Goal: Answer question/provide support: Share knowledge or assist other users

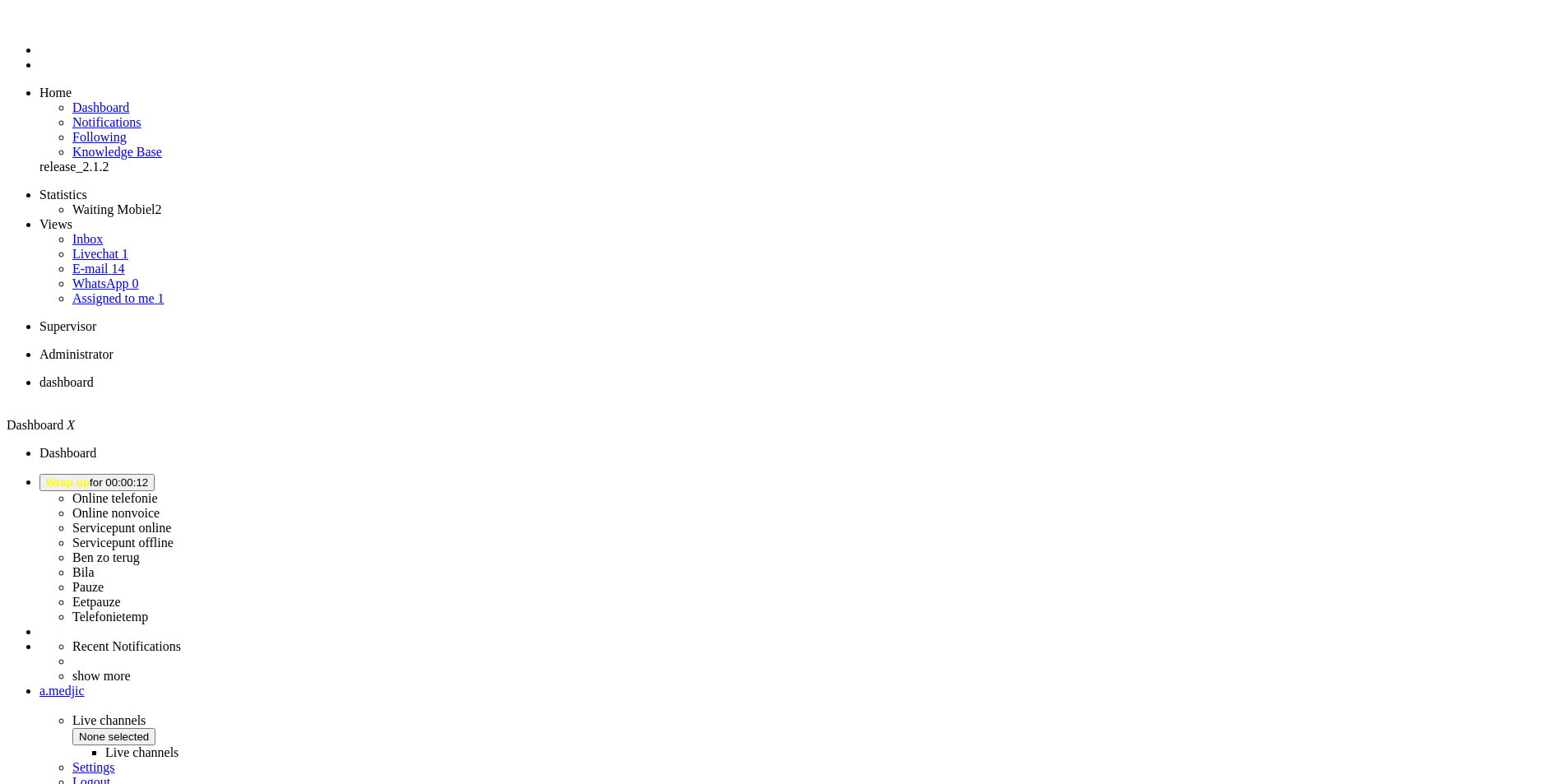
click at [148, 476] on b "button" at bounding box center [148, 483] width 0 height 12
click at [148, 609] on label "Telefonietemp" at bounding box center [111, 616] width 76 height 14
click at [73, 476] on span "away" at bounding box center [59, 483] width 27 height 12
click at [148, 609] on label "Telefonietemp" at bounding box center [111, 616] width 76 height 14
click at [127, 291] on span "Assigned to me" at bounding box center [113, 298] width 82 height 14
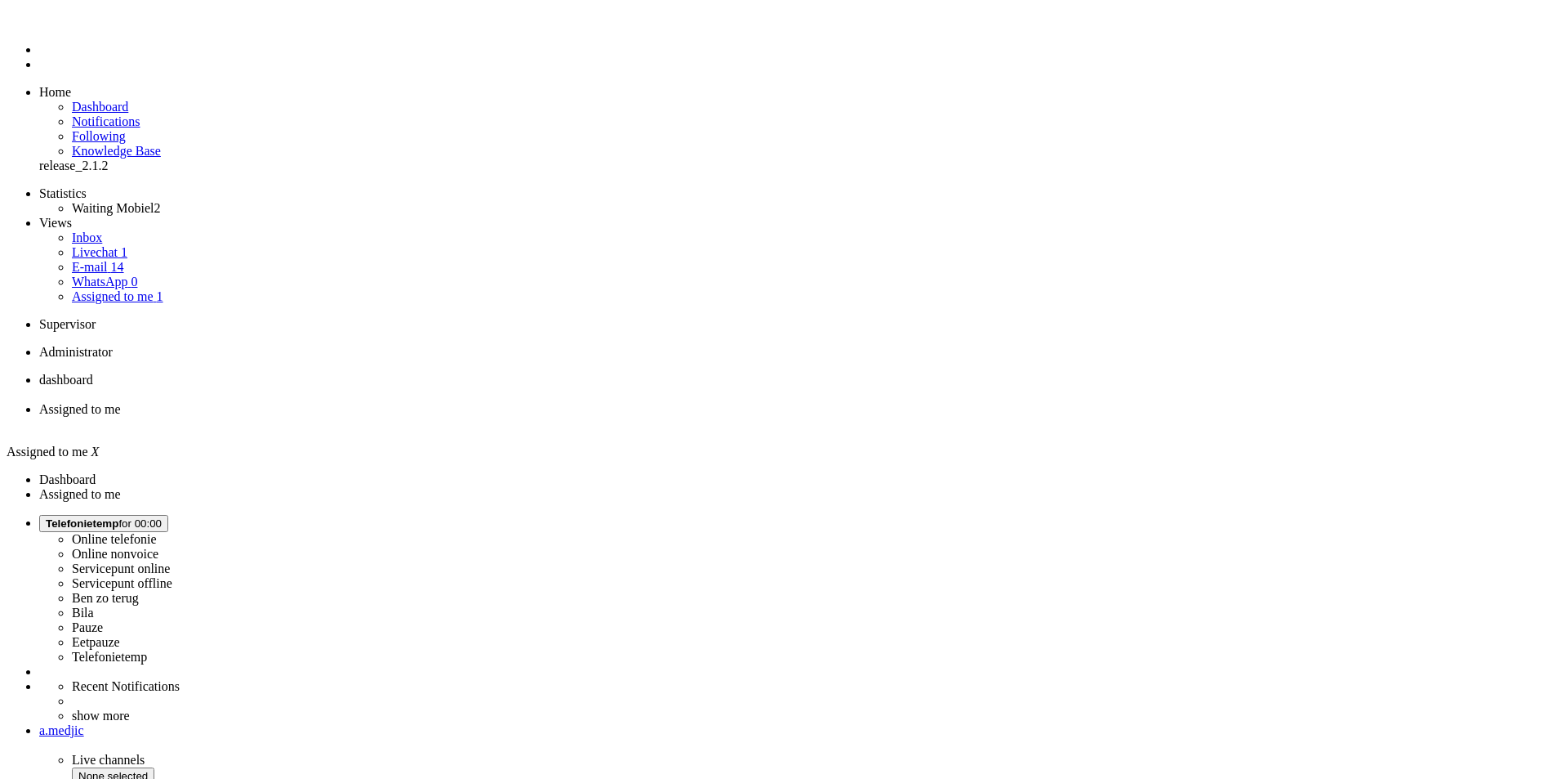
click at [93, 372] on span "dashboard" at bounding box center [66, 379] width 54 height 14
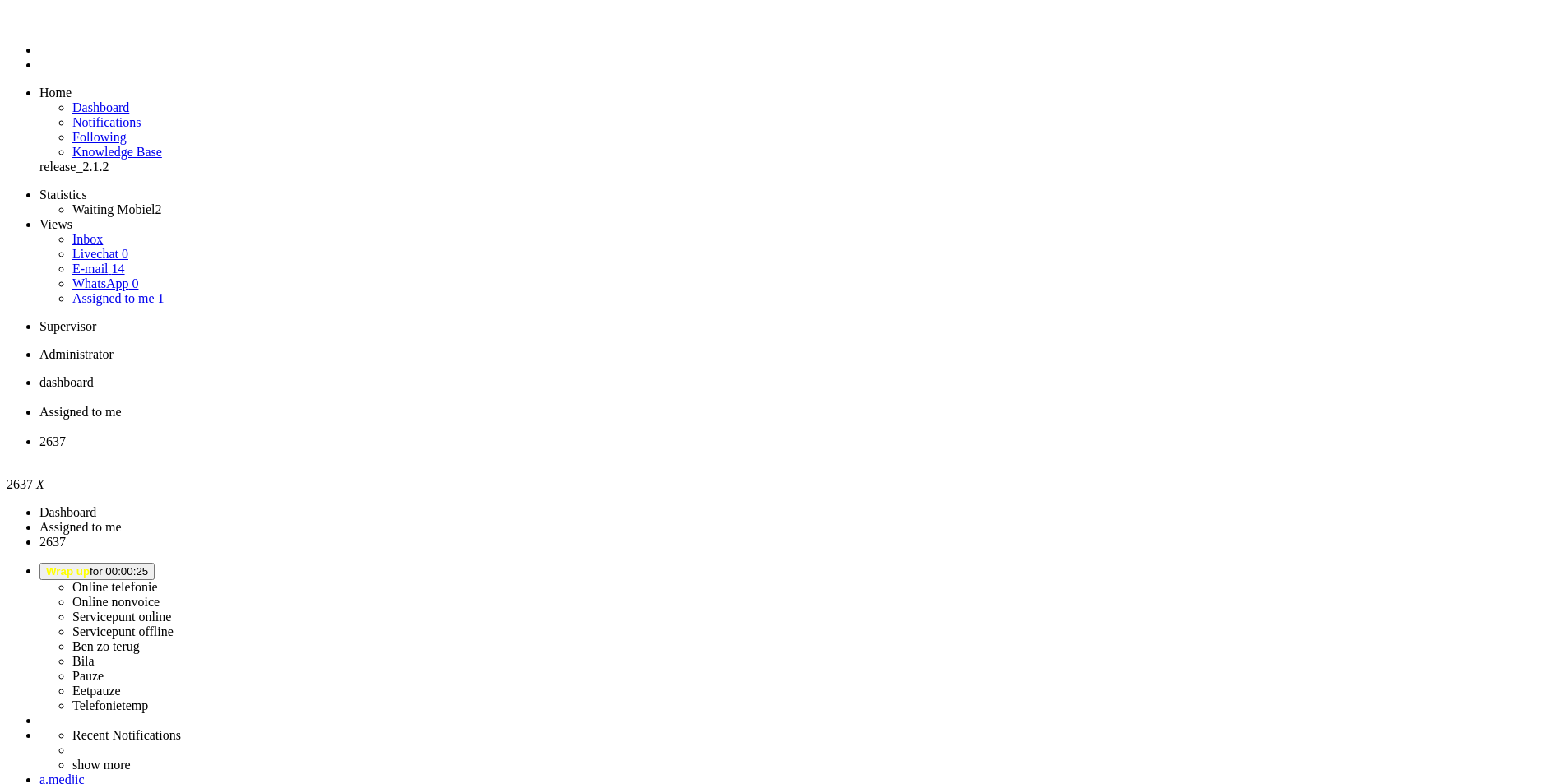
click at [619, 449] on div "Close tab" at bounding box center [800, 456] width 1521 height 15
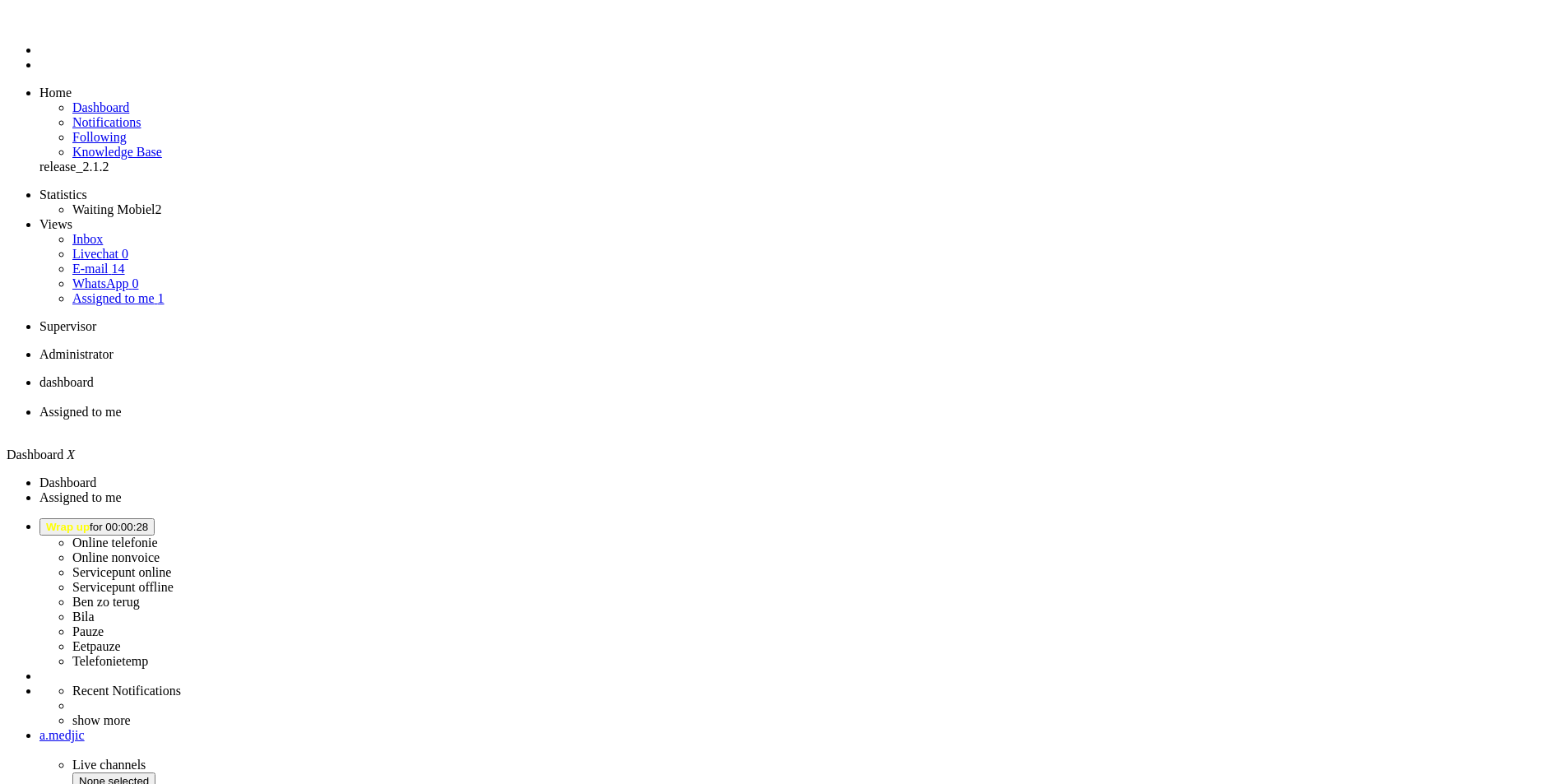
click at [148, 521] on span "Wrap up for 00:00:28" at bounding box center [96, 527] width 102 height 12
click at [148, 654] on label "Telefonietemp" at bounding box center [111, 661] width 76 height 14
click at [163, 521] on span "Telefonietemp for 00:00" at bounding box center [104, 527] width 117 height 12
click at [160, 550] on label "Online nonvoice" at bounding box center [116, 557] width 88 height 14
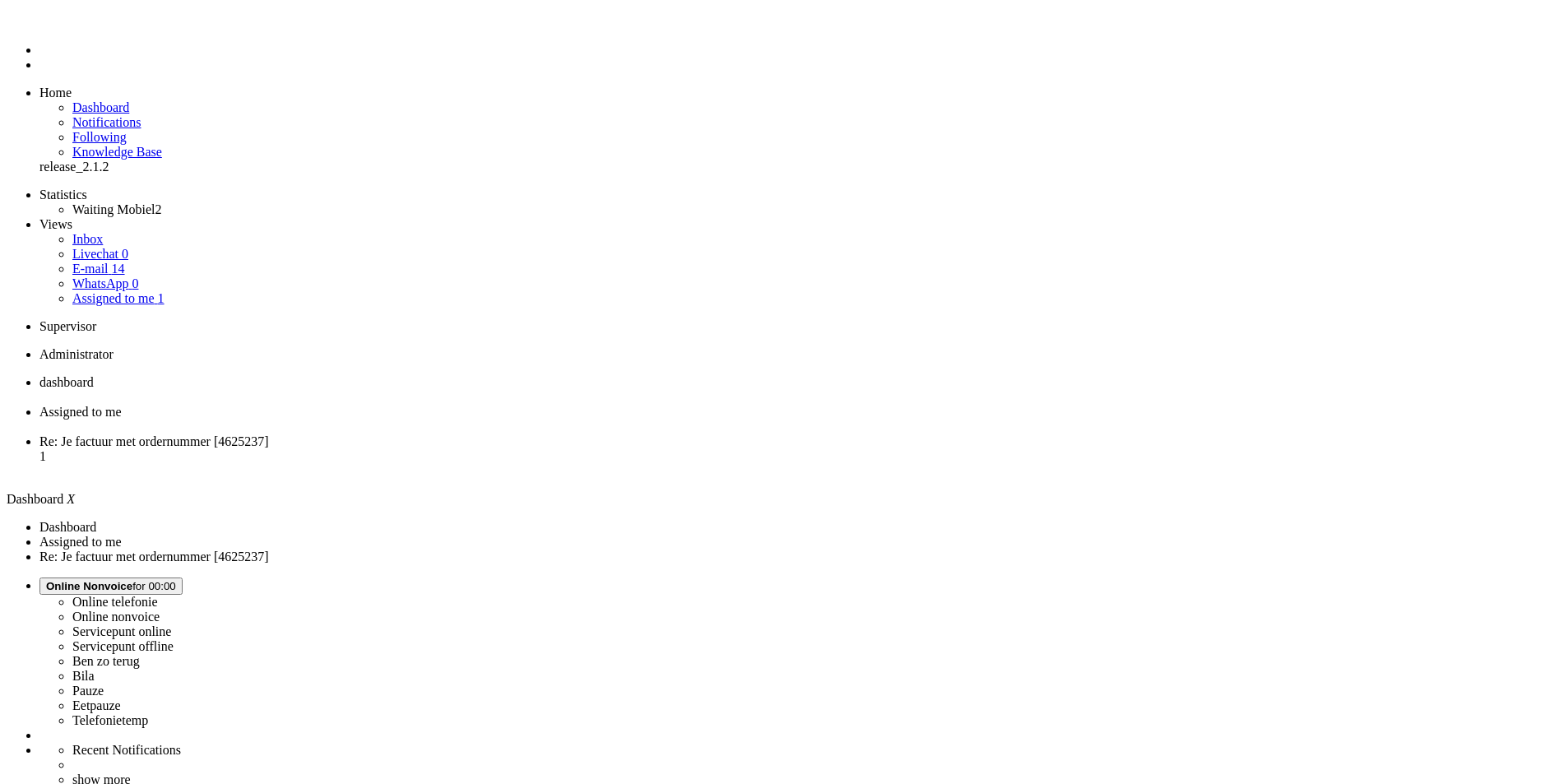
click at [163, 291] on link "Assigned to me 1" at bounding box center [118, 298] width 92 height 14
click at [269, 434] on span "Re: Je factuur met ordernummer [4625237]" at bounding box center [155, 441] width 230 height 14
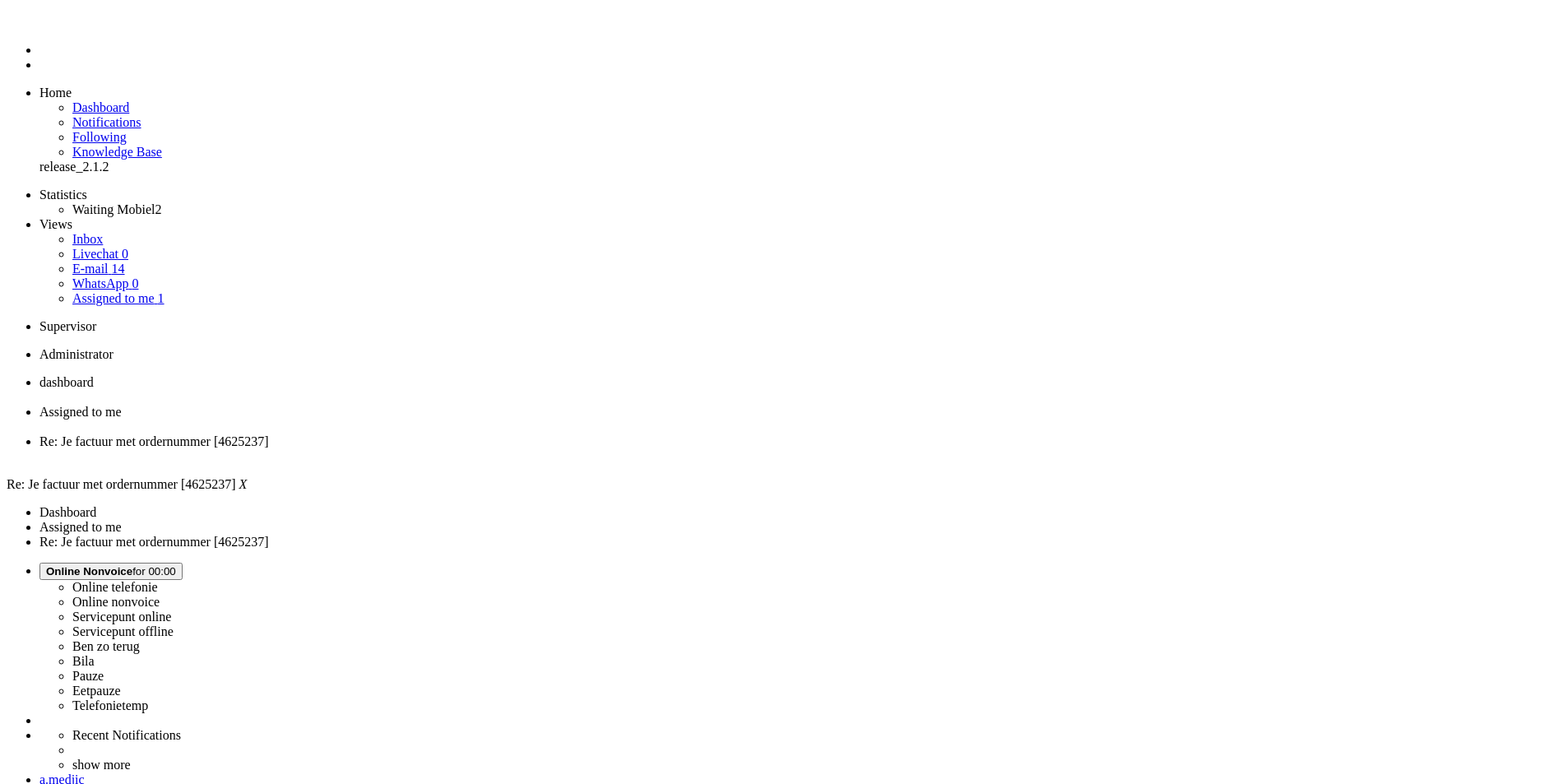
click at [122, 405] on span "Assigned to me" at bounding box center [80, 412] width 82 height 14
click at [94, 375] on span "dashboard" at bounding box center [66, 382] width 54 height 14
click at [125, 262] on link "E-mail 14" at bounding box center [99, 269] width 53 height 14
click at [574, 434] on li "Re: Je factuur met ordernummer [4625237]" at bounding box center [806, 448] width 1533 height 29
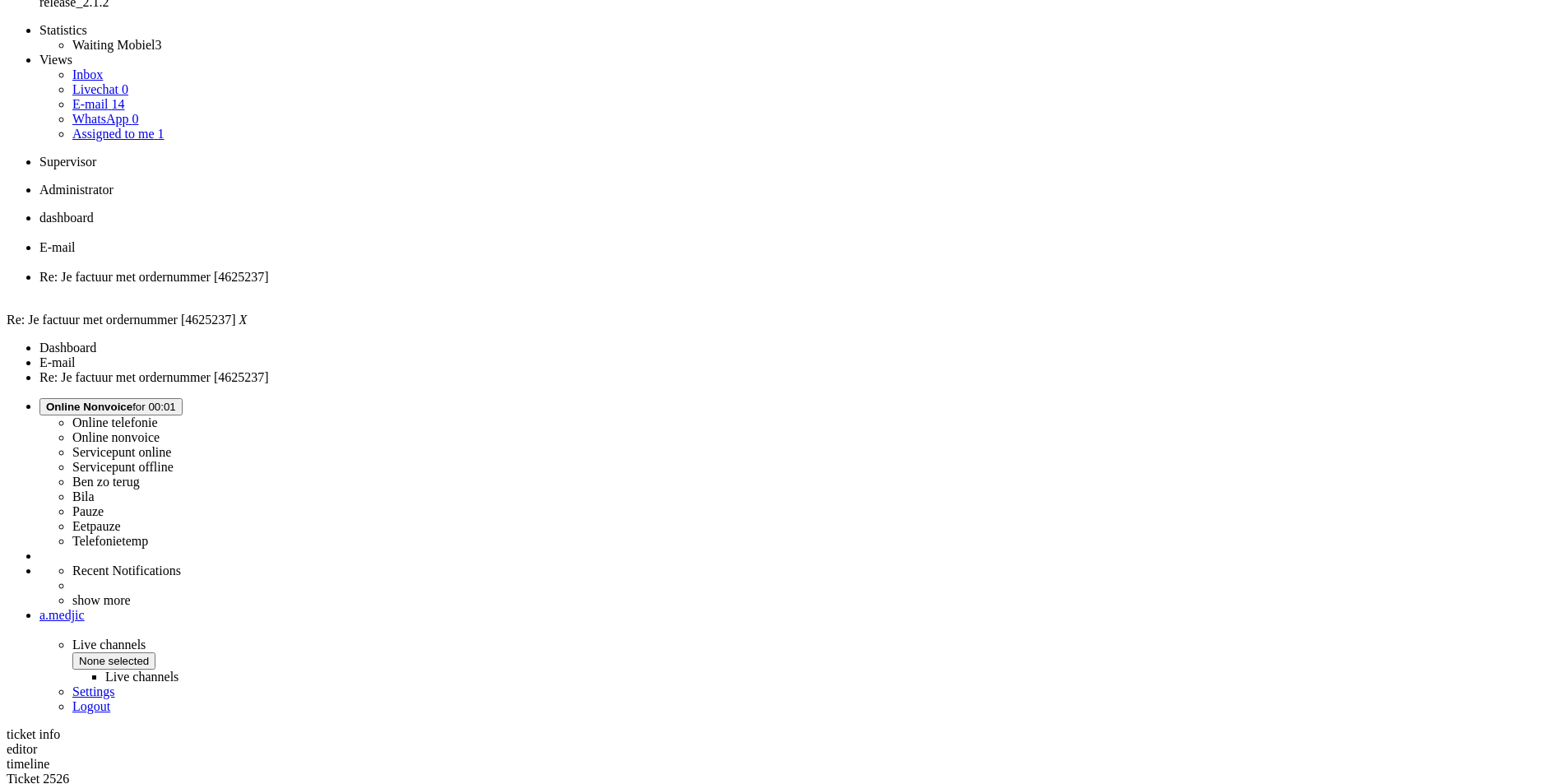
checkbox input "false"
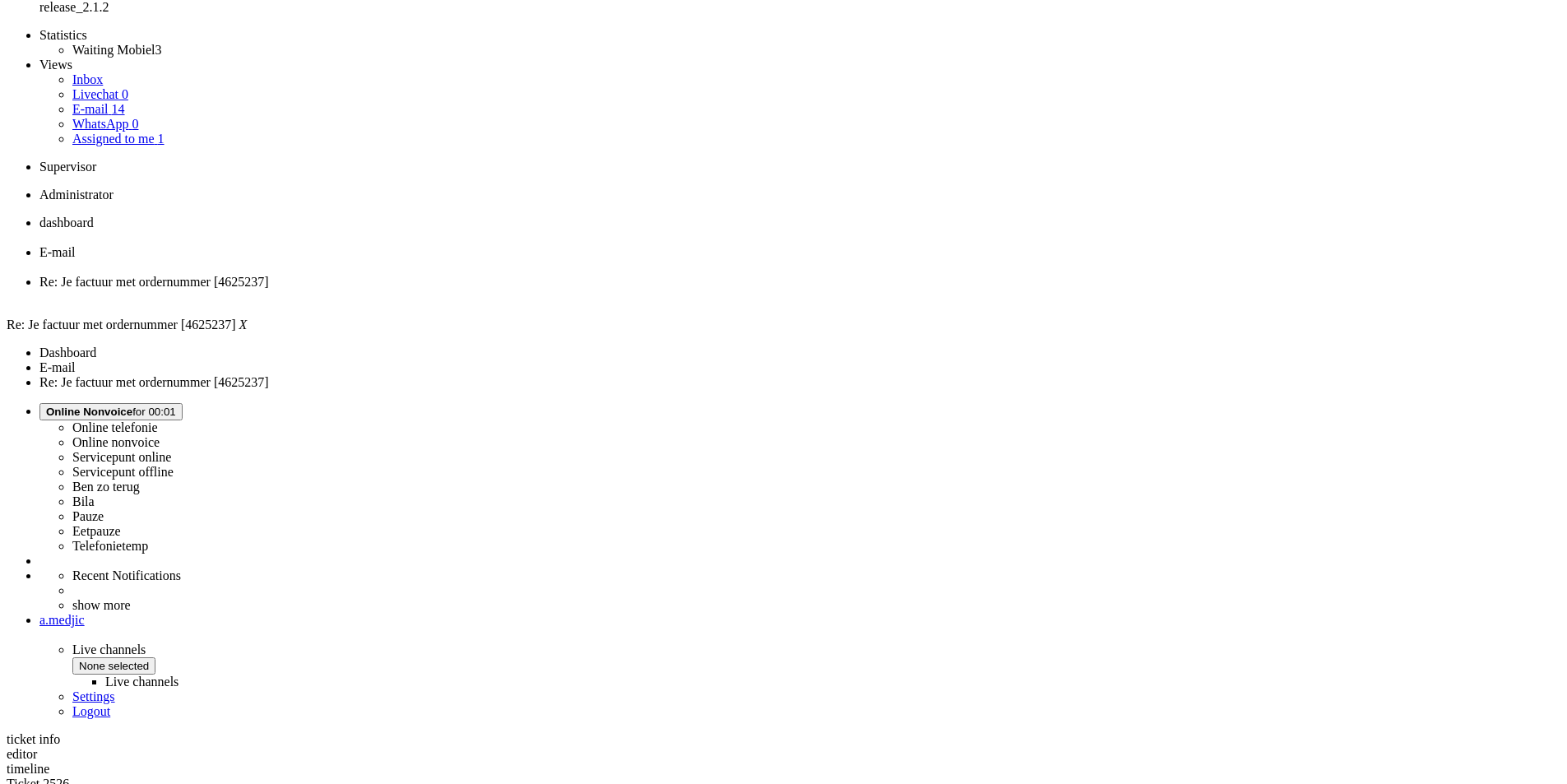
scroll to position [0, 0]
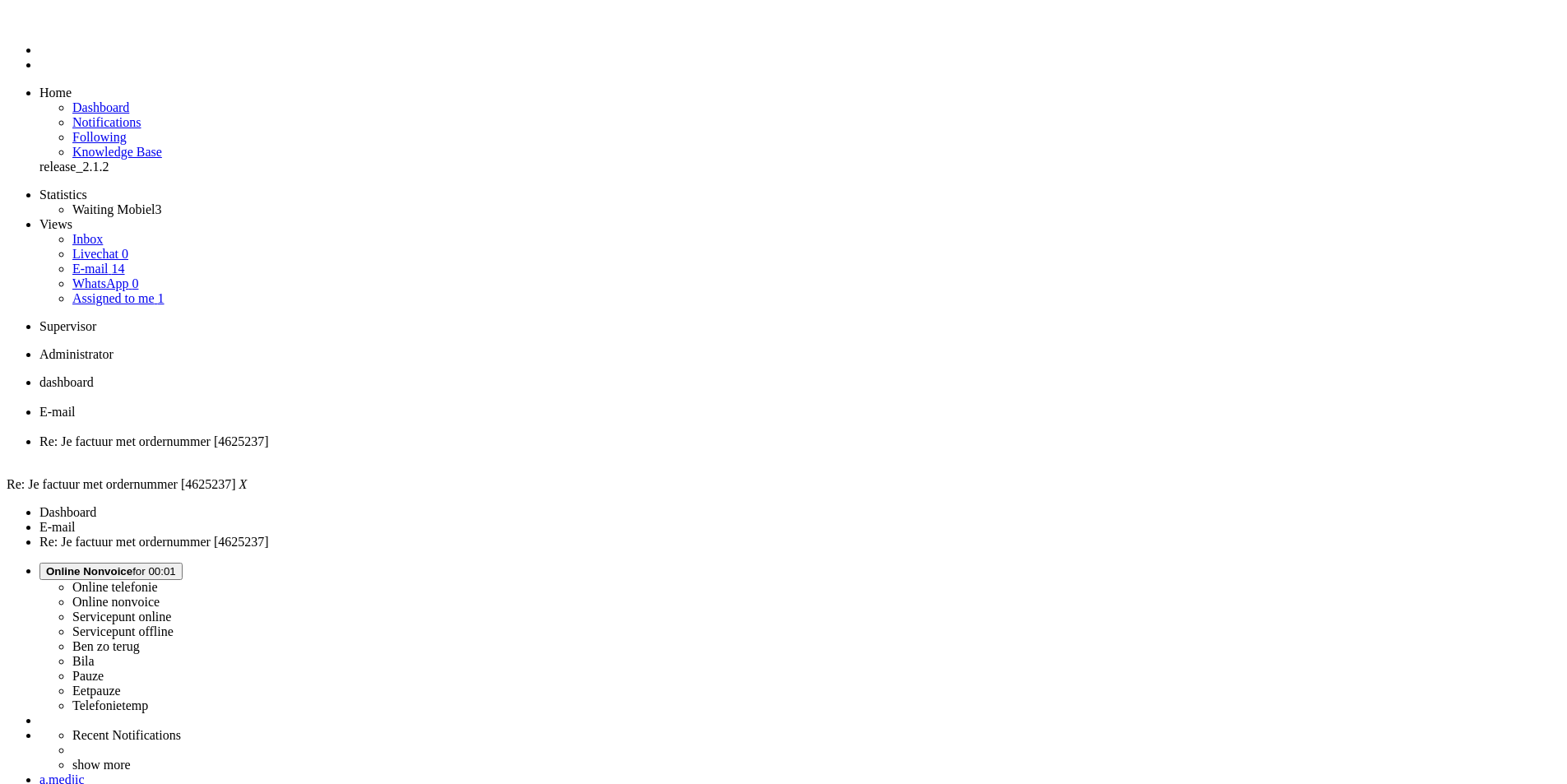
click at [125, 262] on link "E-mail 14" at bounding box center [99, 269] width 53 height 14
click at [73, 232] on span "Inbox" at bounding box center [88, 239] width 30 height 14
click at [1533, 773] on div "a.medjic" at bounding box center [806, 780] width 1533 height 15
select select
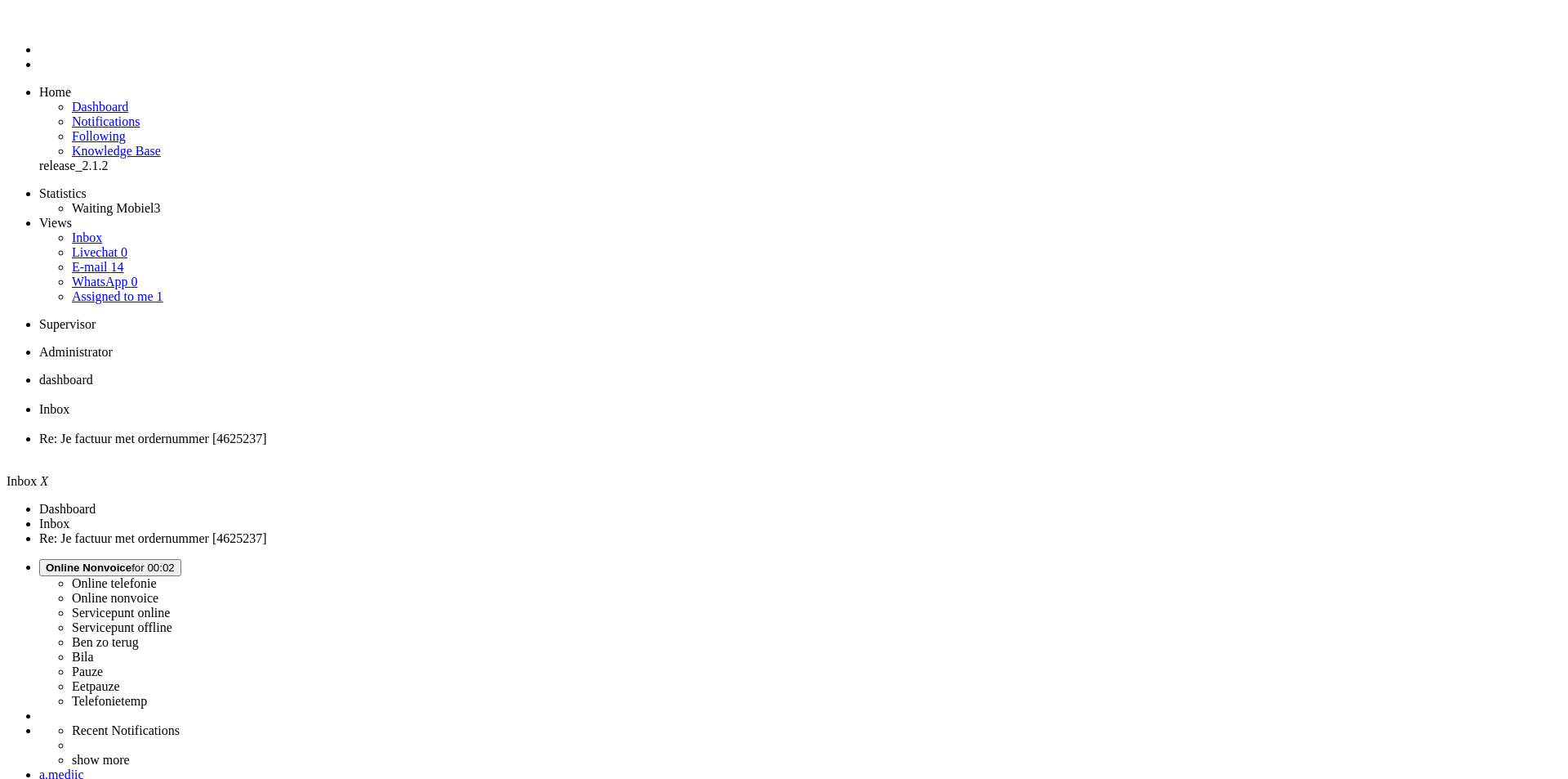
select select
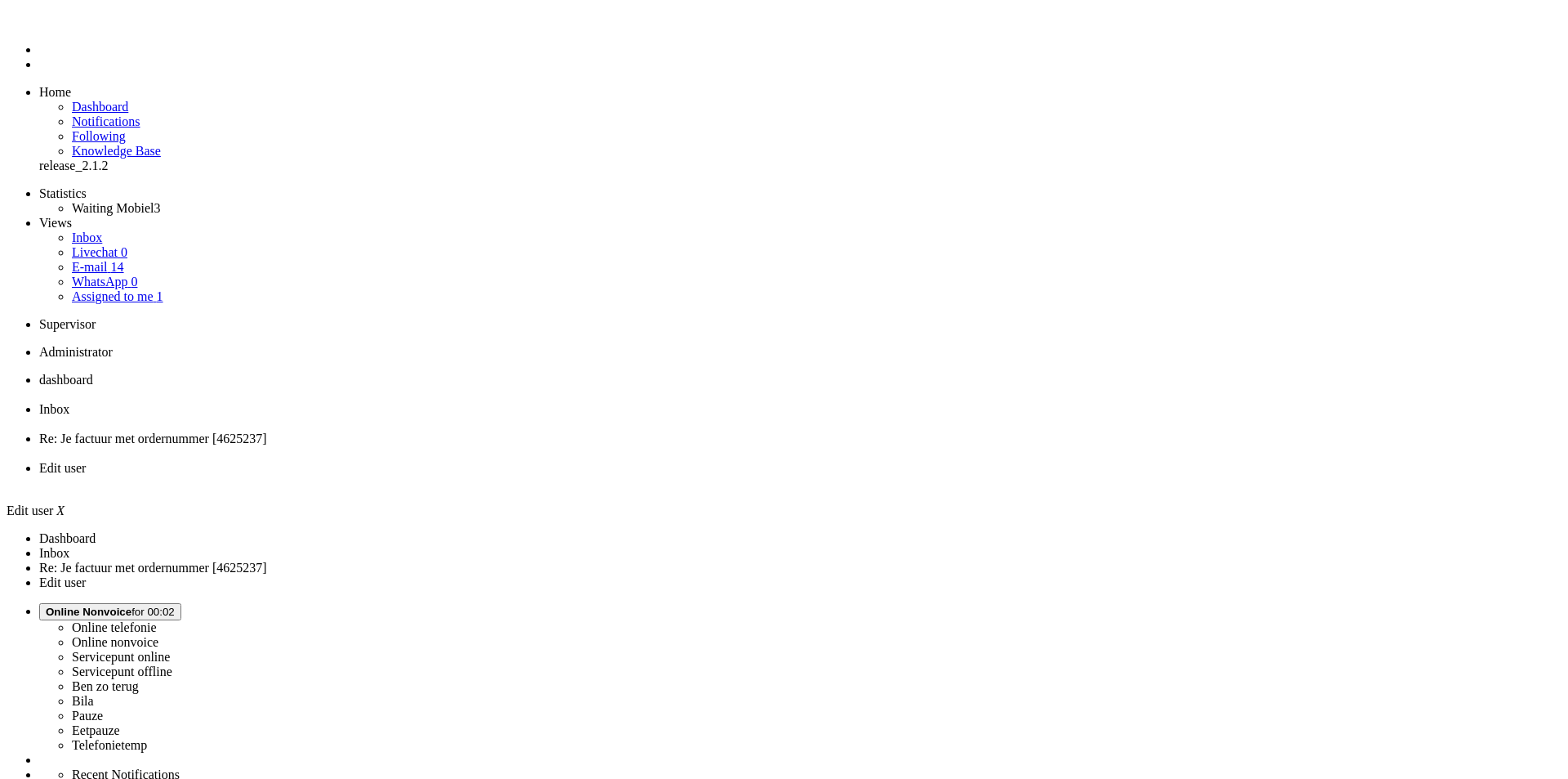
select select "browser"
type input "a.medjic@mobiel.nl"
type input "+31600000000"
select select "en"
select select "nl_NL"
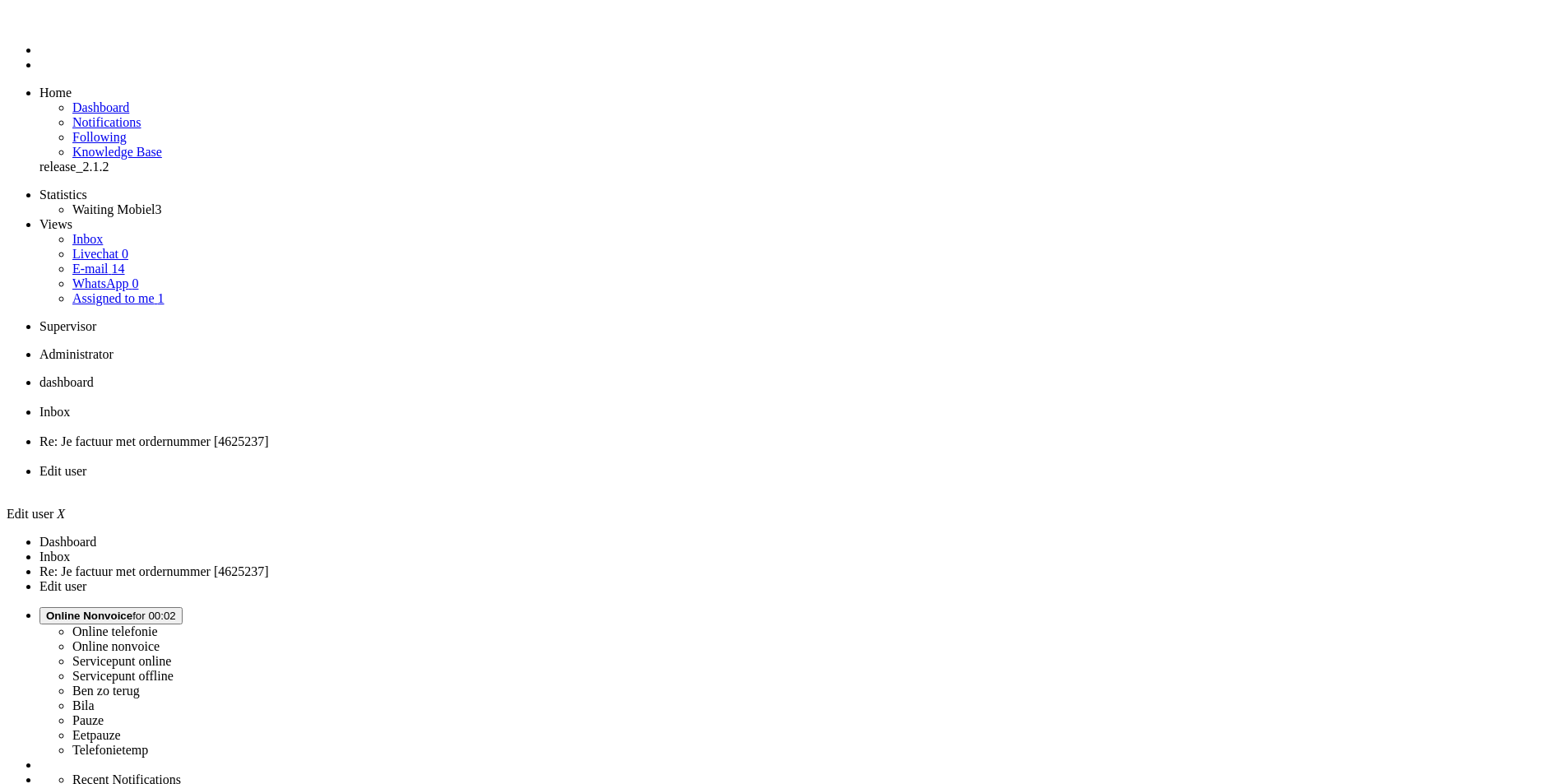
click at [125, 262] on link "E-mail 14" at bounding box center [99, 269] width 53 height 14
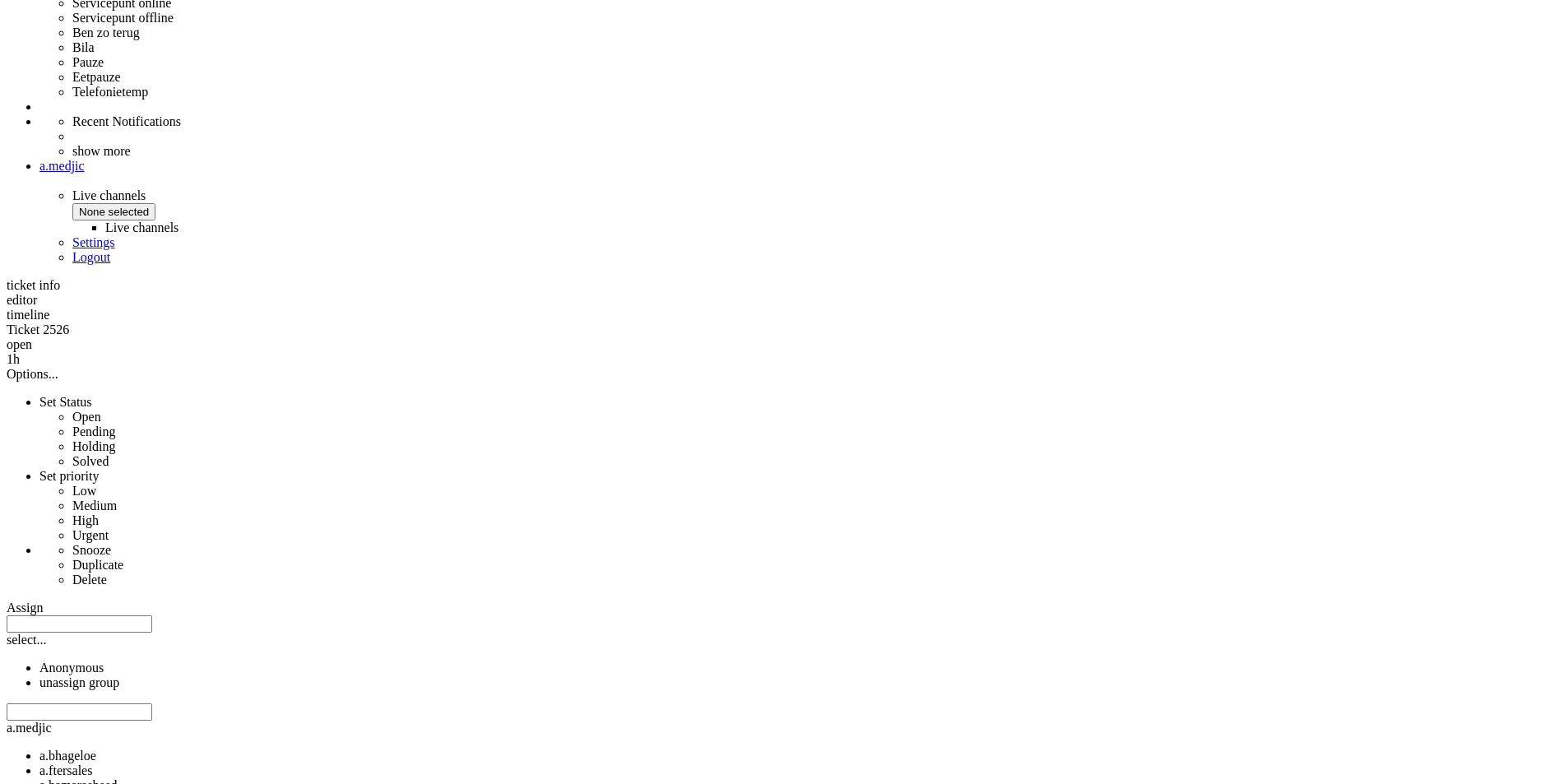
scroll to position [247, 0]
drag, startPoint x: 982, startPoint y: 613, endPoint x: 1043, endPoint y: 619, distance: 61.3
copy strong "2506845111"
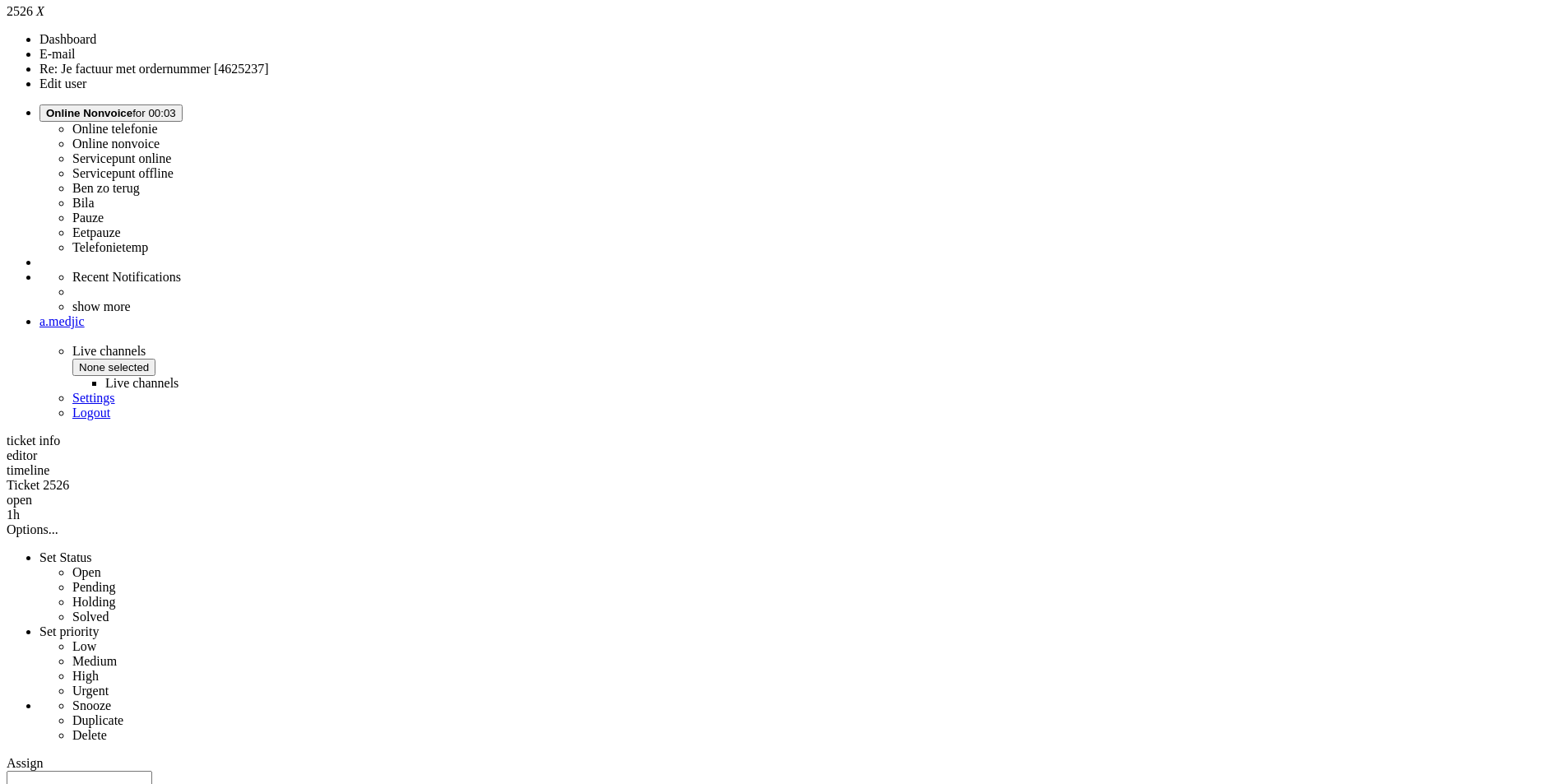
scroll to position [658, 0]
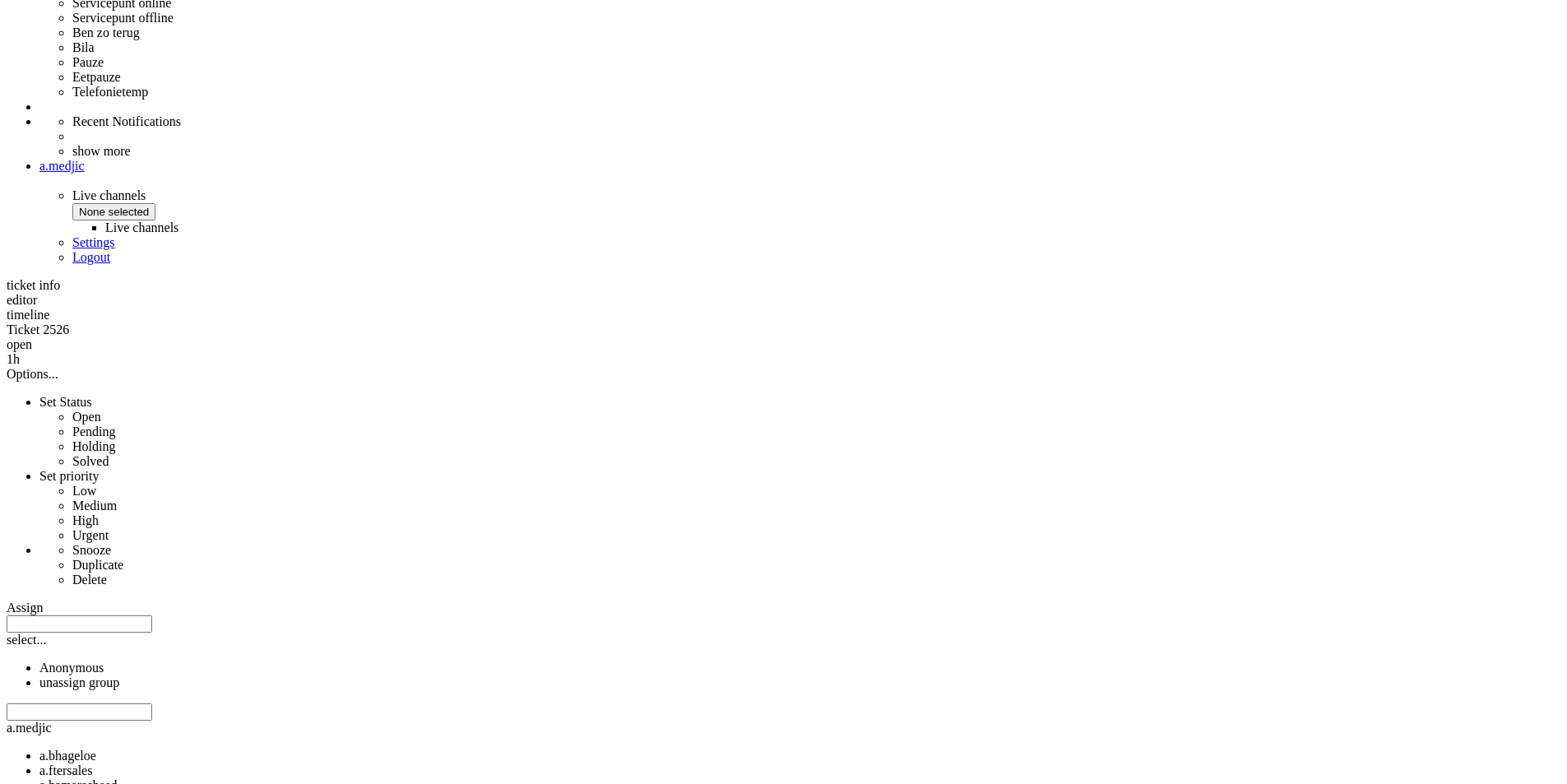
drag, startPoint x: 917, startPoint y: 645, endPoint x: 686, endPoint y: 590, distance: 237.5
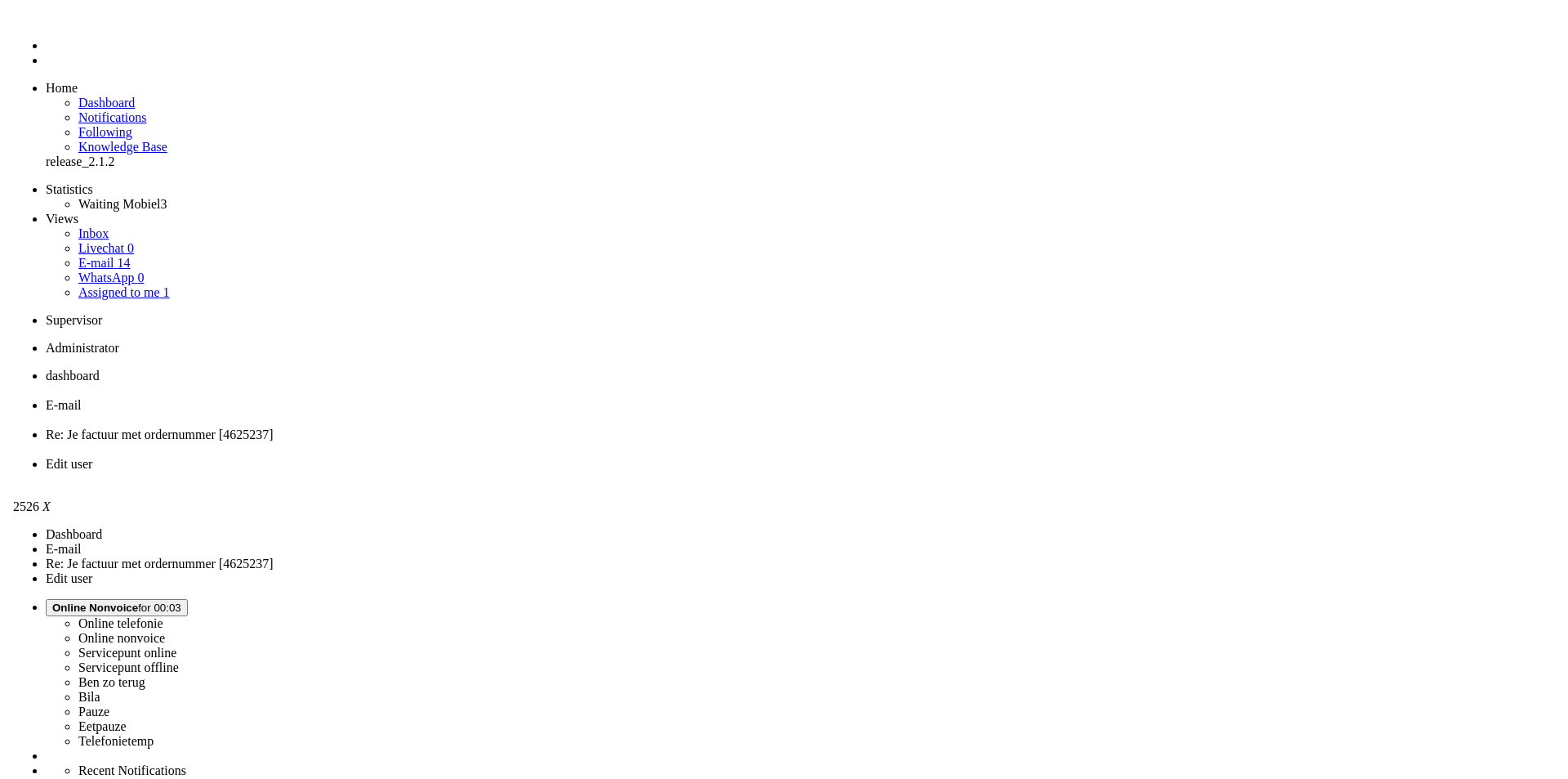
scroll to position [0, 0]
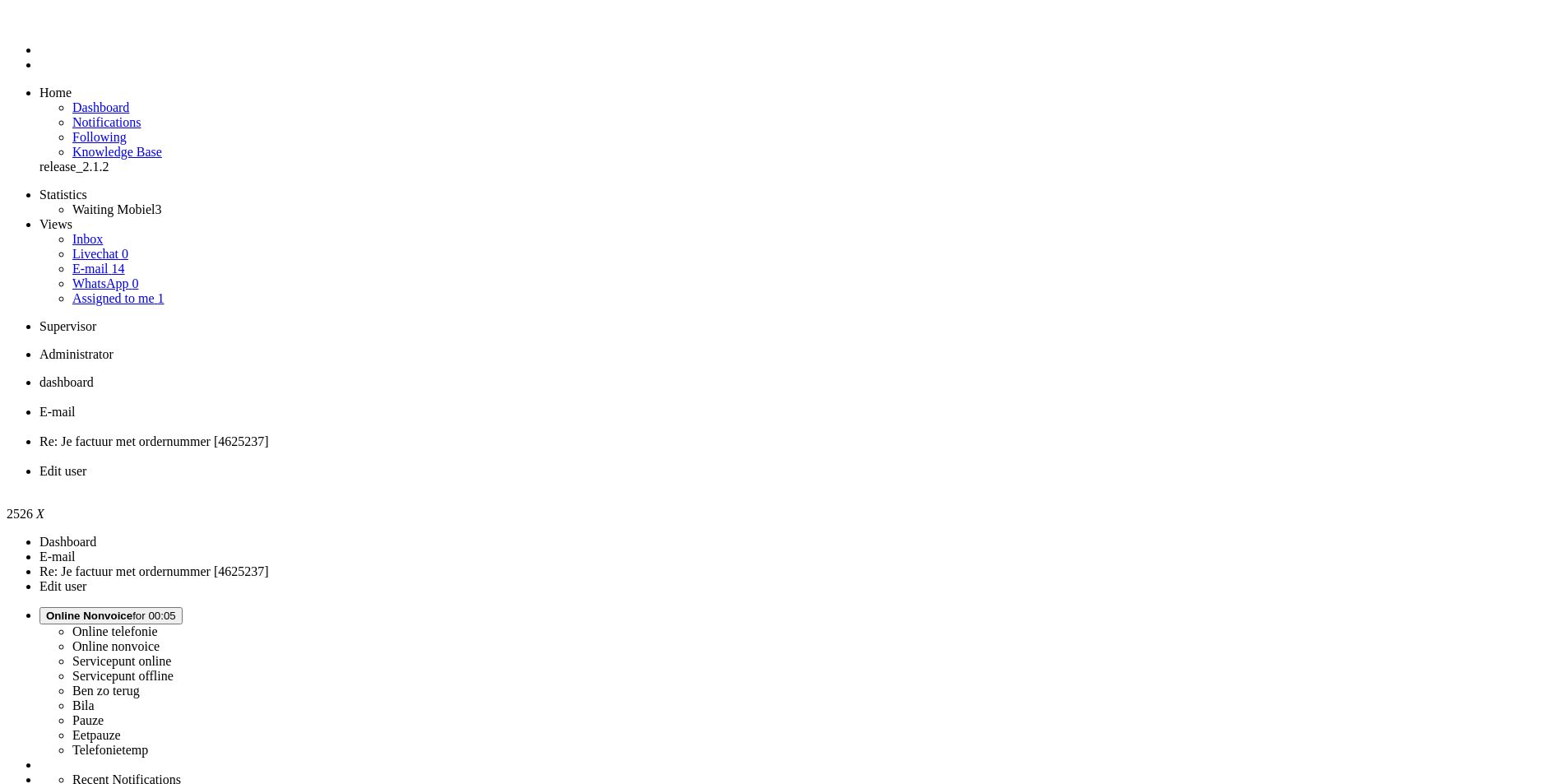
type input "omruil"
drag, startPoint x: 161, startPoint y: 3006, endPoint x: 377, endPoint y: 3033, distance: 217.7
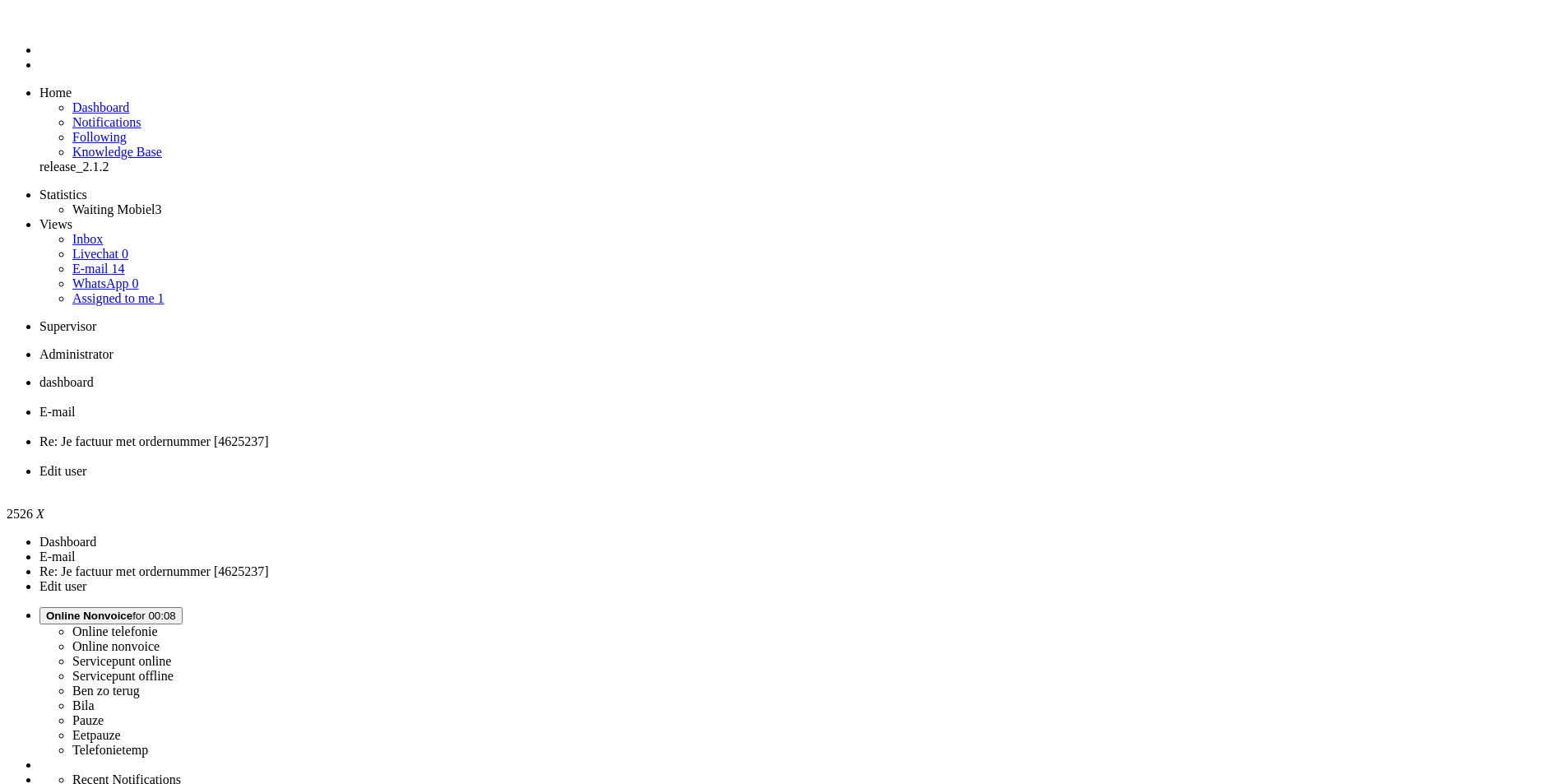
click at [616, 449] on div "Close tab" at bounding box center [800, 456] width 1521 height 15
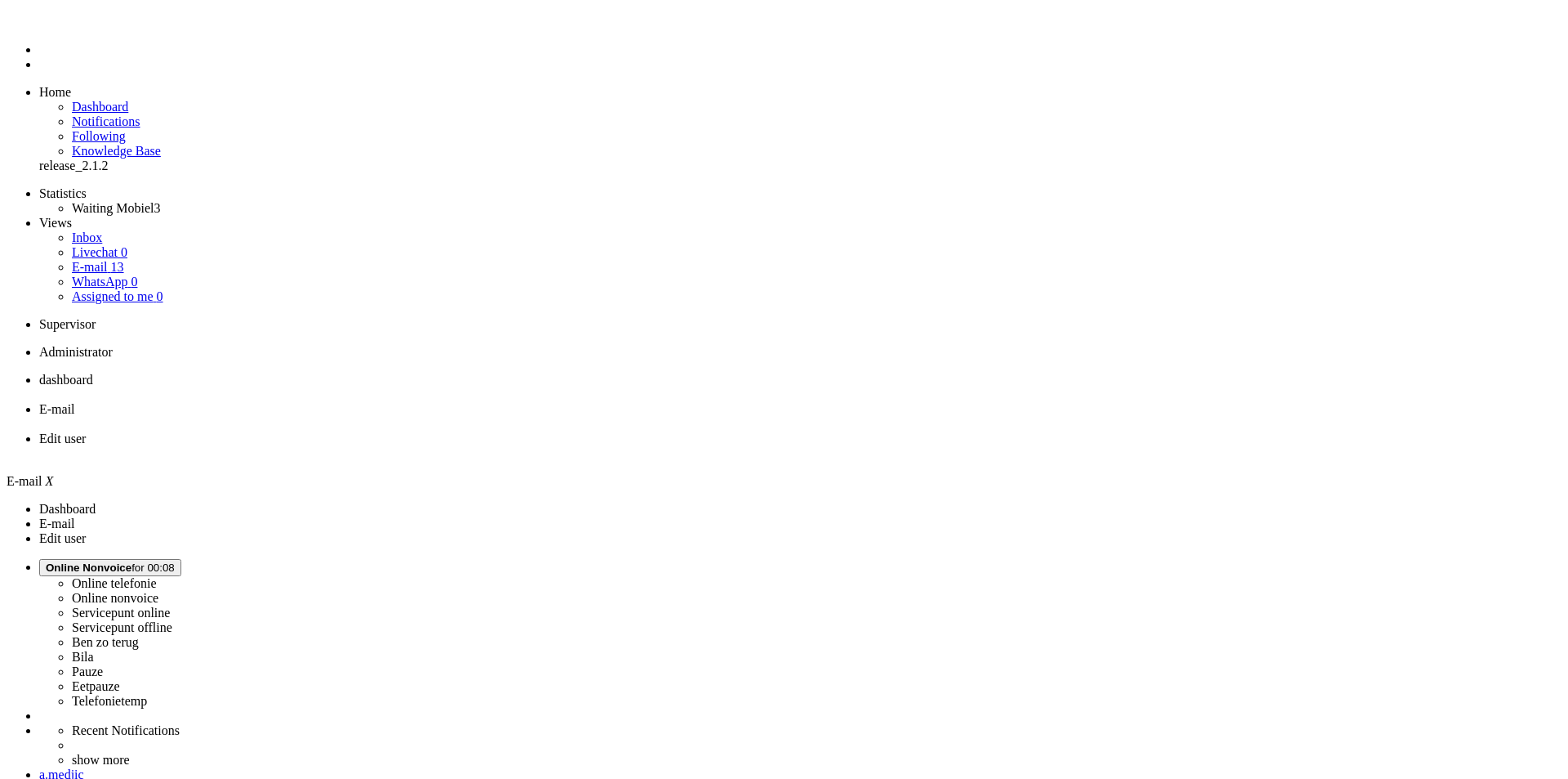
click at [607, 446] on div "Close tab" at bounding box center [801, 453] width 1522 height 15
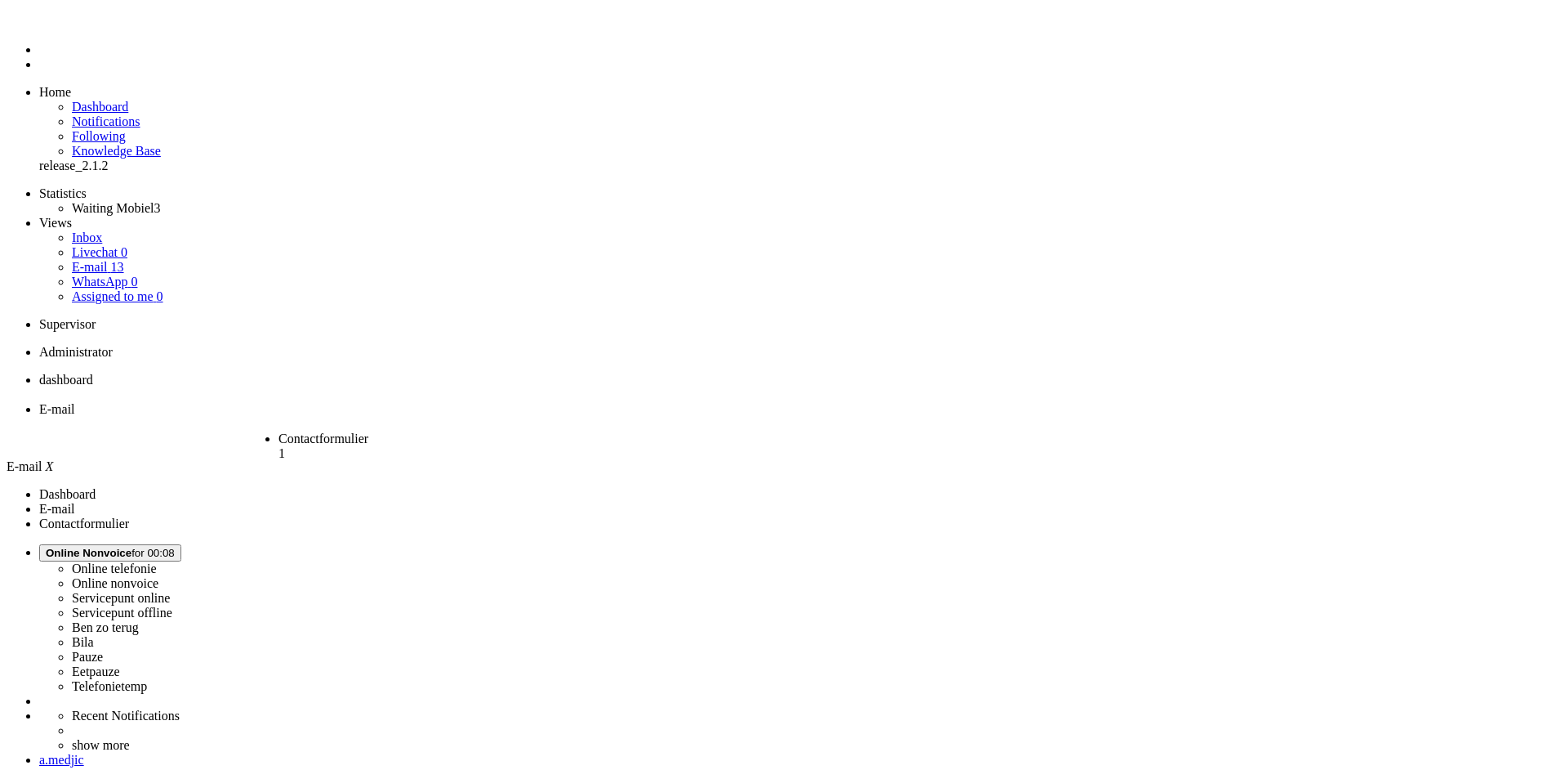
click at [414, 431] on li "Contactformulier 1" at bounding box center [346, 448] width 135 height 34
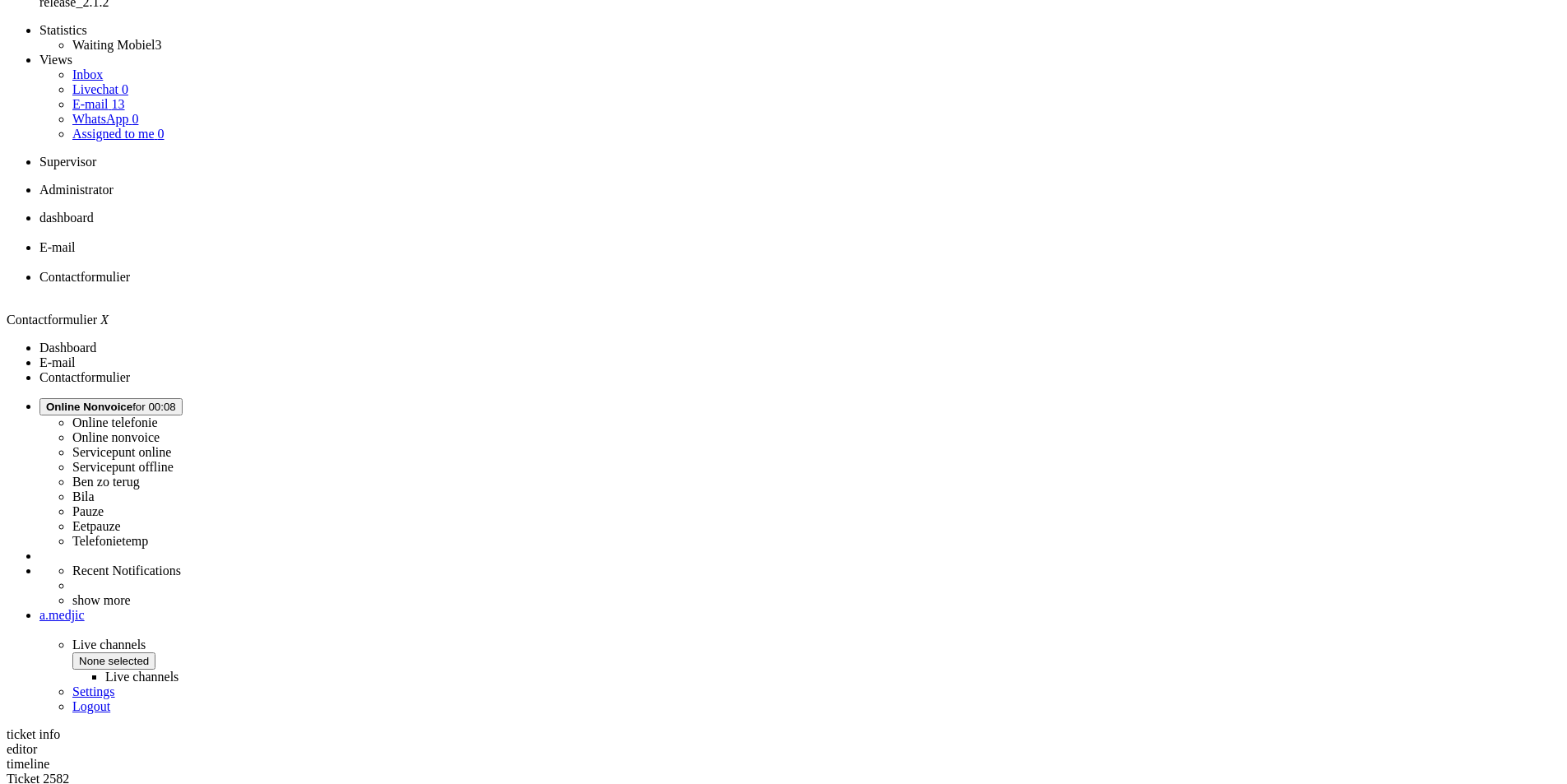
scroll to position [124, 0]
drag, startPoint x: 936, startPoint y: 525, endPoint x: 704, endPoint y: 439, distance: 247.4
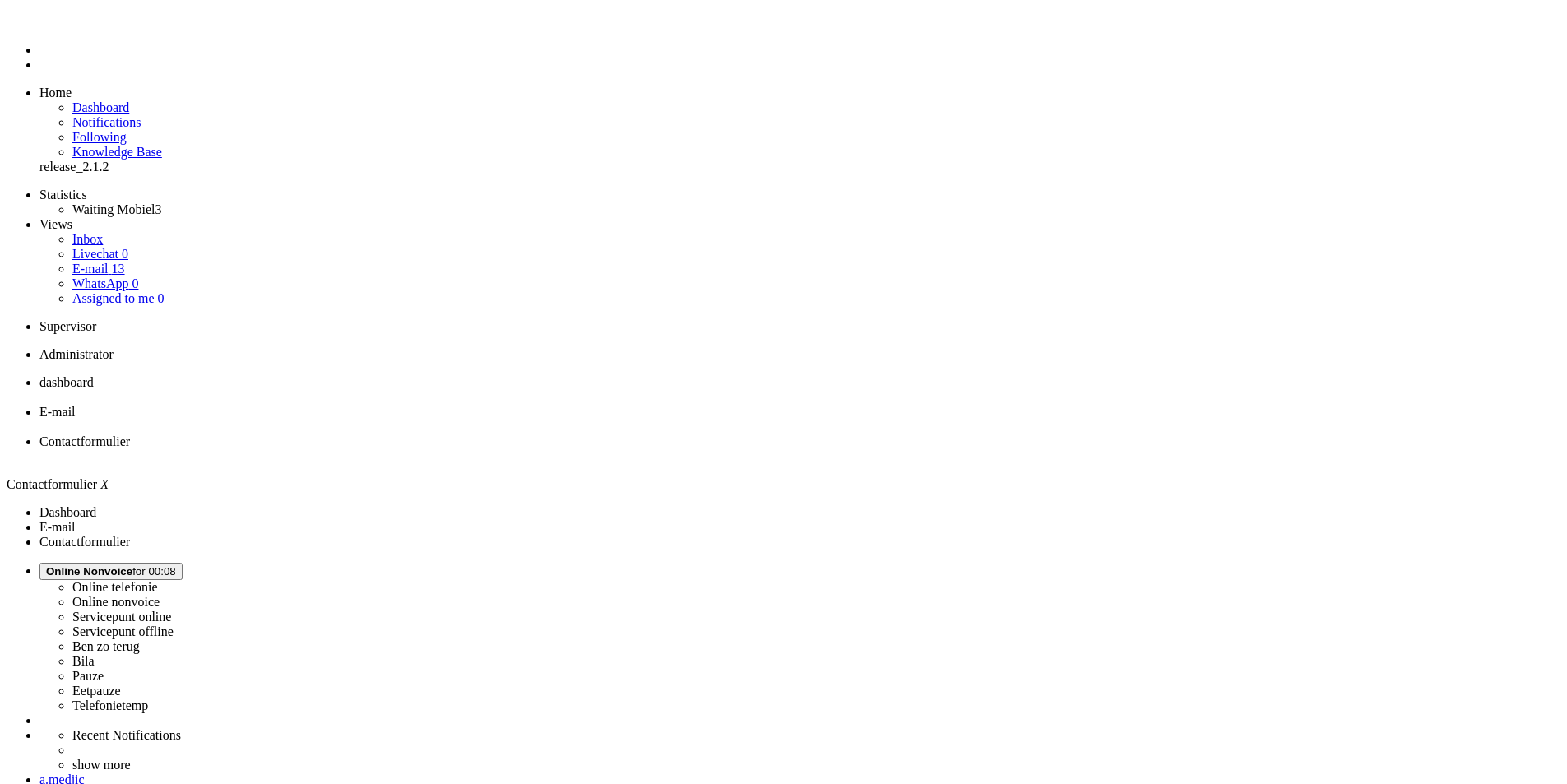
drag, startPoint x: 829, startPoint y: 684, endPoint x: 793, endPoint y: 688, distance: 36.2
copy p "4631780"
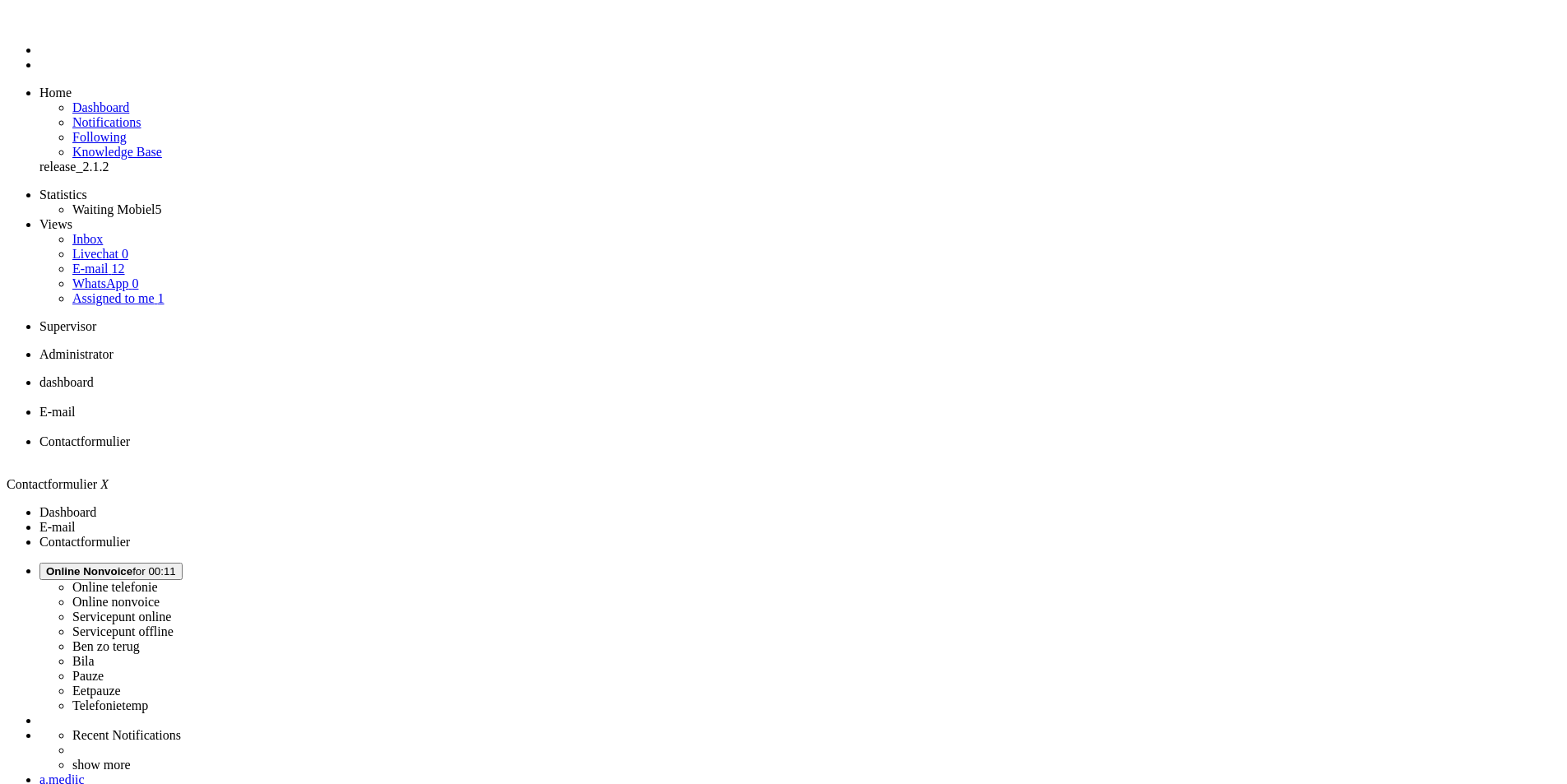
click at [128, 247] on link "Livechat 0" at bounding box center [100, 254] width 56 height 14
click at [144, 202] on link "Waiting Mobiel 3" at bounding box center [117, 209] width 88 height 14
click at [142, 291] on link "Assigned to me 1" at bounding box center [118, 298] width 92 height 14
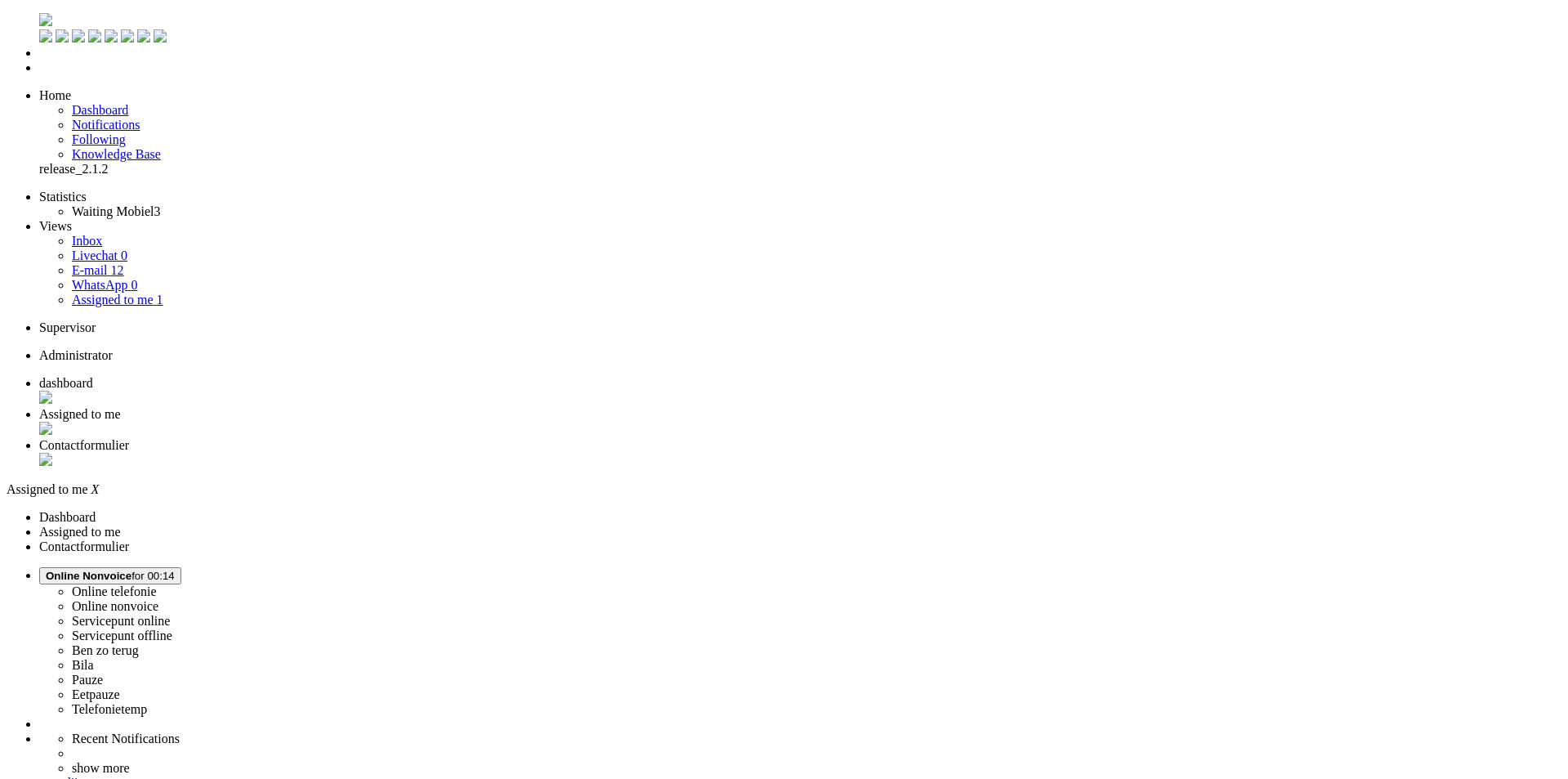
drag, startPoint x: 832, startPoint y: 682, endPoint x: 788, endPoint y: 686, distance: 44.2
copy p "4631780"
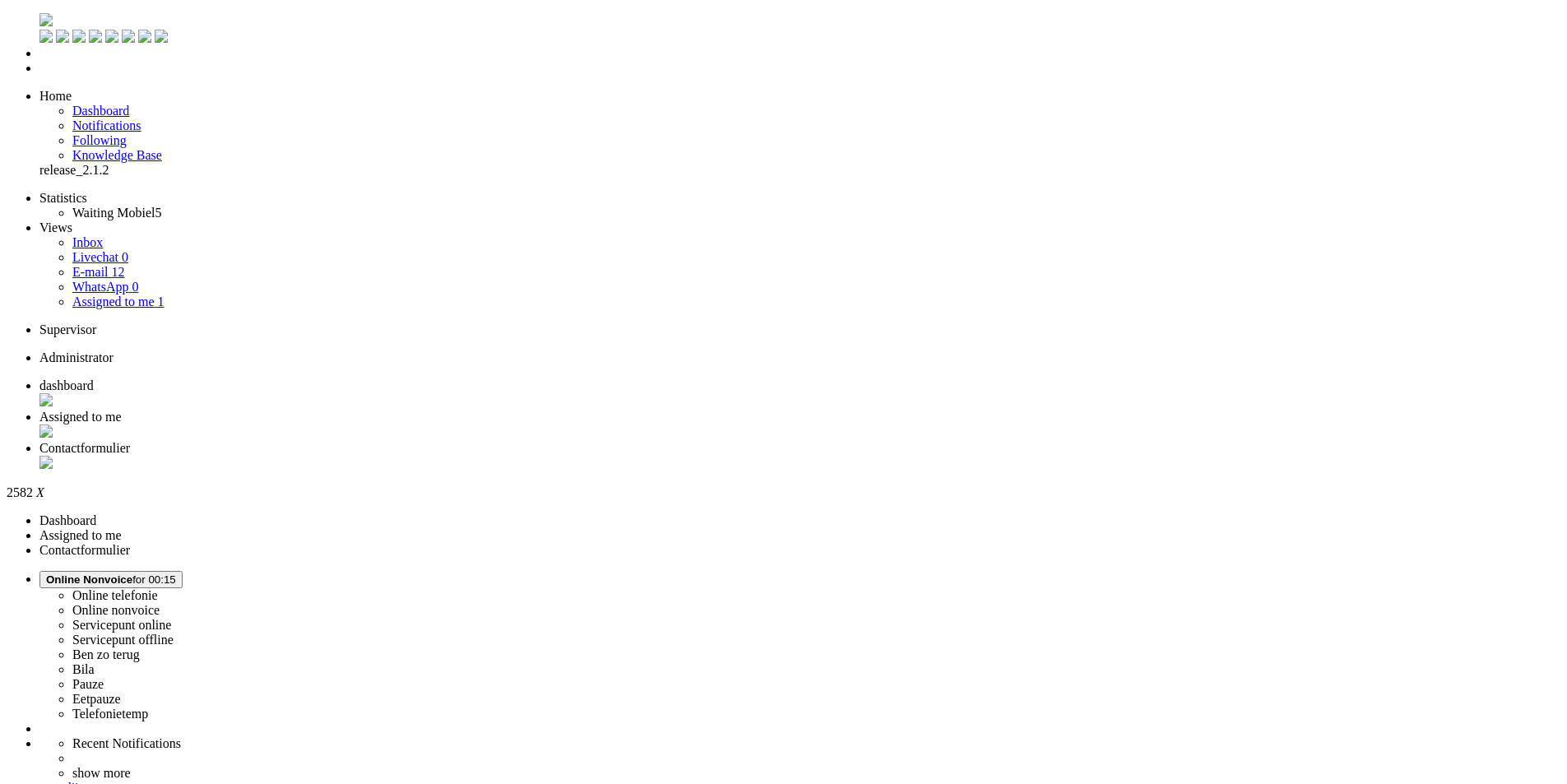
click at [617, 455] on div "Close tab" at bounding box center [800, 463] width 1521 height 17
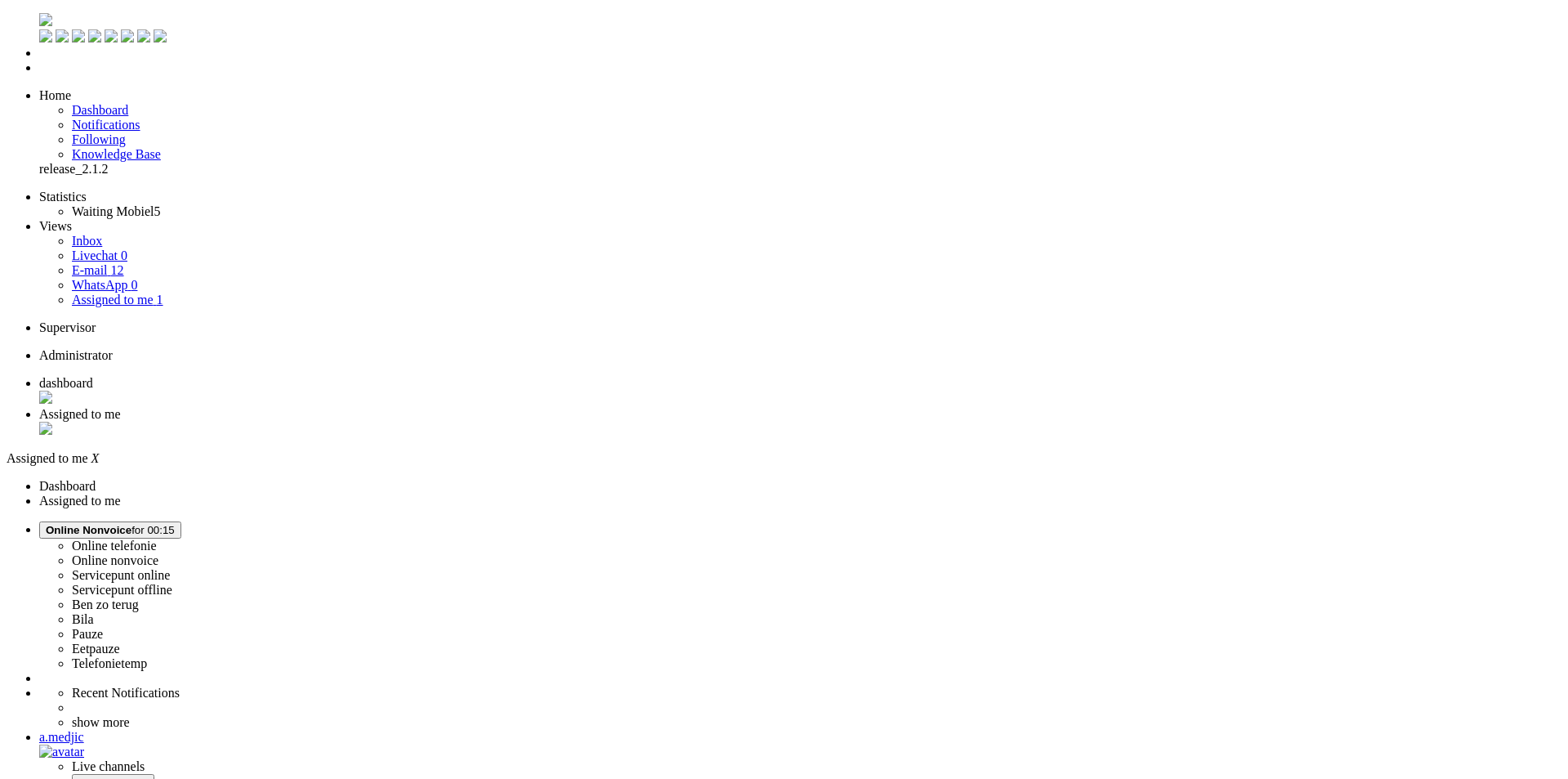
click at [469, 422] on div "Close tab" at bounding box center [801, 429] width 1522 height 17
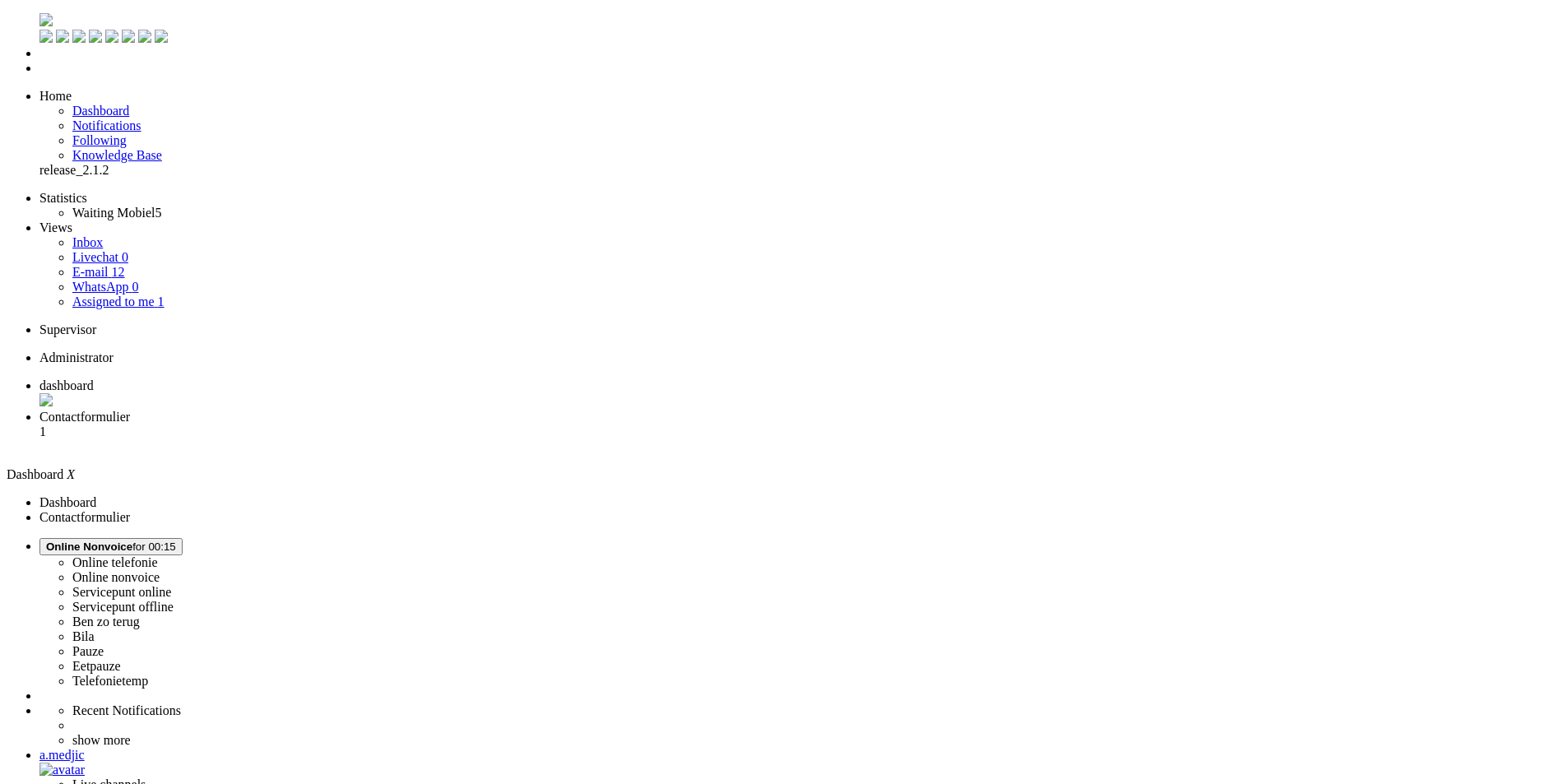
click at [125, 265] on link "E-mail 12" at bounding box center [99, 272] width 53 height 14
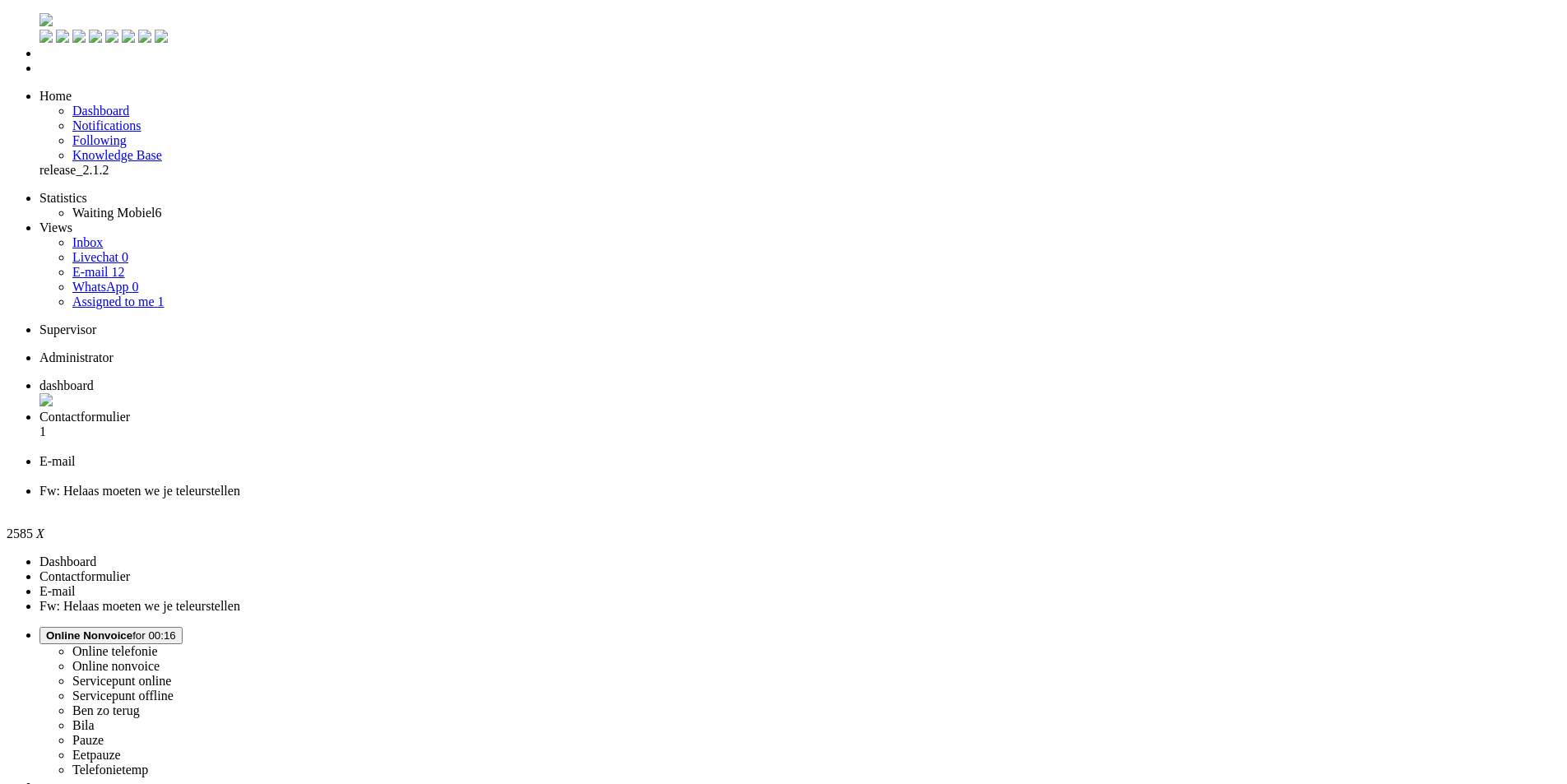
click at [76, 454] on span "E-mail" at bounding box center [57, 461] width 36 height 14
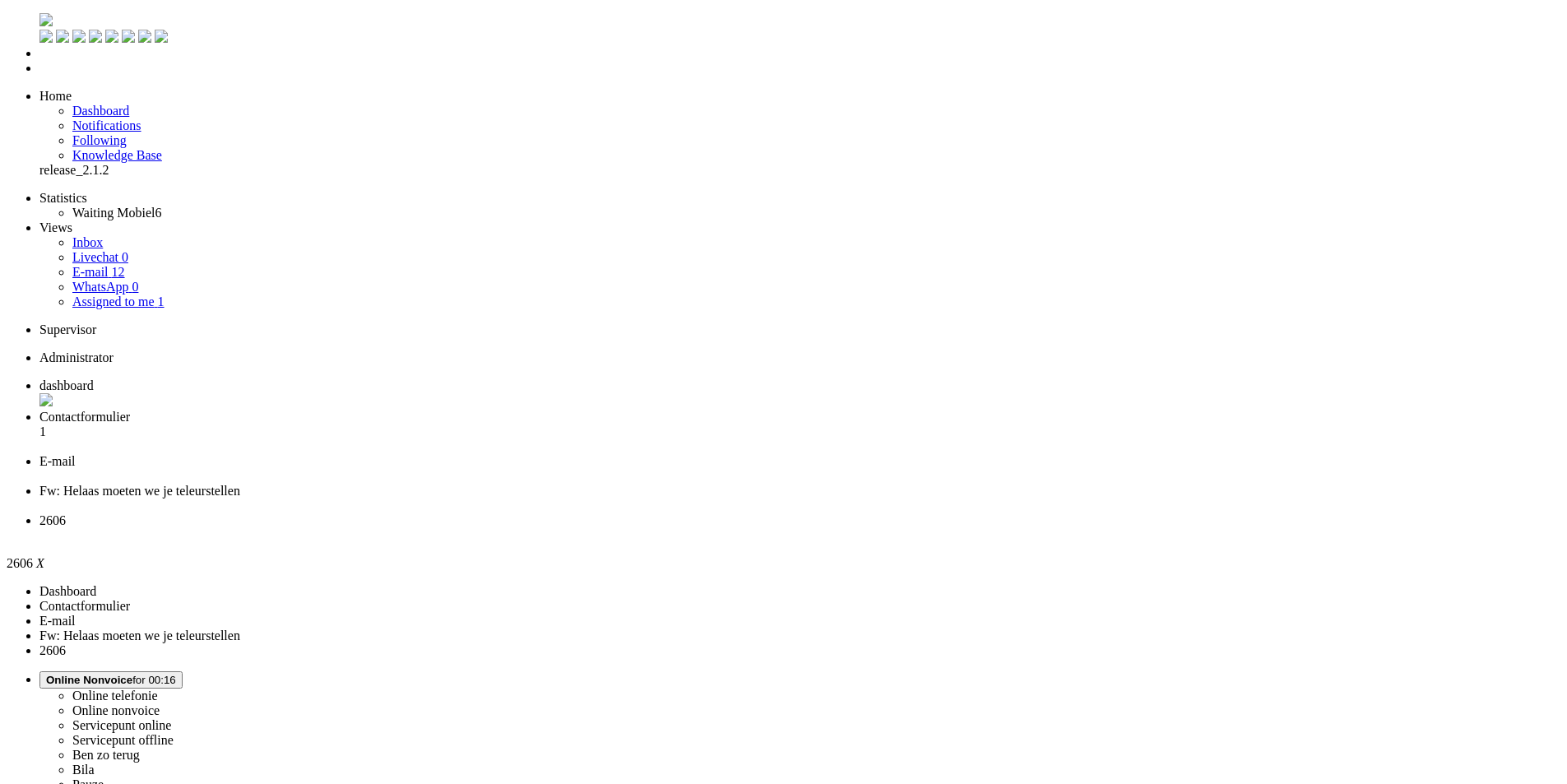
click at [130, 409] on span "Contactformulier" at bounding box center [85, 416] width 90 height 14
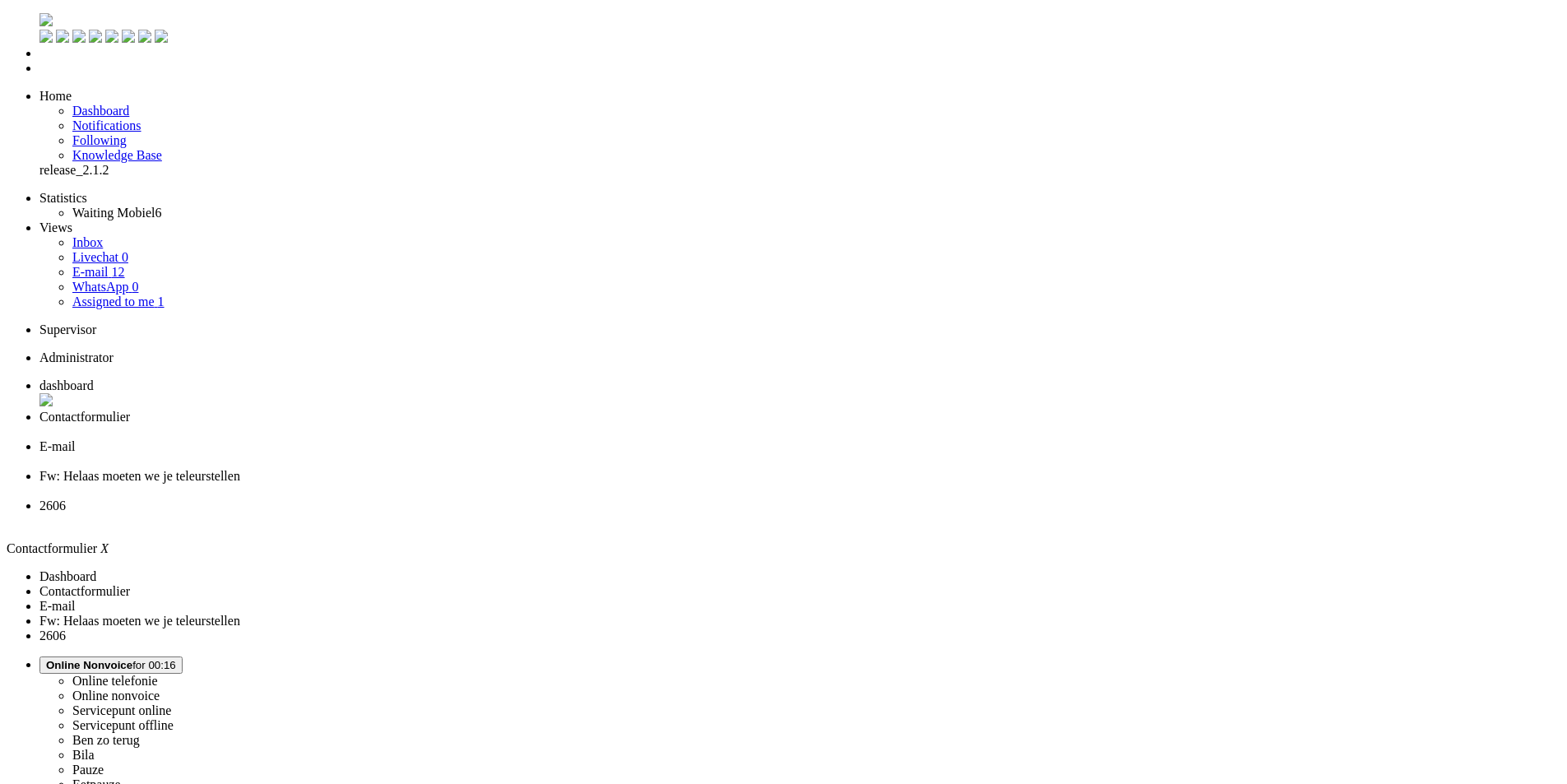
click at [471, 424] on div "Close tab" at bounding box center [800, 431] width 1521 height 15
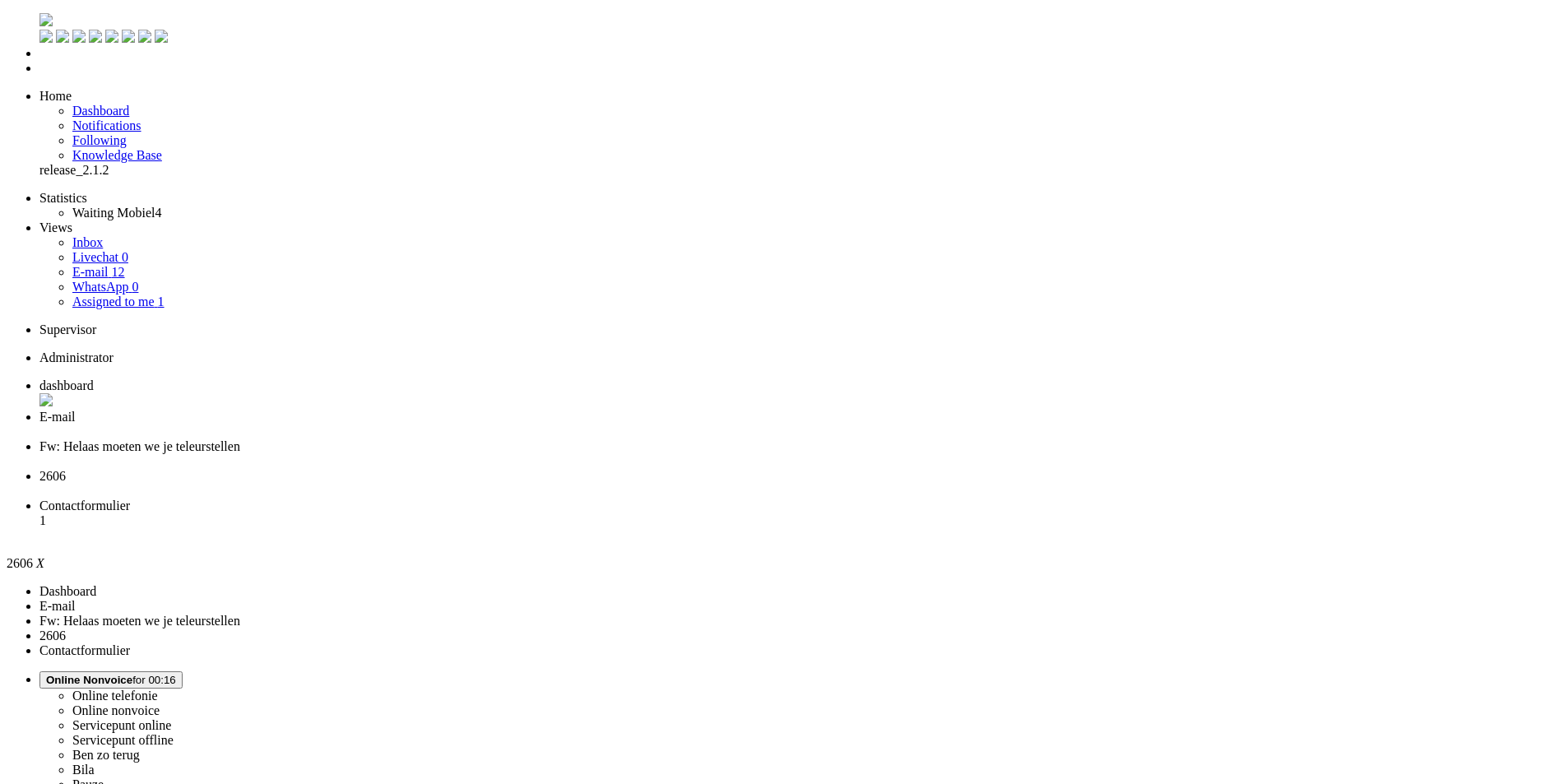
click at [130, 499] on span "Contactformulier" at bounding box center [85, 506] width 90 height 14
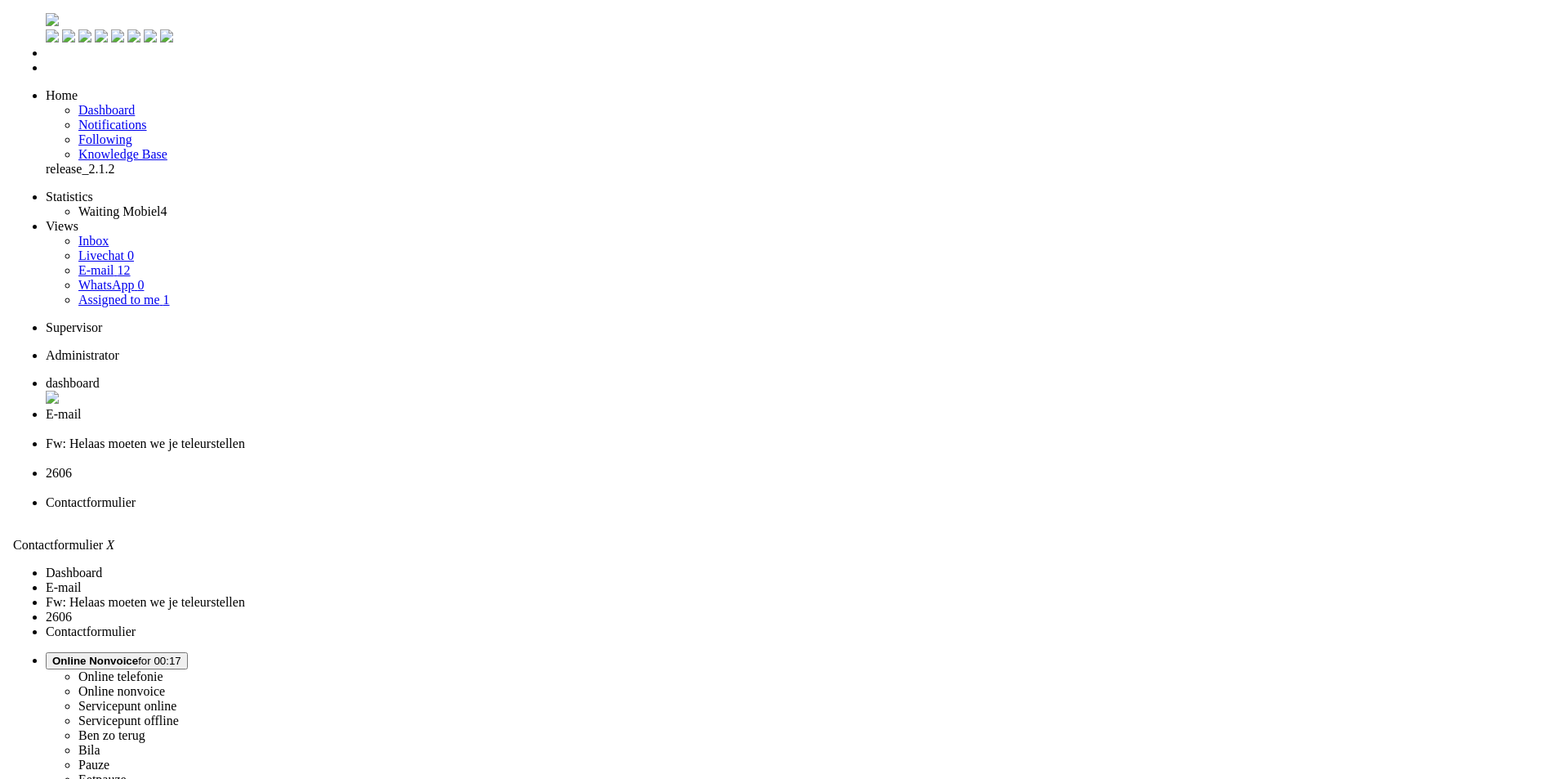
scroll to position [898, 0]
click at [891, 510] on div "Close tab" at bounding box center [795, 517] width 1510 height 15
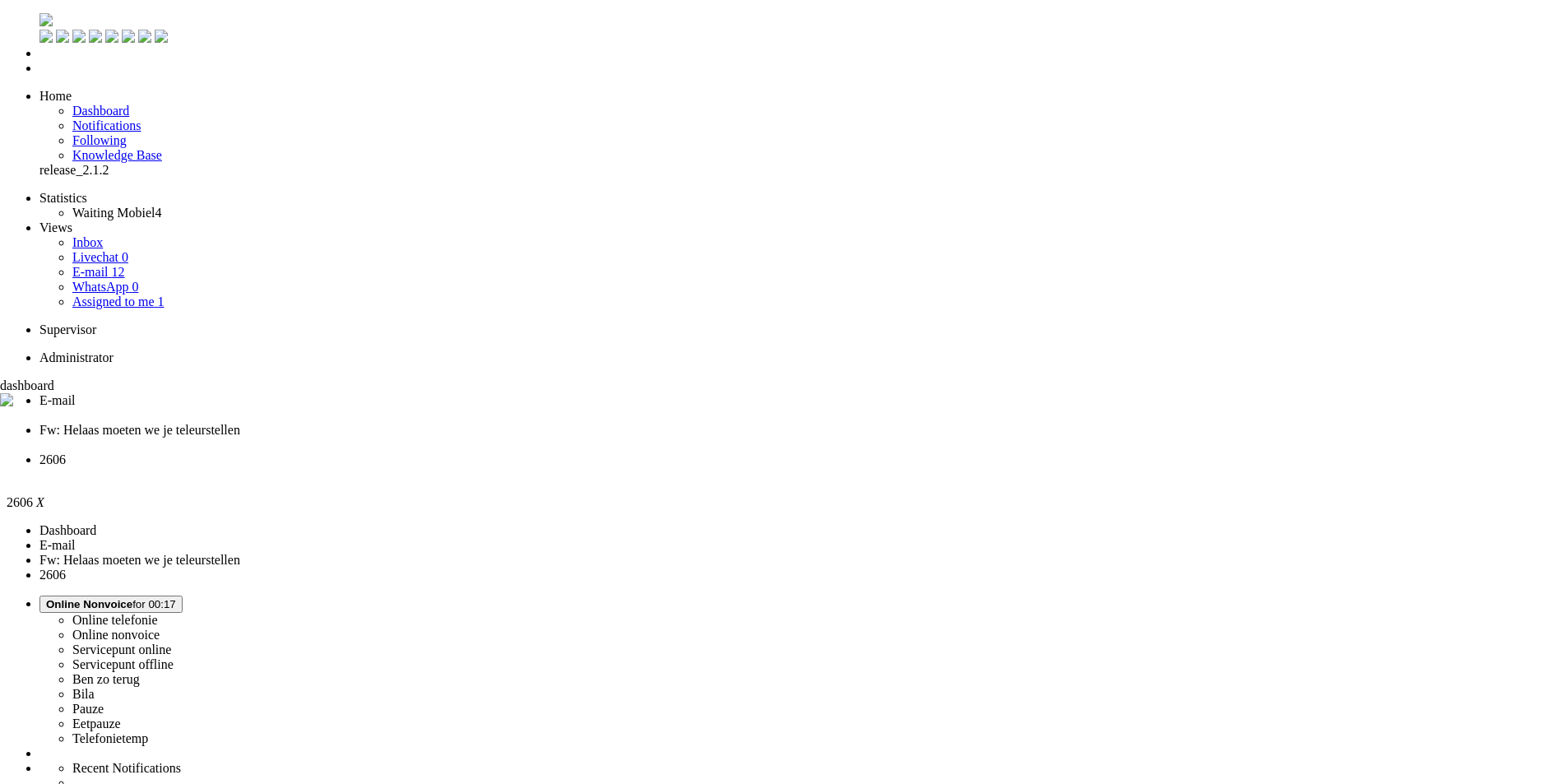
click at [54, 378] on span "dashboard" at bounding box center [27, 385] width 54 height 14
click at [76, 393] on span "E-mail" at bounding box center [57, 400] width 36 height 14
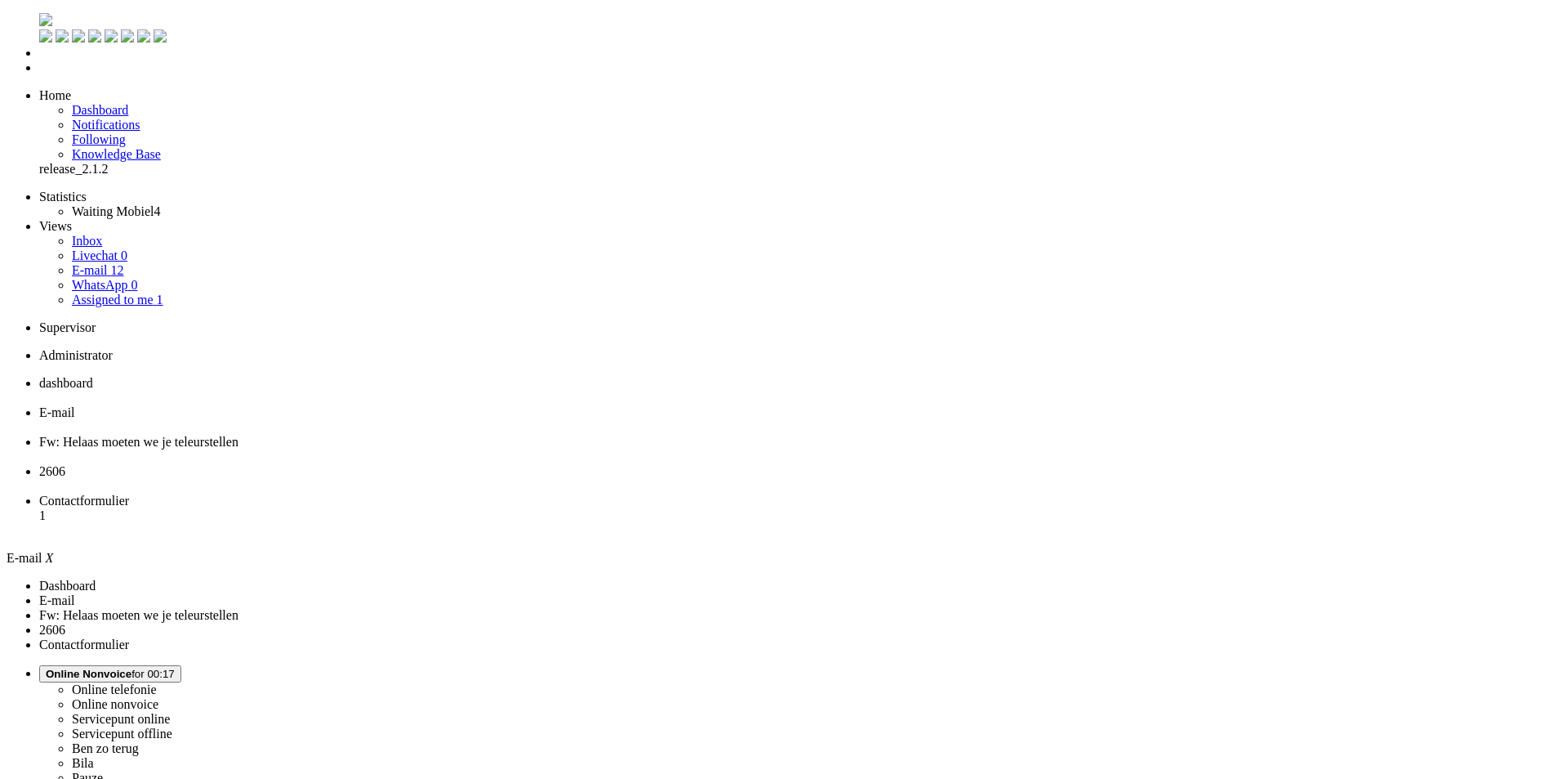
click at [129, 494] on span "Contactformulier" at bounding box center [84, 501] width 90 height 14
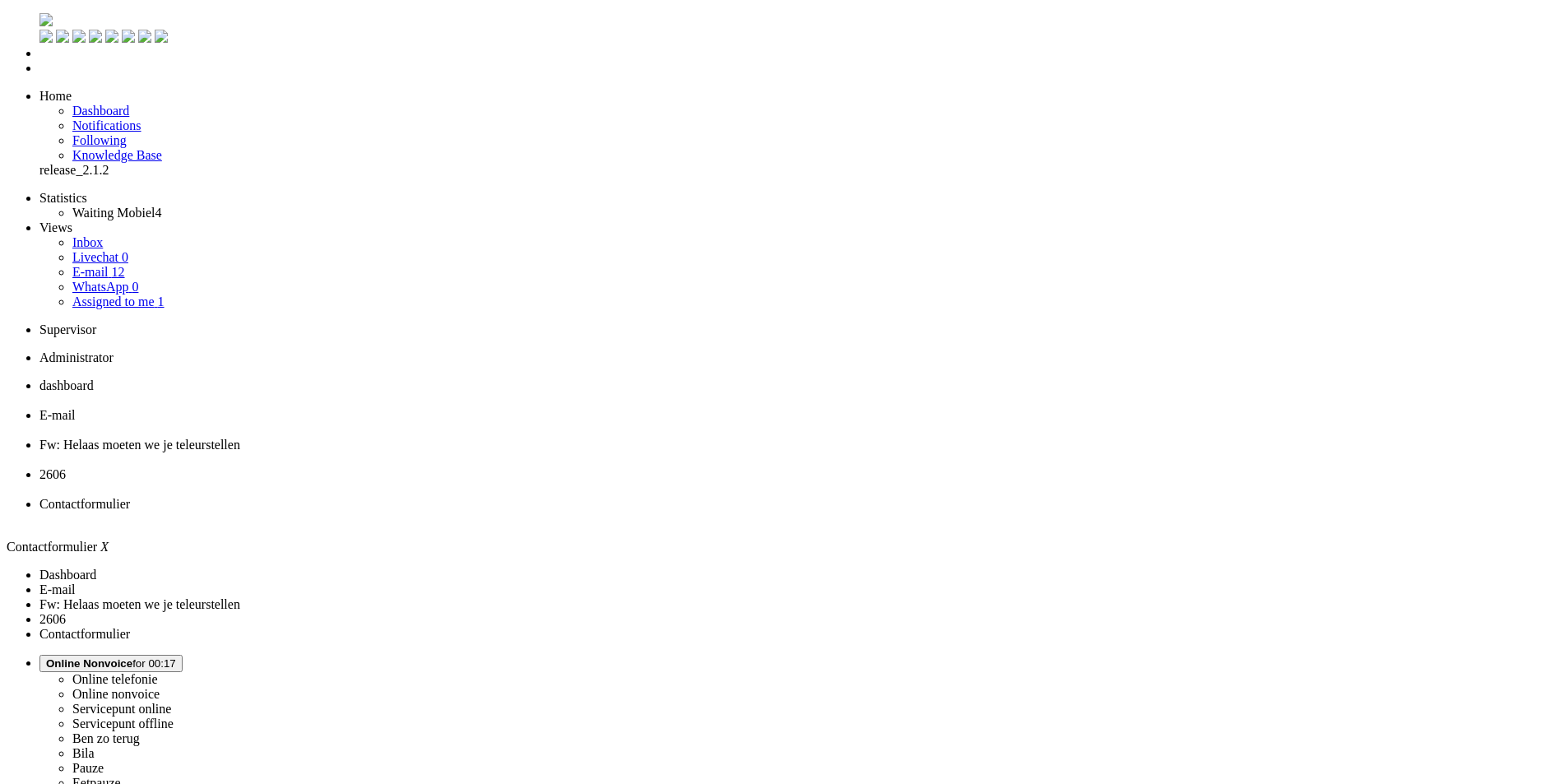
click at [241, 438] on span "Fw: Helaas moeten we je teleurstellen" at bounding box center [140, 445] width 201 height 14
click at [827, 497] on li "Contactformulier" at bounding box center [800, 511] width 1521 height 29
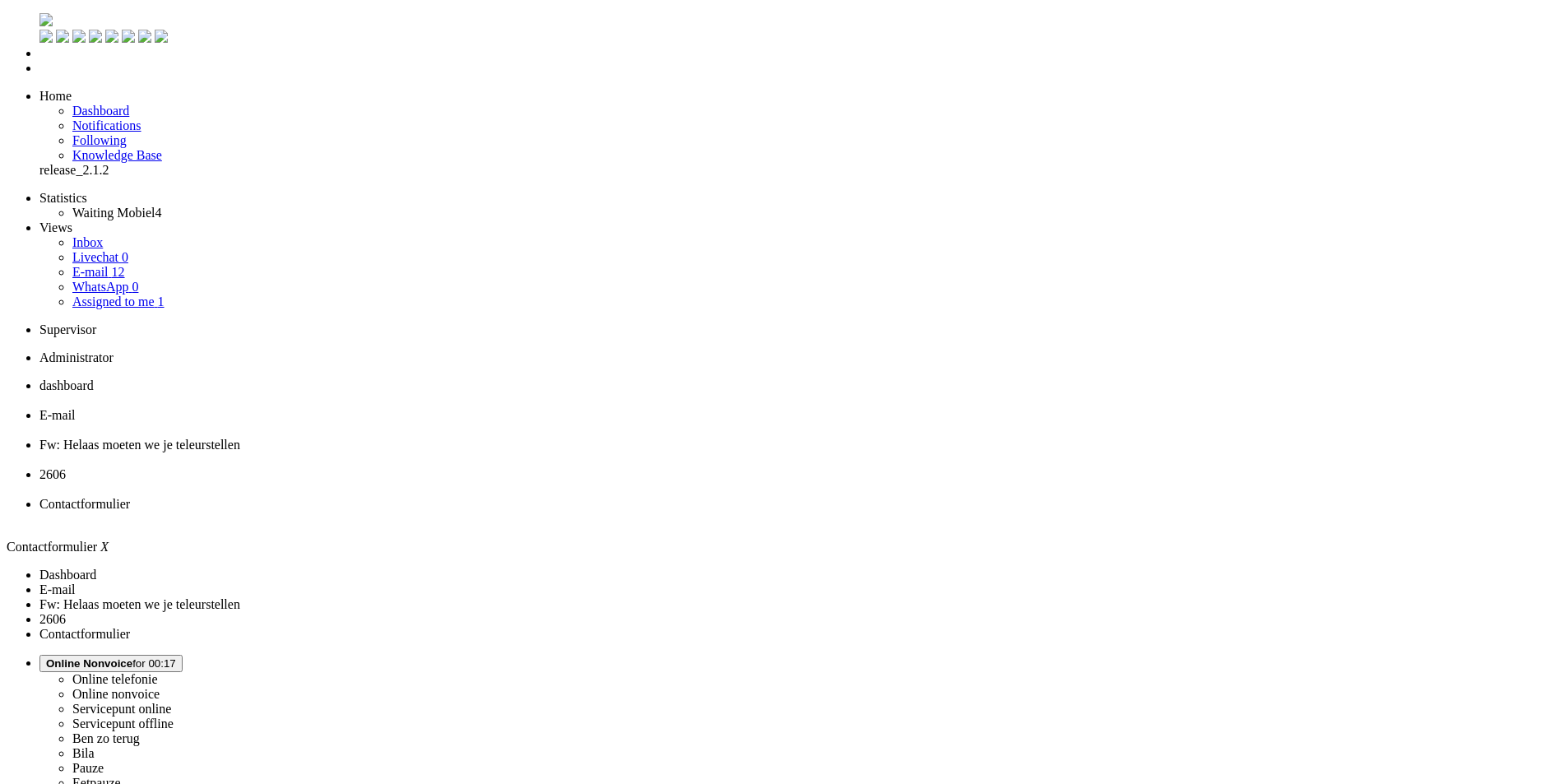
click at [897, 512] on div "Close tab" at bounding box center [800, 519] width 1521 height 15
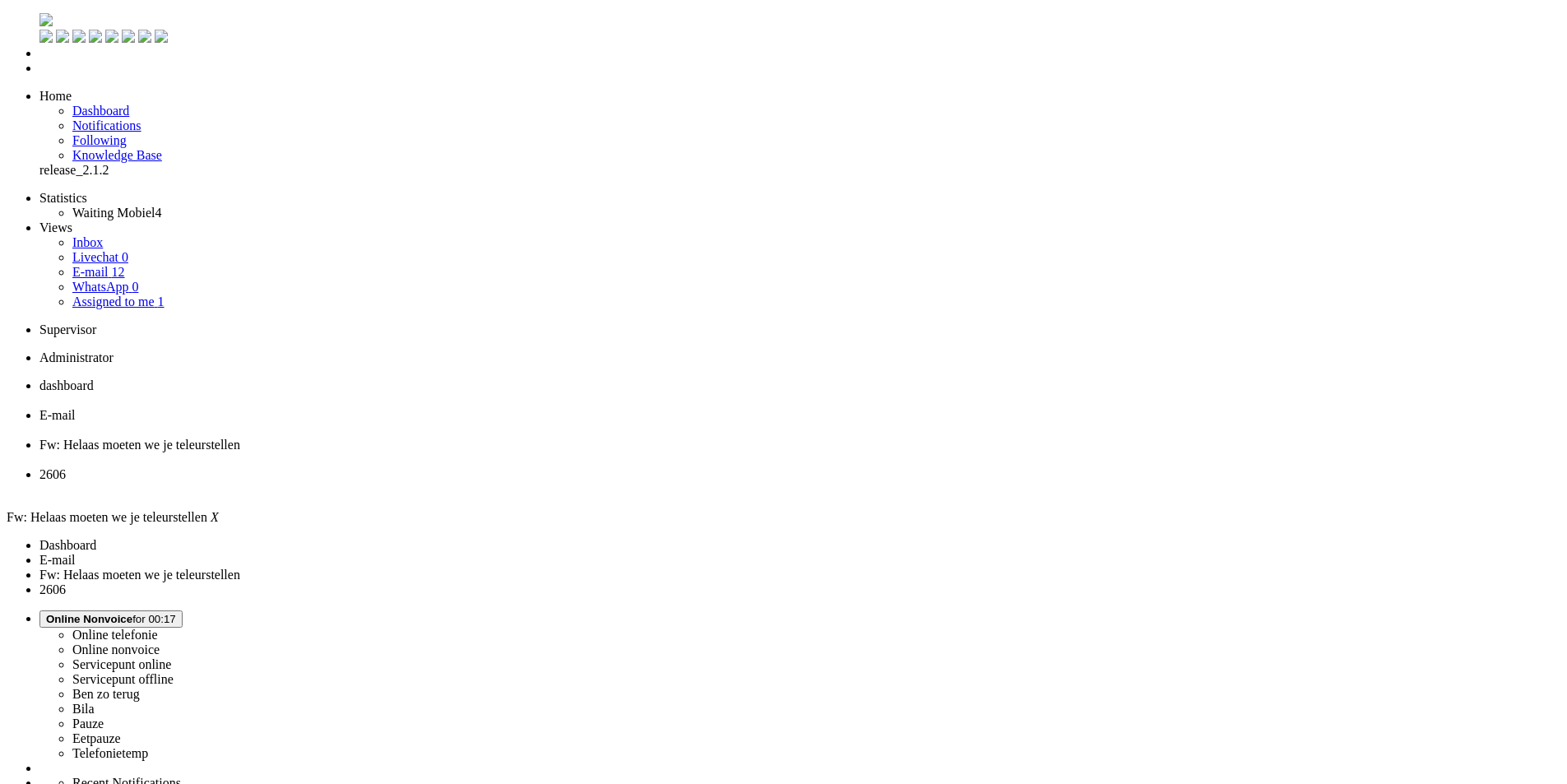
click at [76, 407] on span "E-mail" at bounding box center [57, 415] width 36 height 14
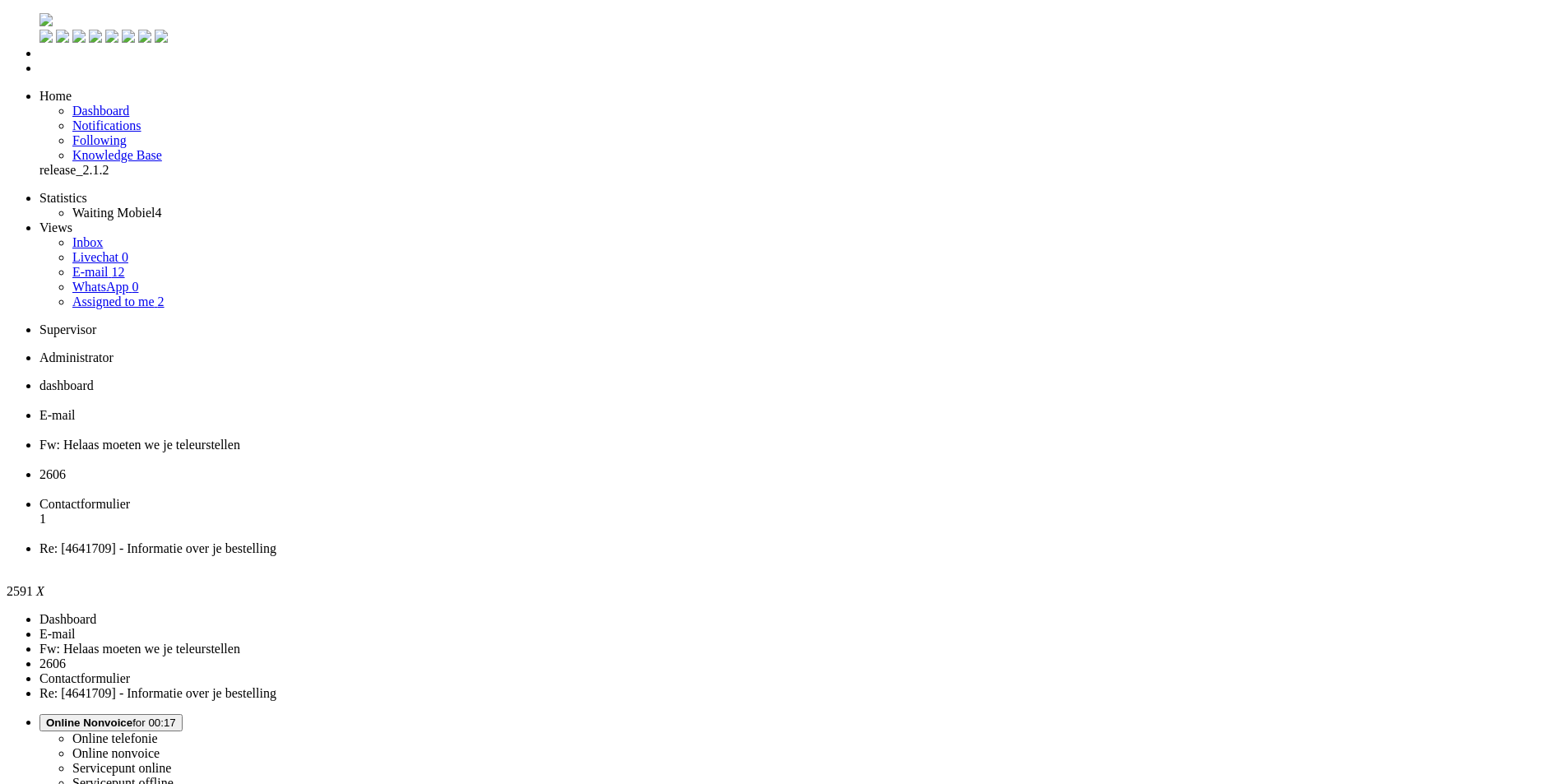
scroll to position [247, 0]
drag, startPoint x: 1028, startPoint y: 661, endPoint x: 676, endPoint y: 555, distance: 367.6
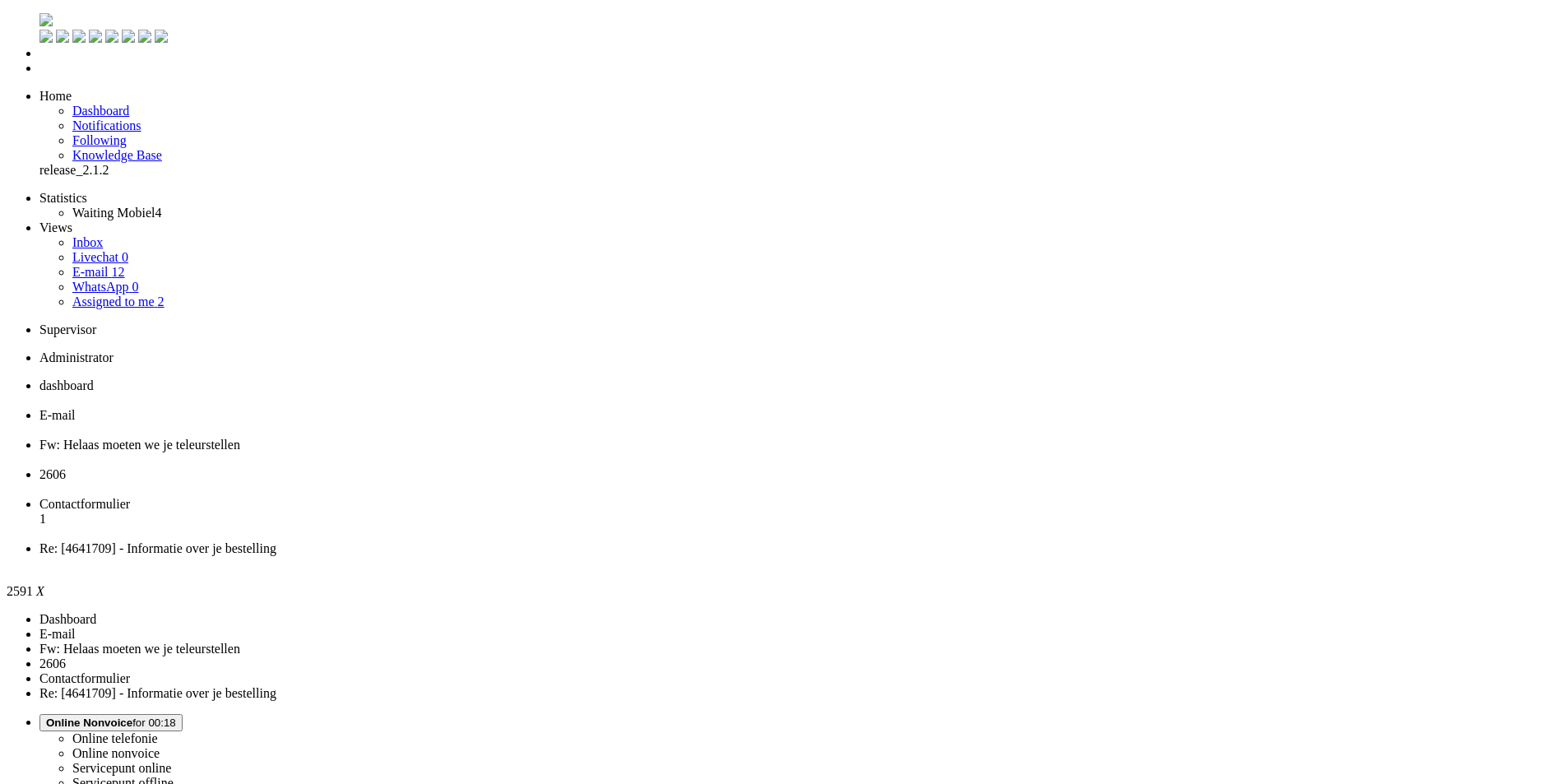
click at [65, 467] on span "2606" at bounding box center [53, 474] width 27 height 14
click at [130, 497] on span "Contactformulier" at bounding box center [85, 504] width 90 height 14
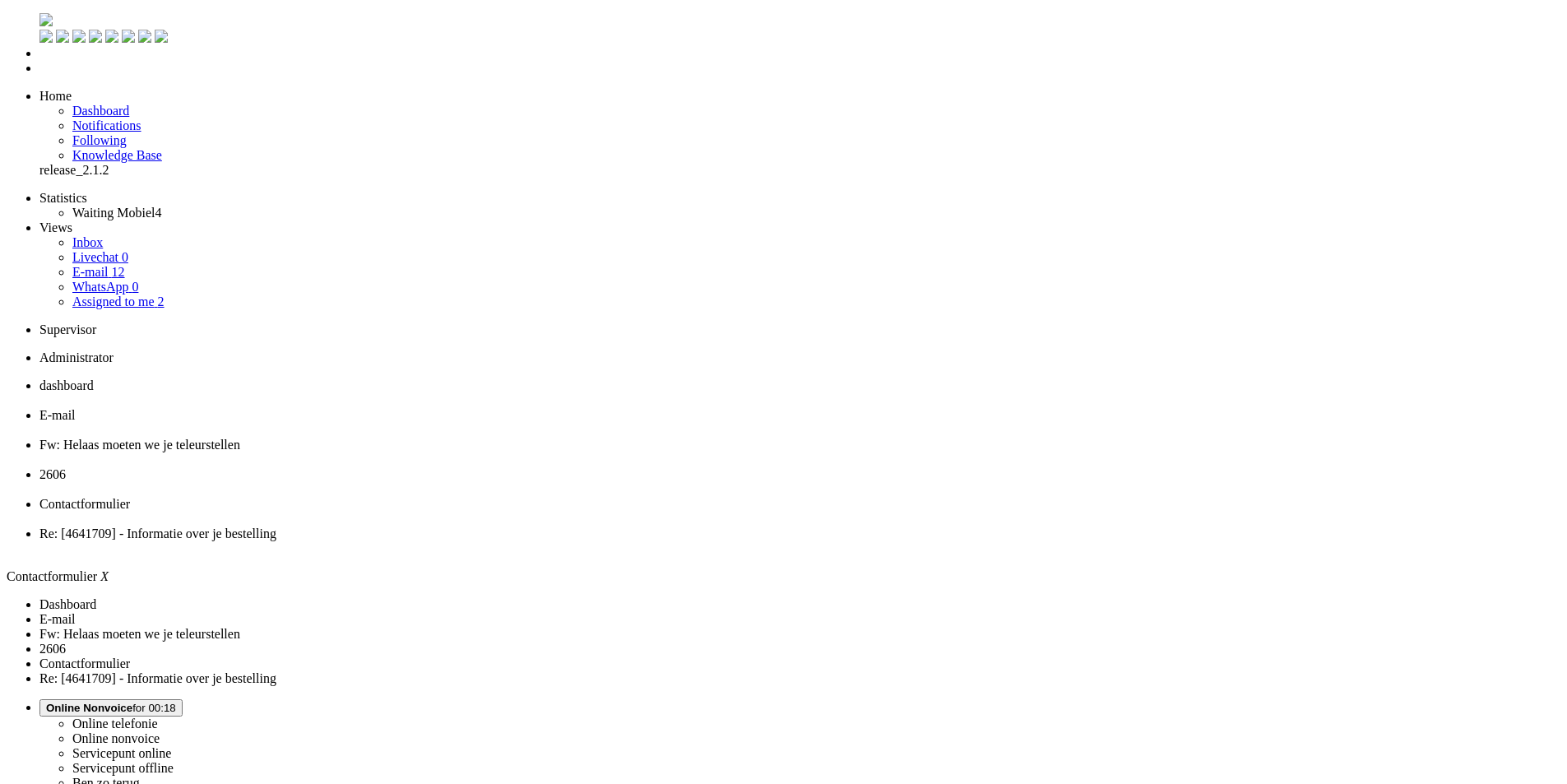
click at [894, 512] on div "Close tab" at bounding box center [800, 519] width 1521 height 15
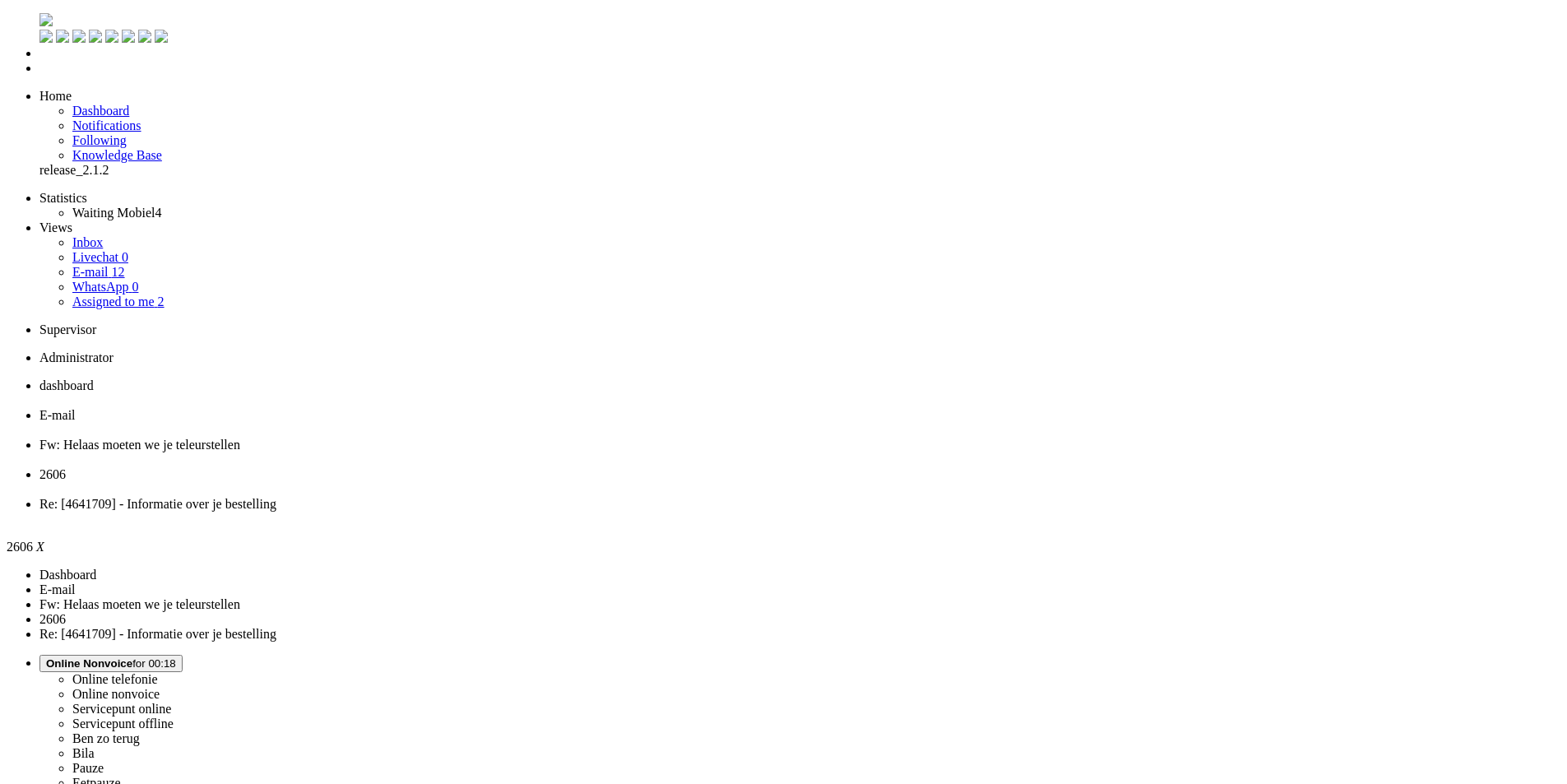
click at [76, 407] on span "E-mail" at bounding box center [57, 415] width 36 height 14
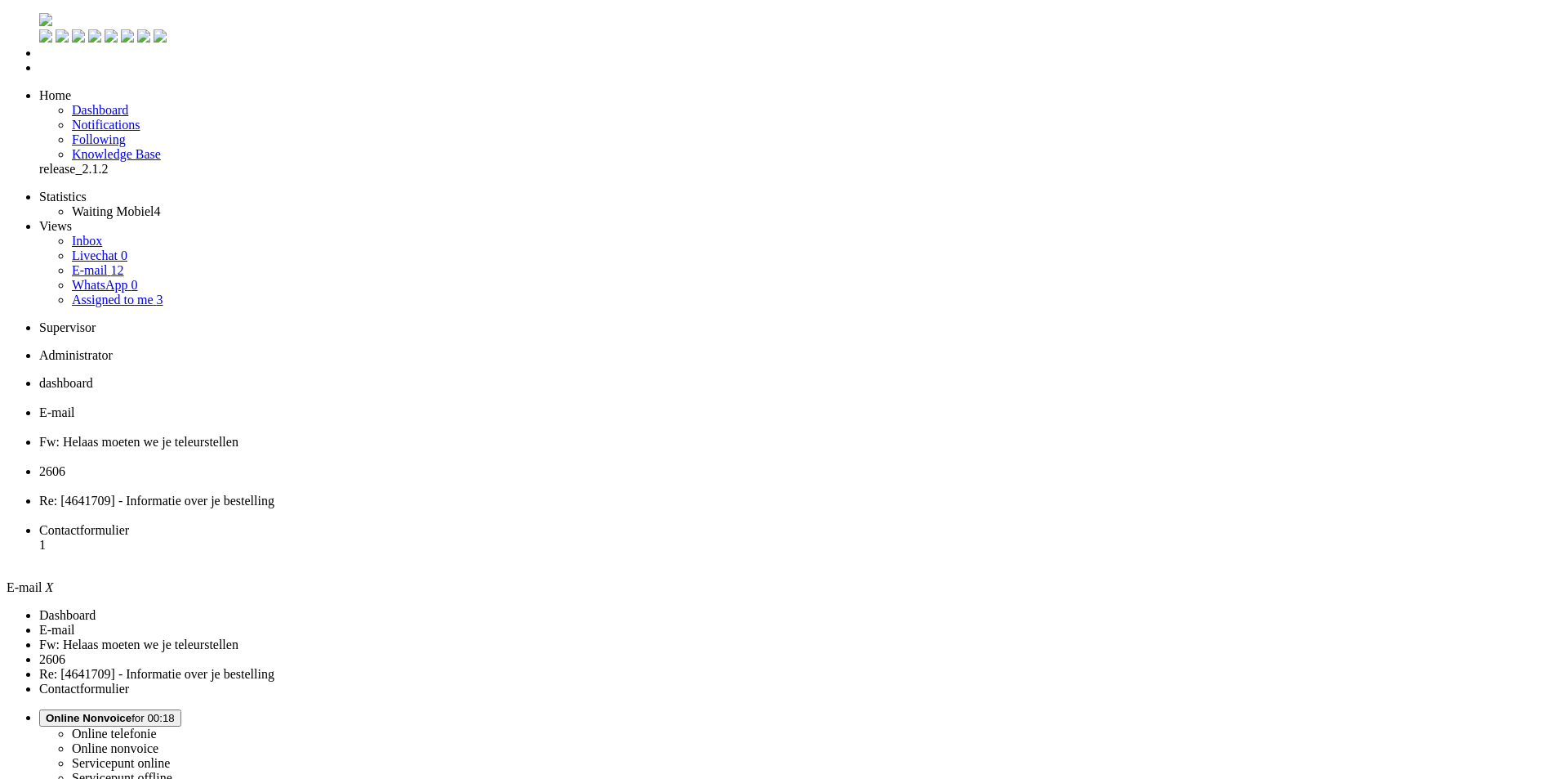
click at [129, 523] on span "Contactformulier" at bounding box center [84, 530] width 90 height 14
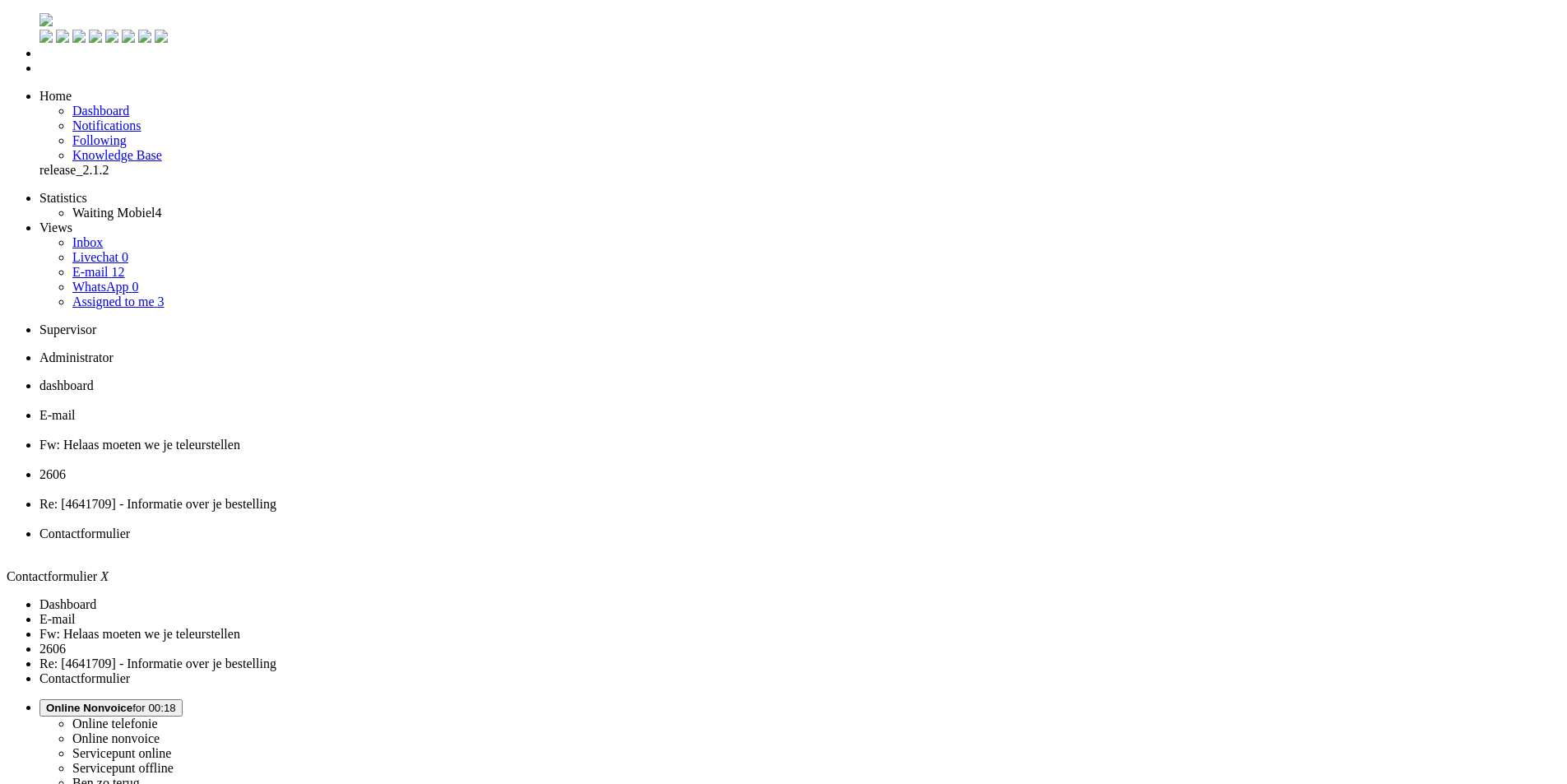
click at [76, 407] on span "E-mail" at bounding box center [57, 415] width 36 height 14
click at [1037, 541] on div "Close tab" at bounding box center [806, 548] width 1533 height 15
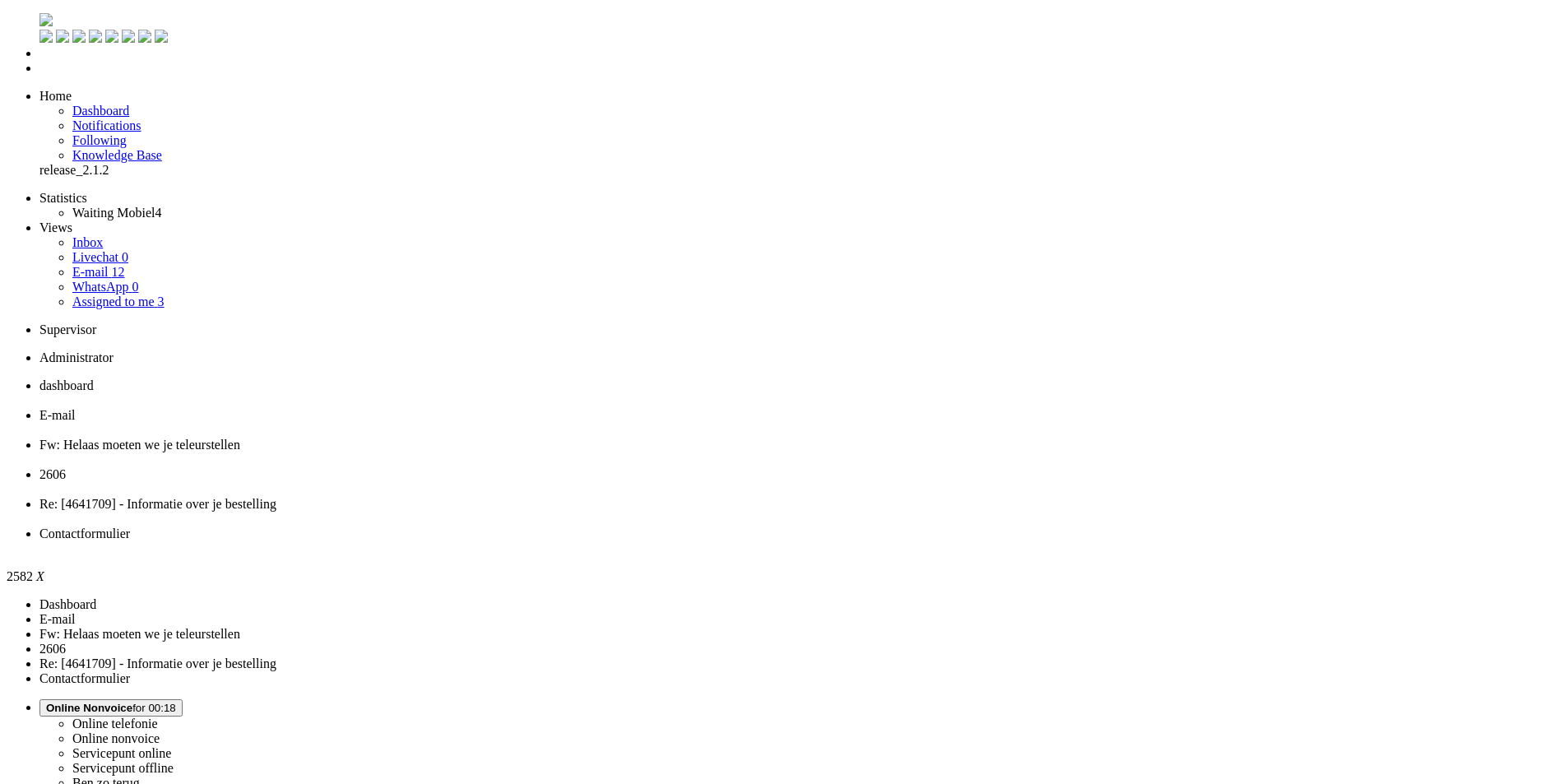
click at [1033, 541] on div "Close tab" at bounding box center [800, 548] width 1521 height 15
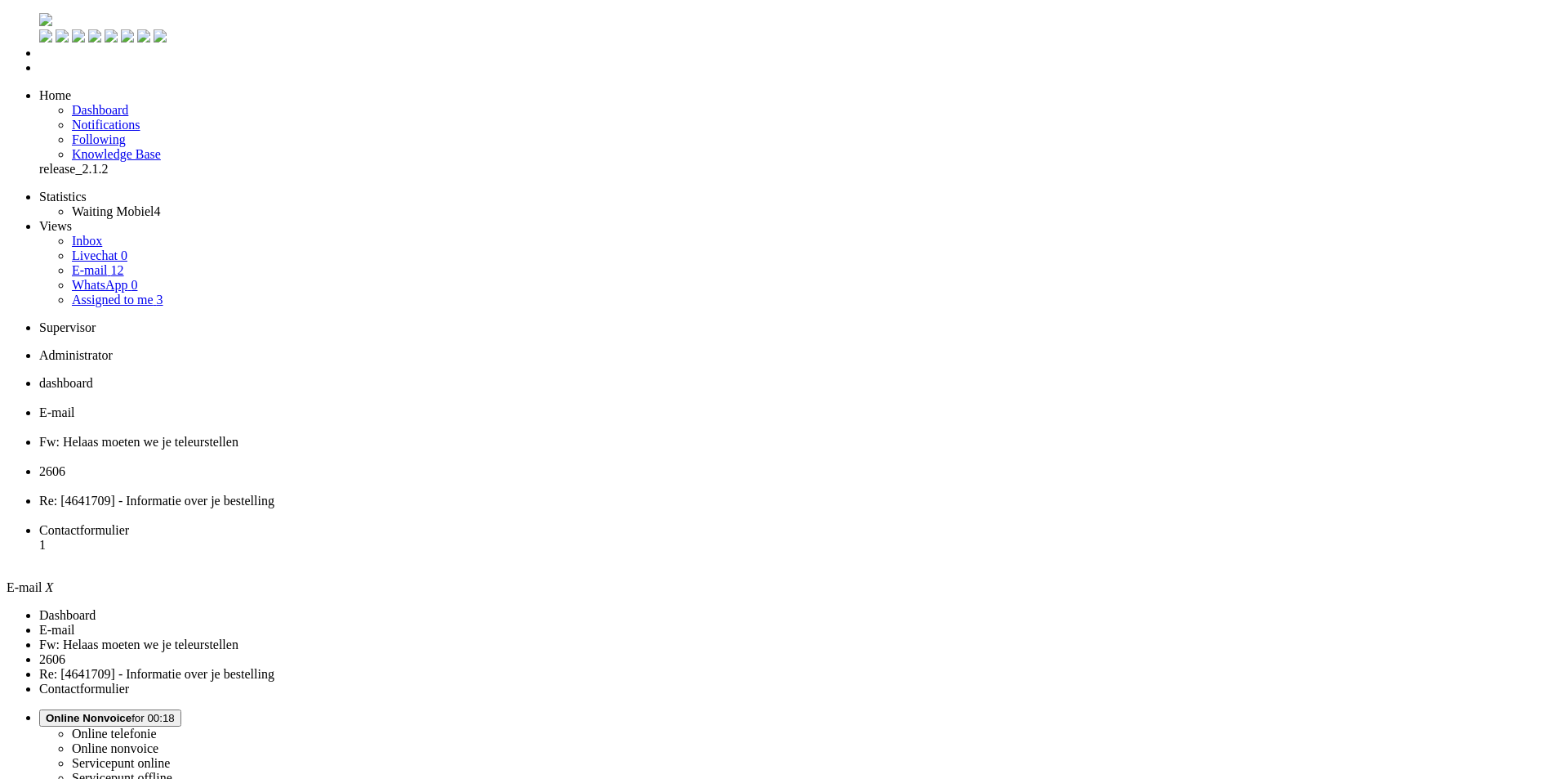
click at [129, 523] on span "Contactformulier" at bounding box center [84, 530] width 90 height 14
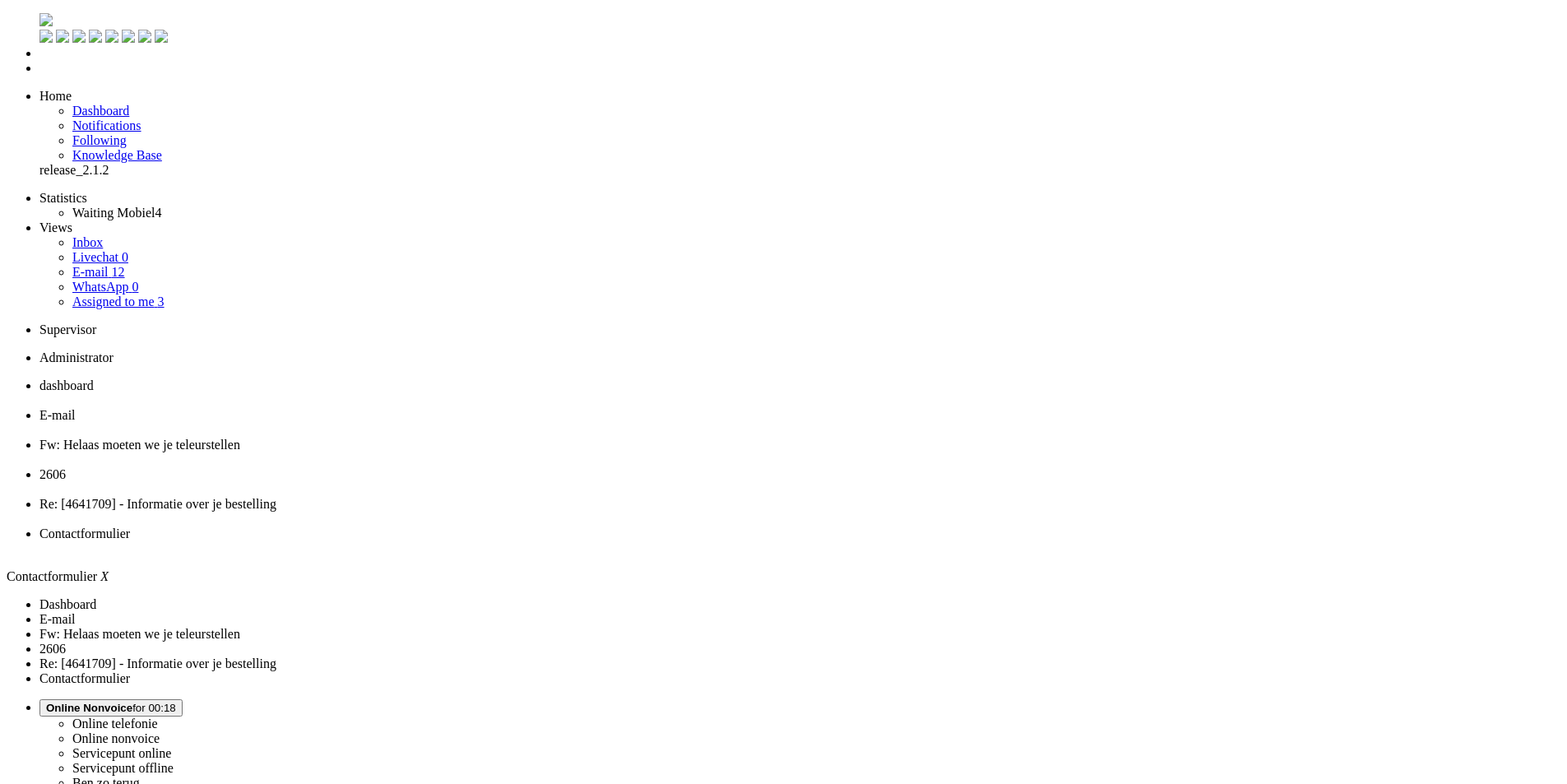
click at [241, 438] on span "Fw: Helaas moeten we je teleurstellen" at bounding box center [140, 445] width 201 height 14
select select "browser"
select select "nl_NL"
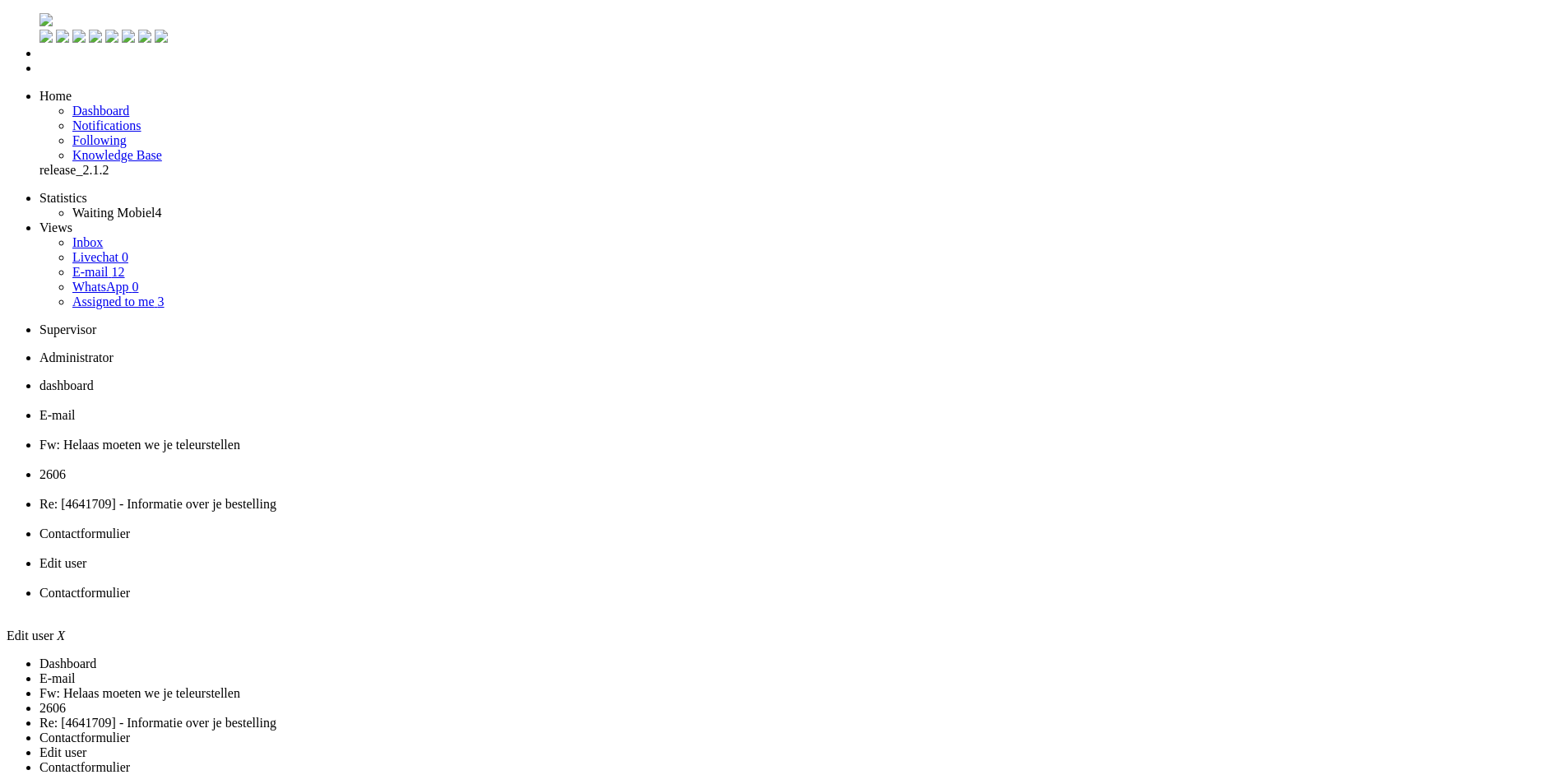
click at [130, 585] on span "Contactformulier" at bounding box center [85, 592] width 90 height 14
drag, startPoint x: 997, startPoint y: 567, endPoint x: 451, endPoint y: 487, distance: 551.8
copy div "Beste Randy, Bedankt voor je mail! Wat vervelend dat het niet gelukt is om de G…"
click at [65, 467] on span "2606" at bounding box center [53, 474] width 27 height 14
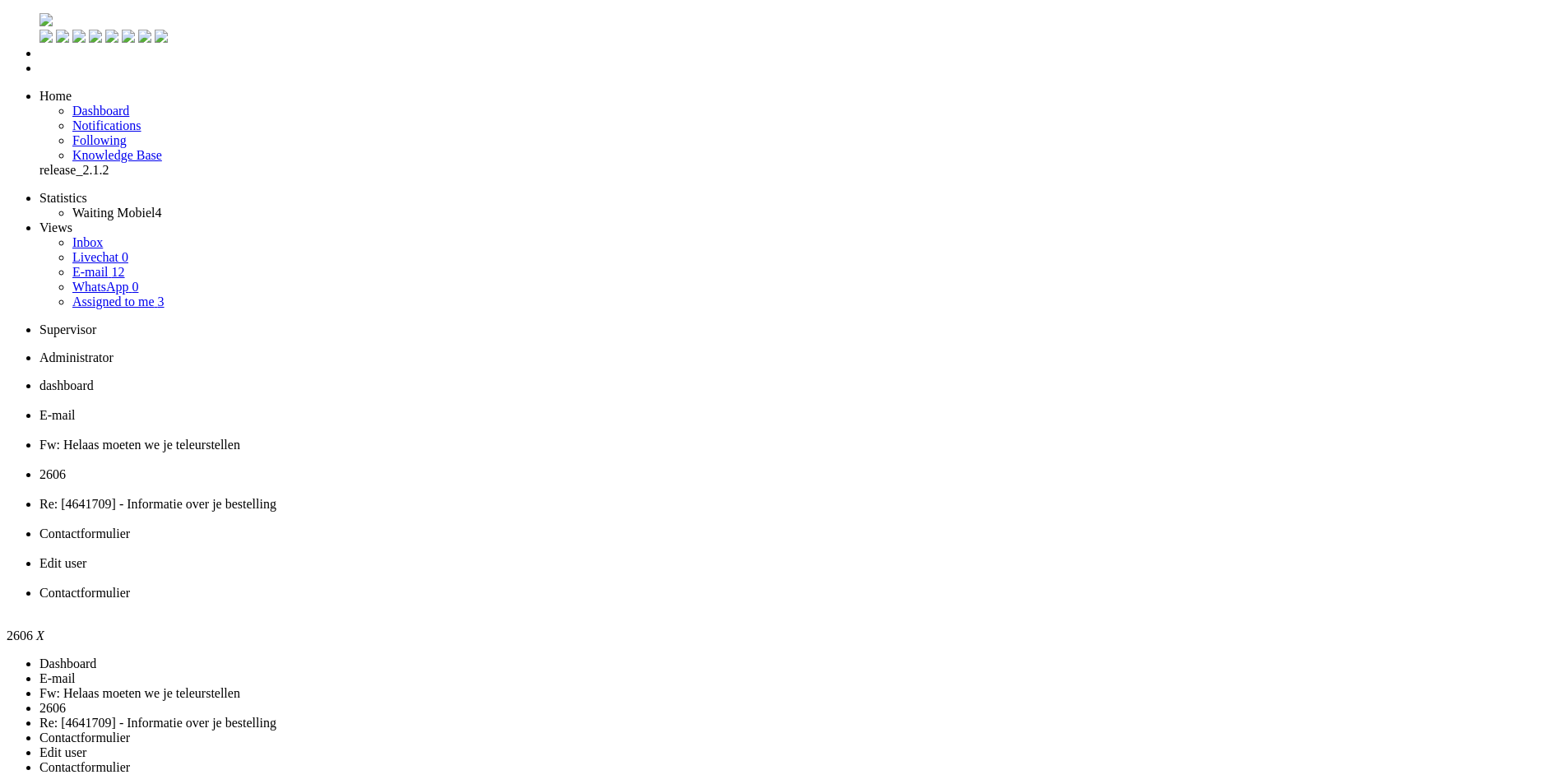
click at [241, 438] on span "Fw: Helaas moeten we je teleurstellen" at bounding box center [140, 445] width 201 height 14
paste body "Rich Text Area. Press ALT-0 for help."
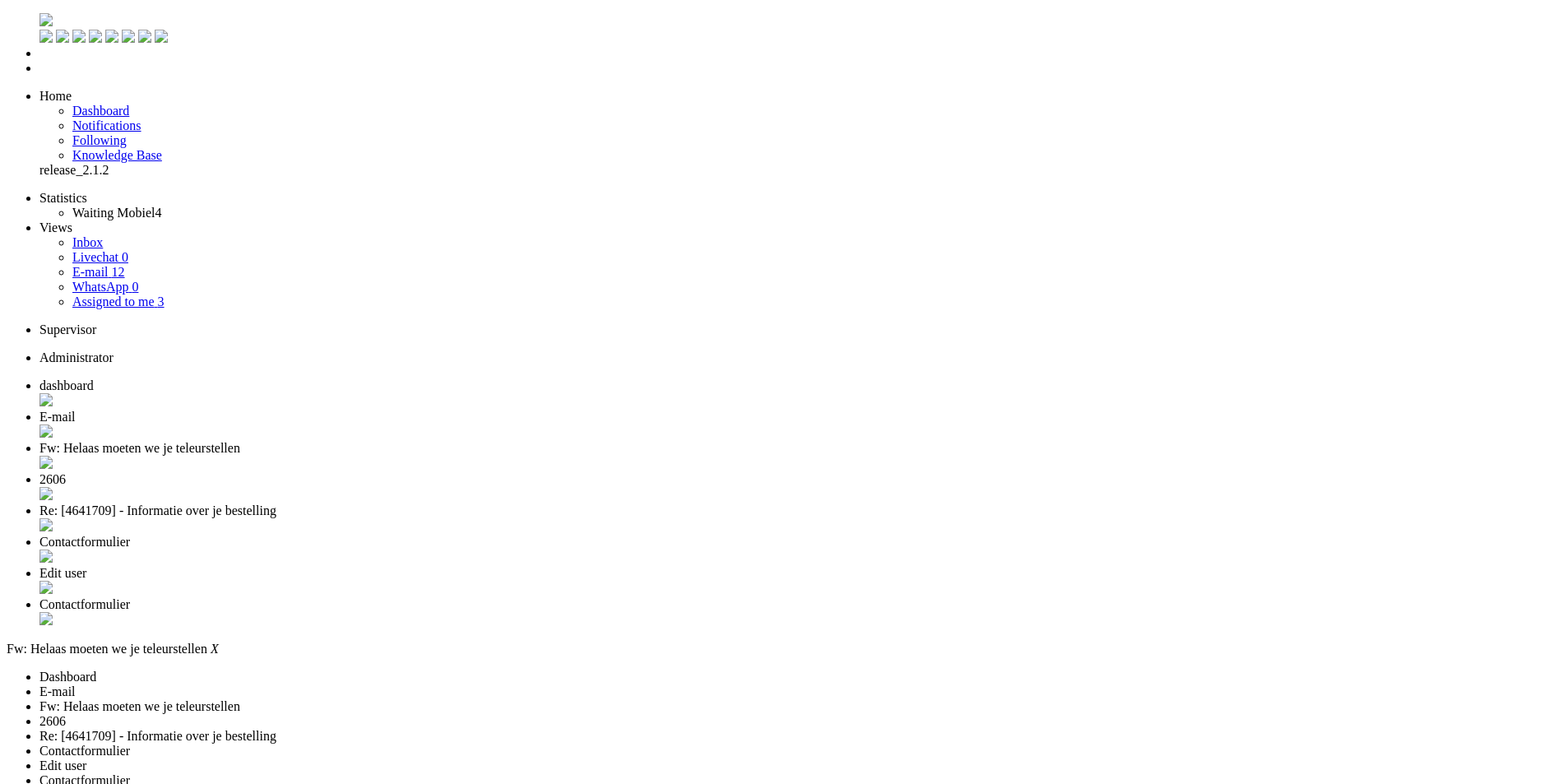
click at [130, 597] on span "Contactformulier" at bounding box center [85, 604] width 90 height 14
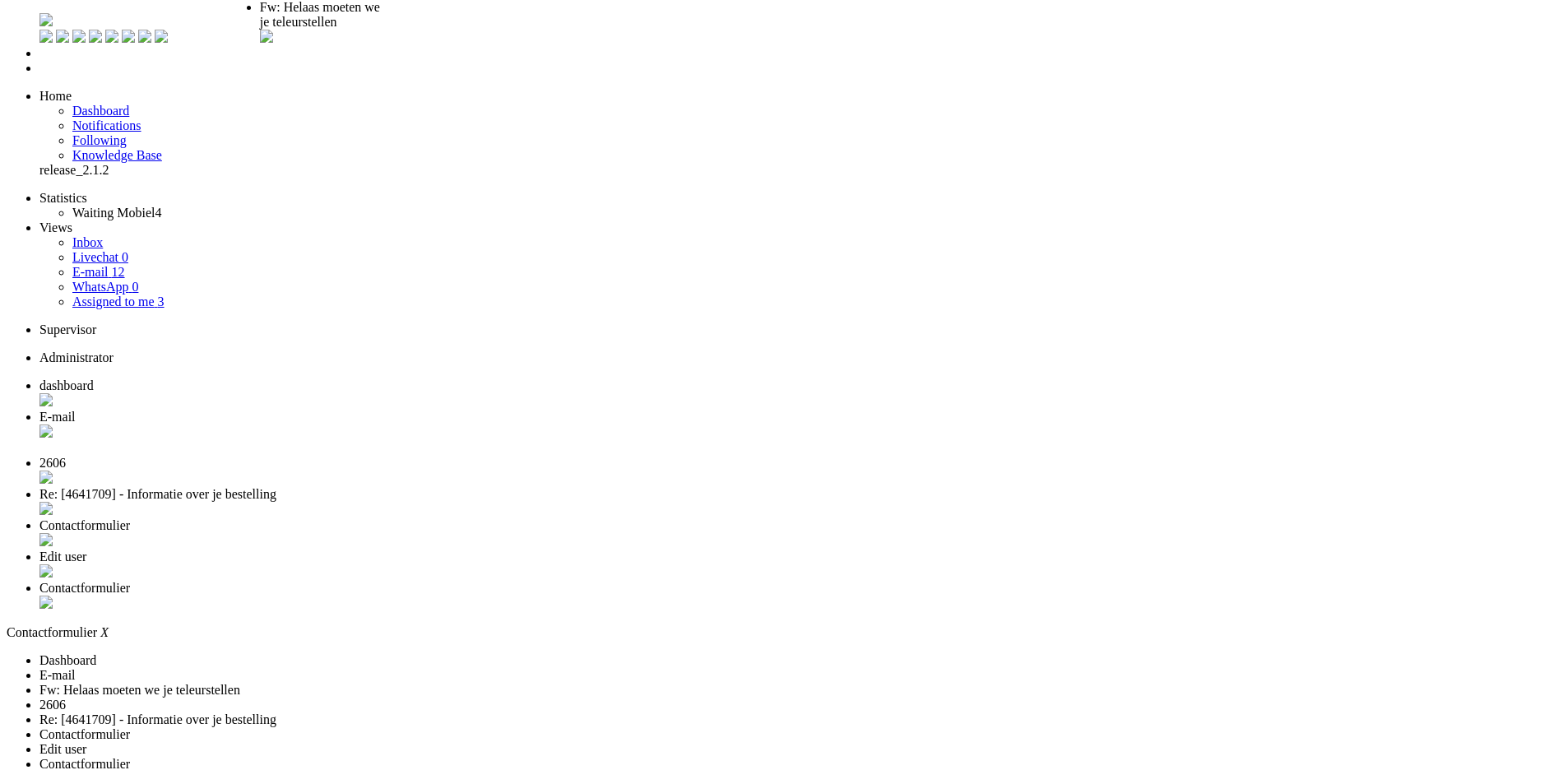
click at [380, 20] on span "Fw: Helaas moeten we je teleurstellen" at bounding box center [320, 14] width 120 height 29
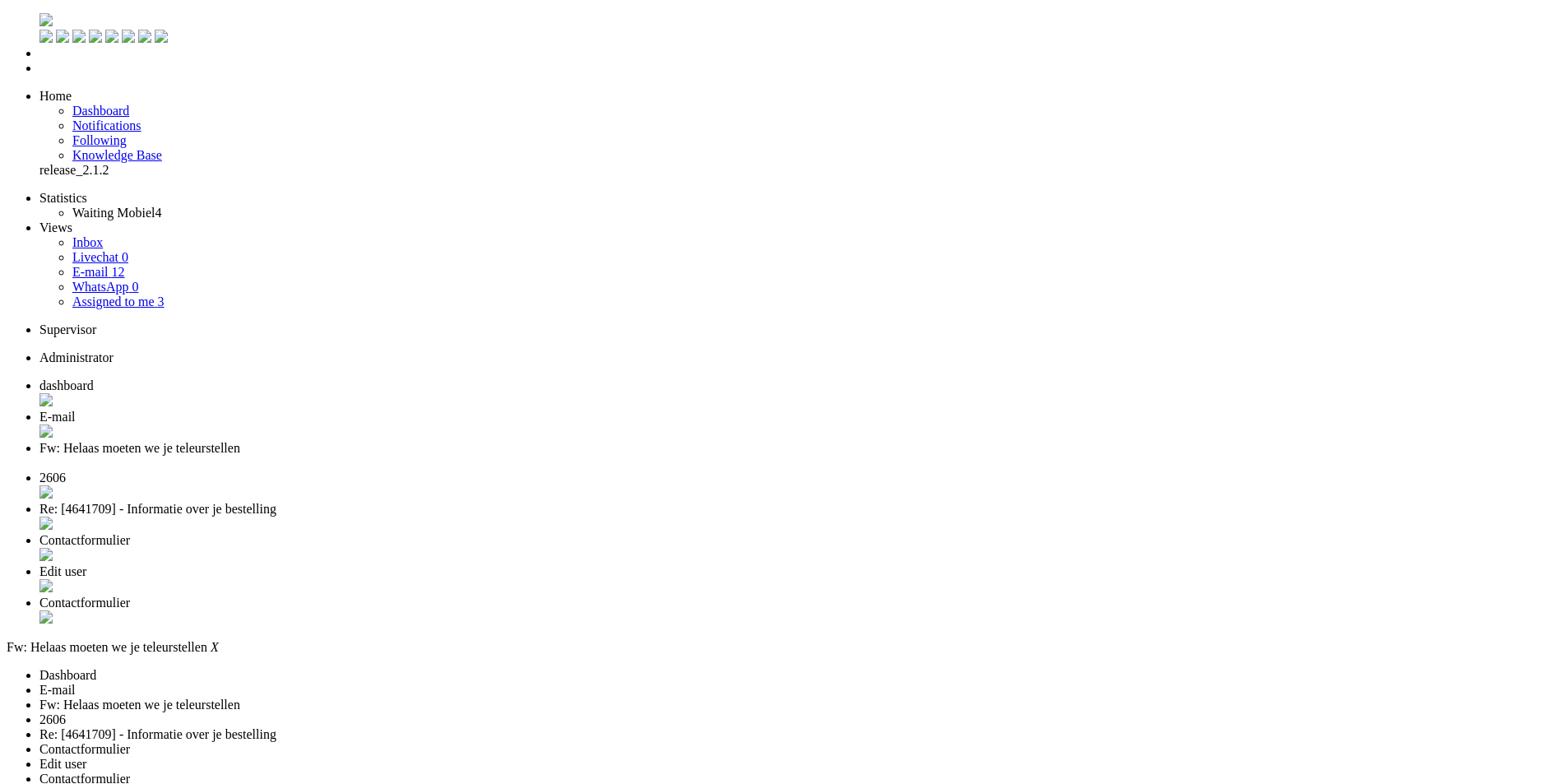
drag, startPoint x: 415, startPoint y: 3111, endPoint x: 399, endPoint y: 3118, distance: 17.5
type input "https://promotions.my-samsung.com/nl/offers/CSY77FF7GSR2C"
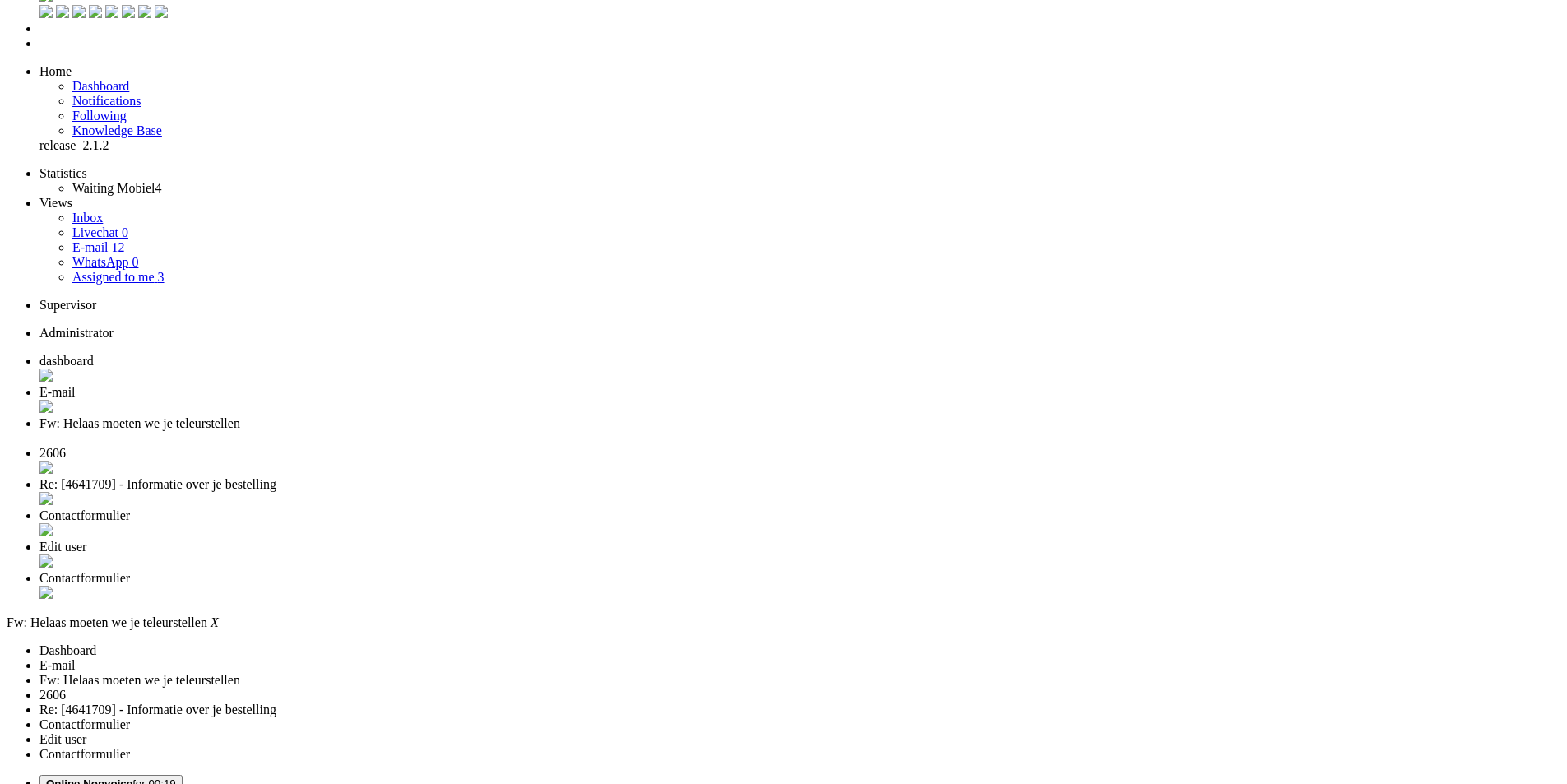
scroll to position [164, 0]
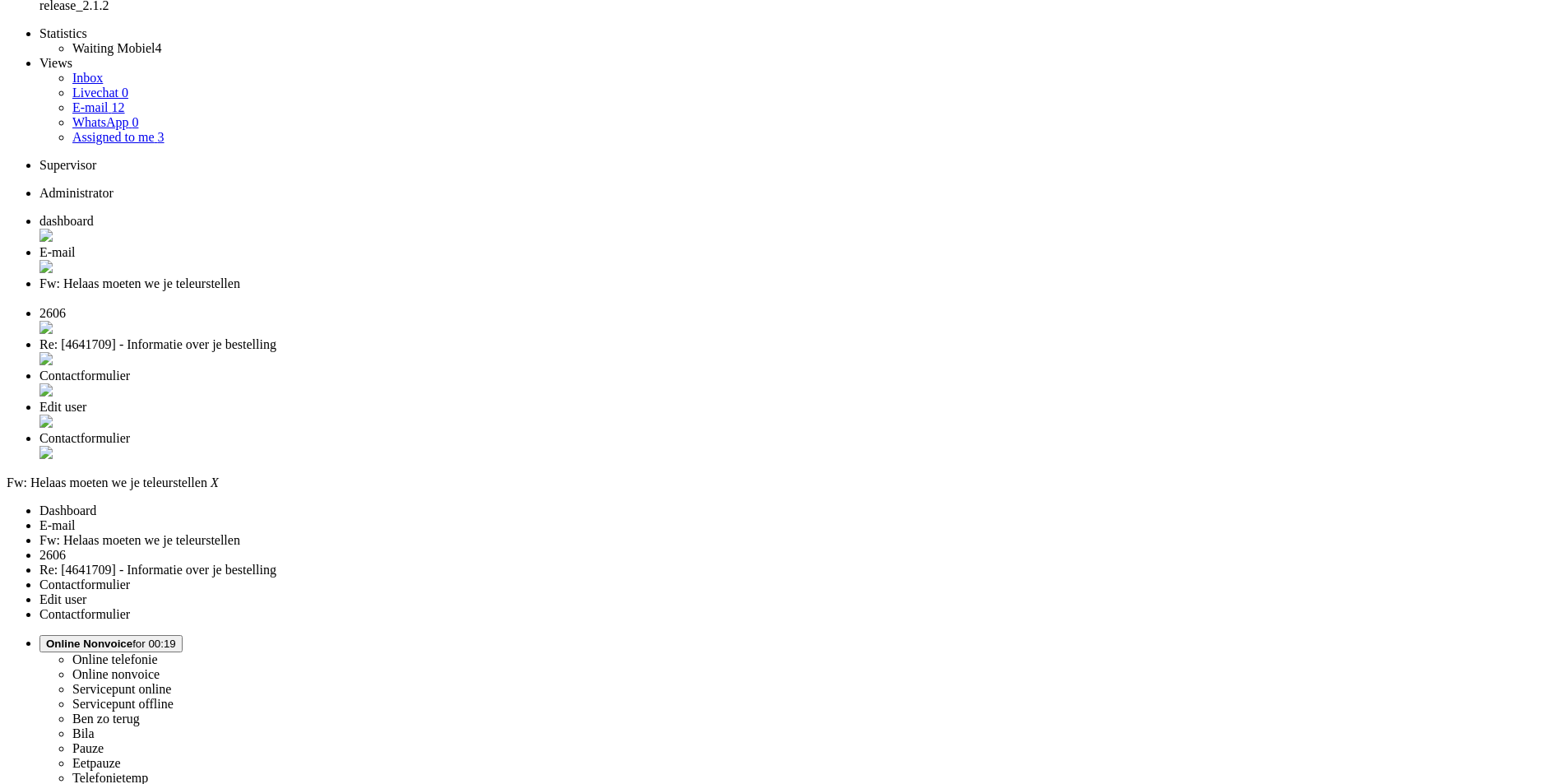
drag, startPoint x: 480, startPoint y: 574, endPoint x: 508, endPoint y: 574, distance: 28.0
copy font "Bahar"
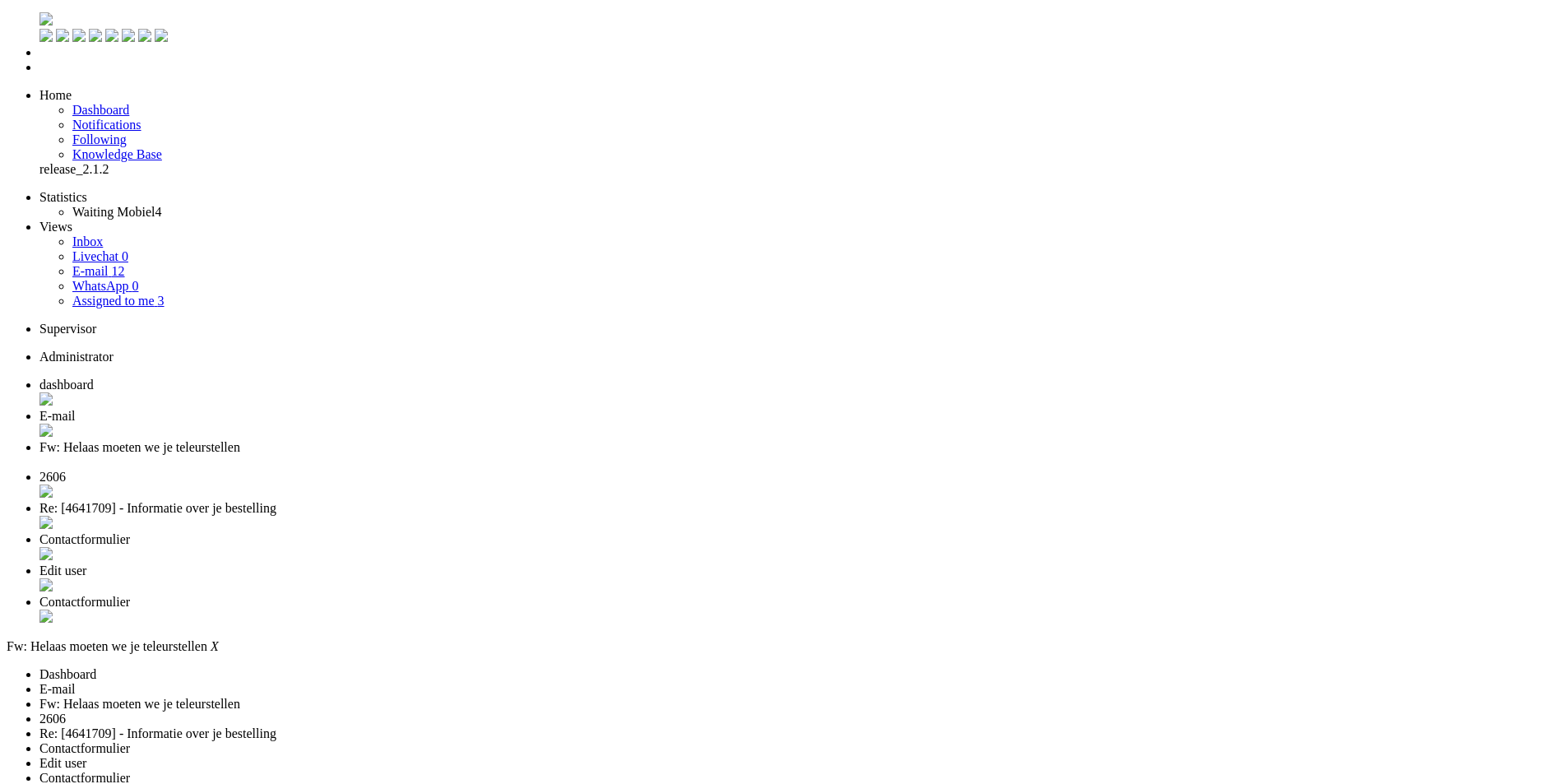
scroll to position [0, 0]
drag, startPoint x: 53, startPoint y: 3055, endPoint x: 80, endPoint y: 3055, distance: 27.0
drag, startPoint x: 53, startPoint y: 3051, endPoint x: 80, endPoint y: 3055, distance: 27.3
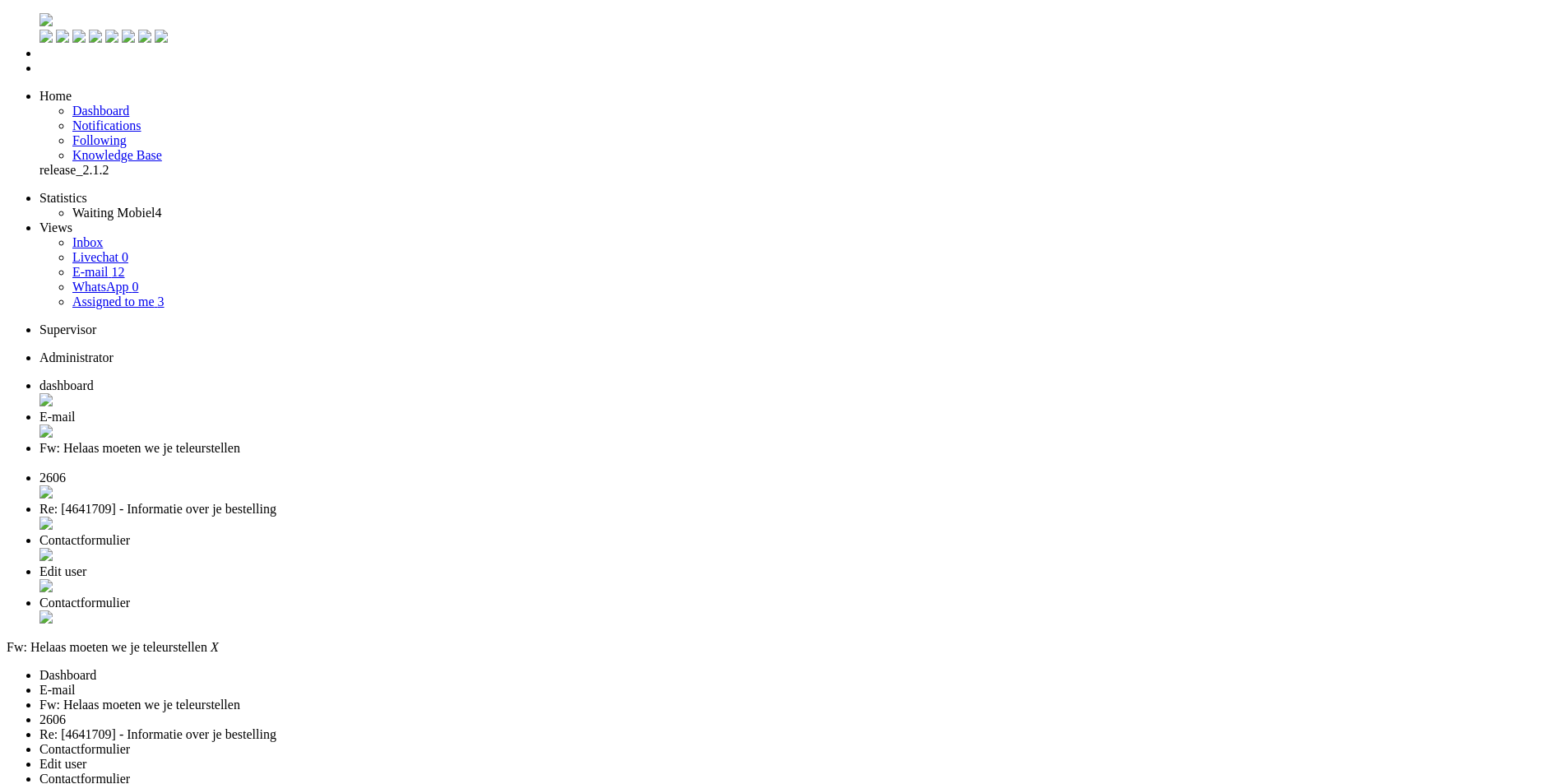
drag, startPoint x: 19, startPoint y: 3051, endPoint x: 644, endPoint y: 3139, distance: 631.2
copy body "Beste Bahar, Bedankt voor je mail! Wat vervelend dat het niet gelukt is om de G…"
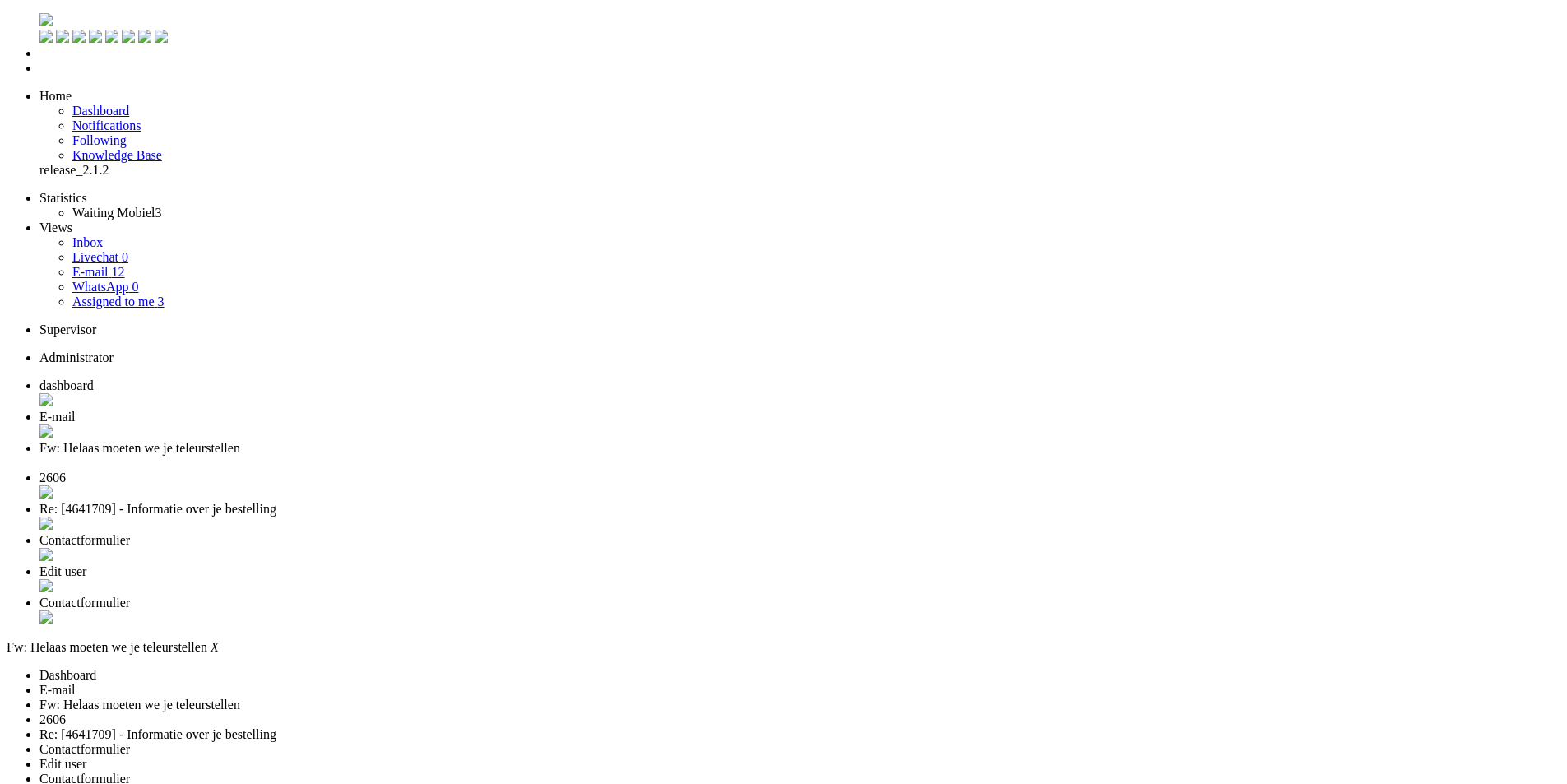
click at [585, 455] on div "Close tab" at bounding box center [800, 462] width 1521 height 15
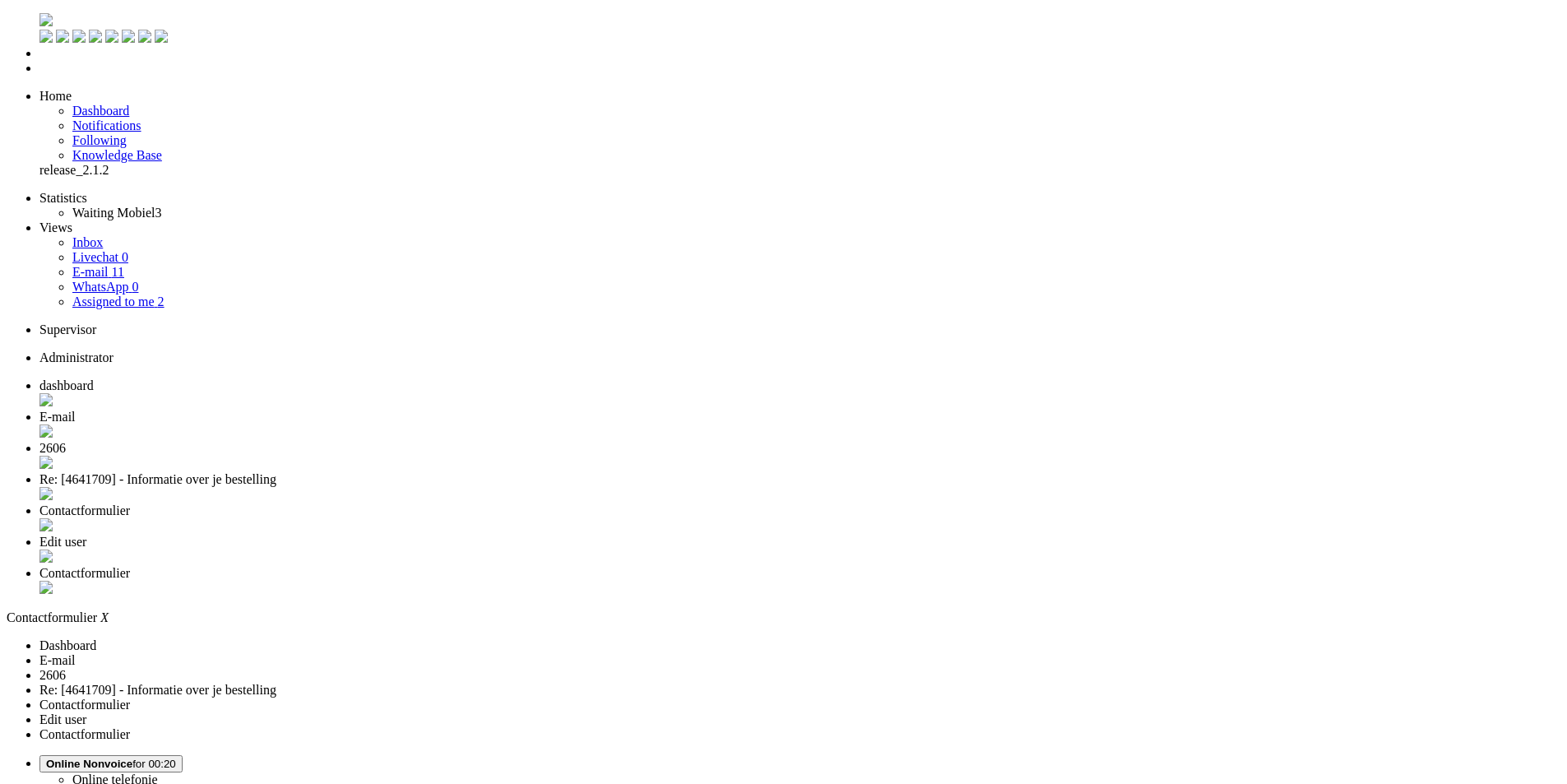
click at [1177, 581] on div "Close tab" at bounding box center [800, 589] width 1521 height 17
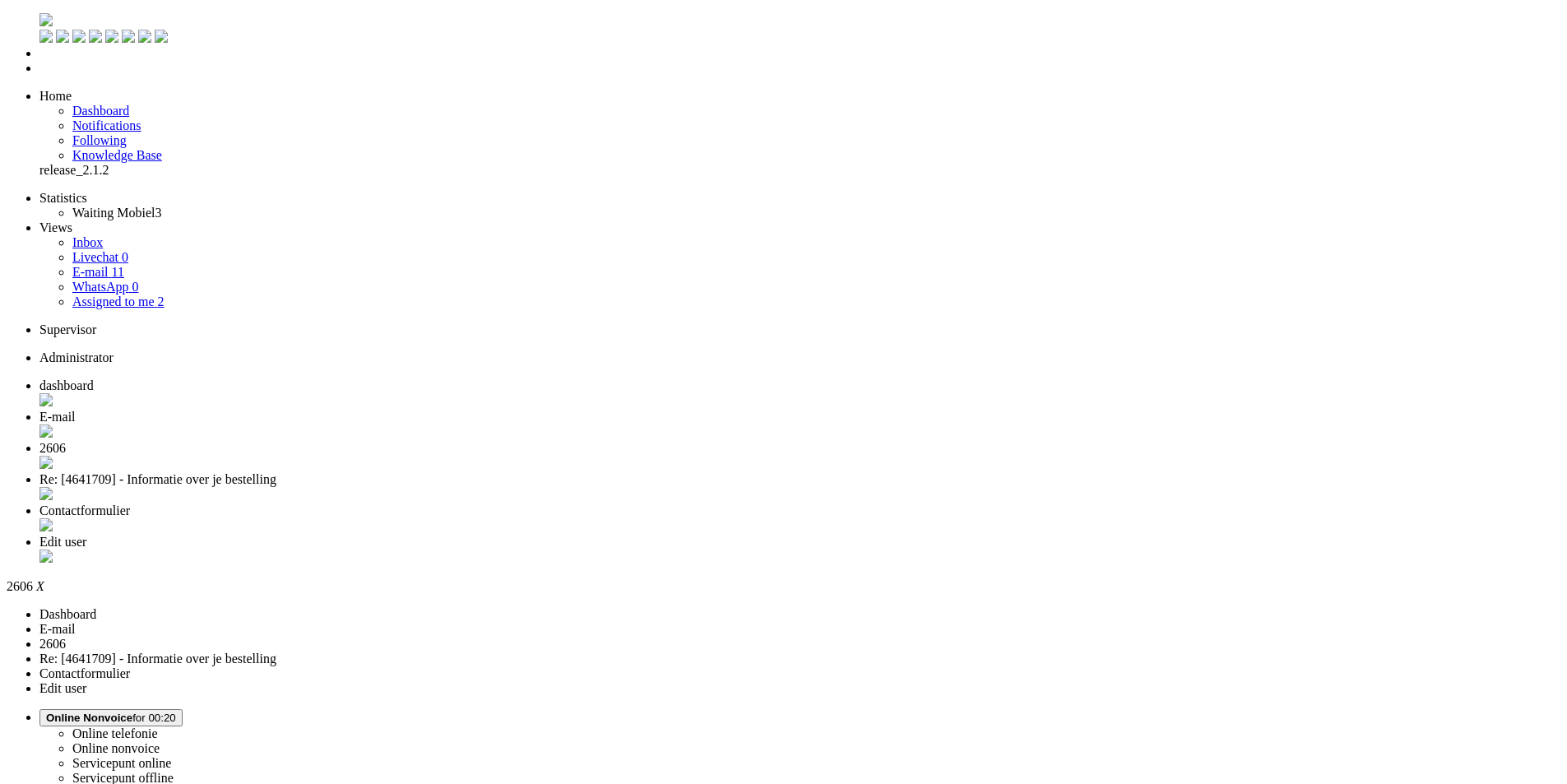
click at [989, 378] on ul "dashboard E-mail 2606 Re: [4641709] - Informatie over je bestelling" at bounding box center [784, 472] width 1555 height 187
click at [87, 535] on span "Edit user" at bounding box center [63, 542] width 47 height 14
click at [1033, 550] on div "Close tab" at bounding box center [800, 558] width 1521 height 17
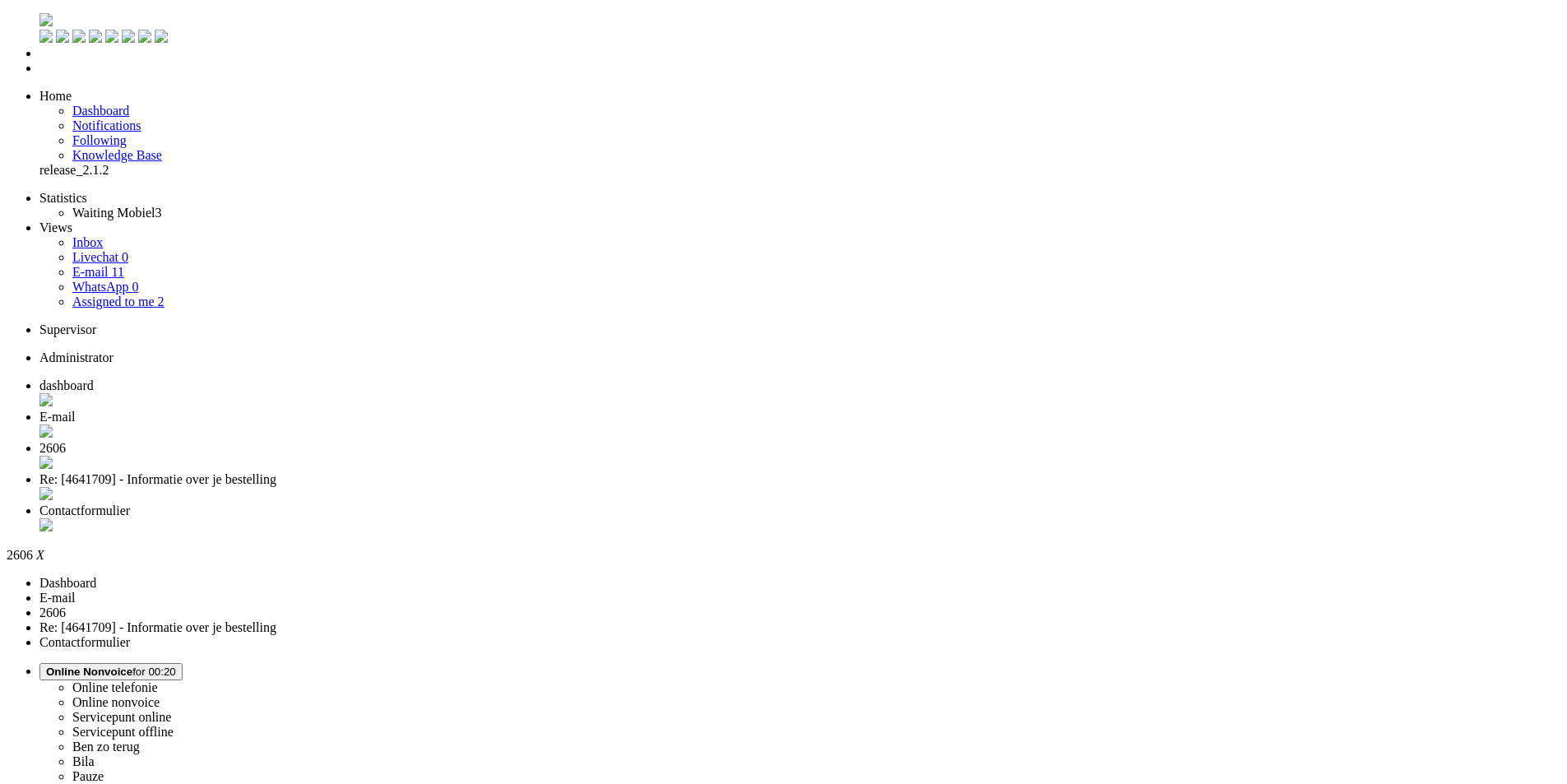
click at [130, 503] on span "Contactformulier" at bounding box center [85, 510] width 90 height 14
click at [277, 472] on span "Re: [4641709] - Informatie over je bestelling" at bounding box center [158, 479] width 237 height 14
click at [65, 441] on span "2606" at bounding box center [53, 448] width 27 height 14
click at [715, 472] on li "Re: [4641709] - Informatie over je bestelling" at bounding box center [800, 487] width 1521 height 31
click at [618, 455] on div "Close tab" at bounding box center [800, 463] width 1521 height 17
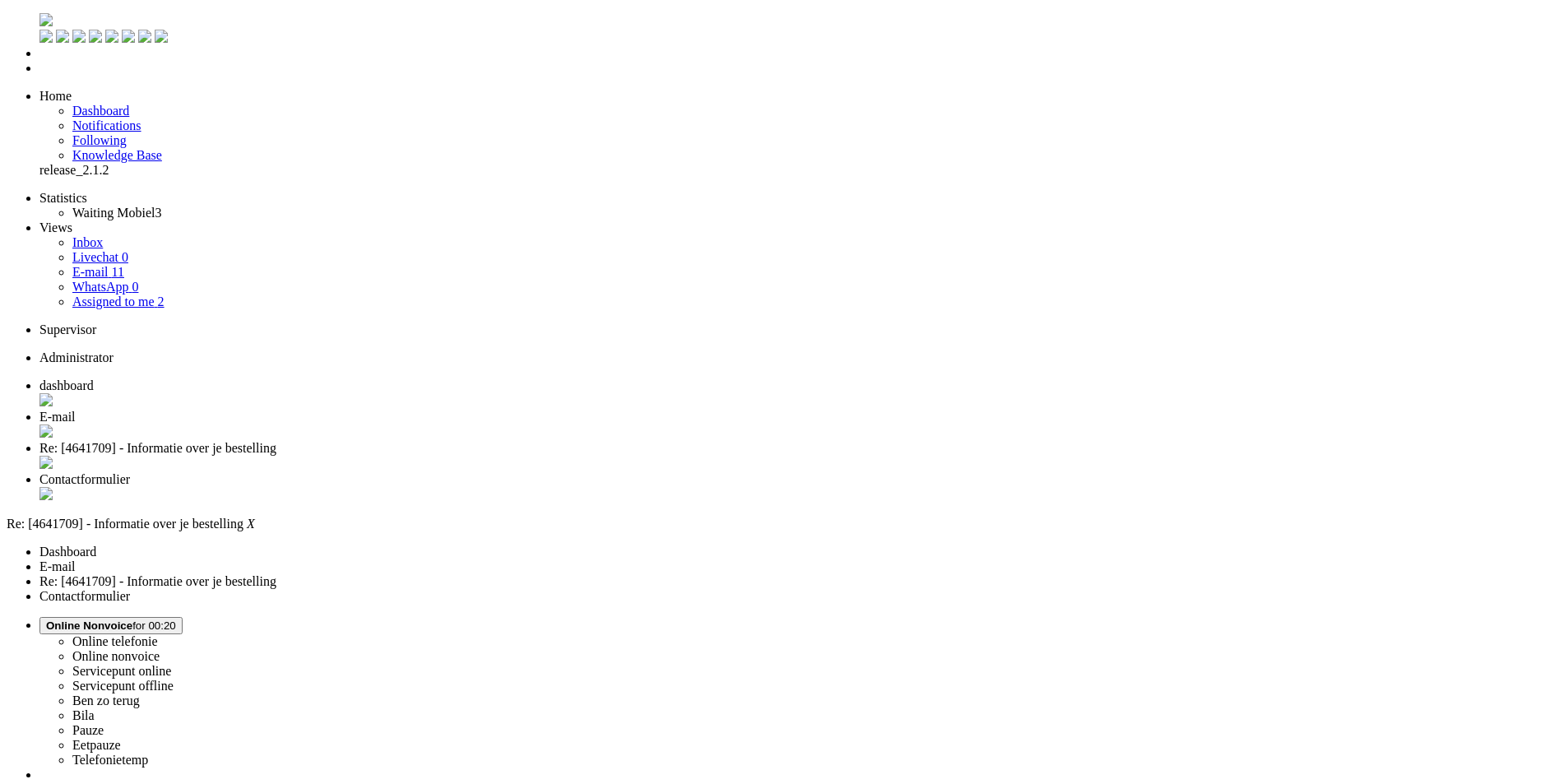
click at [618, 455] on div "Close tab" at bounding box center [800, 463] width 1521 height 17
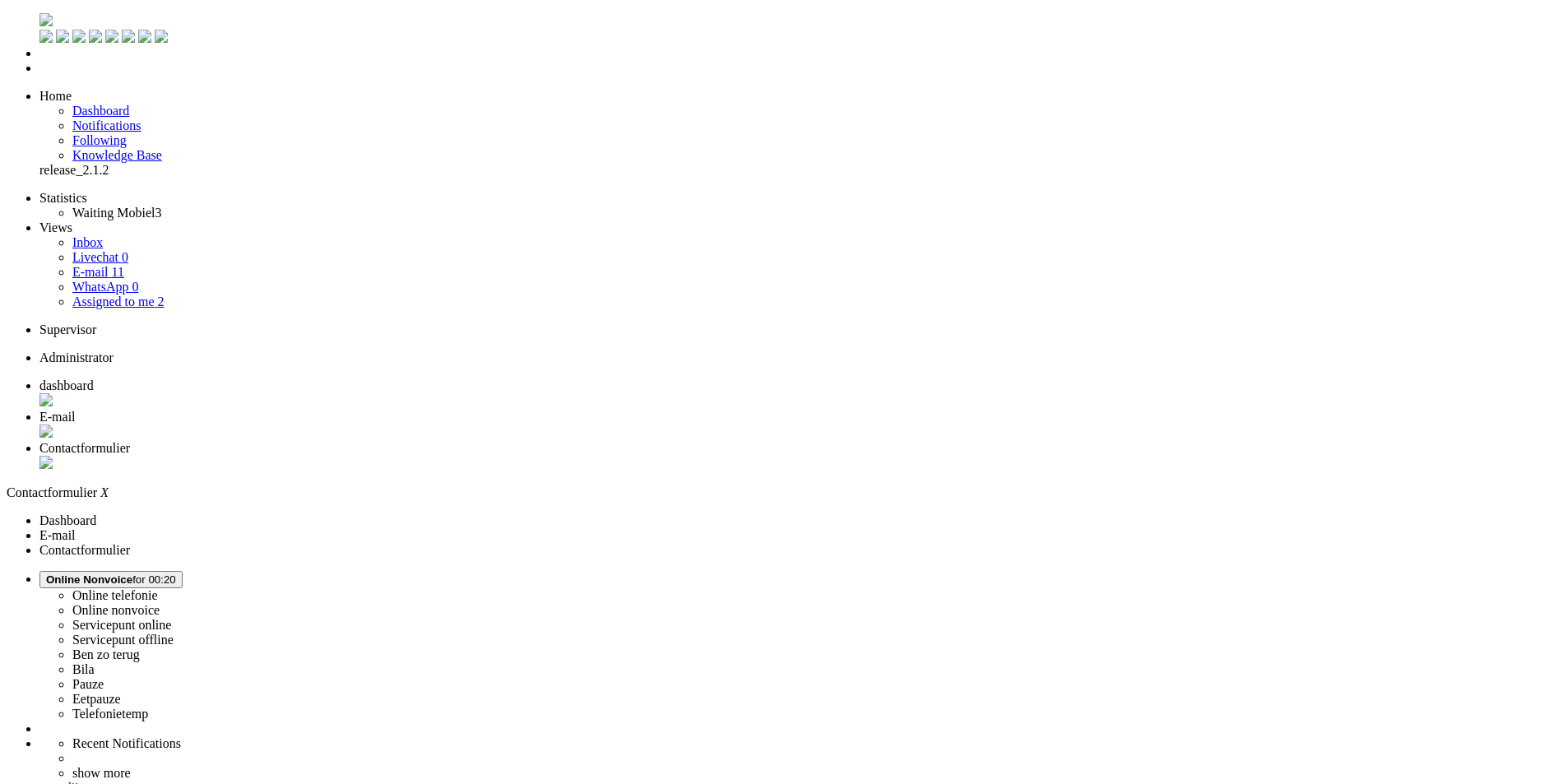
click at [112, 294] on span "Assigned to me" at bounding box center [113, 301] width 82 height 14
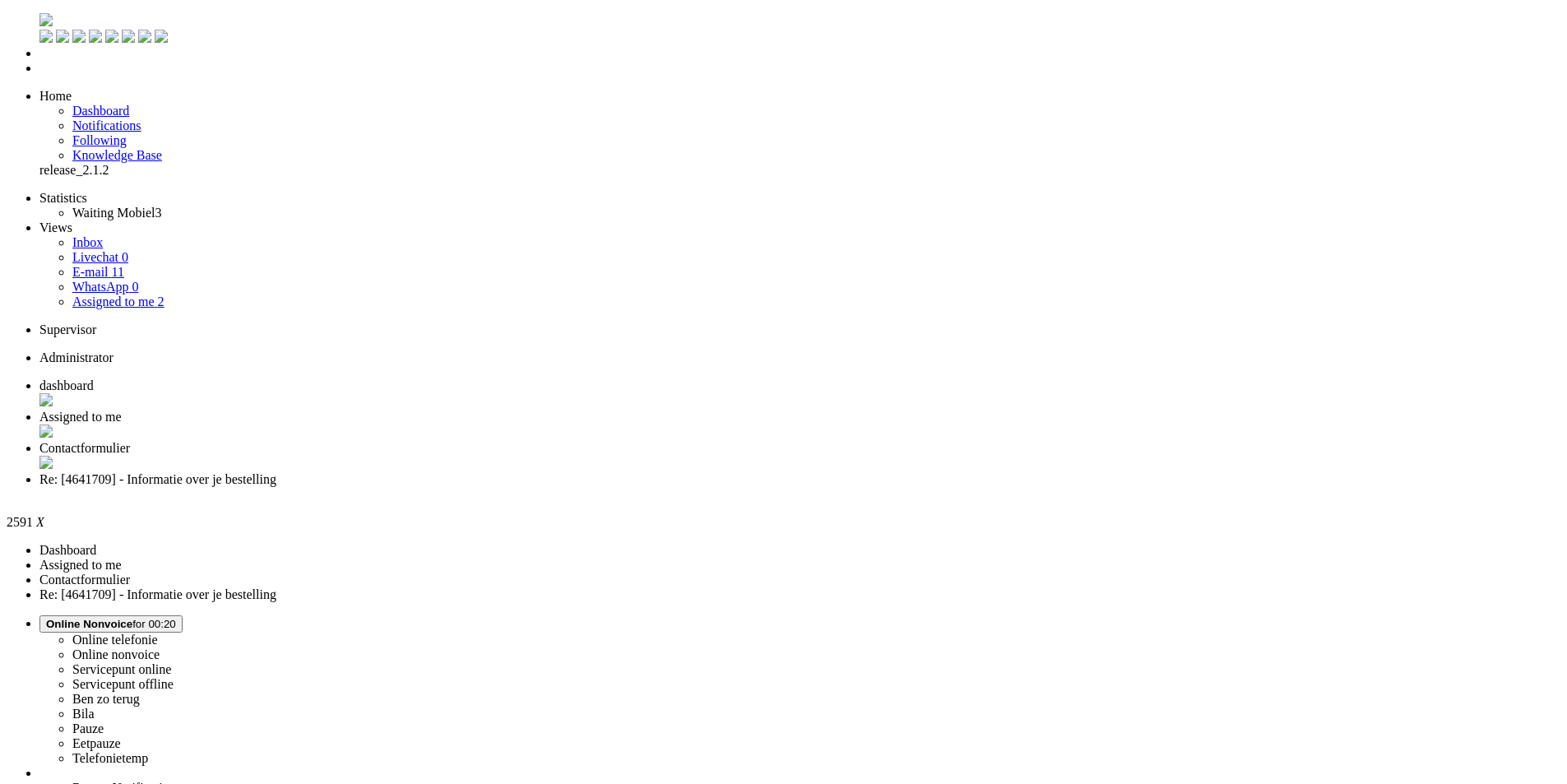
click at [122, 409] on span "Assigned to me" at bounding box center [80, 416] width 82 height 14
click at [277, 472] on span "Re: [4641709] - Informatie over je bestelling" at bounding box center [158, 479] width 237 height 14
drag, startPoint x: 548, startPoint y: 675, endPoint x: 502, endPoint y: 671, distance: 46.2
copy font "4641709"
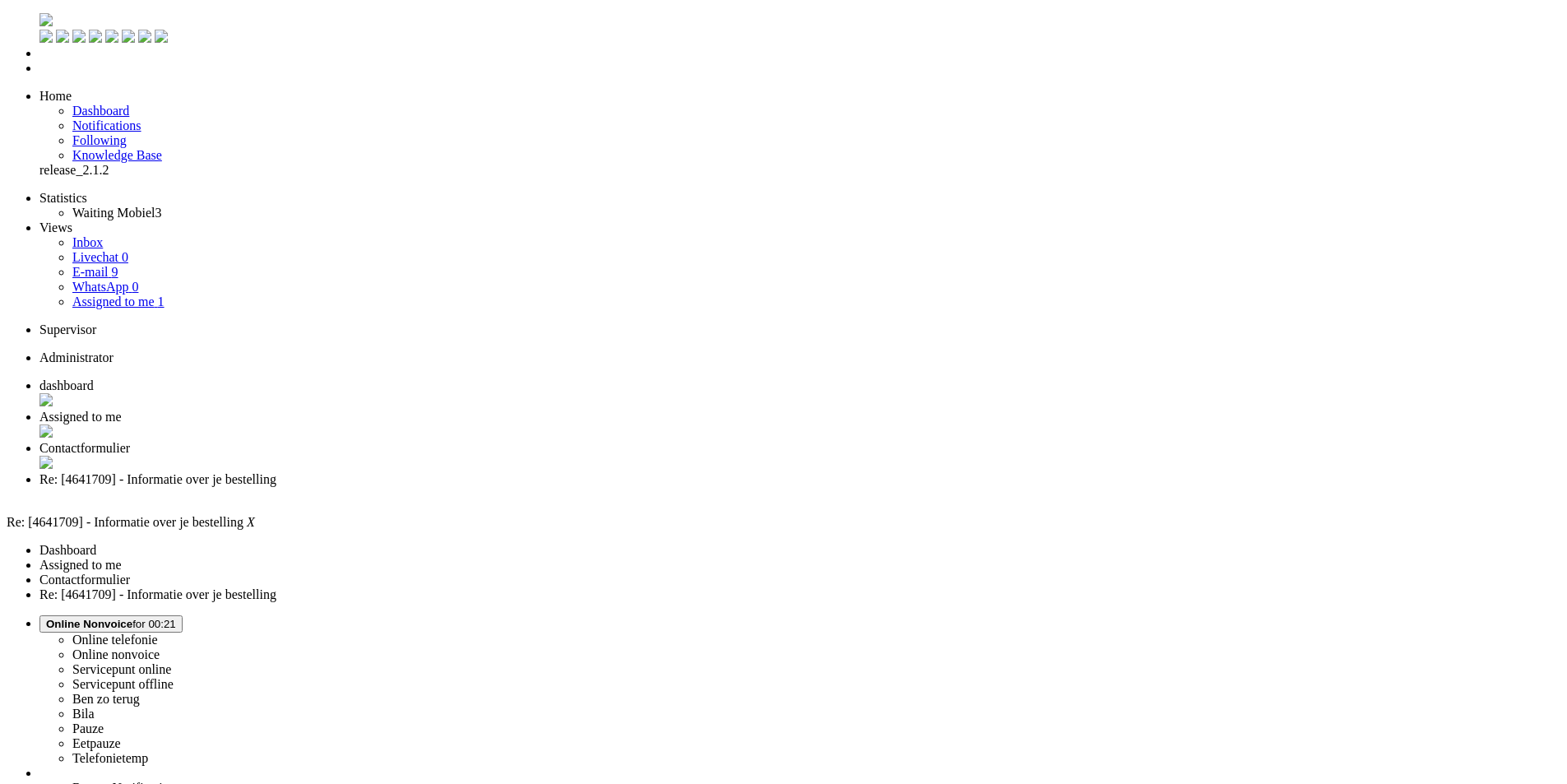
drag, startPoint x: 979, startPoint y: 526, endPoint x: 1118, endPoint y: 532, distance: 139.1
copy div "NL13RABO0347651410"
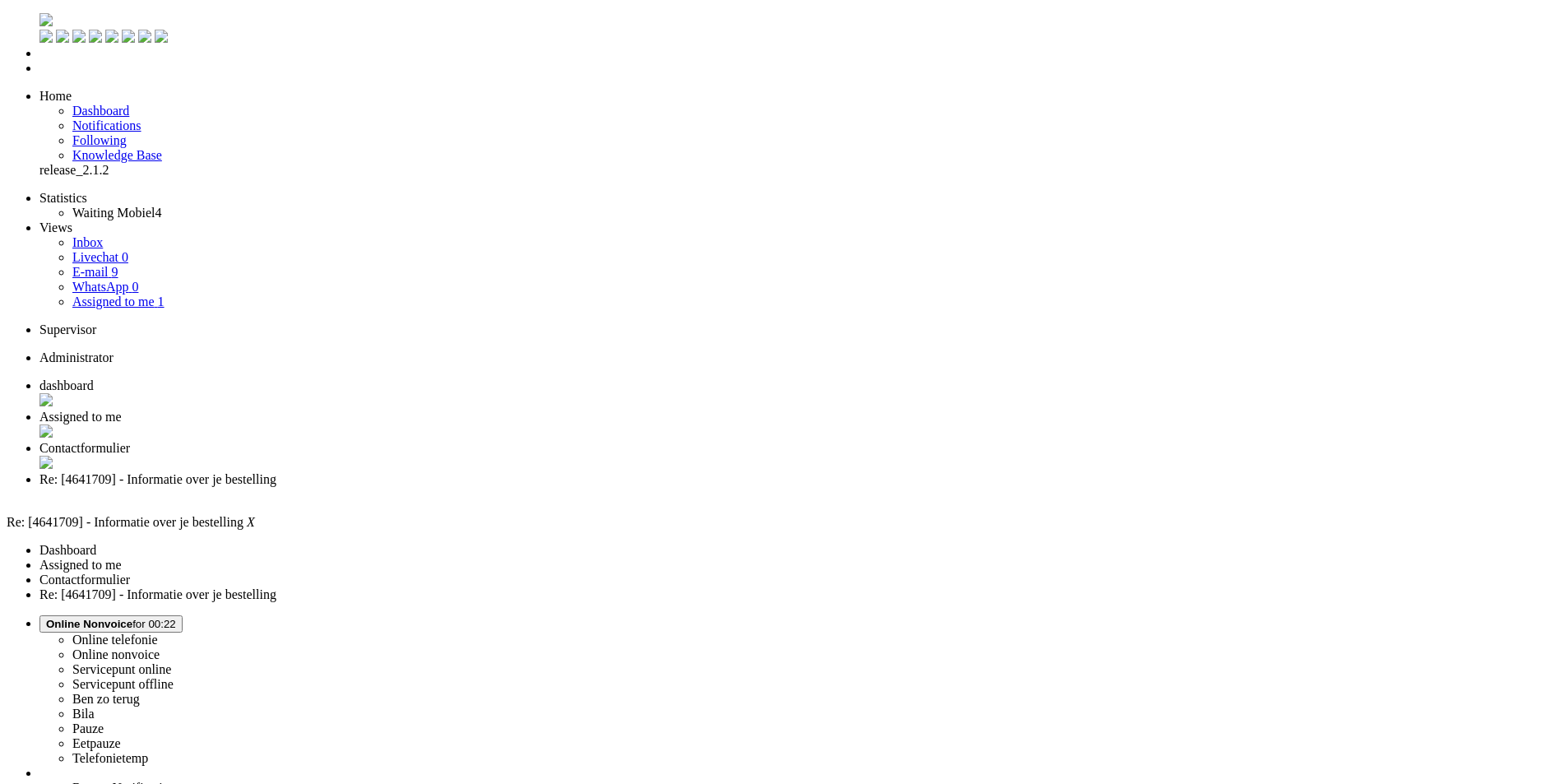
type input "a"
click at [94, 378] on span "dashboard" at bounding box center [66, 385] width 54 height 14
click at [122, 409] on span "Assigned to me" at bounding box center [80, 416] width 82 height 14
click at [277, 472] on span "Re: [4641709] - Informatie over je bestelling" at bounding box center [158, 479] width 237 height 14
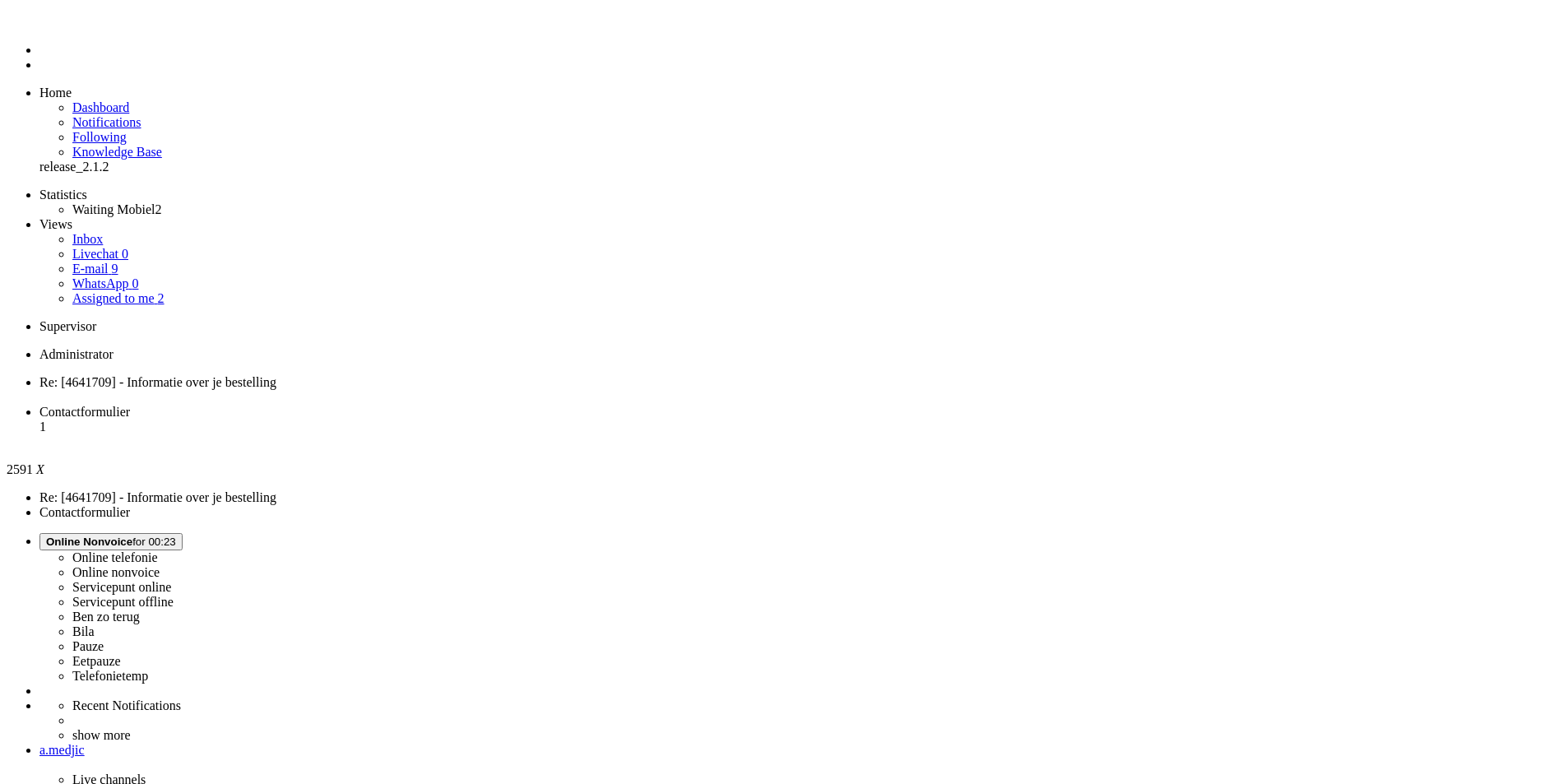
click at [130, 405] on span "Contactformulier" at bounding box center [85, 412] width 90 height 14
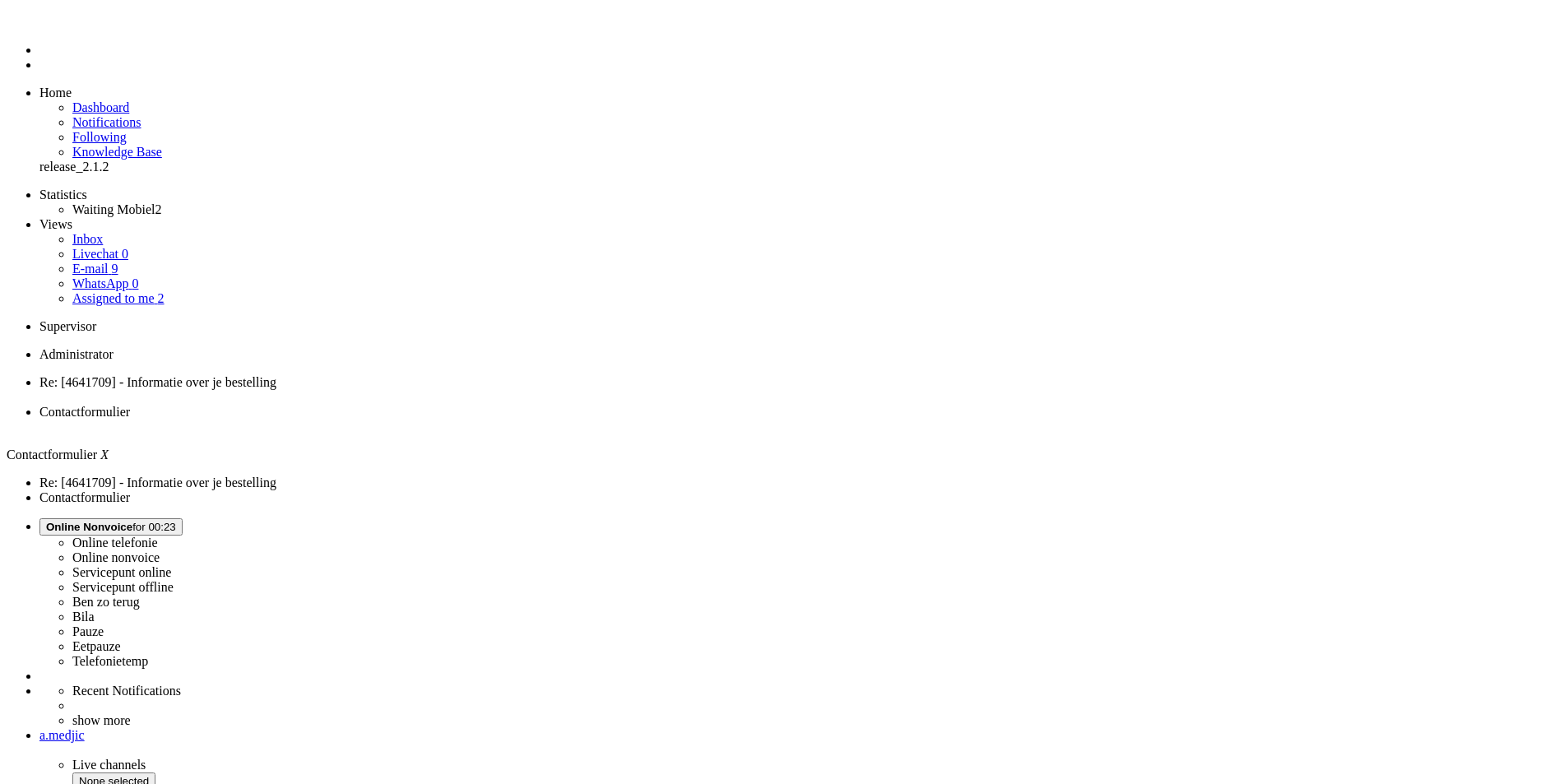
click at [244, 375] on span "Re: [4641709] - Informatie over je bestelling" at bounding box center [158, 382] width 237 height 14
click at [118, 262] on link "E-mail 9" at bounding box center [96, 269] width 46 height 14
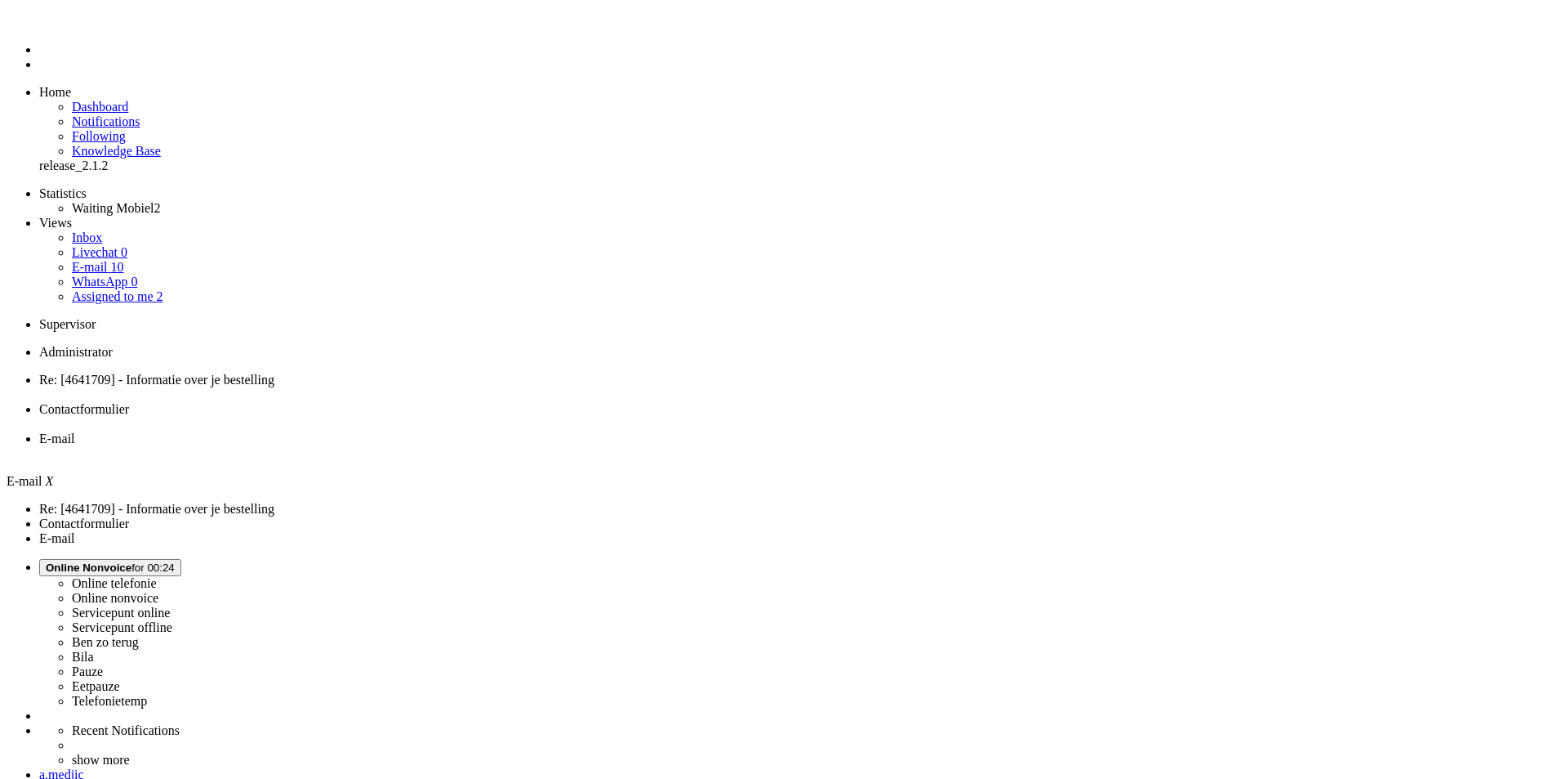
click at [129, 402] on span "Contactformulier" at bounding box center [84, 409] width 90 height 14
click at [275, 372] on span "Re: [4641709] - Informatie over je bestelling" at bounding box center [157, 379] width 235 height 14
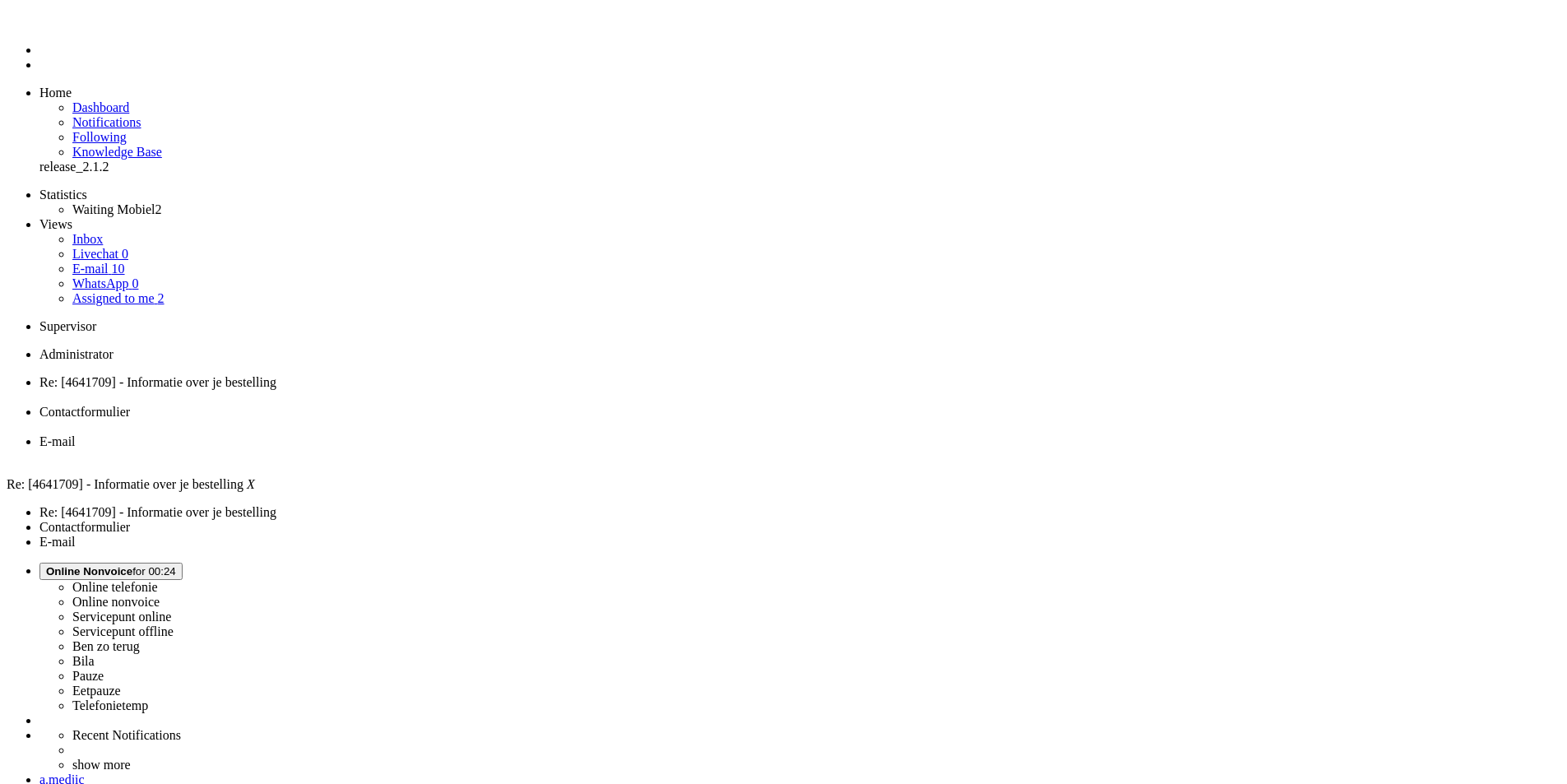
scroll to position [444, 0]
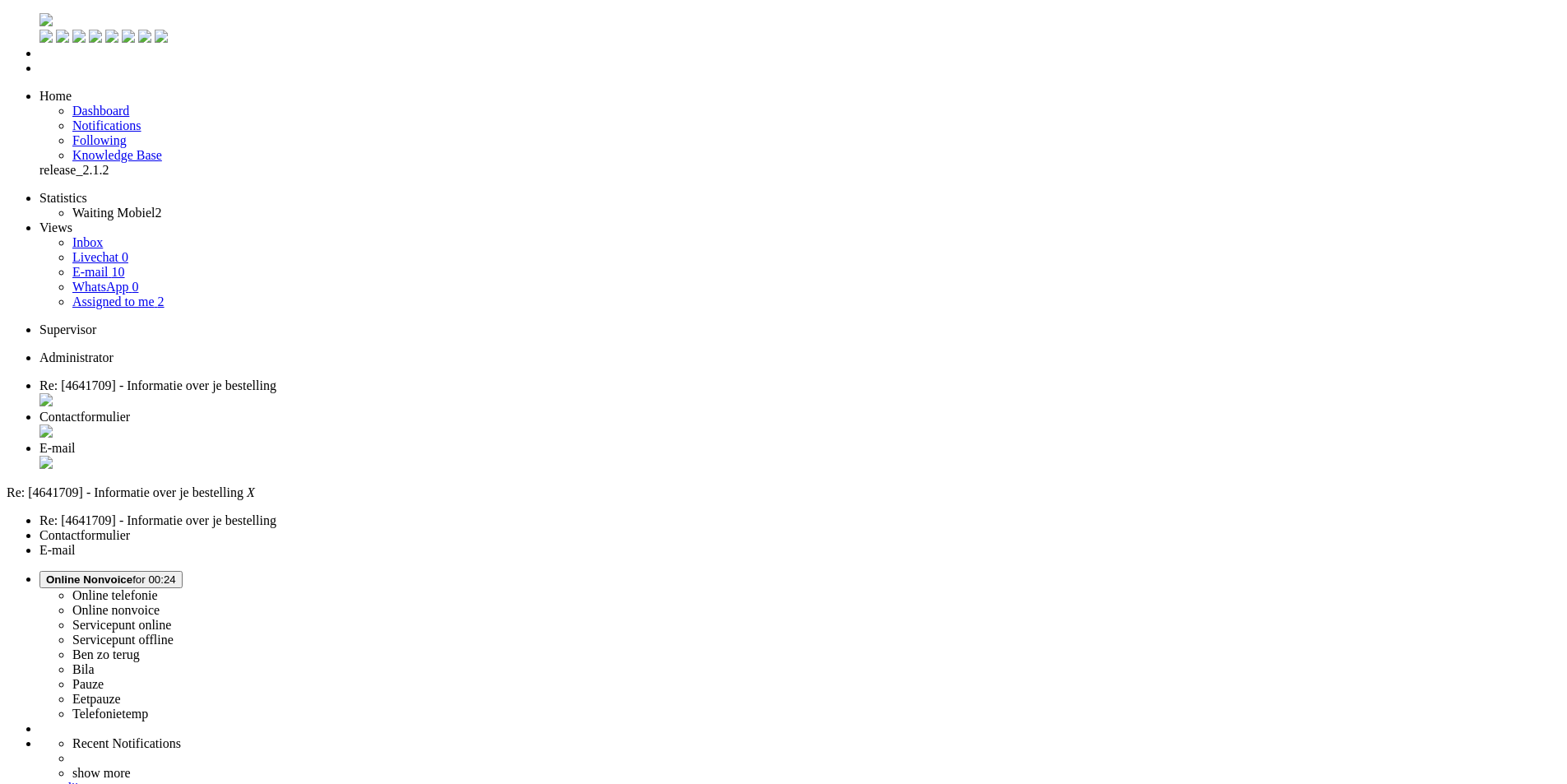
click at [338, 393] on div "Close tab" at bounding box center [800, 401] width 1521 height 17
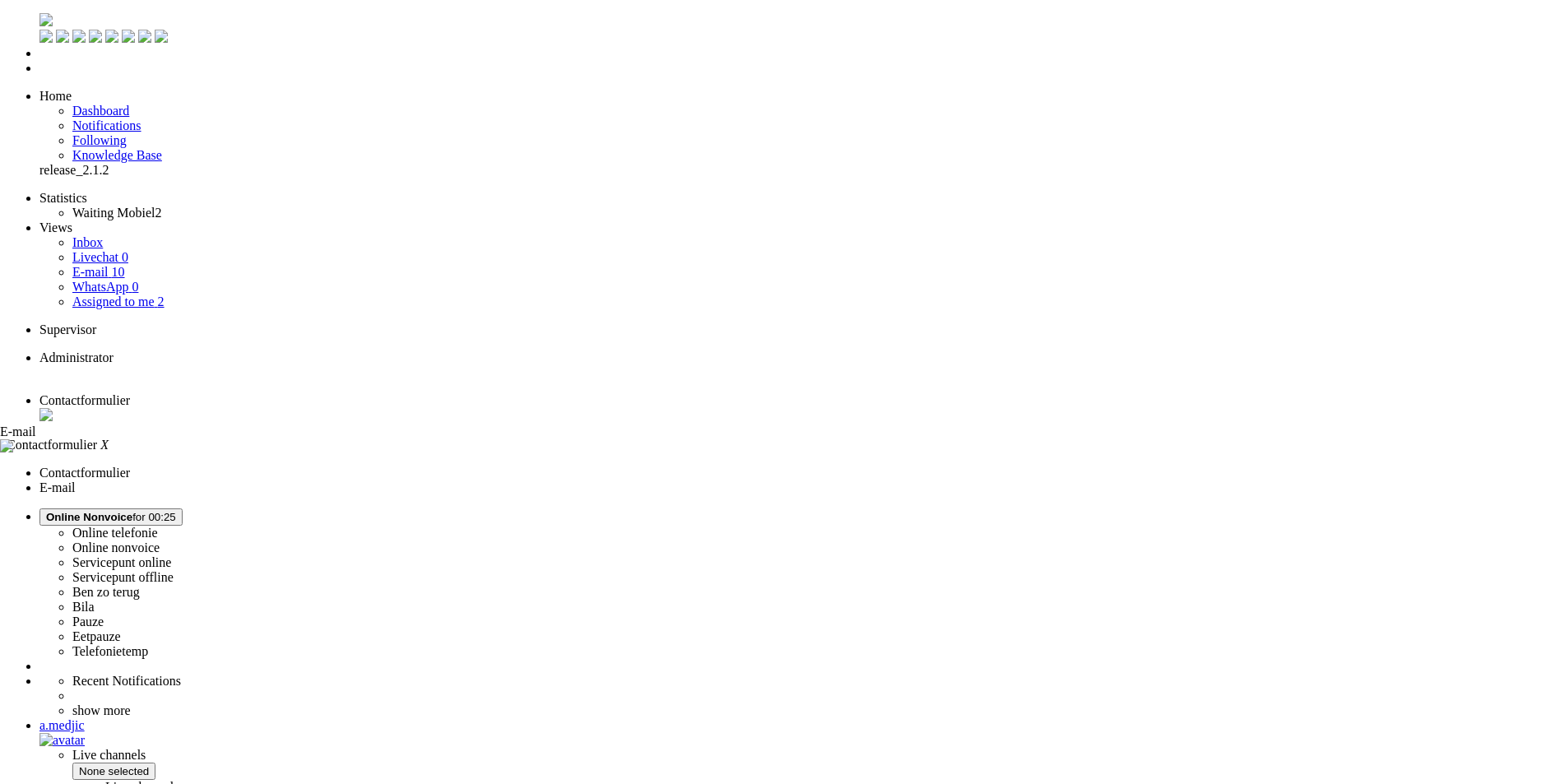
drag, startPoint x: 414, startPoint y: 23, endPoint x: 253, endPoint y: 24, distance: 161.0
click at [36, 424] on span "E-mail" at bounding box center [18, 431] width 36 height 14
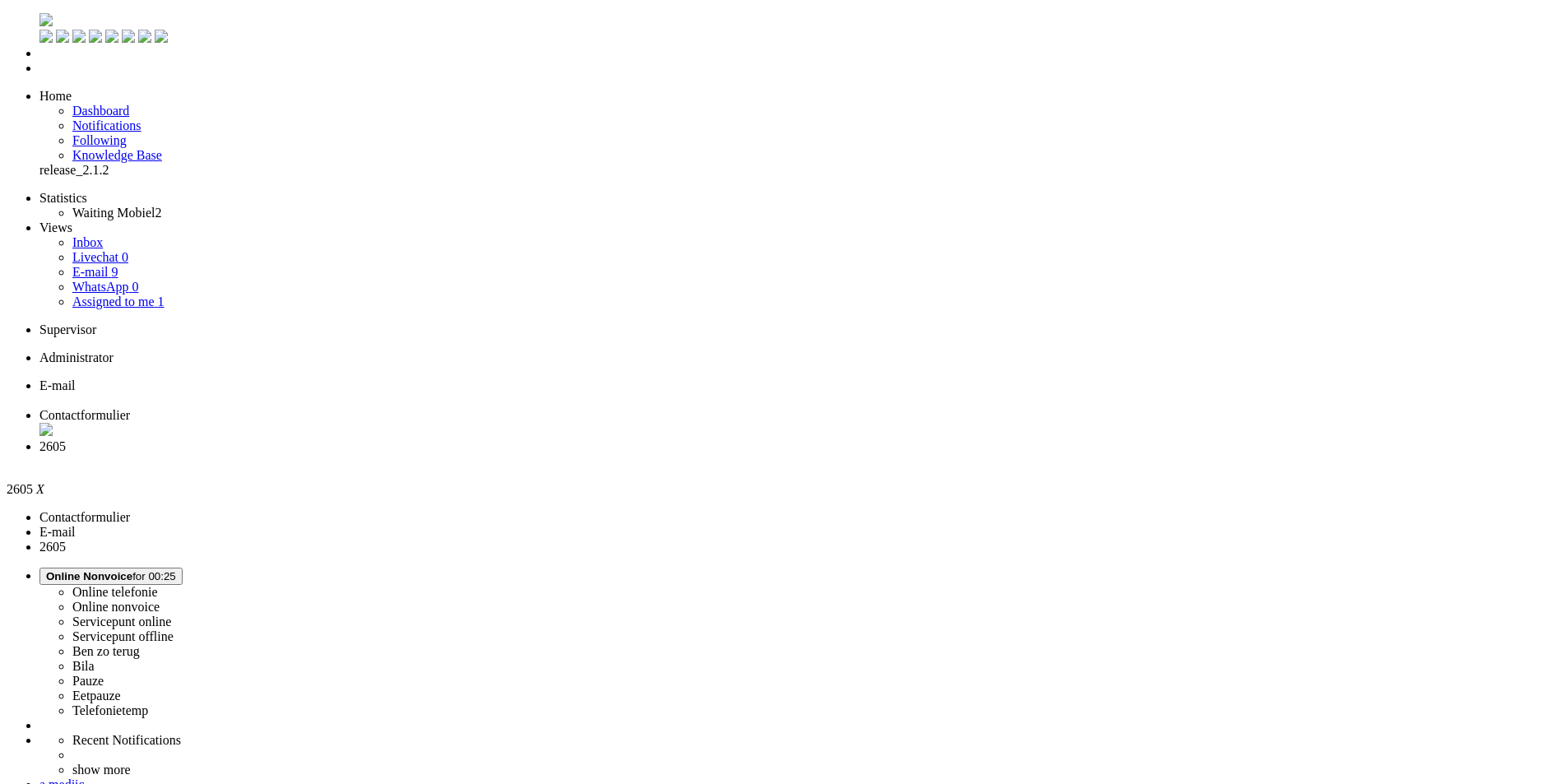
click at [611, 454] on div "Close tab" at bounding box center [800, 461] width 1521 height 15
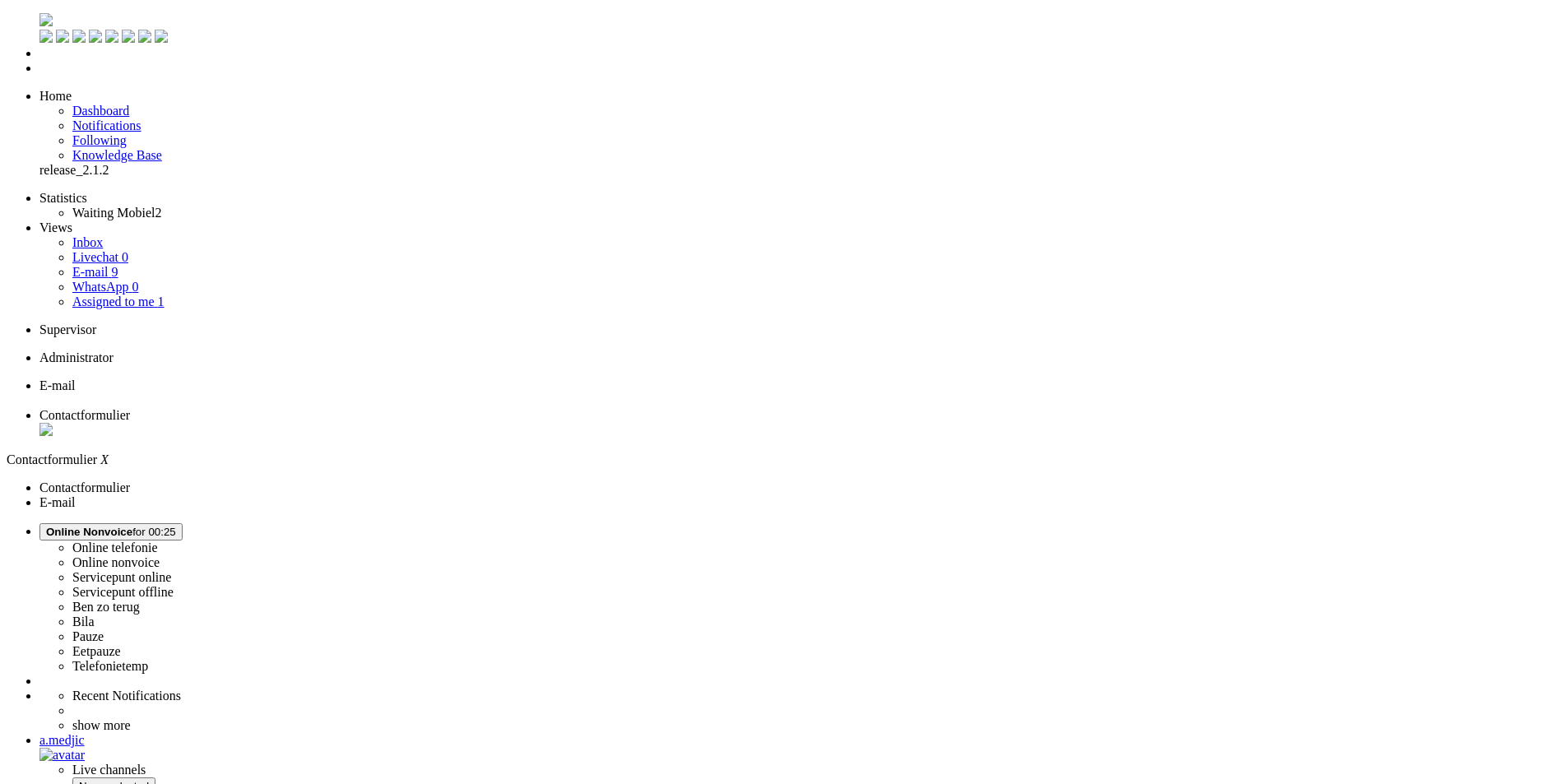
drag, startPoint x: 840, startPoint y: 687, endPoint x: 794, endPoint y: 691, distance: 46.2
copy p "4631780"
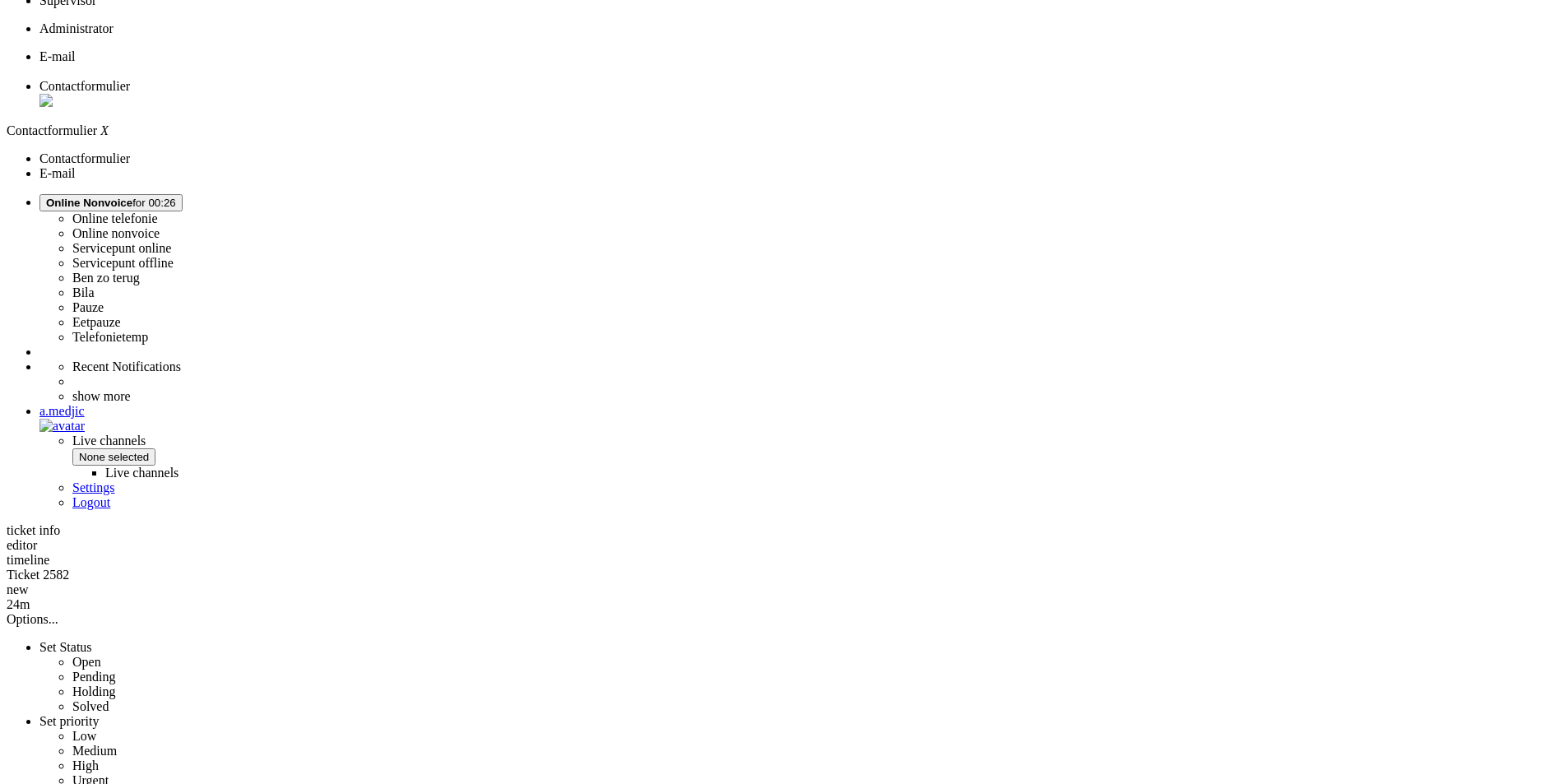
scroll to position [411, 0]
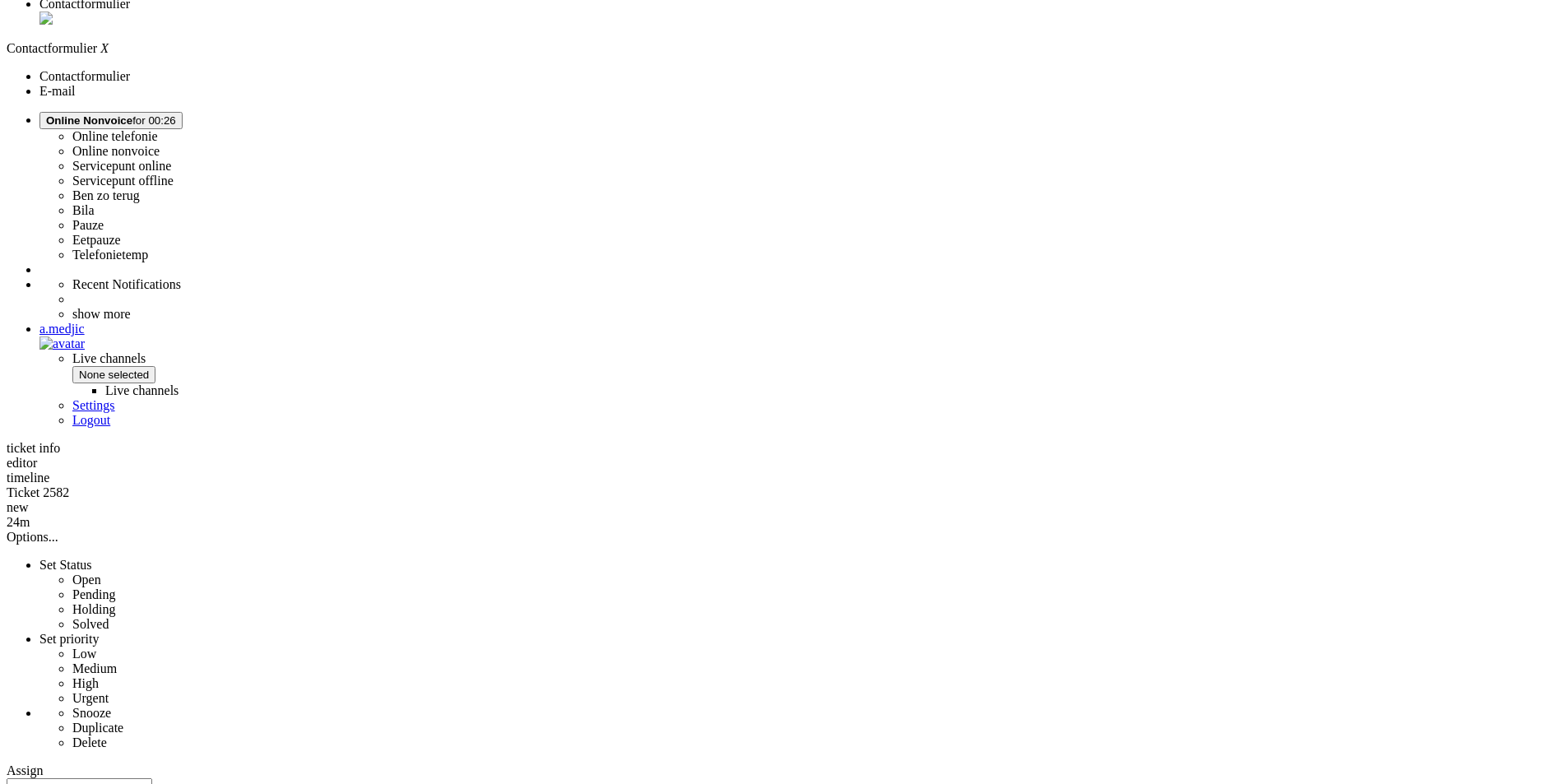
drag, startPoint x: 998, startPoint y: 690, endPoint x: 699, endPoint y: 337, distance: 462.6
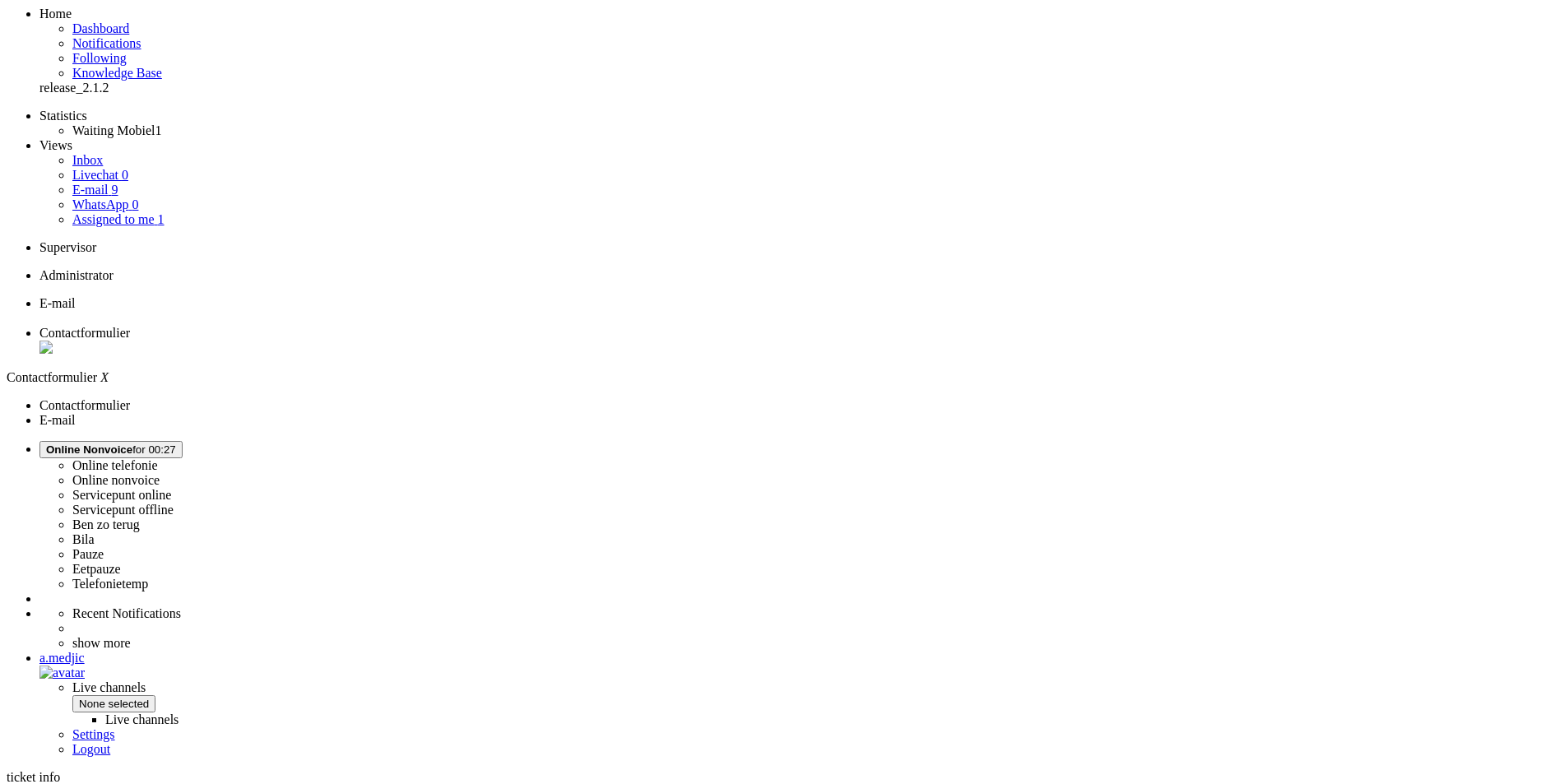
drag, startPoint x: 473, startPoint y: 386, endPoint x: 838, endPoint y: 383, distance: 365.0
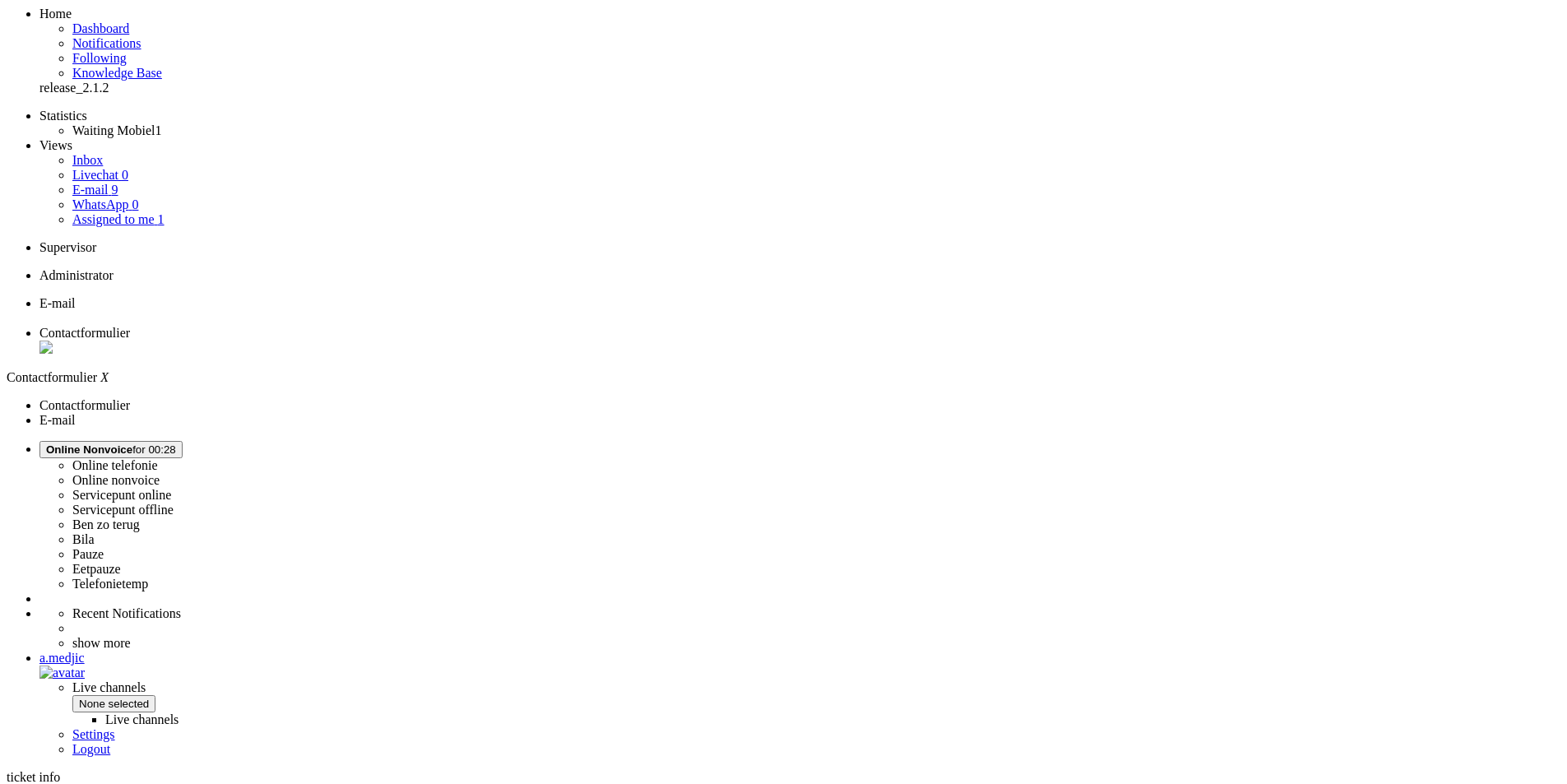
drag, startPoint x: 683, startPoint y: 390, endPoint x: 696, endPoint y: 390, distance: 13.0
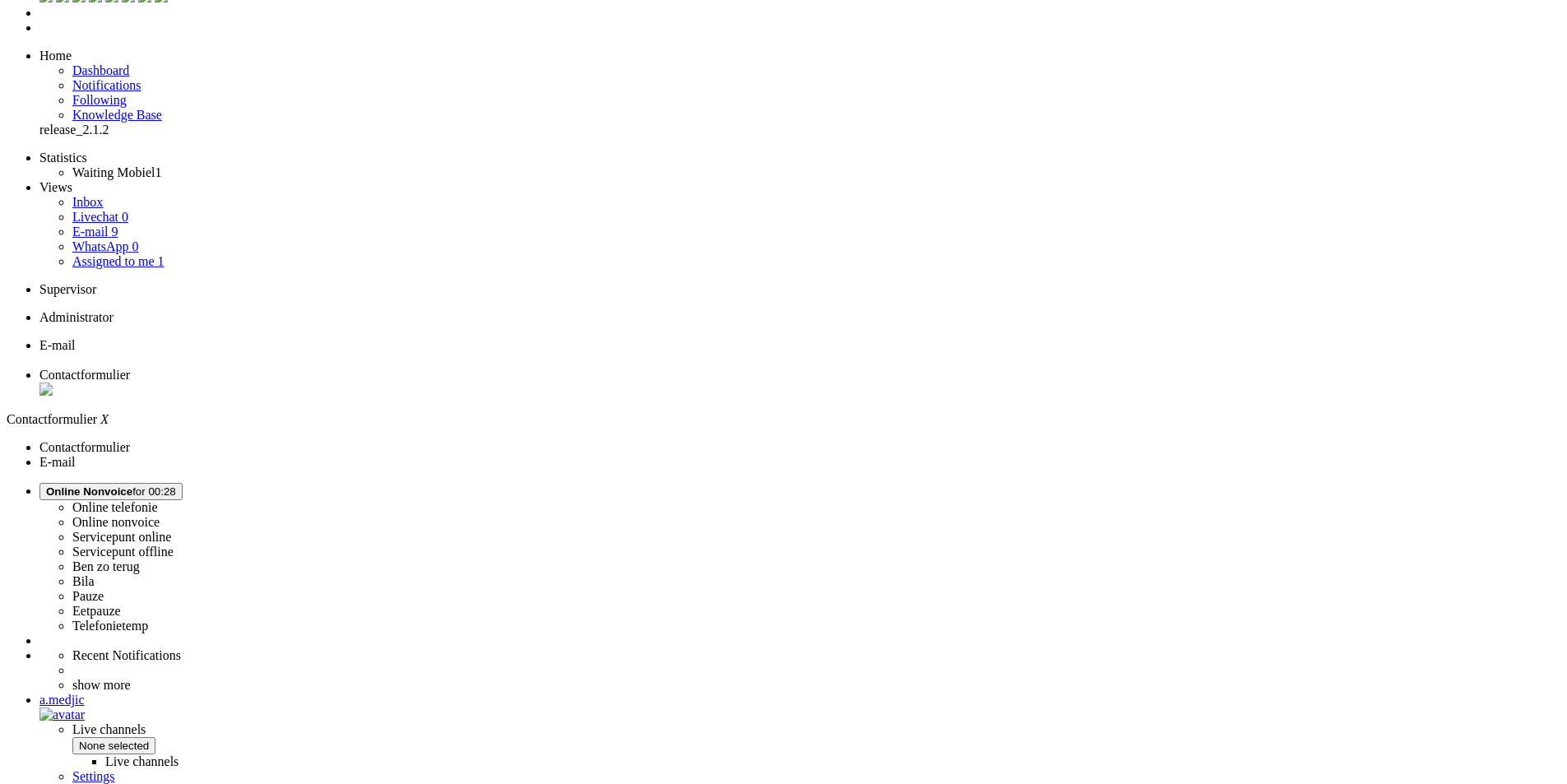
scroll to position [0, 0]
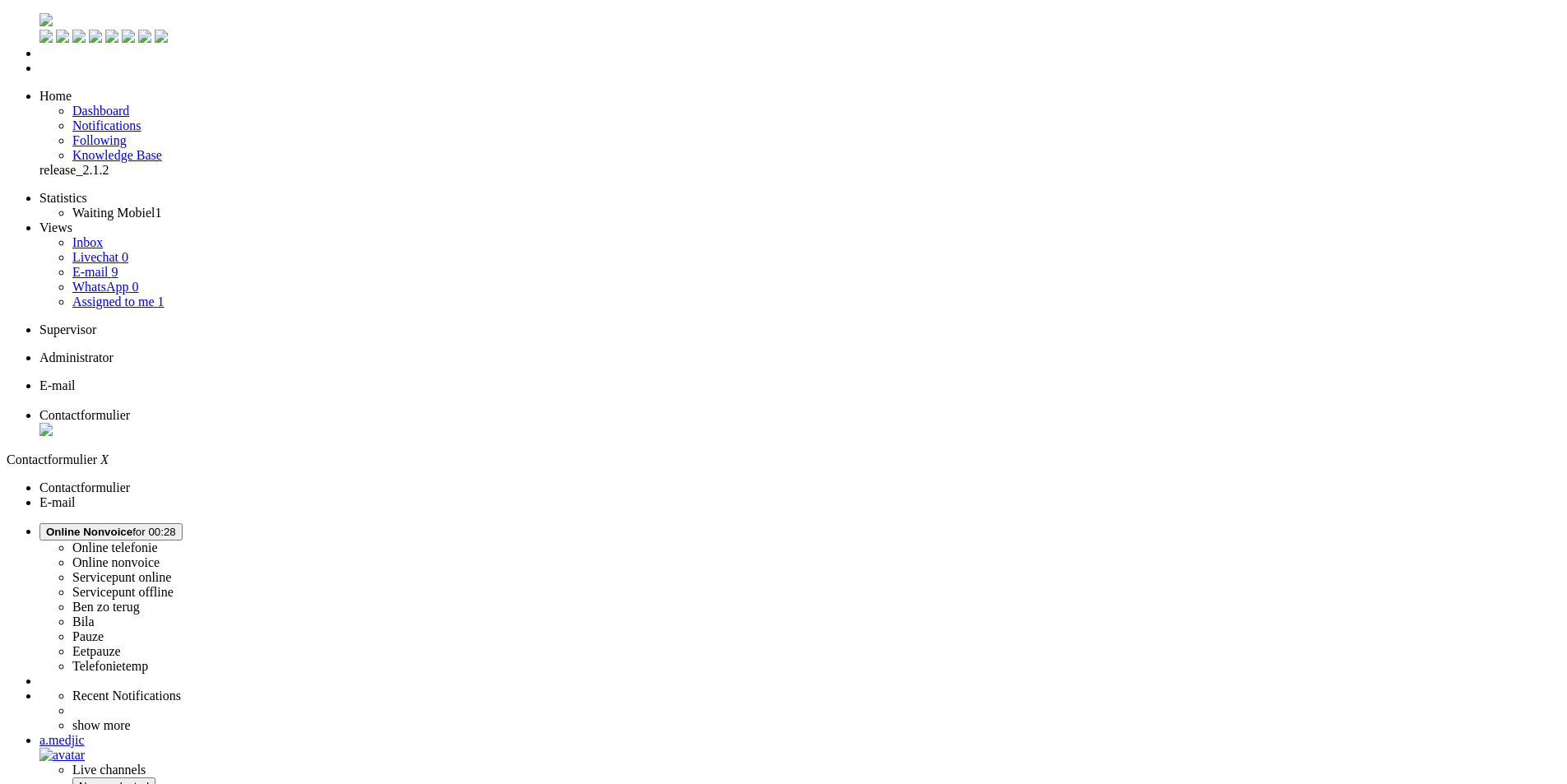
type input "reeds"
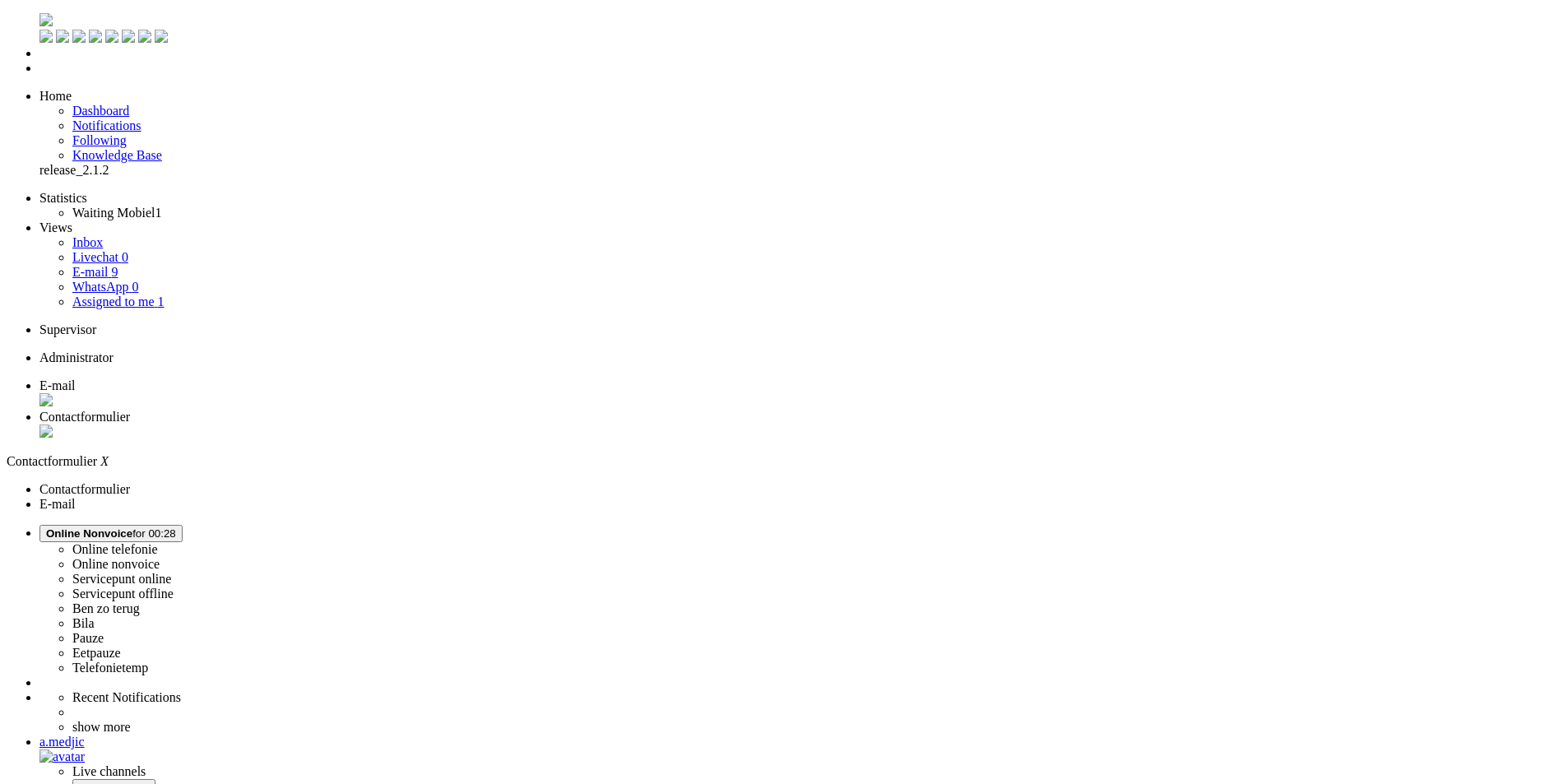
scroll to position [824, 0]
drag, startPoint x: 329, startPoint y: 2895, endPoint x: 234, endPoint y: 2881, distance: 96.0
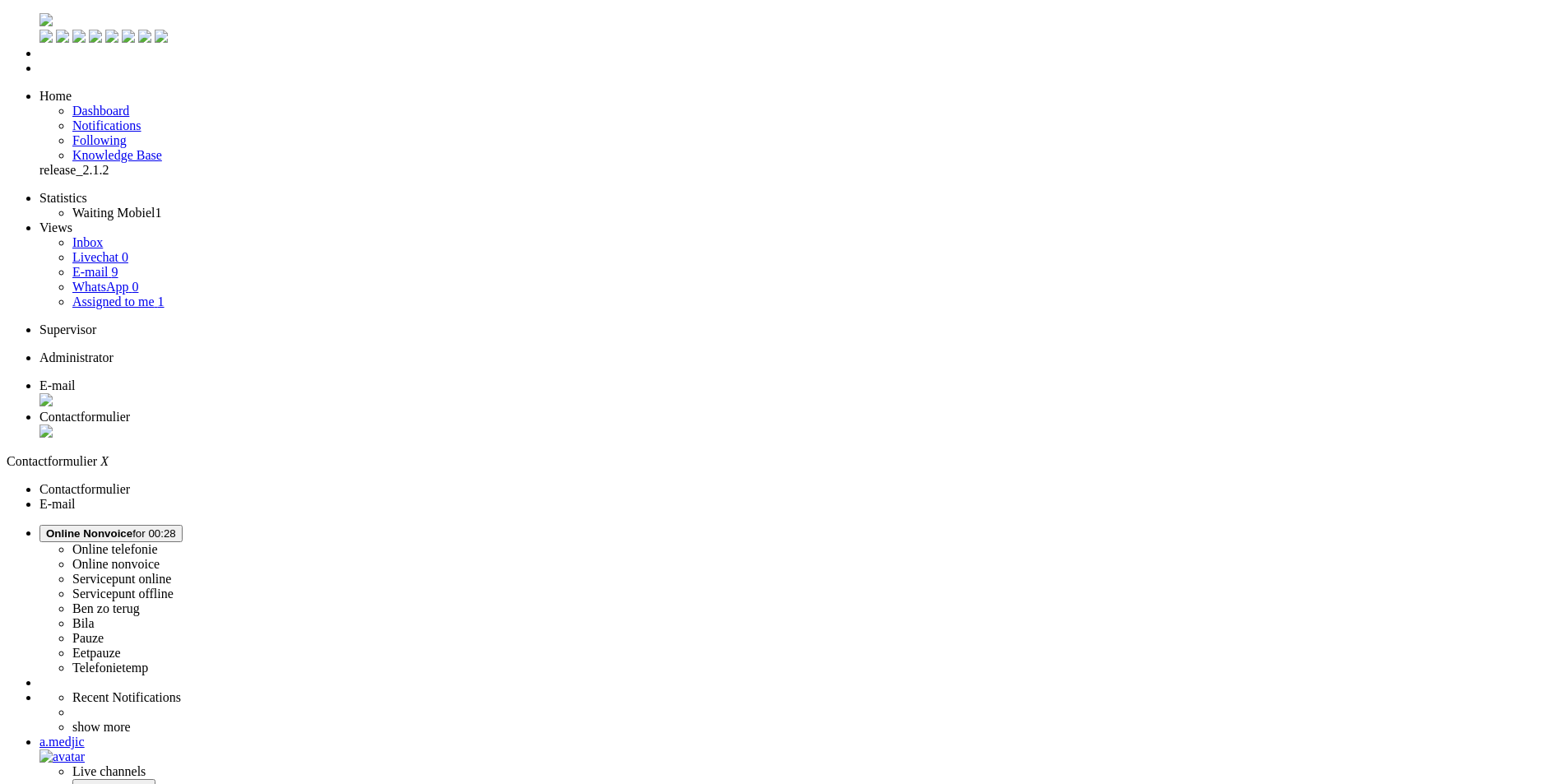
drag, startPoint x: 233, startPoint y: 2881, endPoint x: 394, endPoint y: 2948, distance: 174.4
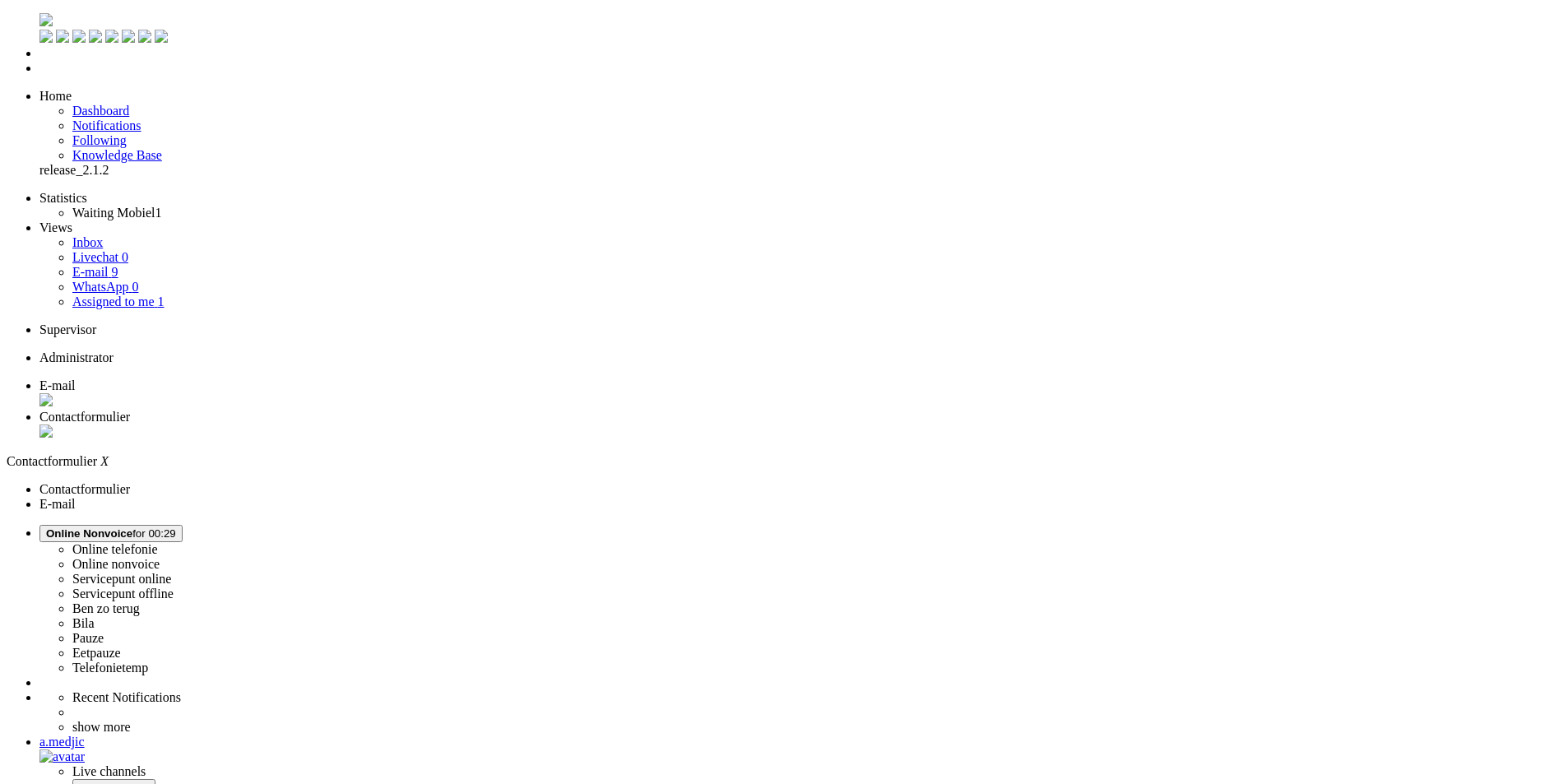
drag, startPoint x: 125, startPoint y: 2957, endPoint x: 19, endPoint y: 2907, distance: 117.2
drag, startPoint x: 141, startPoint y: 2921, endPoint x: 20, endPoint y: 2891, distance: 124.7
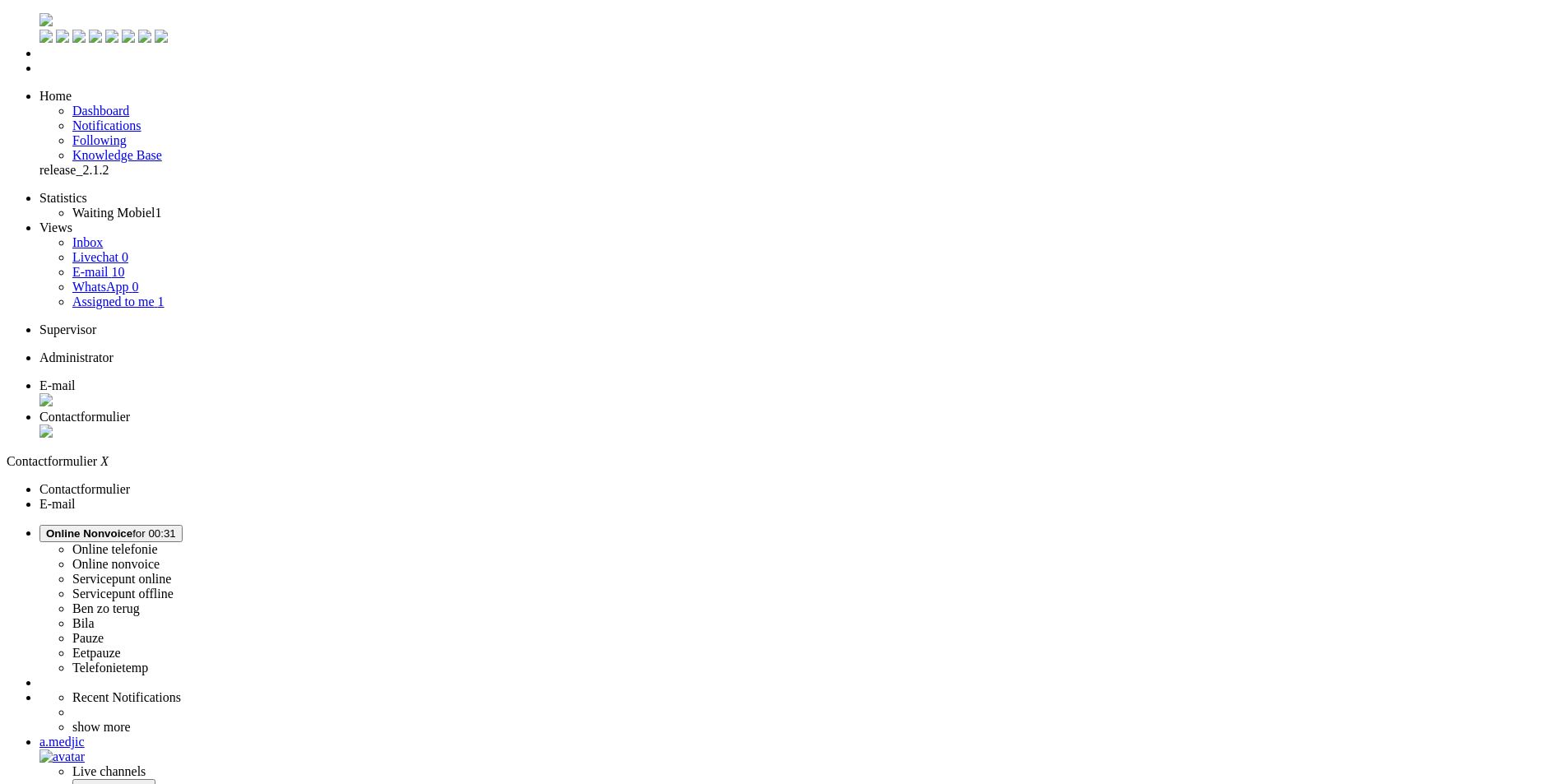
click at [474, 424] on div "Close tab" at bounding box center [800, 432] width 1521 height 17
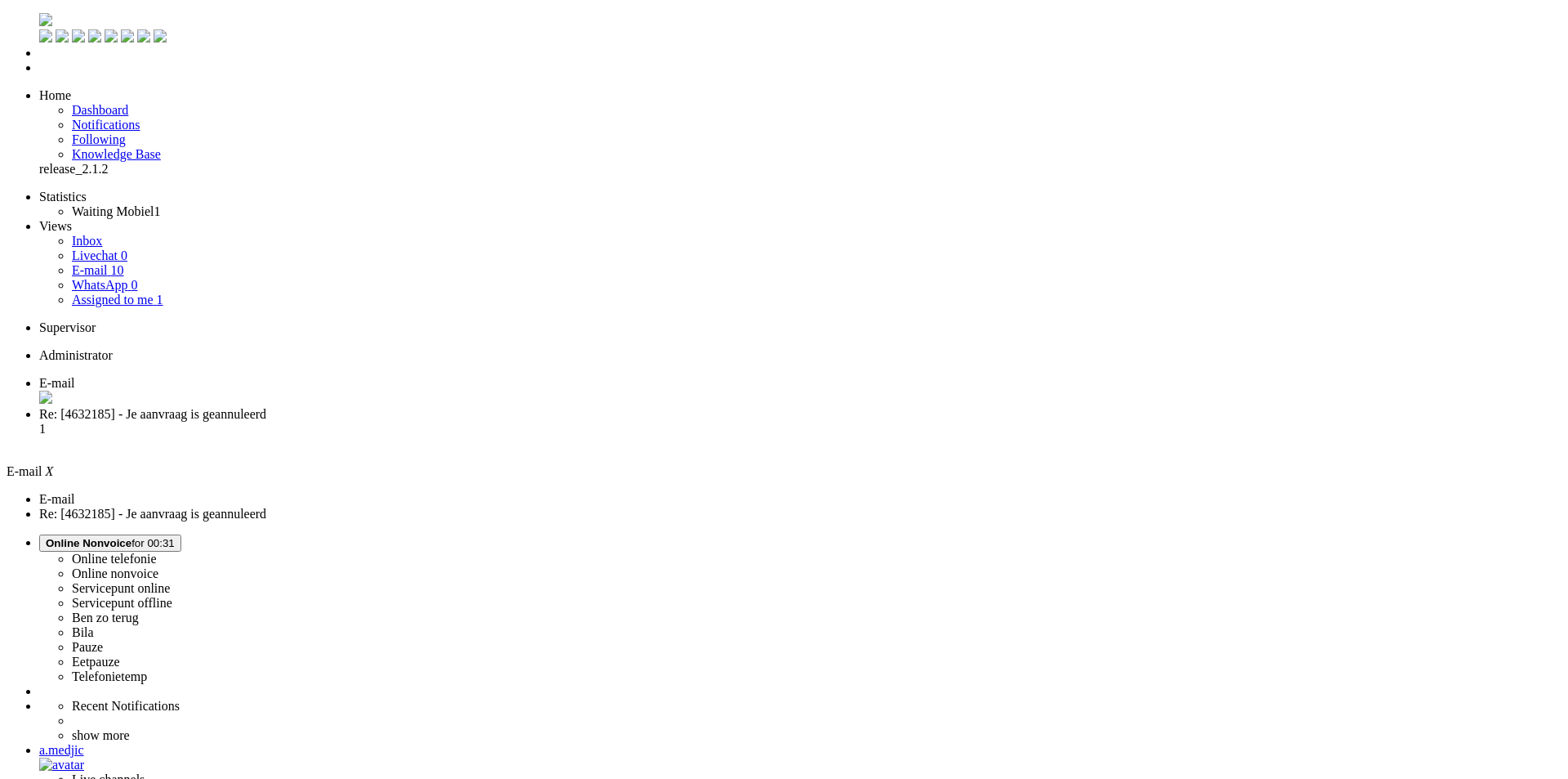
click at [421, 407] on li "Re: [4632185] - Je aanvraag is geannuleerd 1" at bounding box center [801, 429] width 1522 height 44
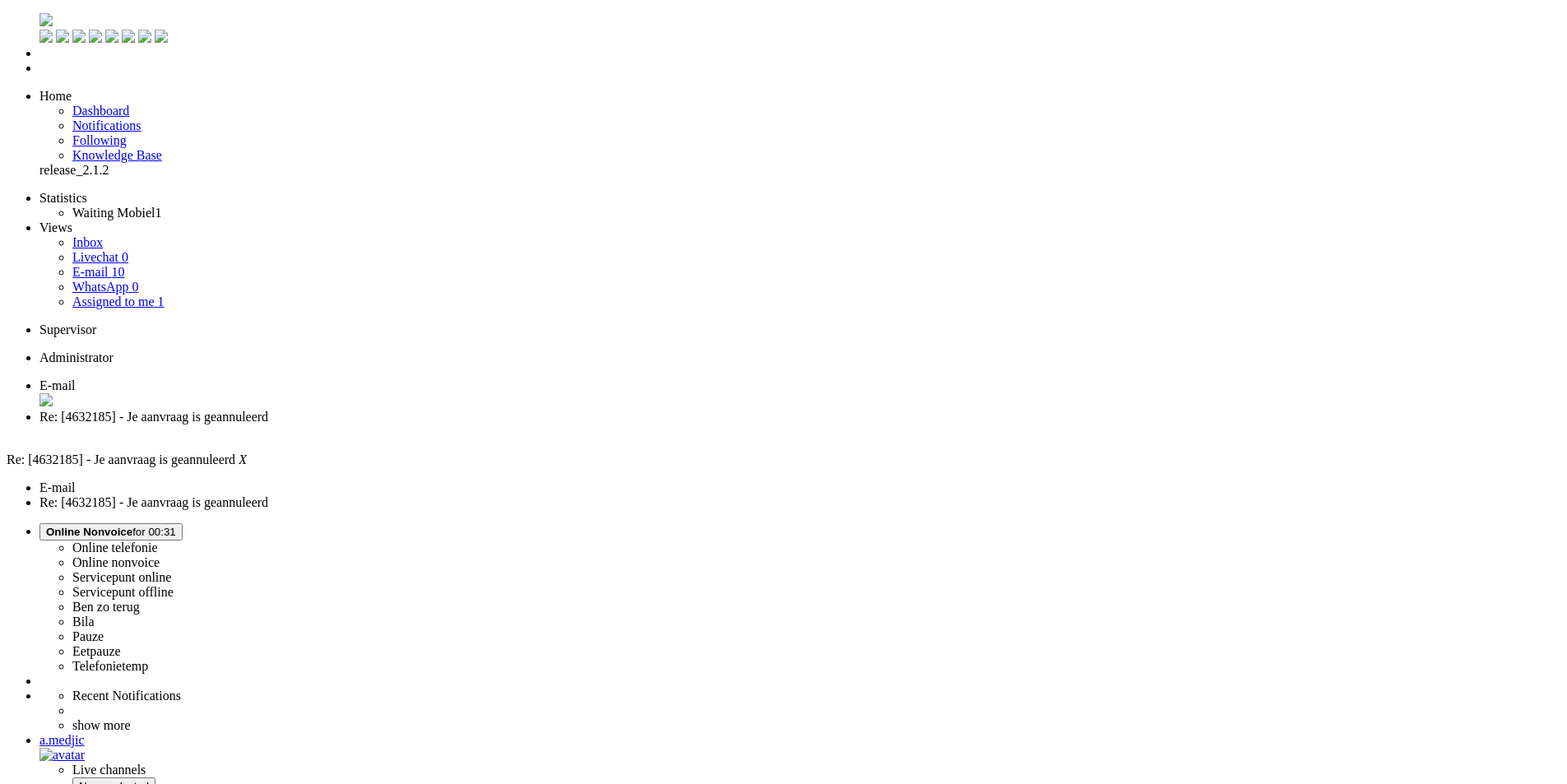
click at [76, 378] on span "E-mail" at bounding box center [57, 385] width 36 height 14
click at [268, 409] on span "Re: [4632185] - Je aanvraag is geannuleerd" at bounding box center [154, 416] width 229 height 14
click at [290, 378] on li "E-mail" at bounding box center [800, 393] width 1521 height 31
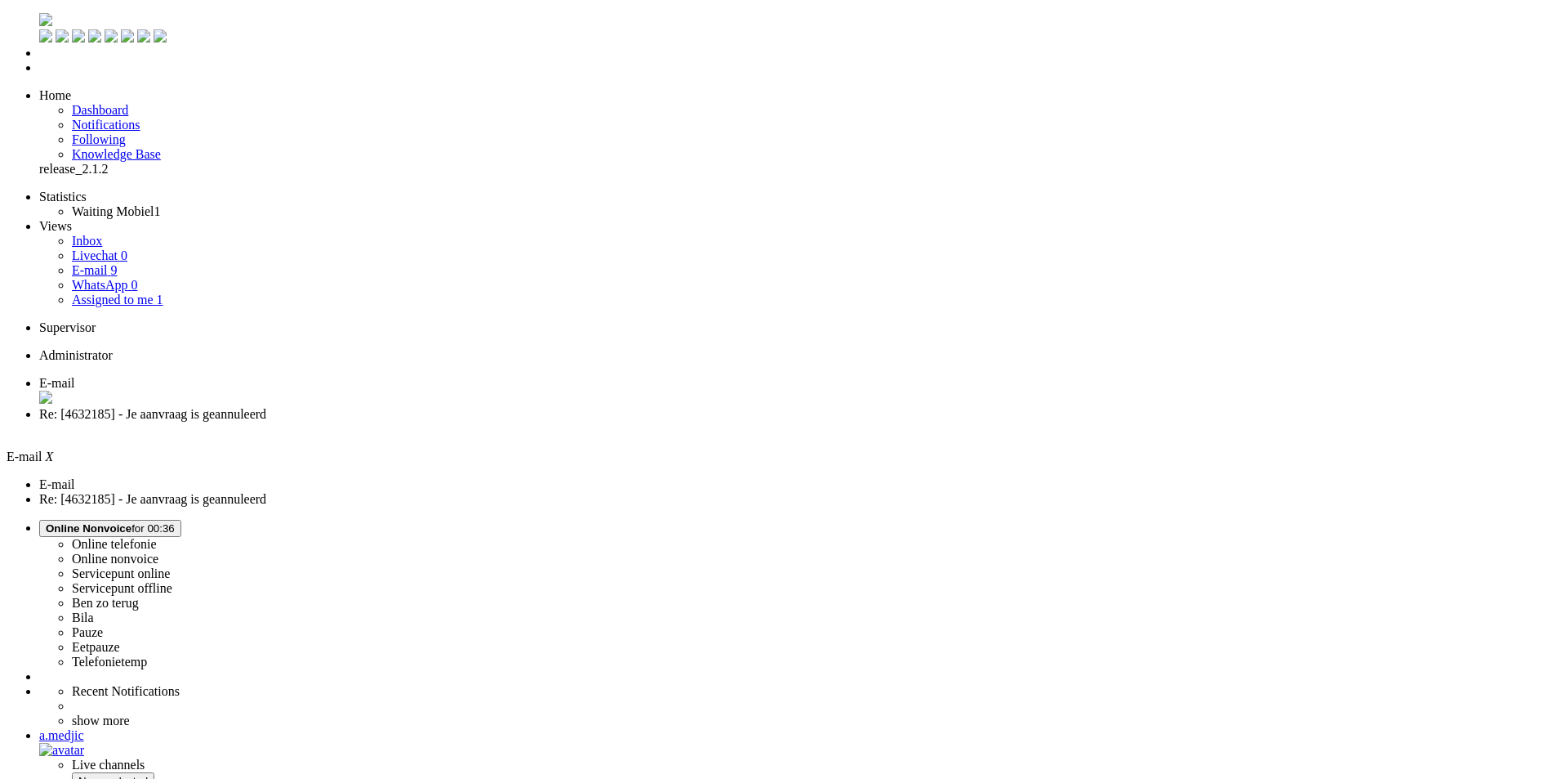
click at [266, 407] on span "Re: [4632185] - Je aanvraag is geannuleerd" at bounding box center [153, 414] width 227 height 14
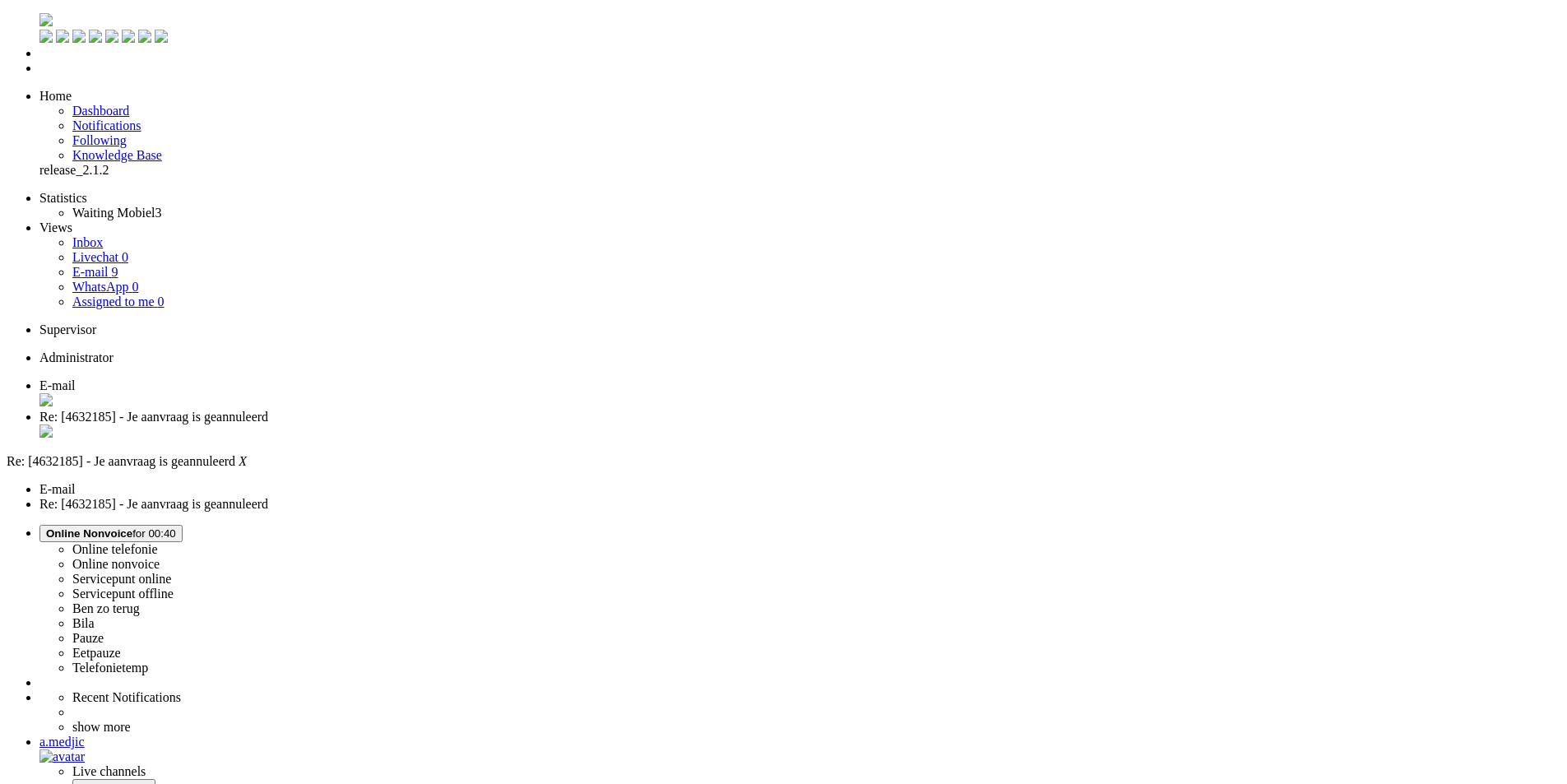
click at [476, 424] on div "Close tab" at bounding box center [800, 432] width 1521 height 17
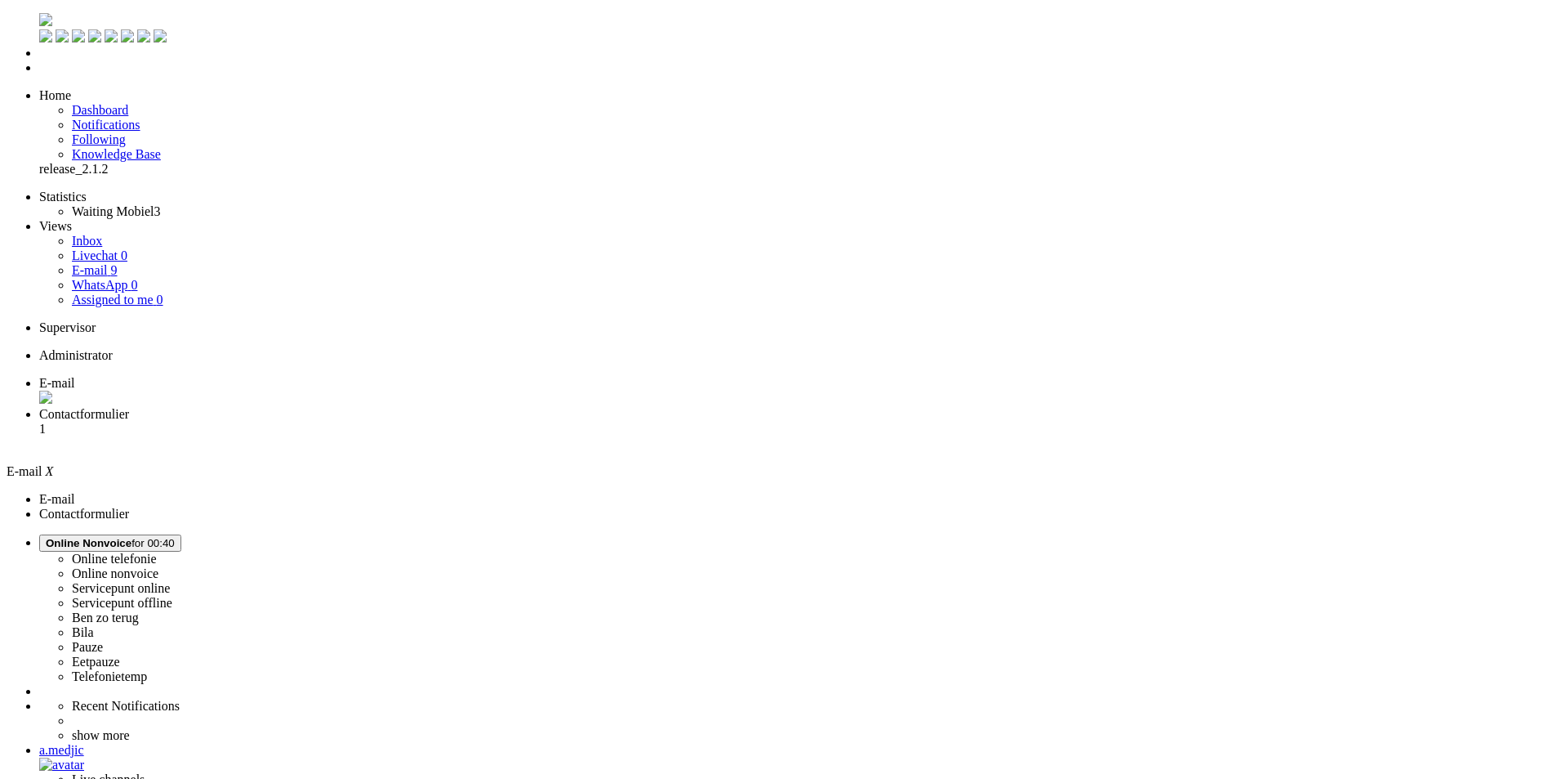
click at [129, 407] on span "Contactformulier" at bounding box center [84, 414] width 90 height 14
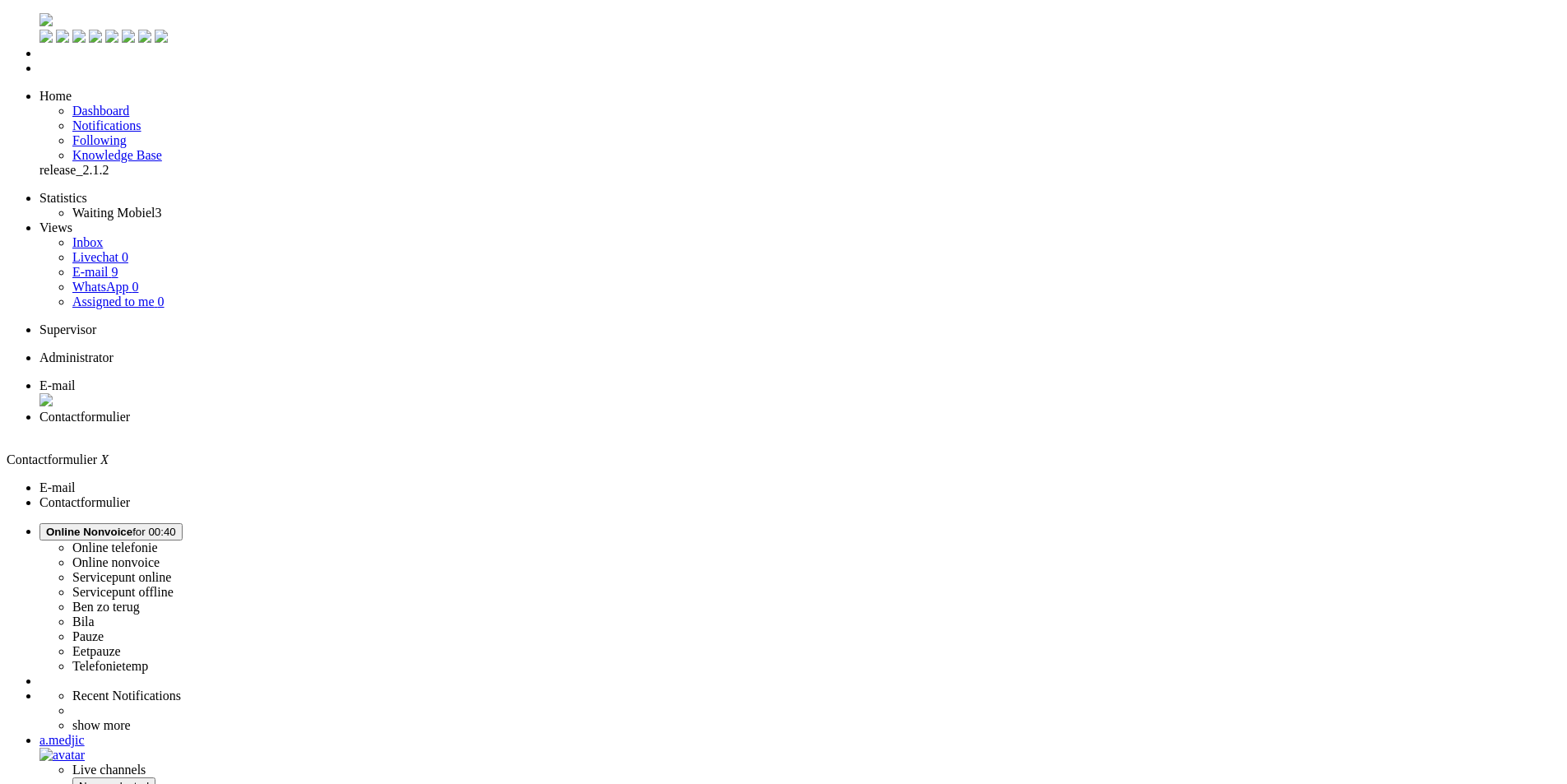
drag, startPoint x: 98, startPoint y: 217, endPoint x: 113, endPoint y: 192, distance: 29.2
click at [98, 294] on span "Assigned to me" at bounding box center [113, 301] width 82 height 14
click at [118, 265] on link "E-mail 6" at bounding box center [96, 272] width 46 height 14
click at [131, 294] on link "Assigned to me 1" at bounding box center [118, 301] width 92 height 14
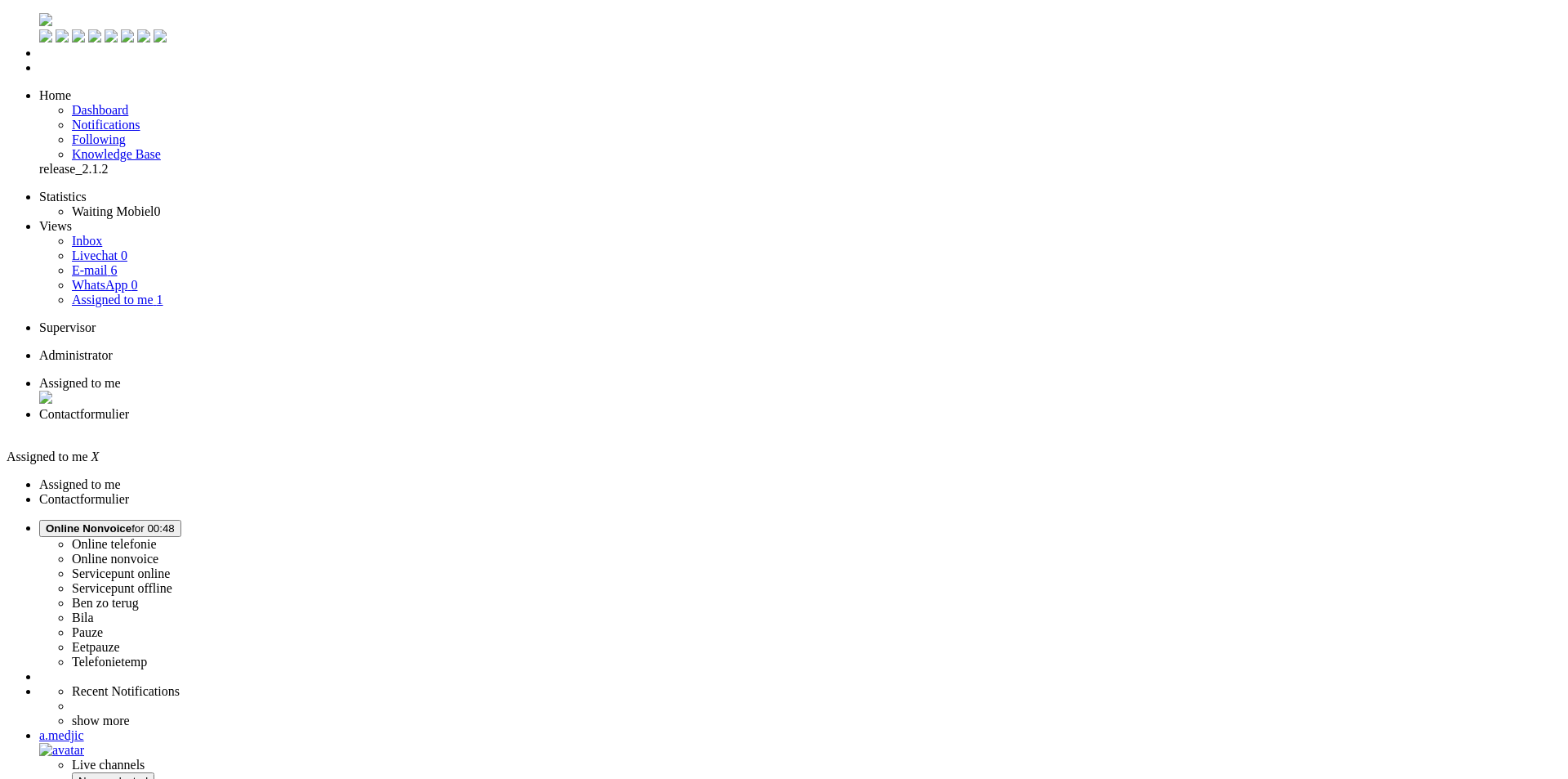
click at [395, 407] on li "Contactformulier" at bounding box center [801, 421] width 1522 height 29
drag, startPoint x: 545, startPoint y: 699, endPoint x: 447, endPoint y: 672, distance: 101.7
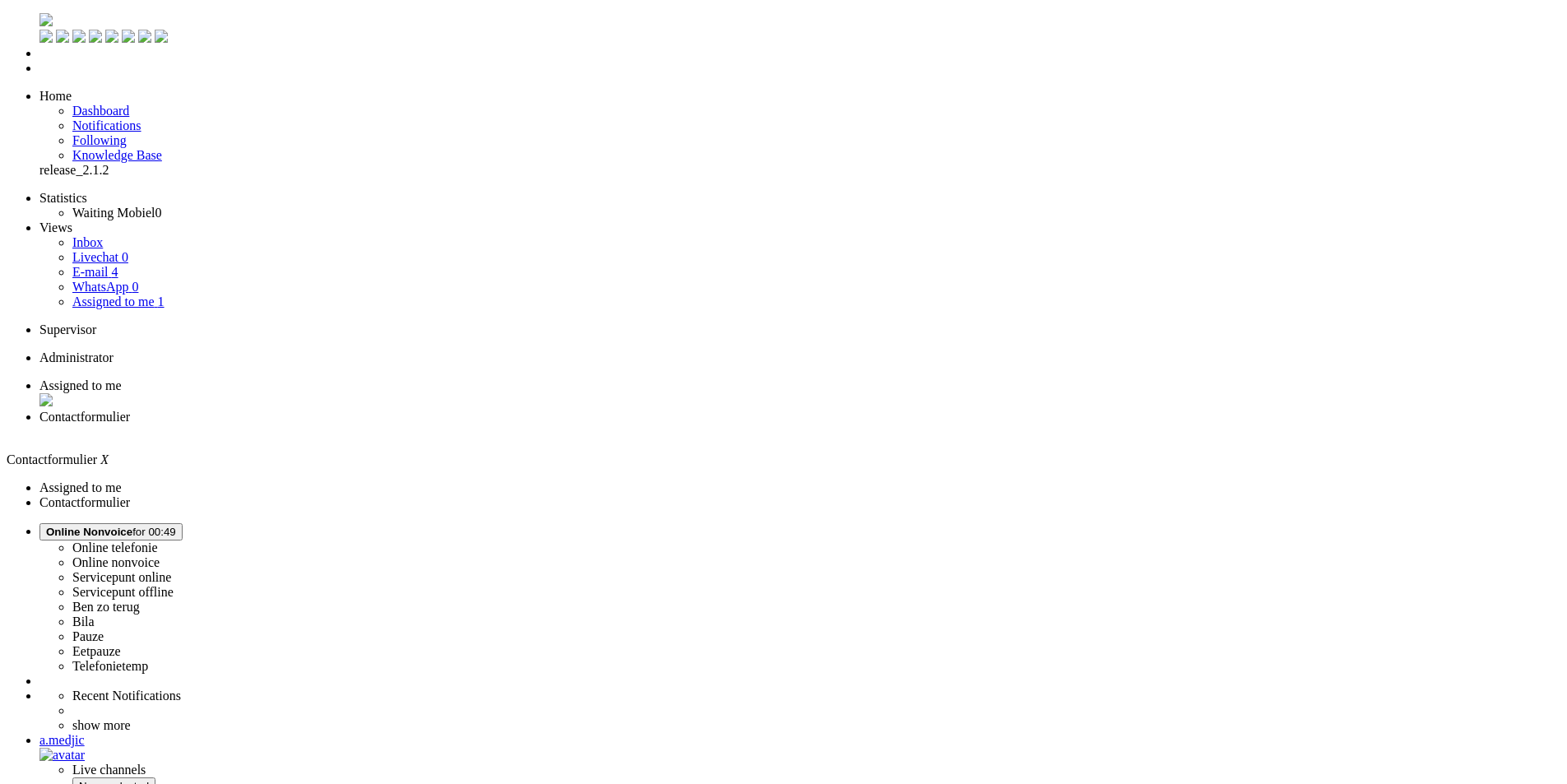
copy div "Beste Charlotte, Bedankt voor je mail."
paste body "Rich Text Area. Press ALT-0 for help."
drag, startPoint x: 524, startPoint y: 2973, endPoint x: 507, endPoint y: 2975, distance: 17.1
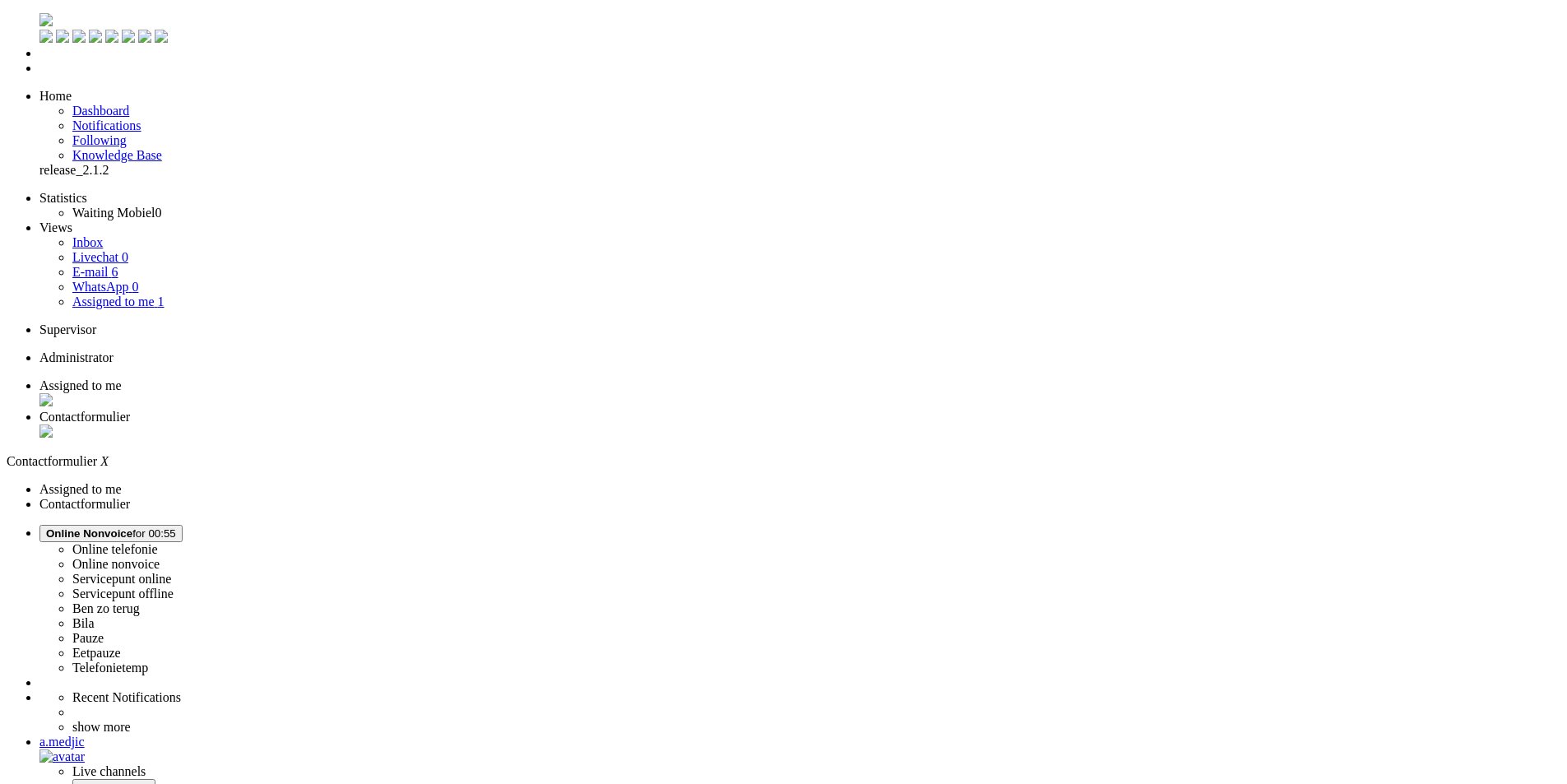
click at [470, 424] on div "Close tab" at bounding box center [800, 432] width 1521 height 17
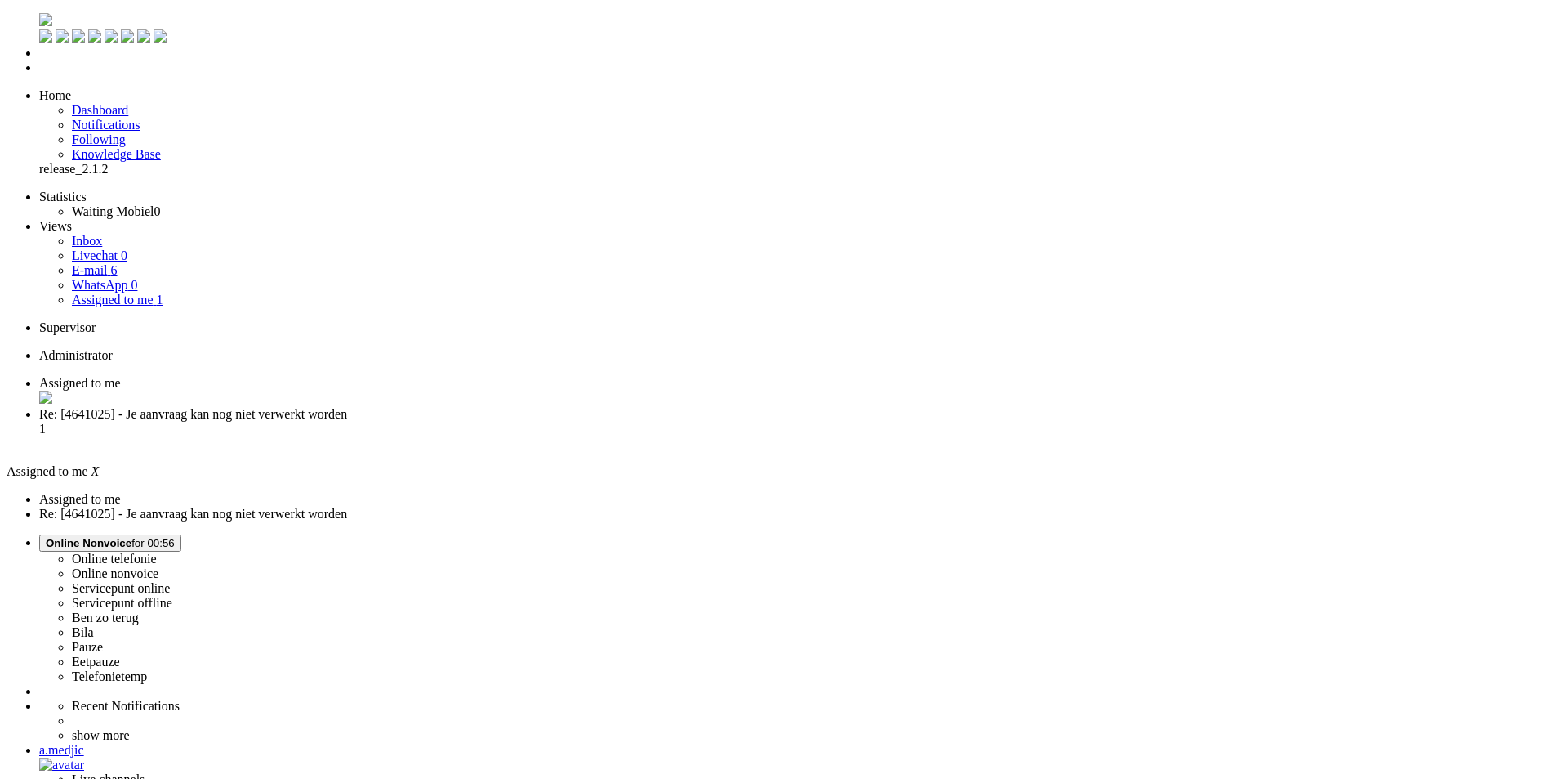
click at [118, 263] on link "E-mail 6" at bounding box center [95, 270] width 46 height 14
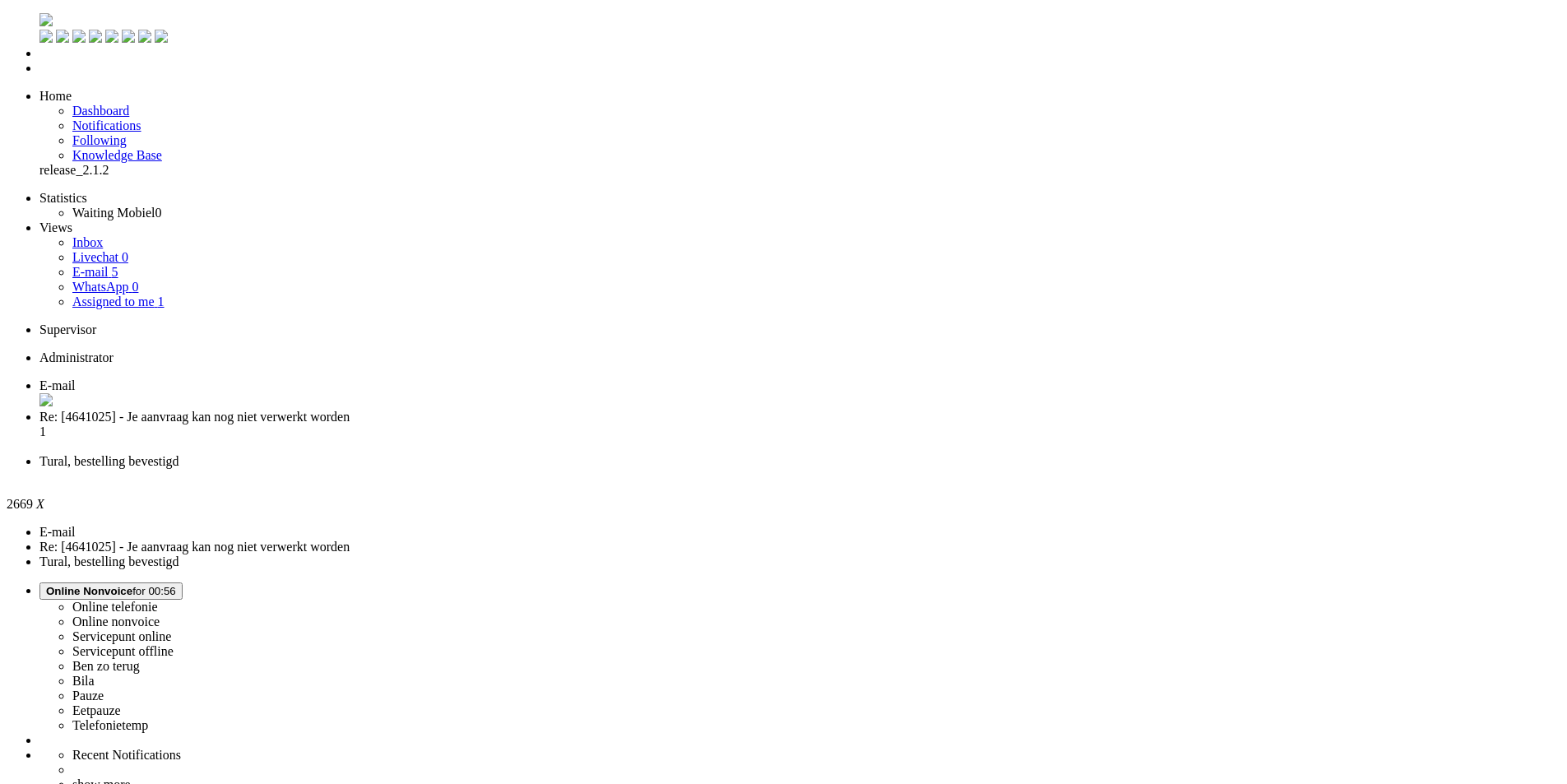
click at [618, 468] on div "Close tab" at bounding box center [800, 476] width 1521 height 15
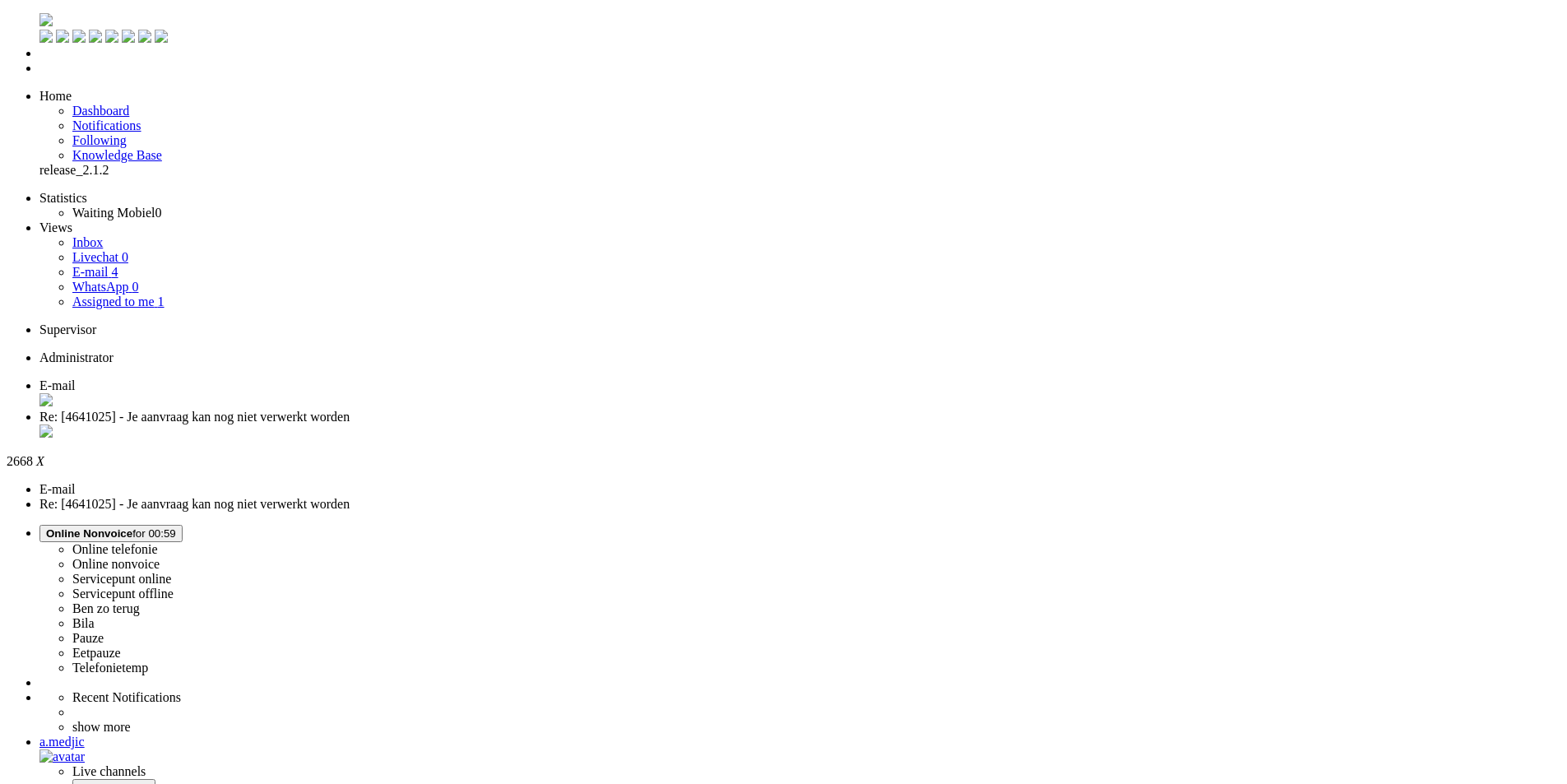
click at [476, 424] on div "Close tab" at bounding box center [800, 432] width 1521 height 17
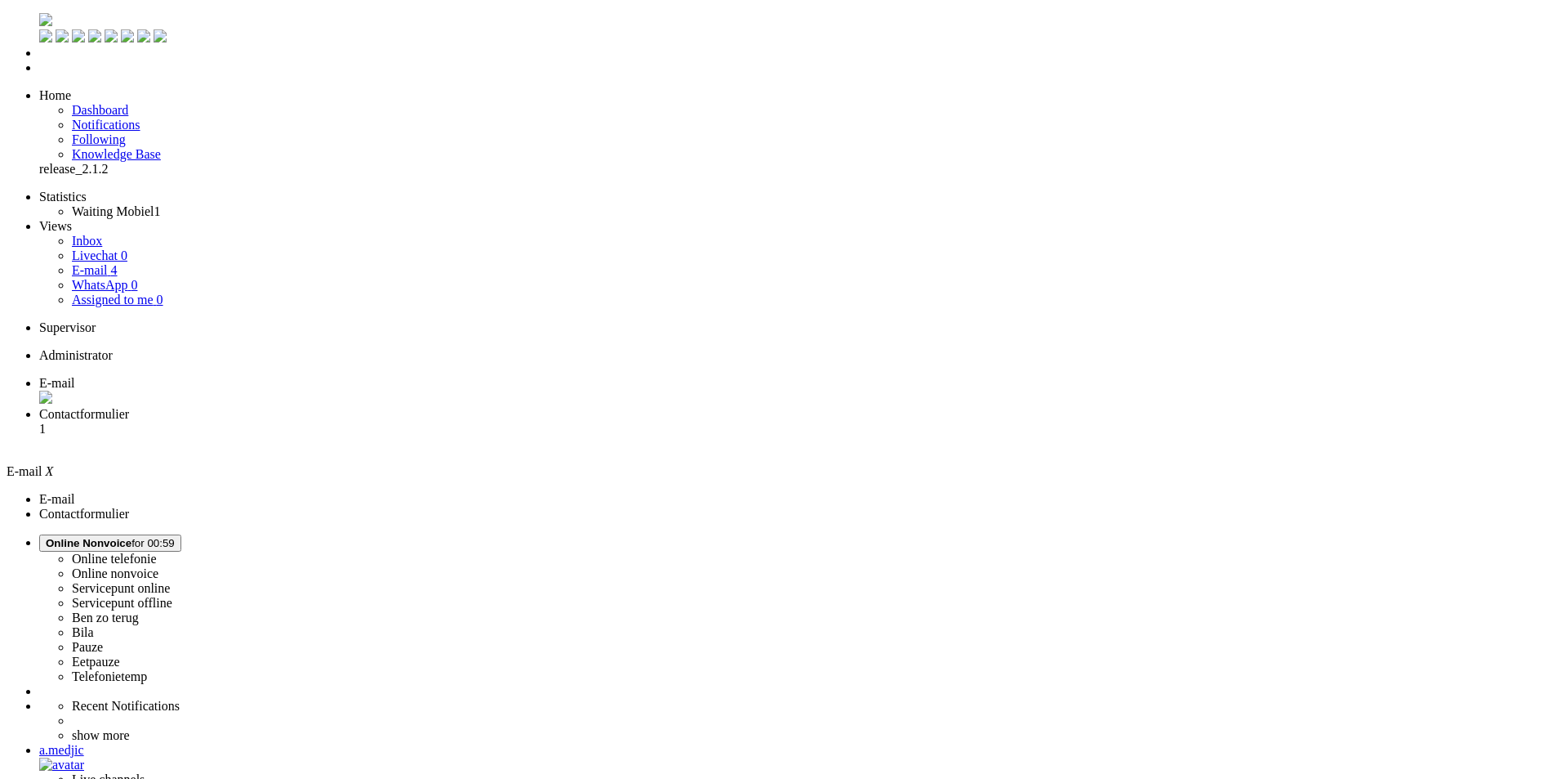
click at [422, 407] on li "Contactformulier 1" at bounding box center [801, 429] width 1522 height 44
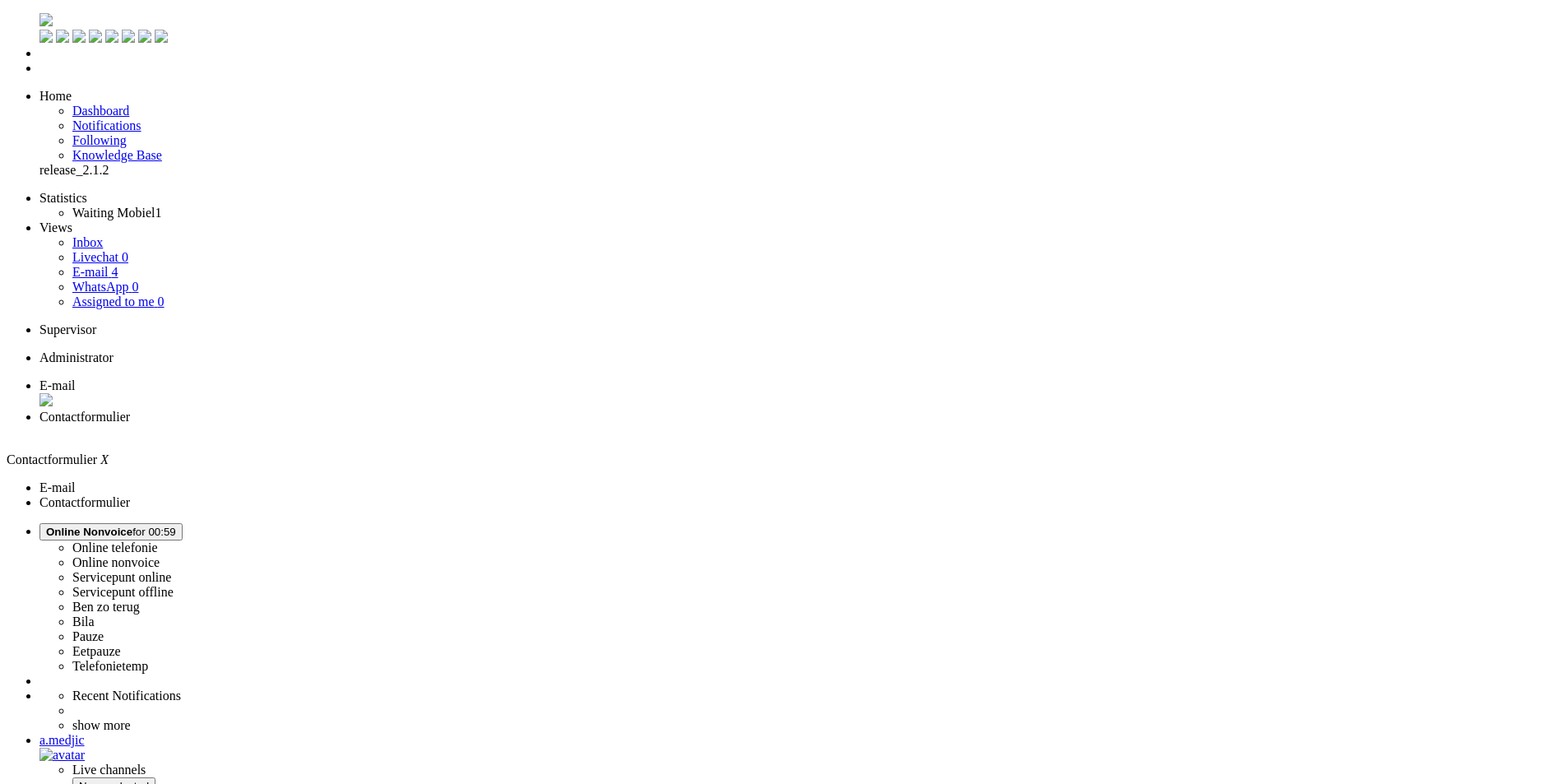
click at [76, 378] on span "E-mail" at bounding box center [57, 385] width 36 height 14
click at [130, 409] on span "Contactformulier" at bounding box center [85, 416] width 90 height 14
drag, startPoint x: 1007, startPoint y: 637, endPoint x: 702, endPoint y: 526, distance: 324.6
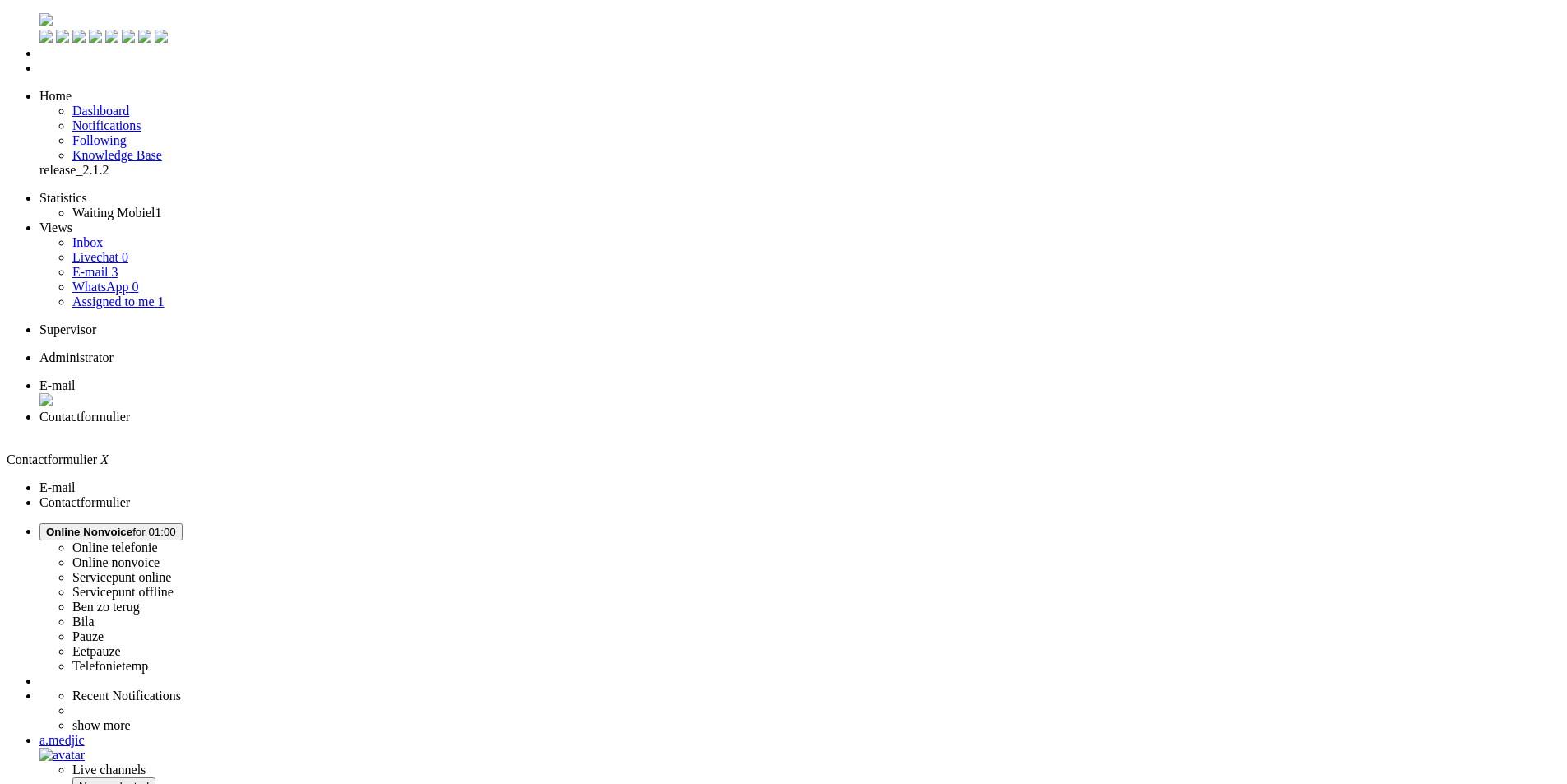
scroll to position [0, 0]
drag, startPoint x: 823, startPoint y: 652, endPoint x: 735, endPoint y: 635, distance: 89.6
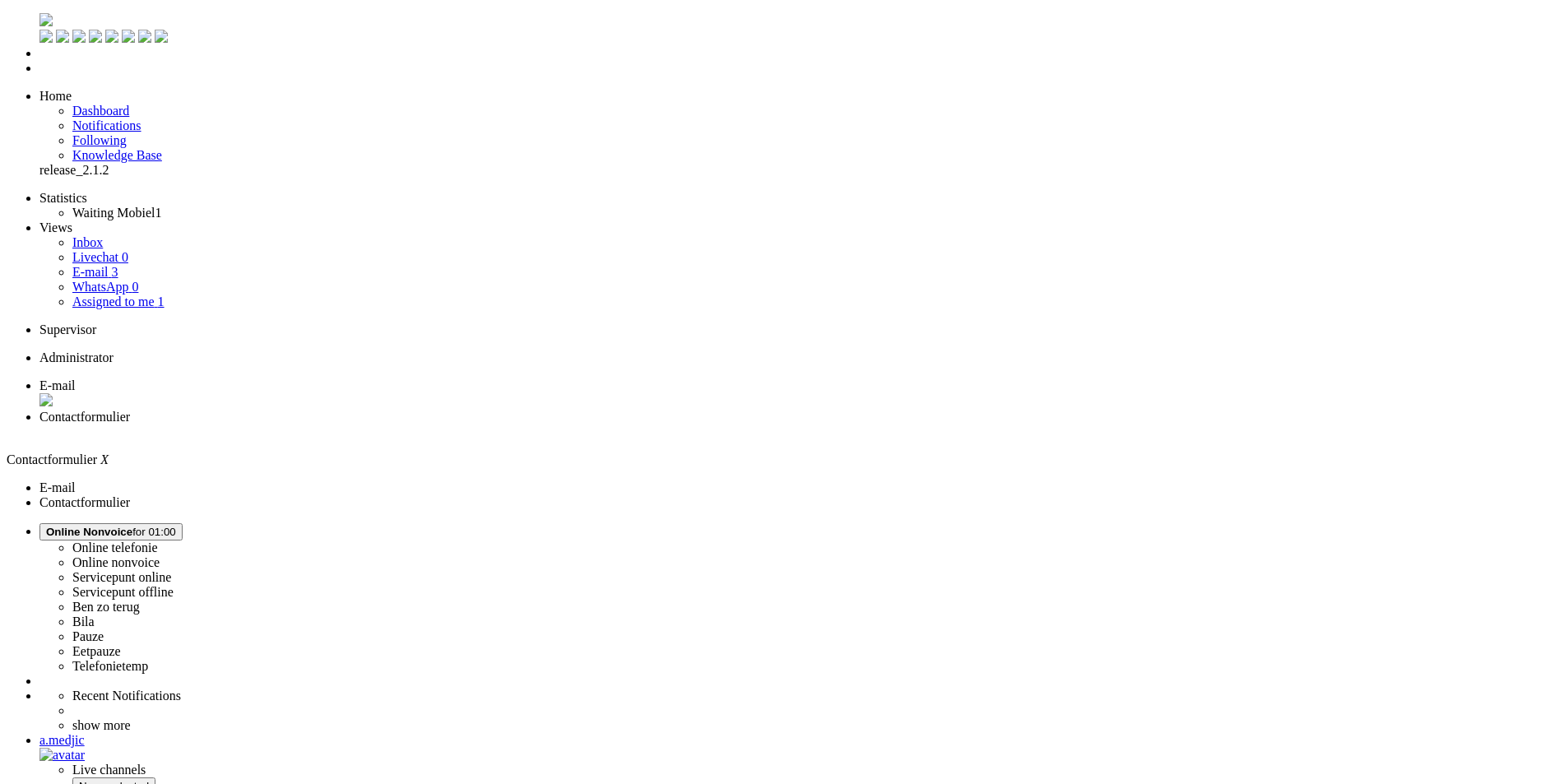
drag, startPoint x: 822, startPoint y: 666, endPoint x: 710, endPoint y: 584, distance: 138.8
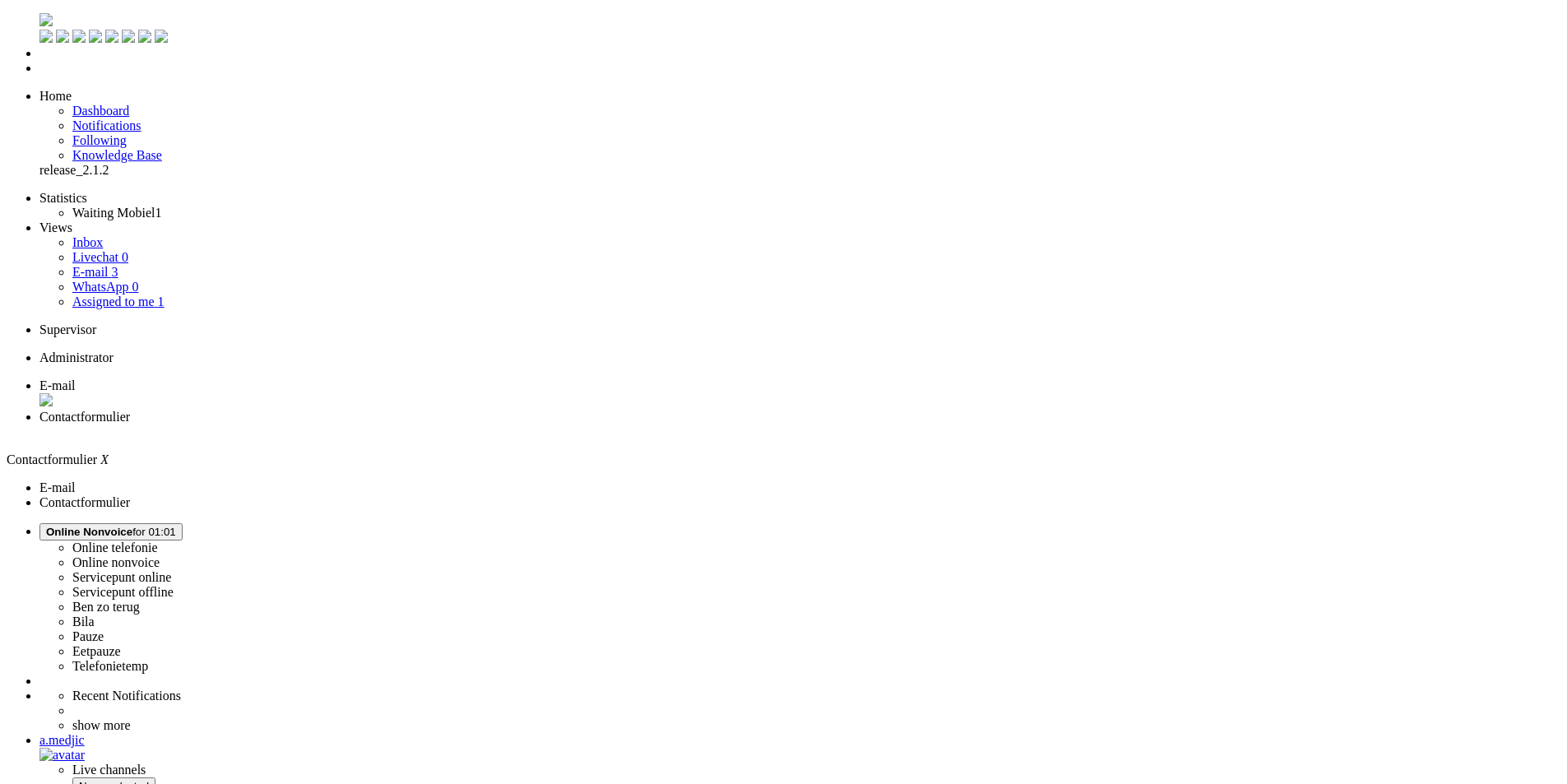
drag, startPoint x: 891, startPoint y: 727, endPoint x: 716, endPoint y: 650, distance: 191.2
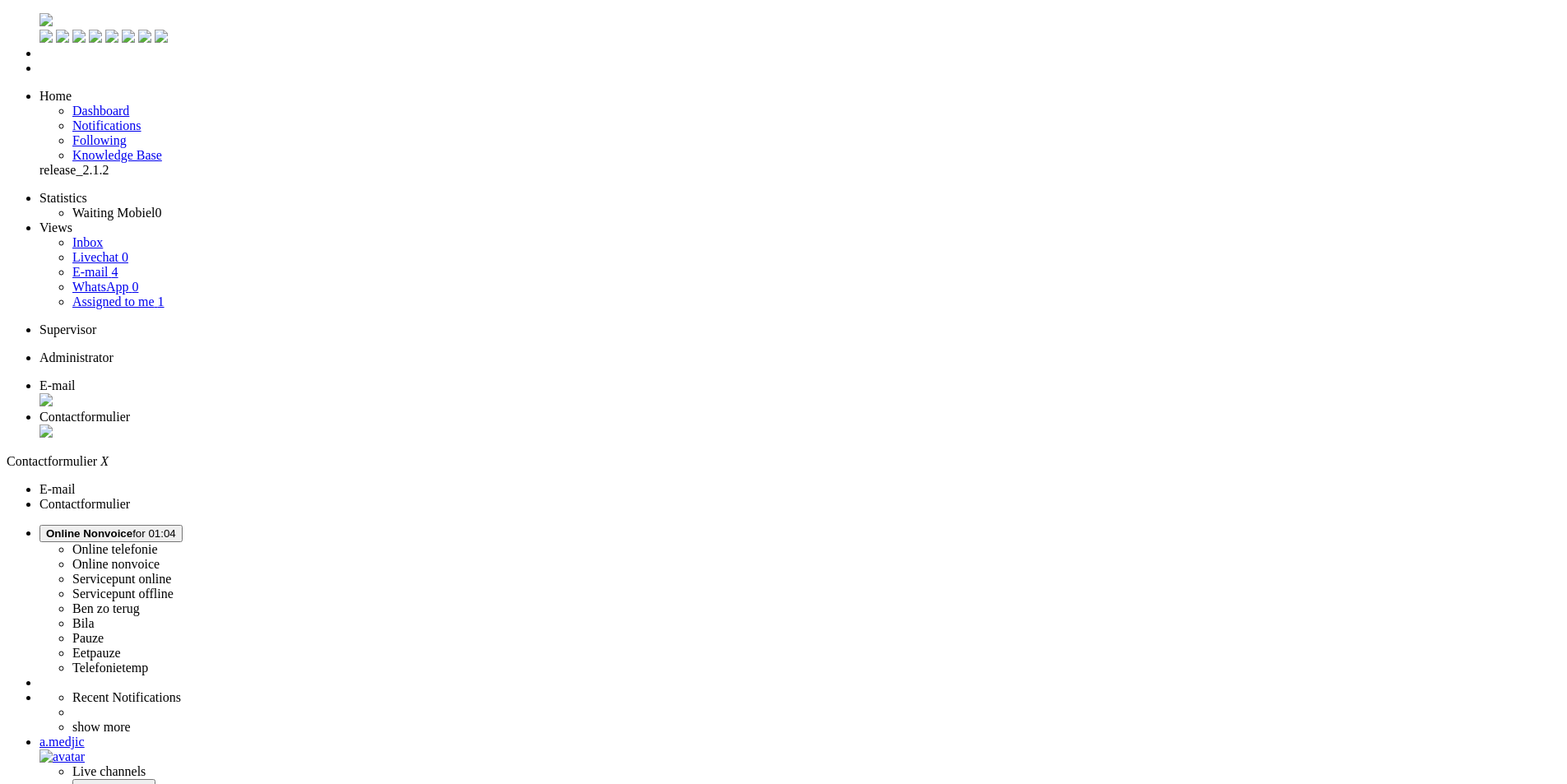
drag, startPoint x: 666, startPoint y: 2923, endPoint x: 711, endPoint y: 2919, distance: 45.2
paste input "https://www.mobiel.nl/"
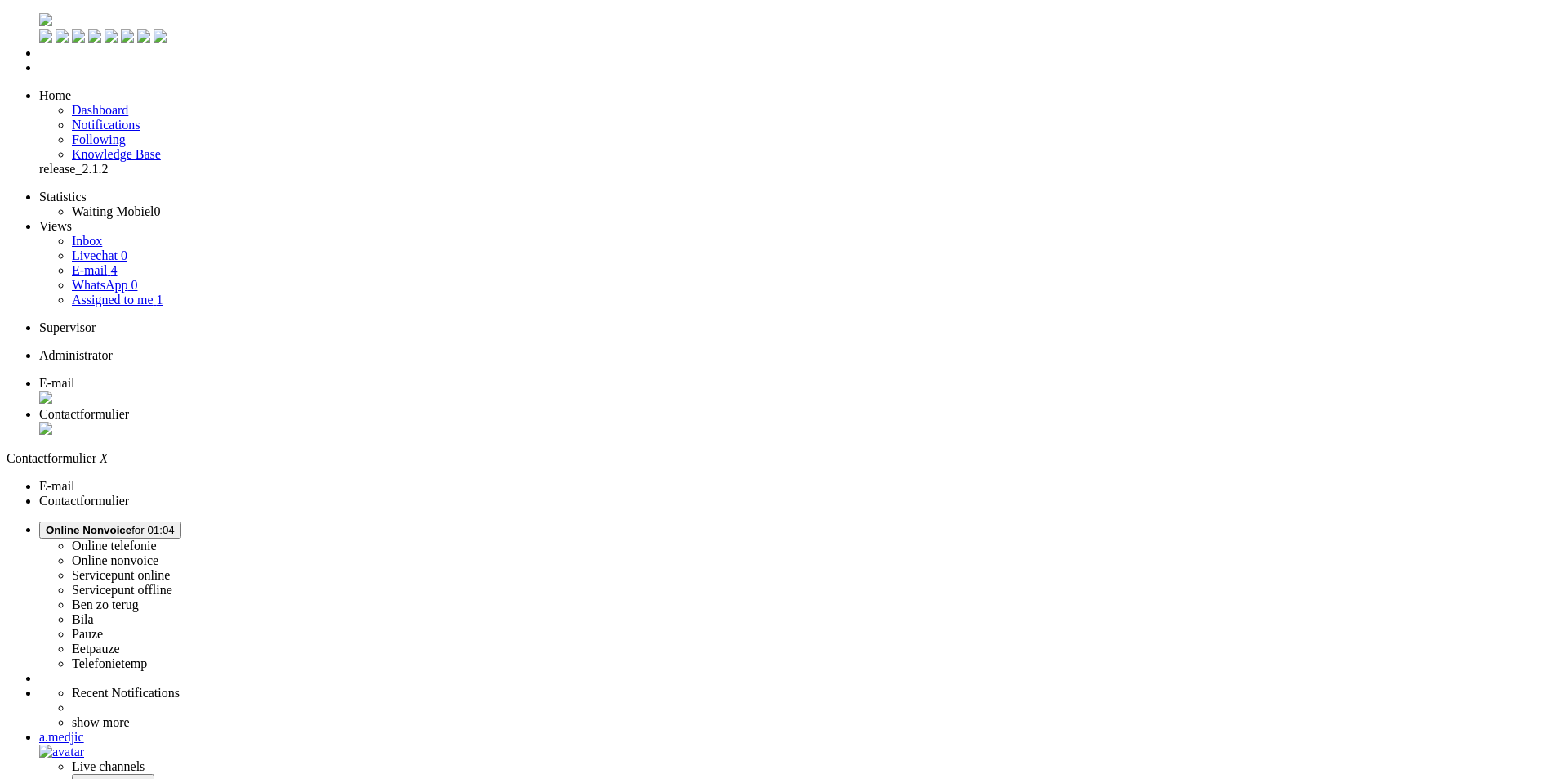
type input "https://www.mobiel.nl/"
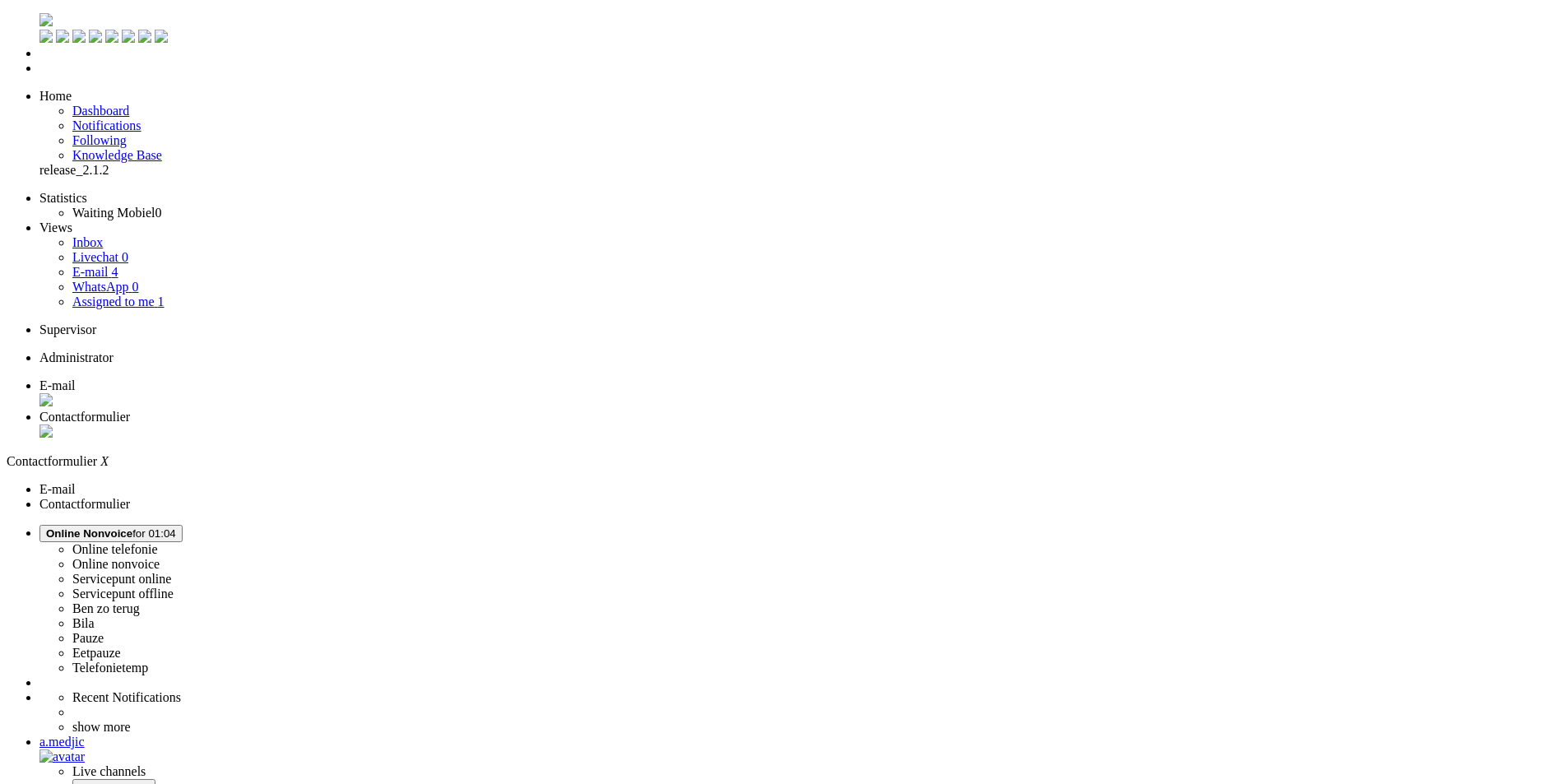
drag, startPoint x: 526, startPoint y: 2957, endPoint x: 508, endPoint y: 2959, distance: 18.1
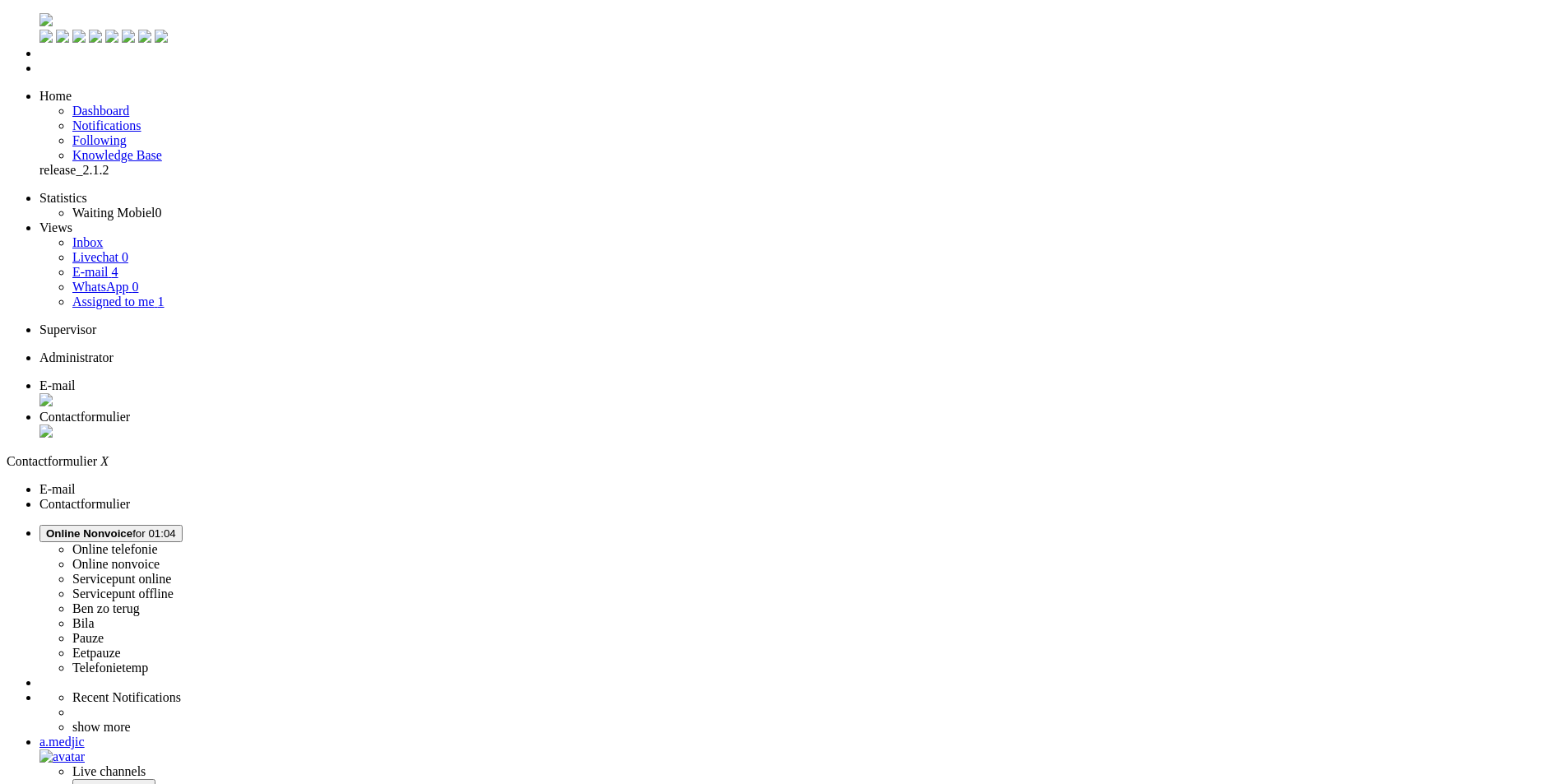
click at [477, 424] on div "Close tab" at bounding box center [800, 432] width 1521 height 17
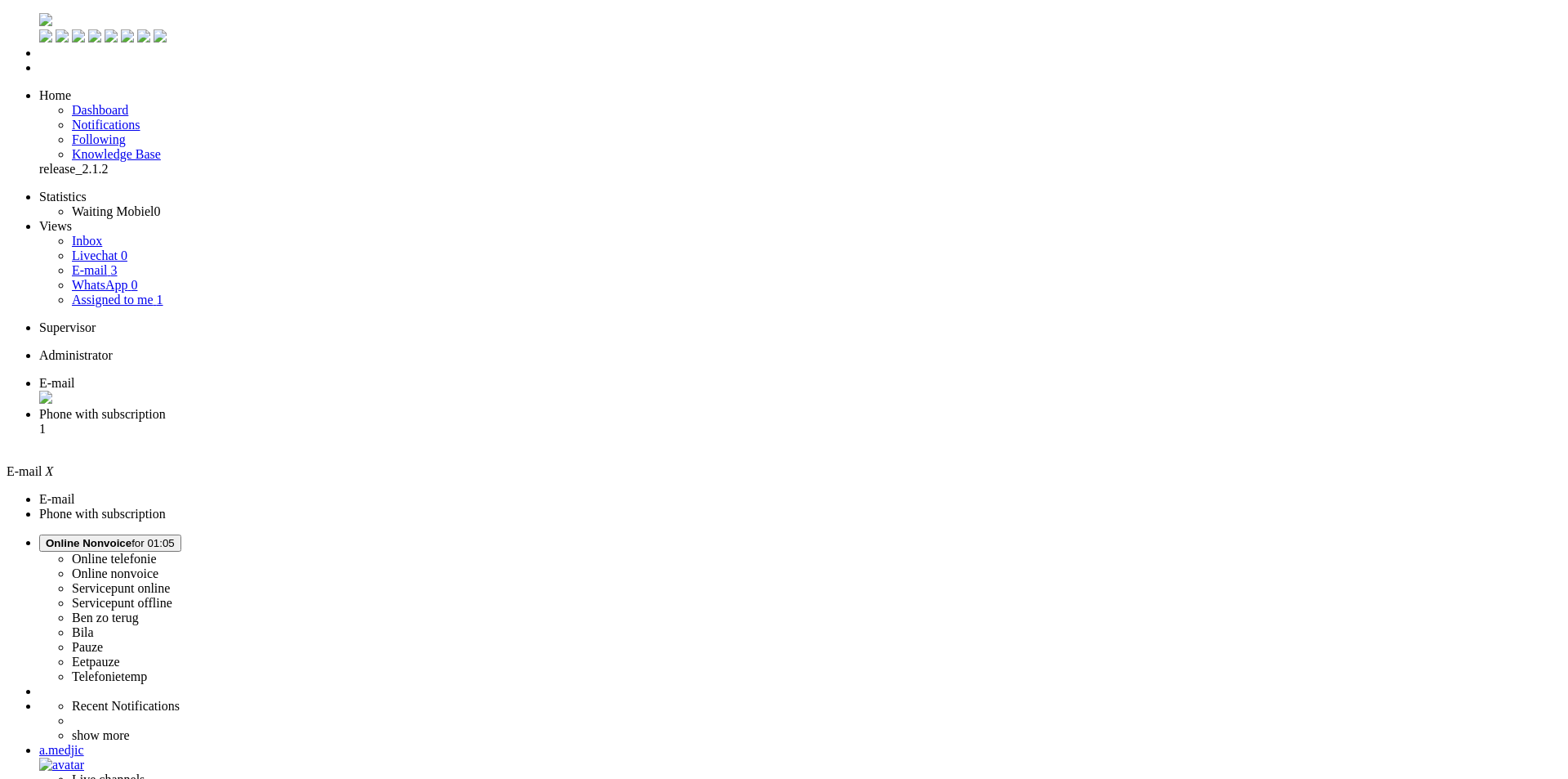
click at [40, 61] on li "Dashboard menu" at bounding box center [801, 53] width 1522 height 15
click at [119, 103] on link "Dashboard" at bounding box center [100, 110] width 56 height 14
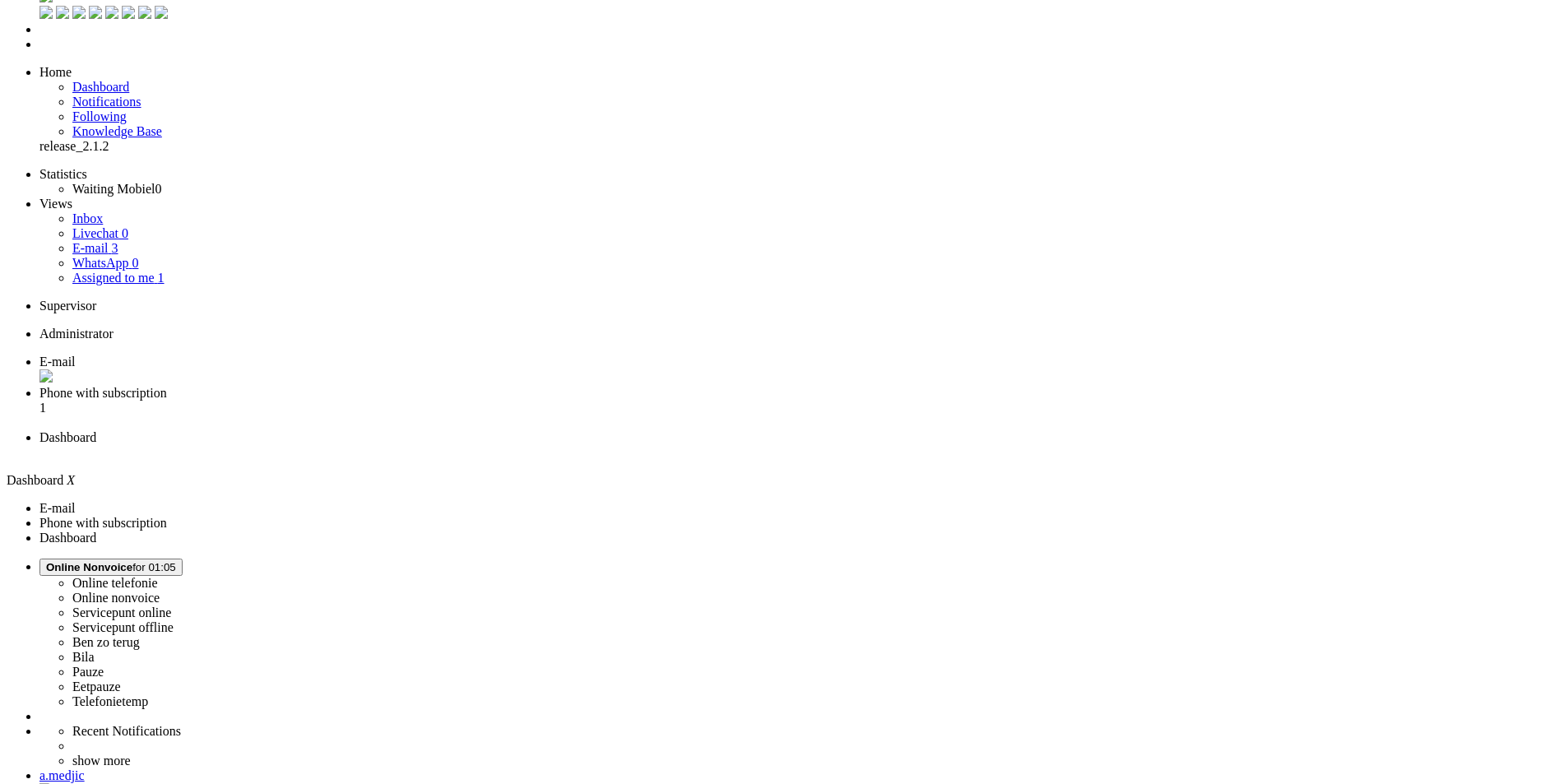
scroll to position [45, 0]
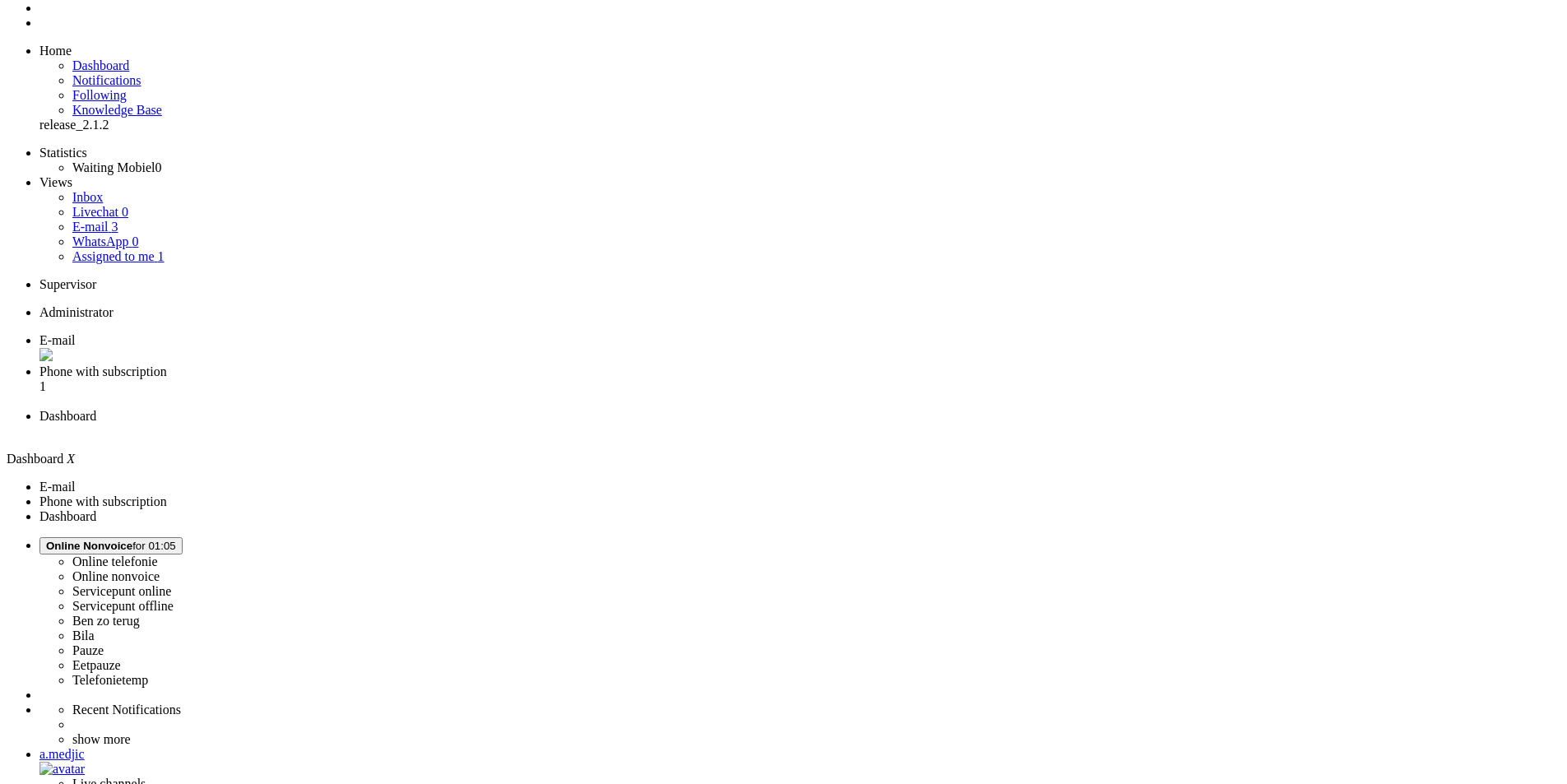
drag, startPoint x: 788, startPoint y: 550, endPoint x: 775, endPoint y: 572, distance: 25.6
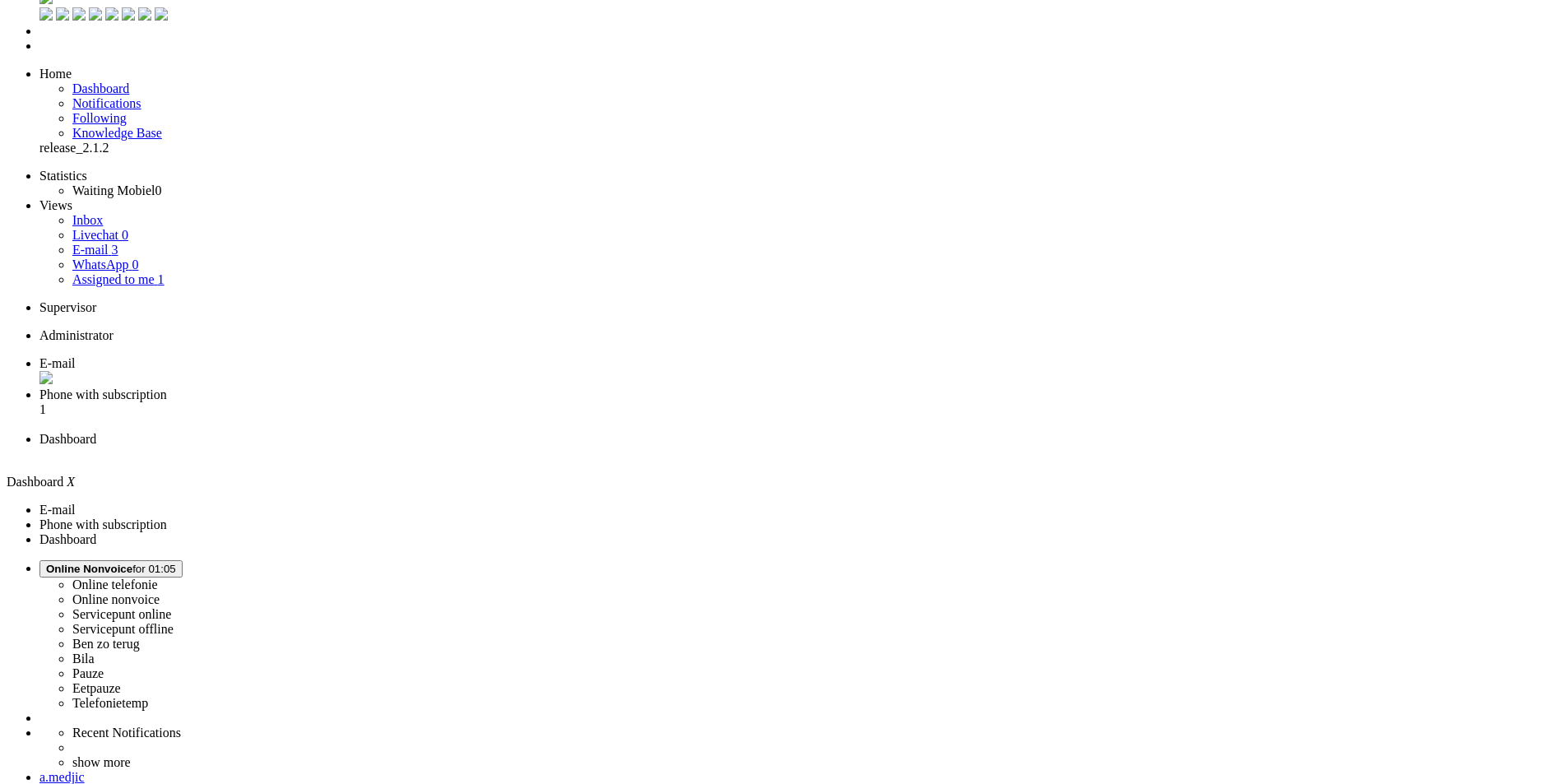
scroll to position [0, 0]
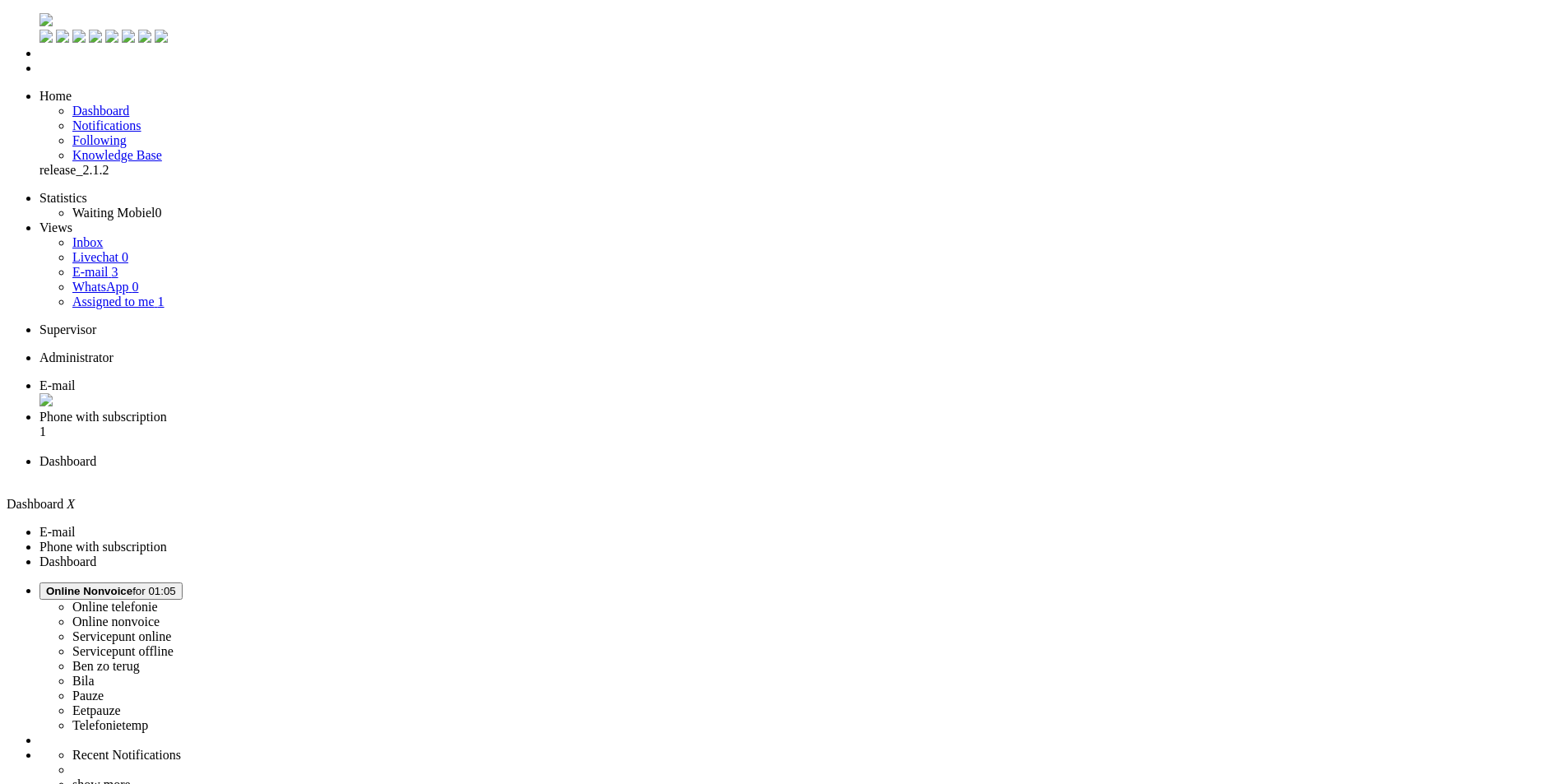
click at [384, 409] on li "Phone with subscription 1" at bounding box center [800, 431] width 1521 height 44
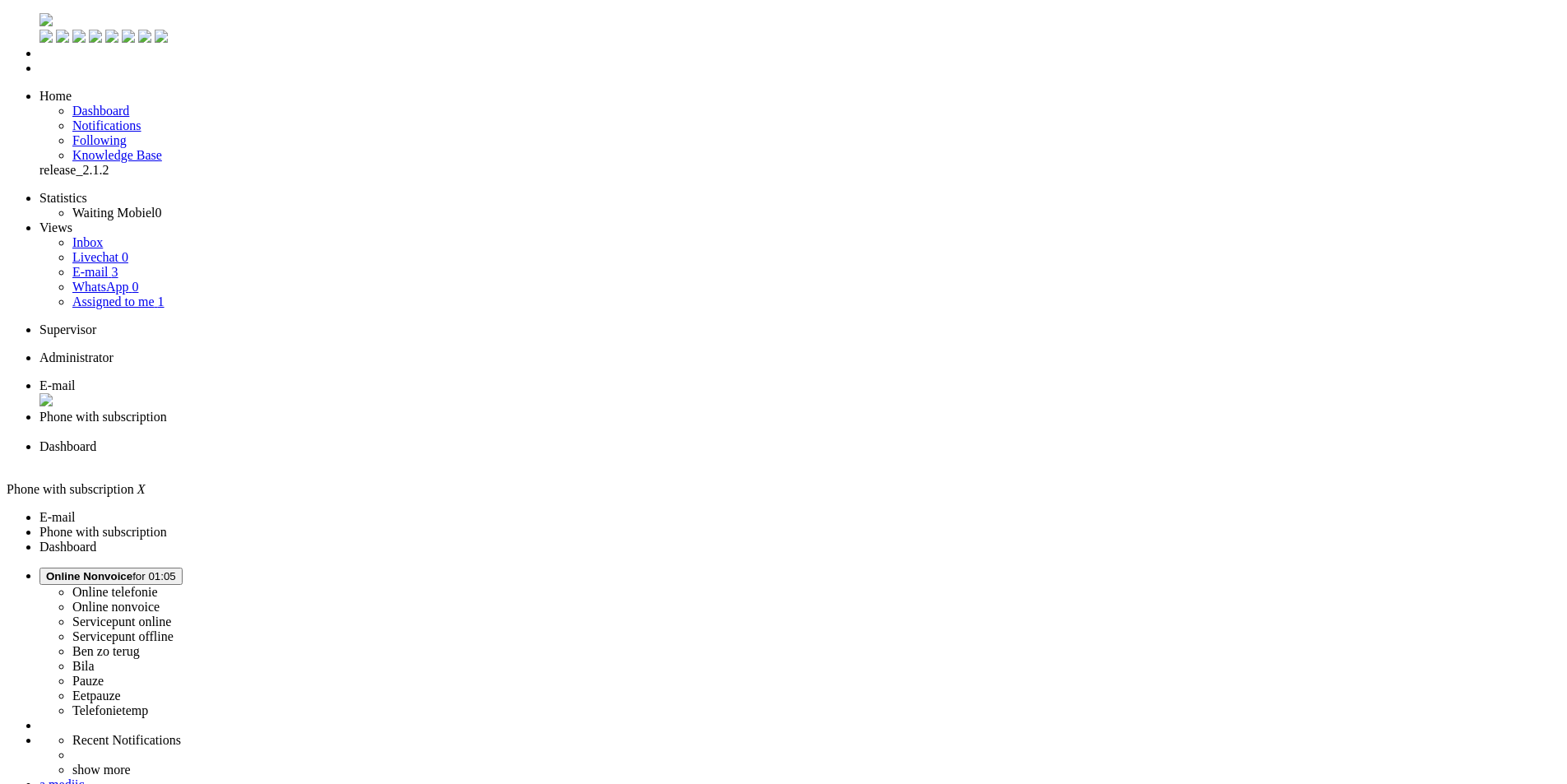
click at [529, 439] on li "Dashboard" at bounding box center [800, 453] width 1521 height 29
click at [40, 19] on img "Omnidesk" at bounding box center [46, 19] width 13 height 13
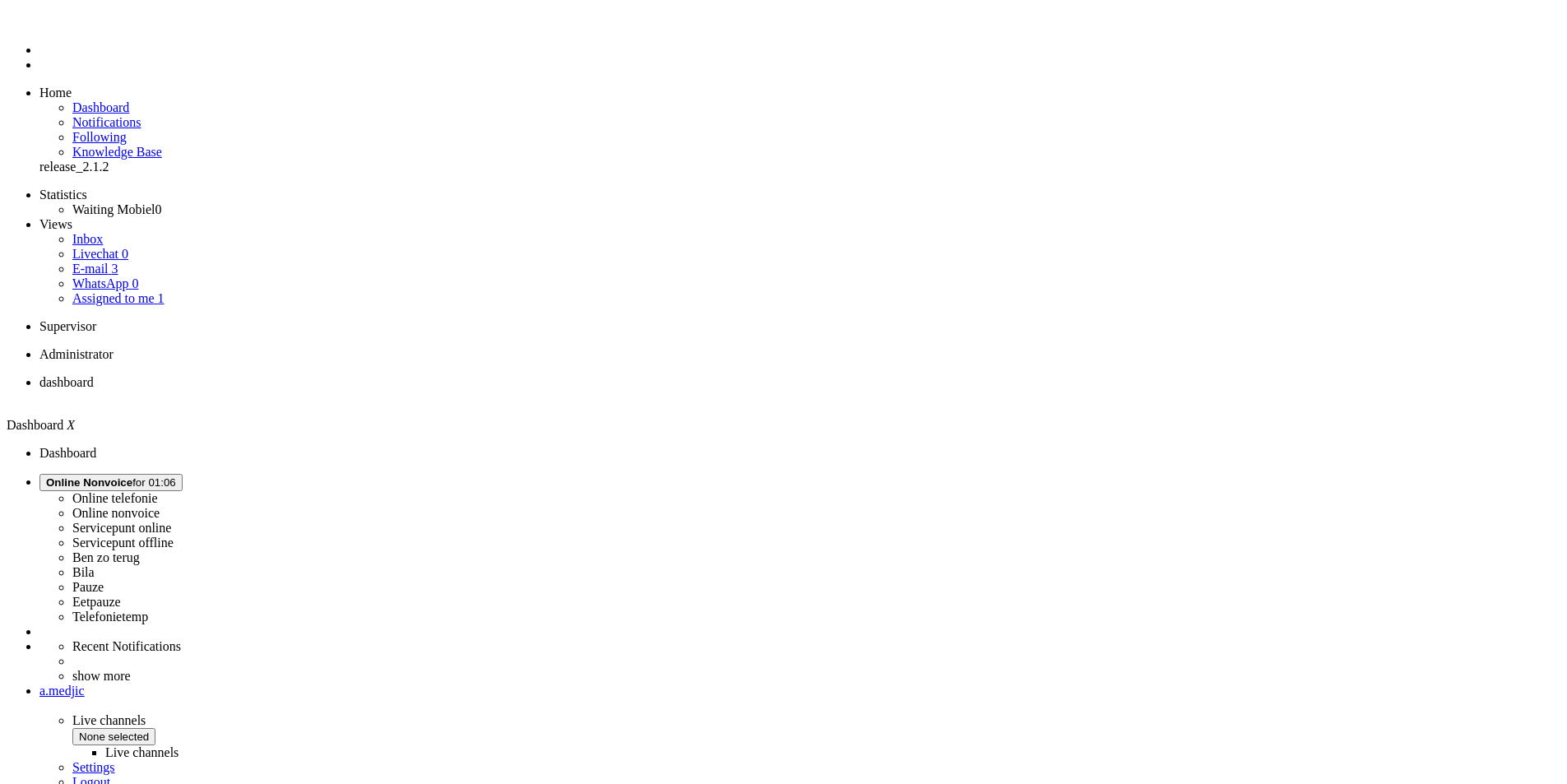
click at [176, 476] on span "Online Nonvoice for 01:06" at bounding box center [111, 483] width 130 height 12
click at [148, 609] on label "Telefonietemp" at bounding box center [111, 616] width 76 height 14
click at [0, 0] on icon at bounding box center [0, 0] width 0 height 0
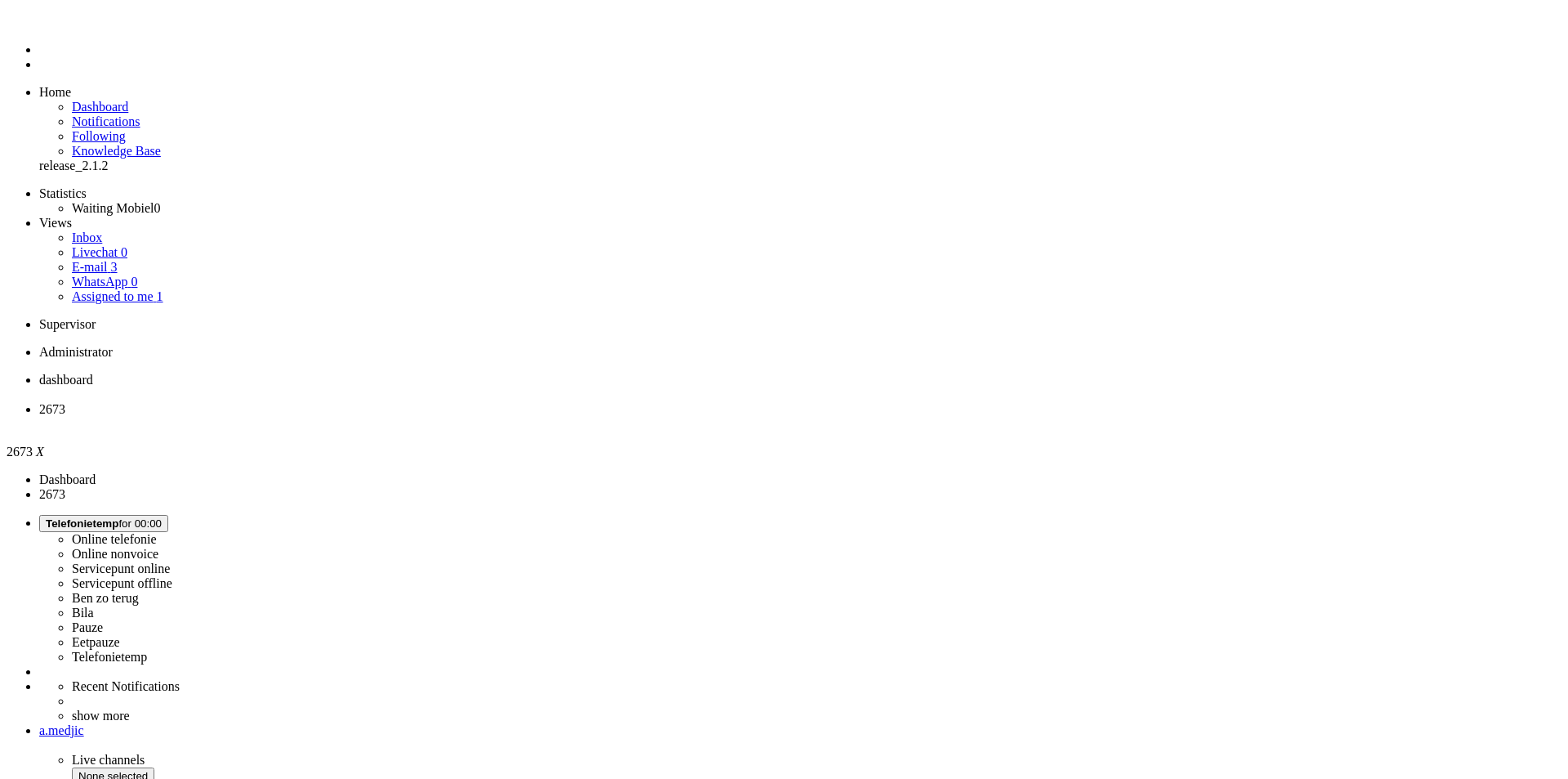
type input "+266696687"
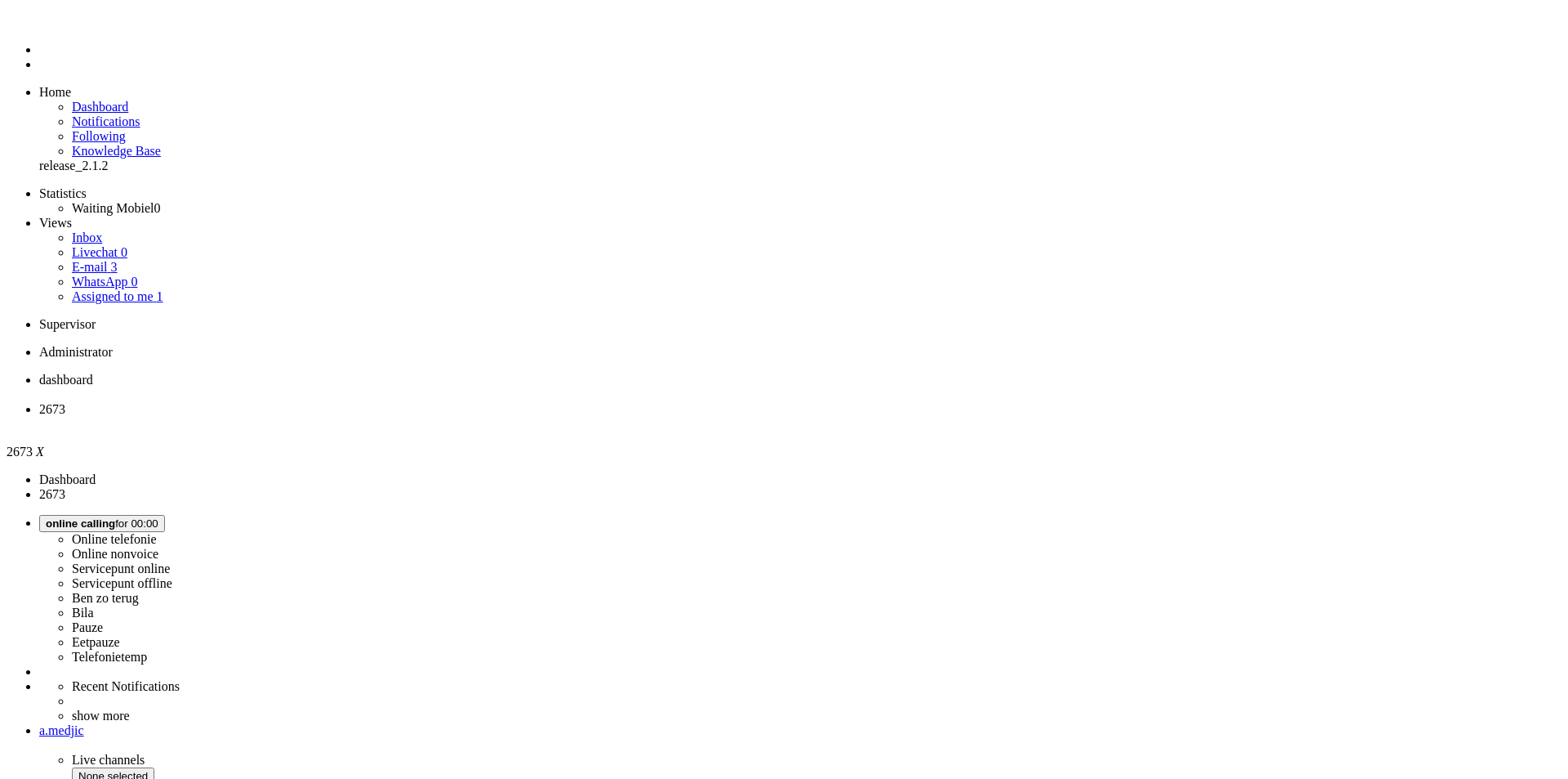
click at [40, 25] on img "Omnidesk" at bounding box center [54, 25] width 29 height 0
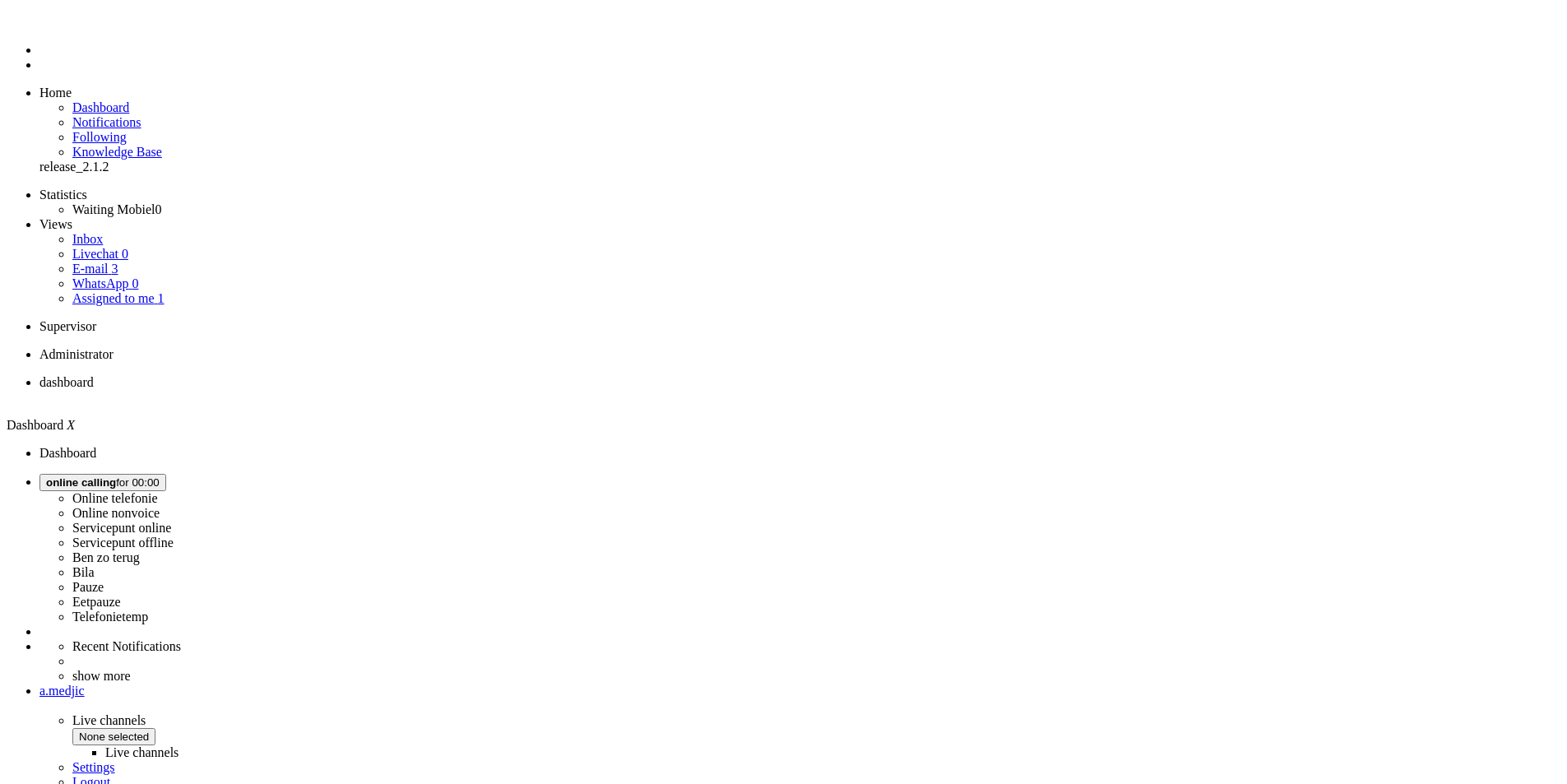
click at [160, 476] on span "online calling for 00:00" at bounding box center [103, 483] width 113 height 12
click at [148, 609] on label "Telefonietemp" at bounding box center [111, 616] width 76 height 14
click at [118, 262] on link "E-mail 3" at bounding box center [96, 269] width 46 height 14
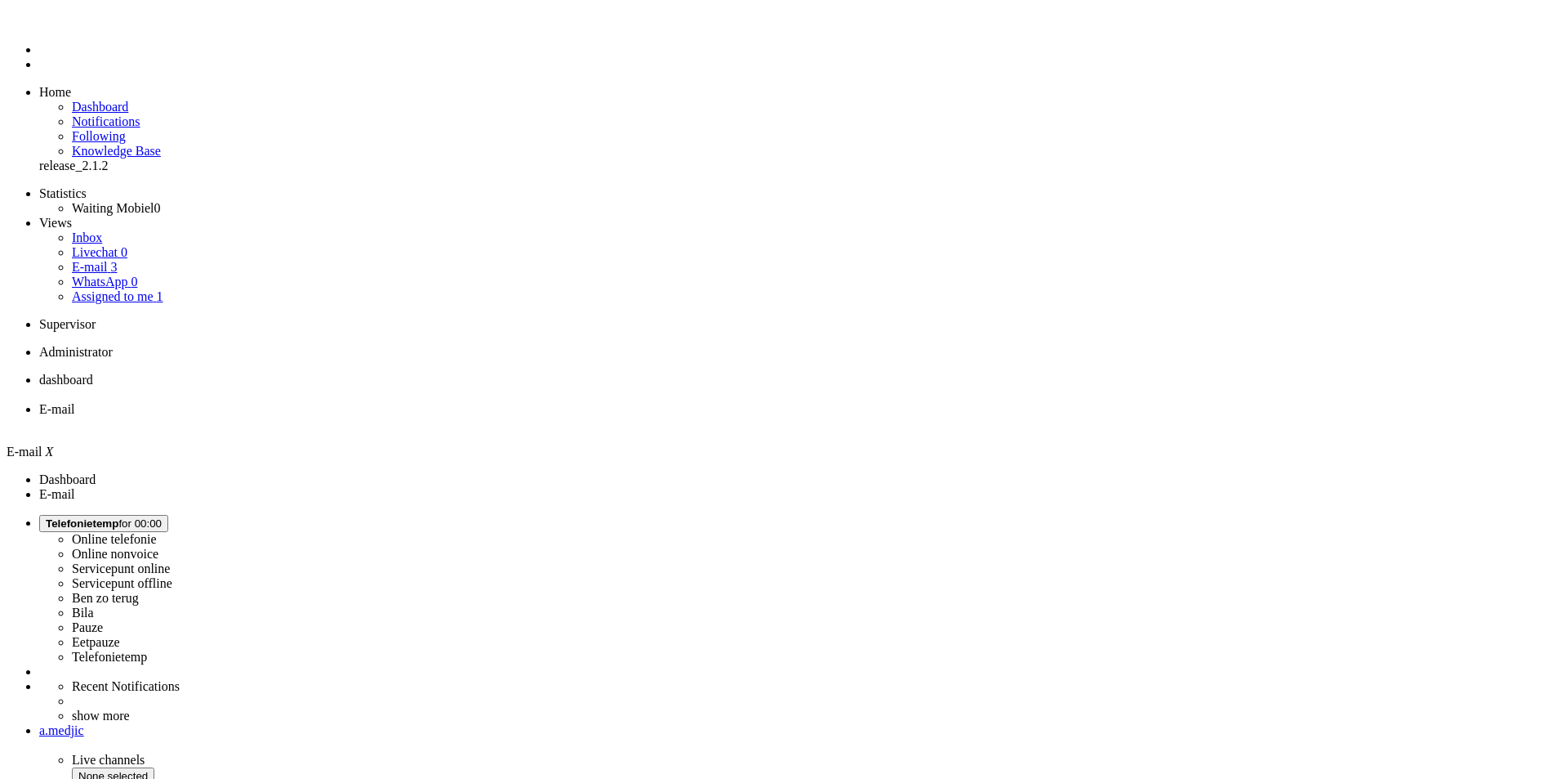
click at [126, 289] on link "Assigned to me 1" at bounding box center [118, 296] width 91 height 14
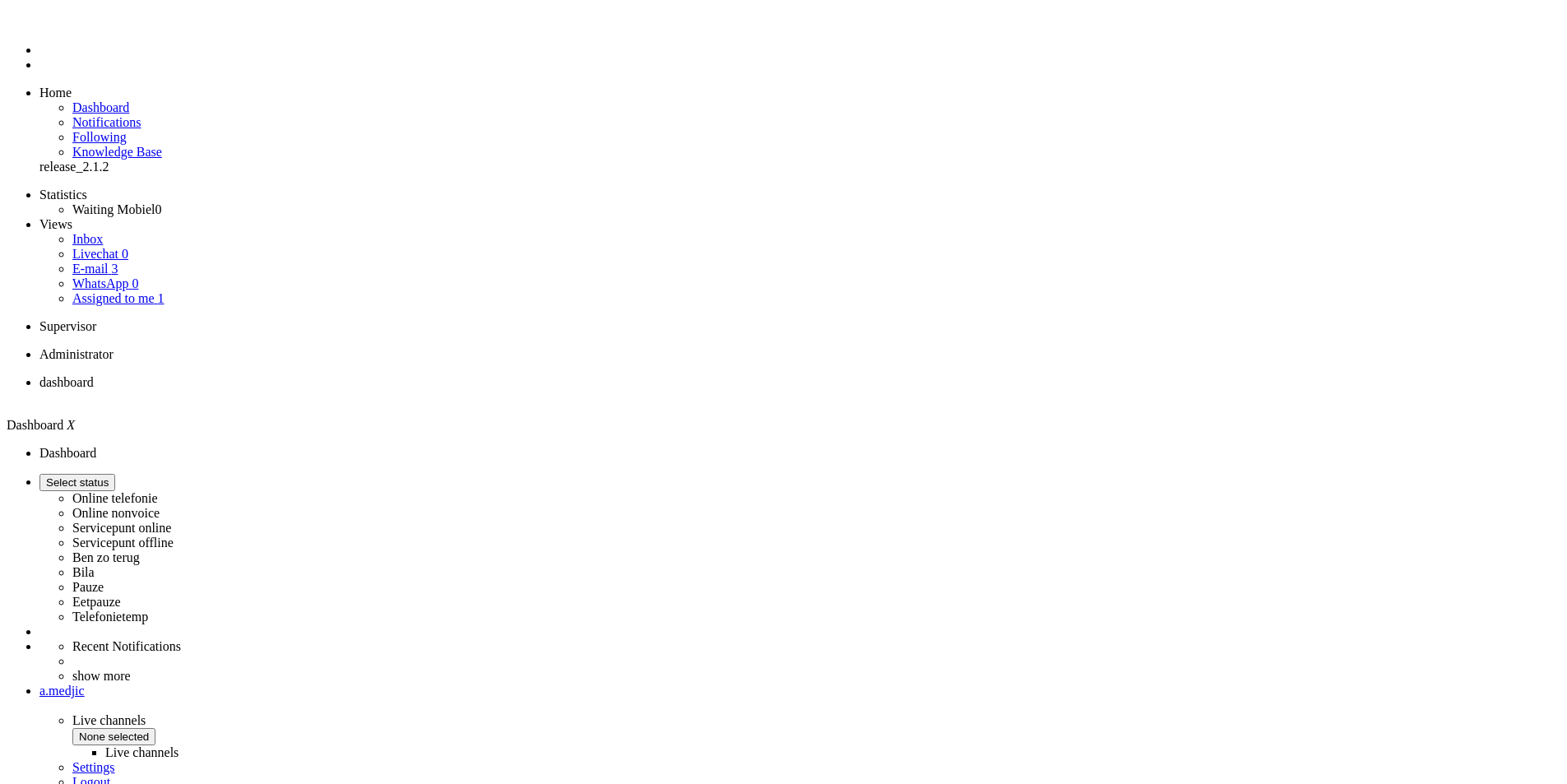
click at [148, 609] on label "Telefonietemp" at bounding box center [111, 616] width 76 height 14
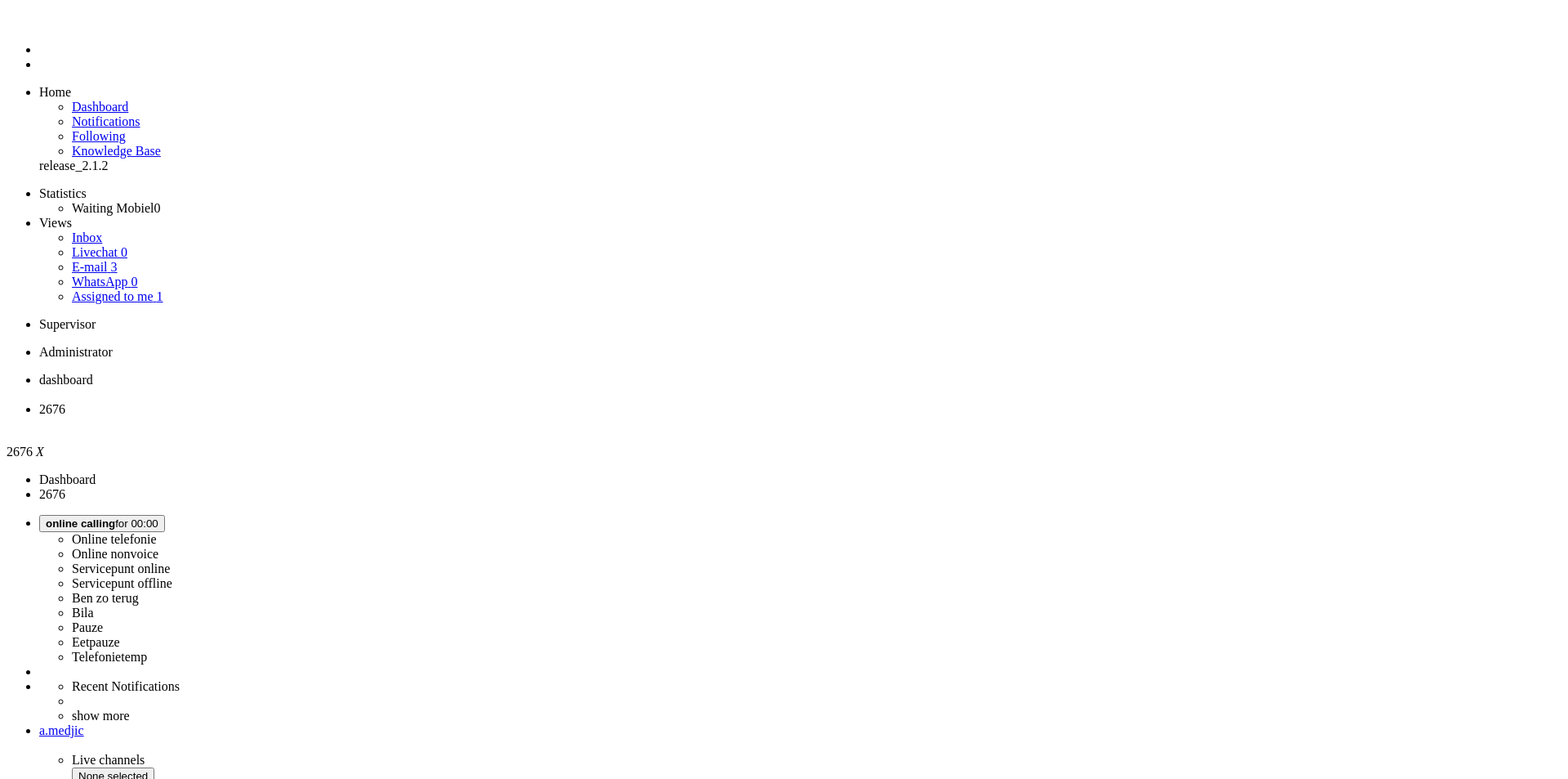
click at [1512, 723] on div "a.medjic" at bounding box center [801, 730] width 1522 height 15
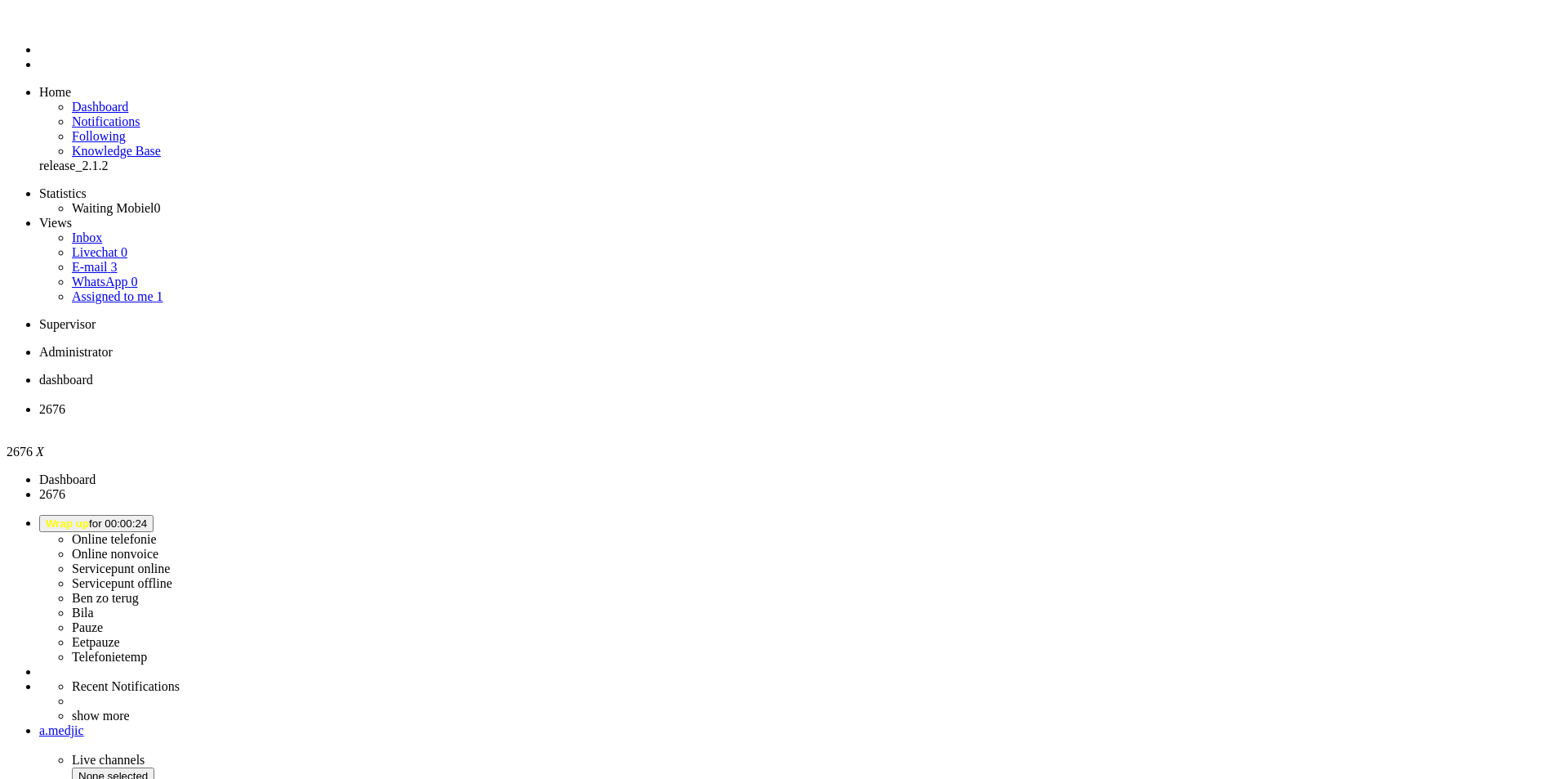
select select
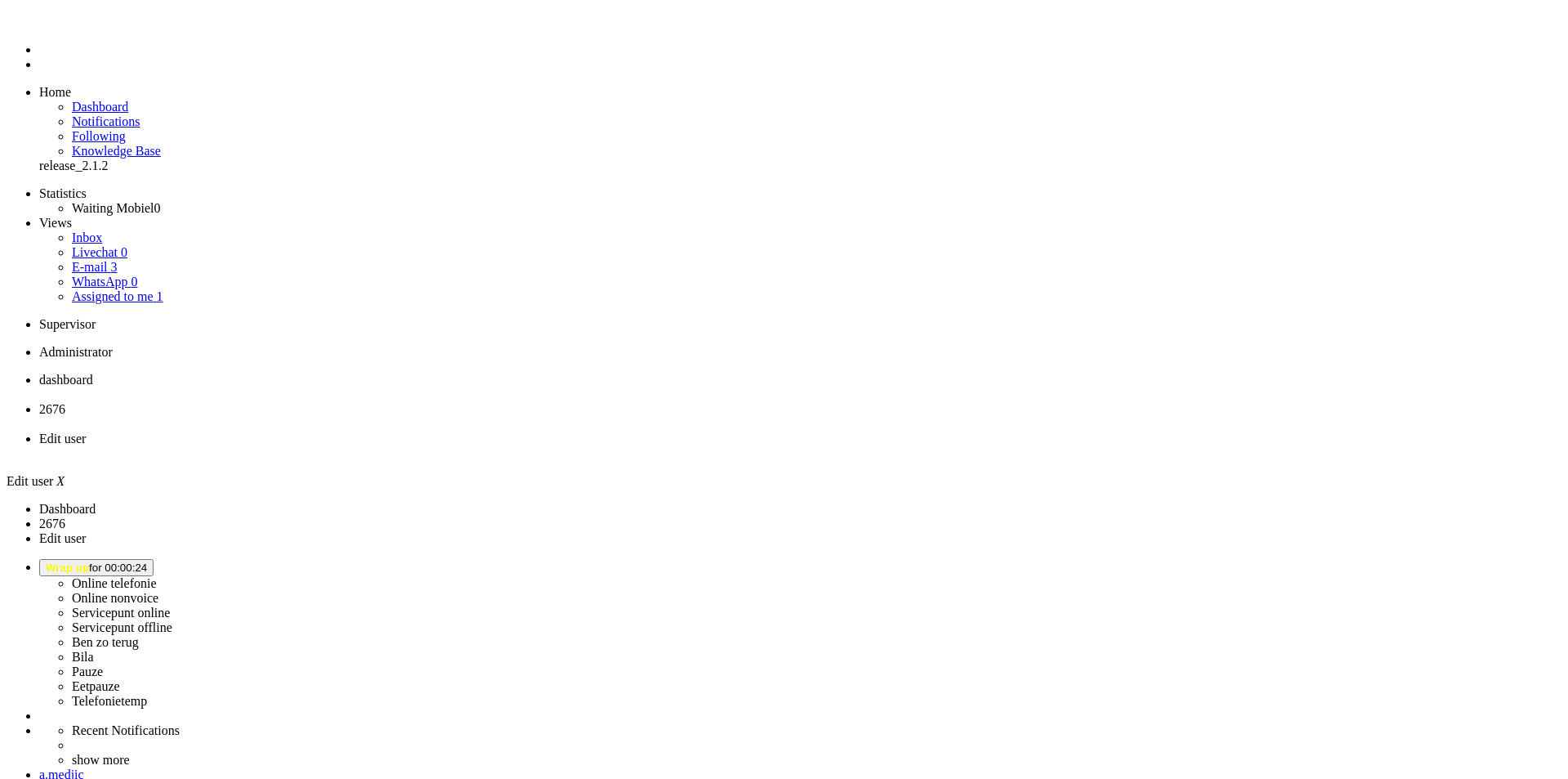
select select "browser"
type input "[EMAIL_ADDRESS][DOMAIN_NAME]"
type input "[PHONE_NUMBER]"
select select "en"
select select "nl_NL"
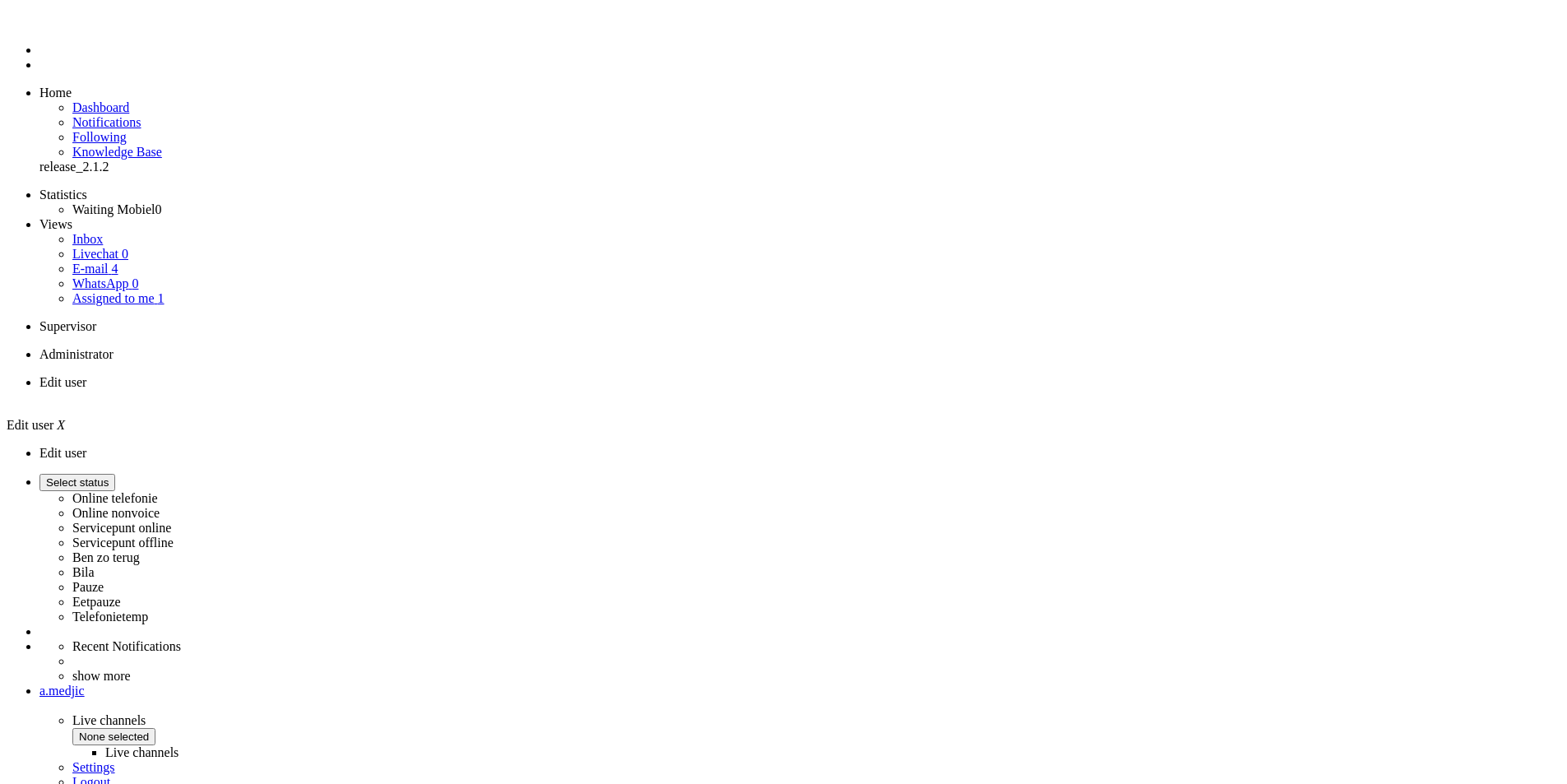
select select "browser"
select select "nl_NL"
select select "inbound-new"
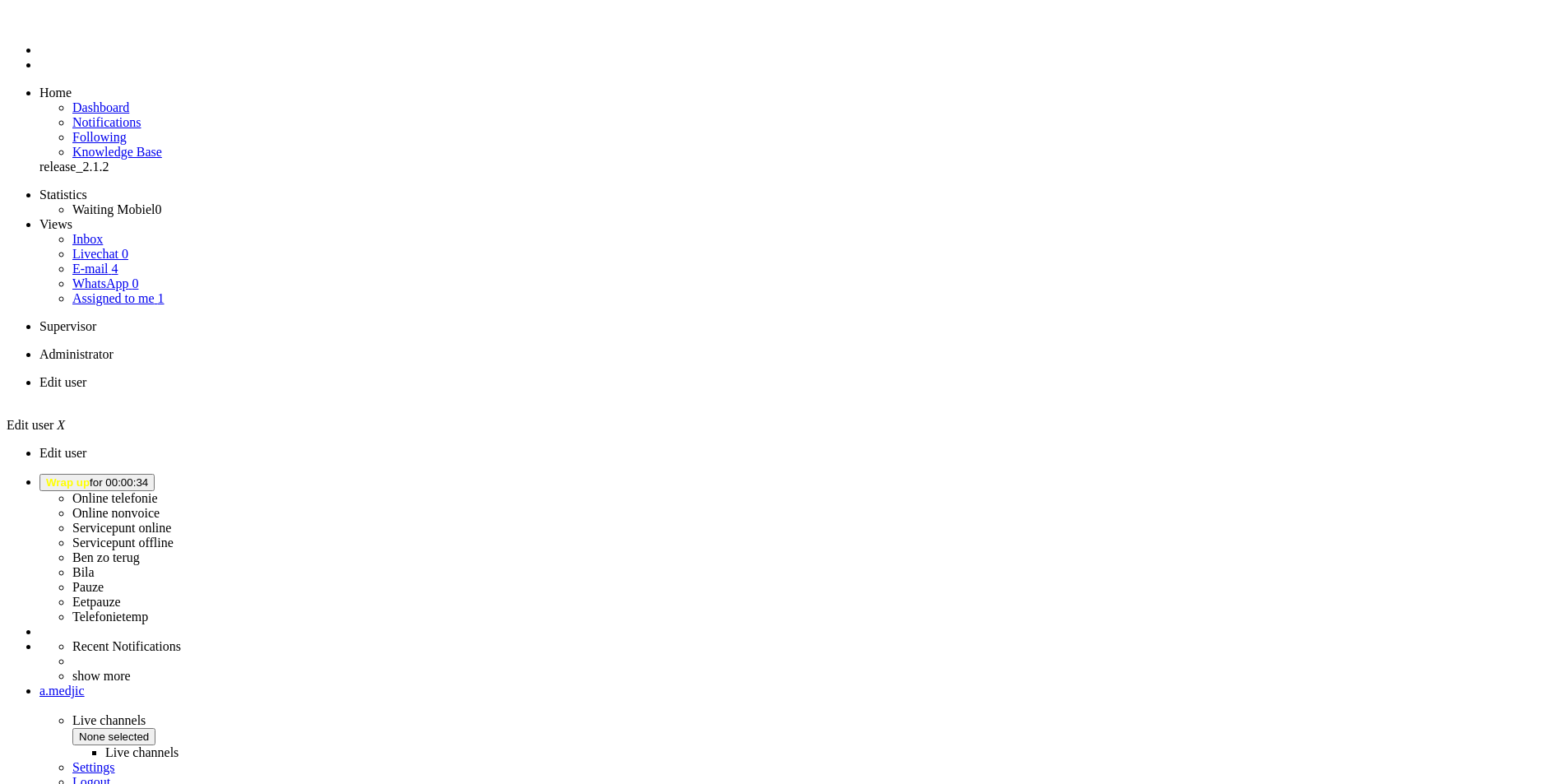
type input "[PHONE_NUMBER]"
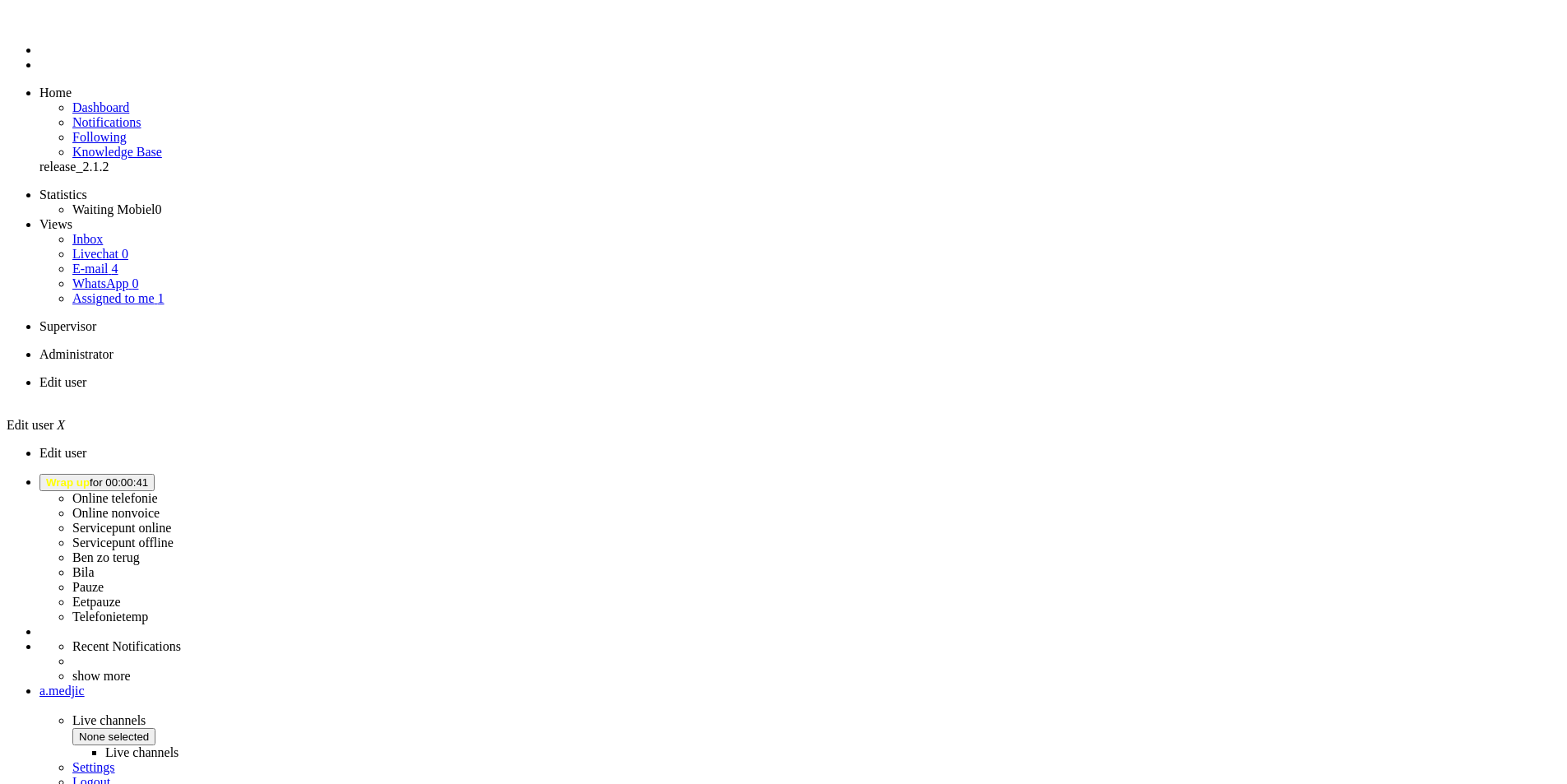
select select "browser"
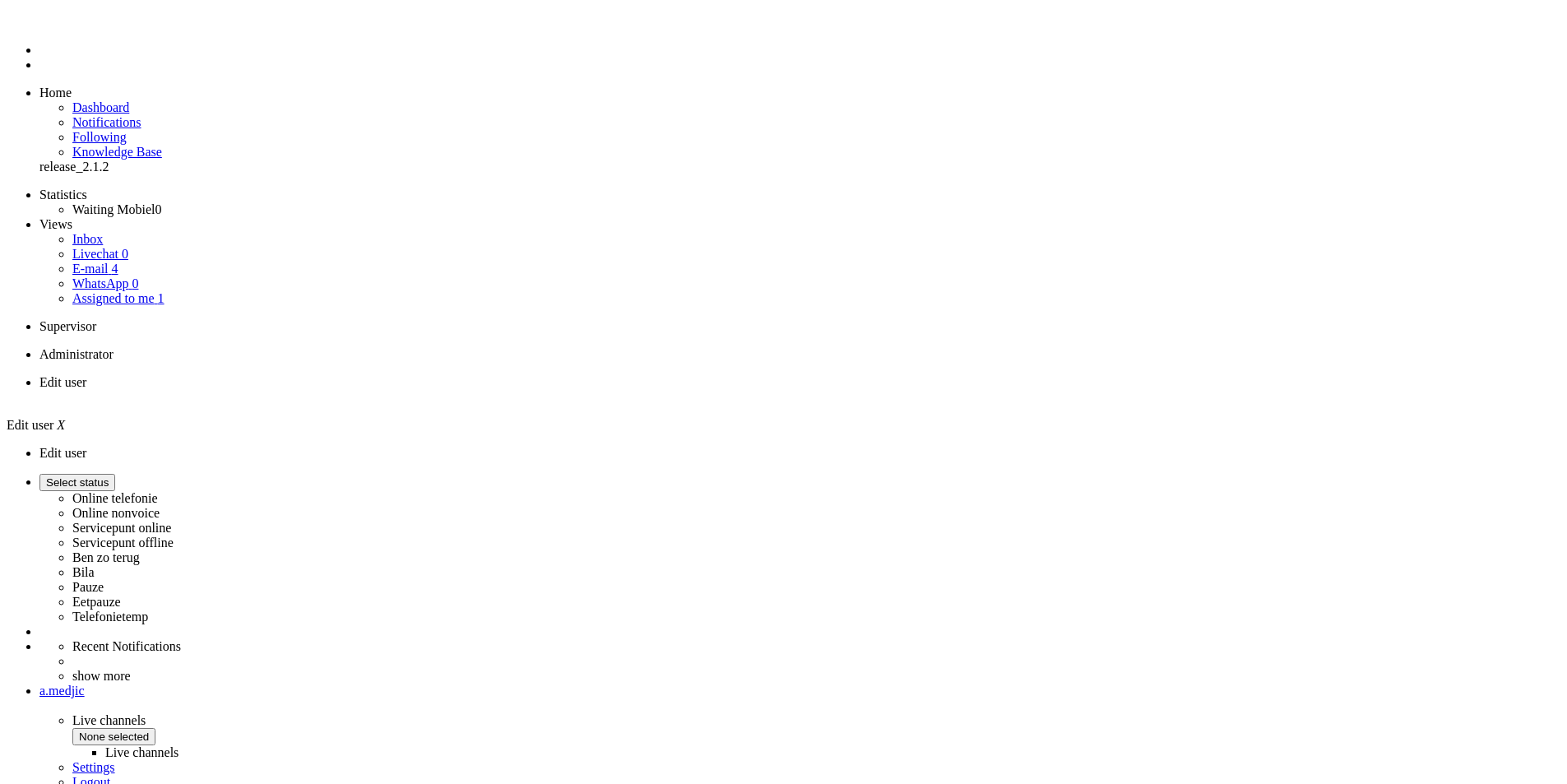
select select "browser"
select select "nl_NL"
click at [40, 25] on img "Omnidesk" at bounding box center [54, 25] width 29 height 0
click at [148, 609] on label "Telefonietemp" at bounding box center [111, 616] width 76 height 14
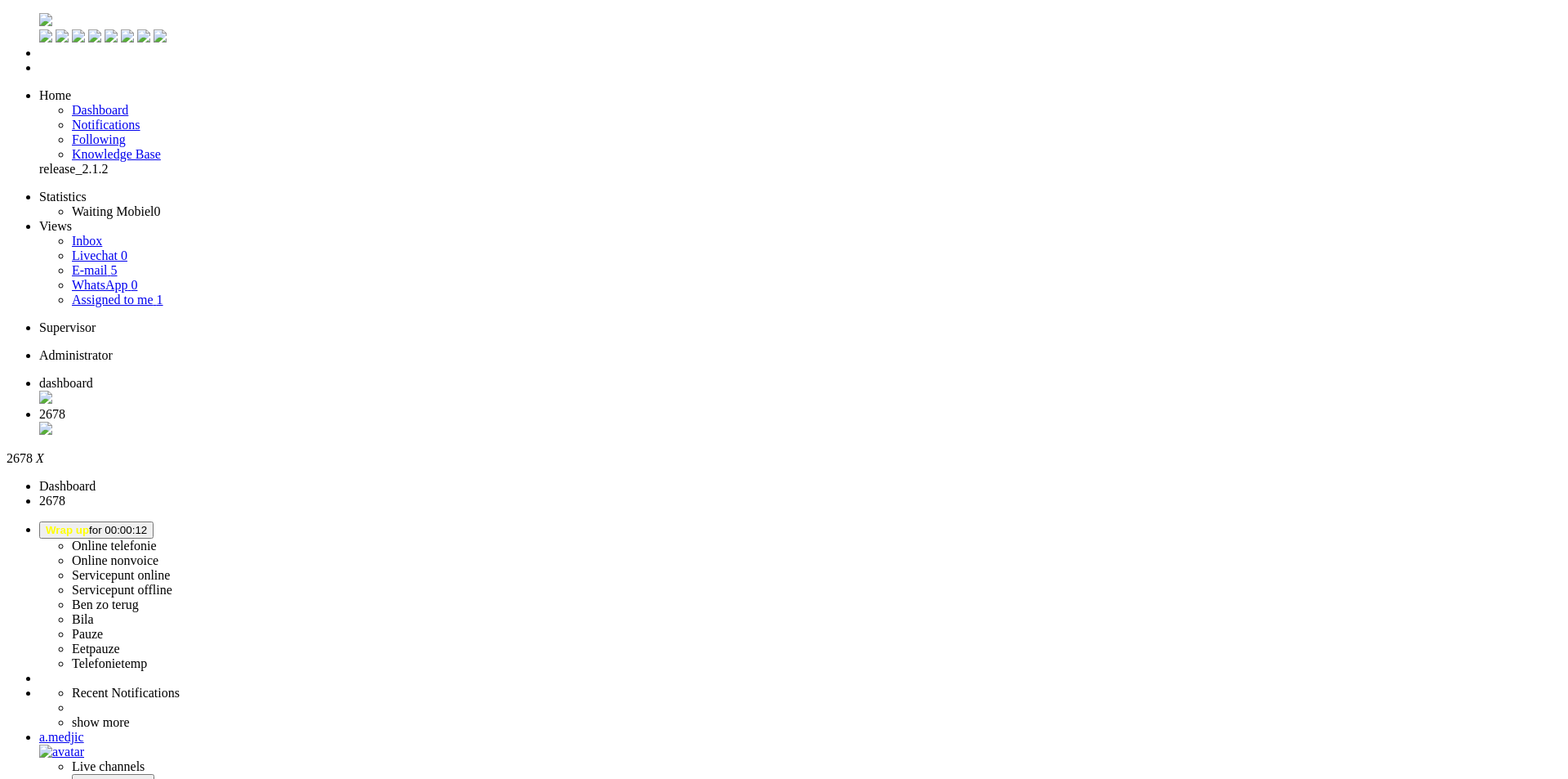
click at [471, 422] on div "Close tab" at bounding box center [801, 429] width 1522 height 17
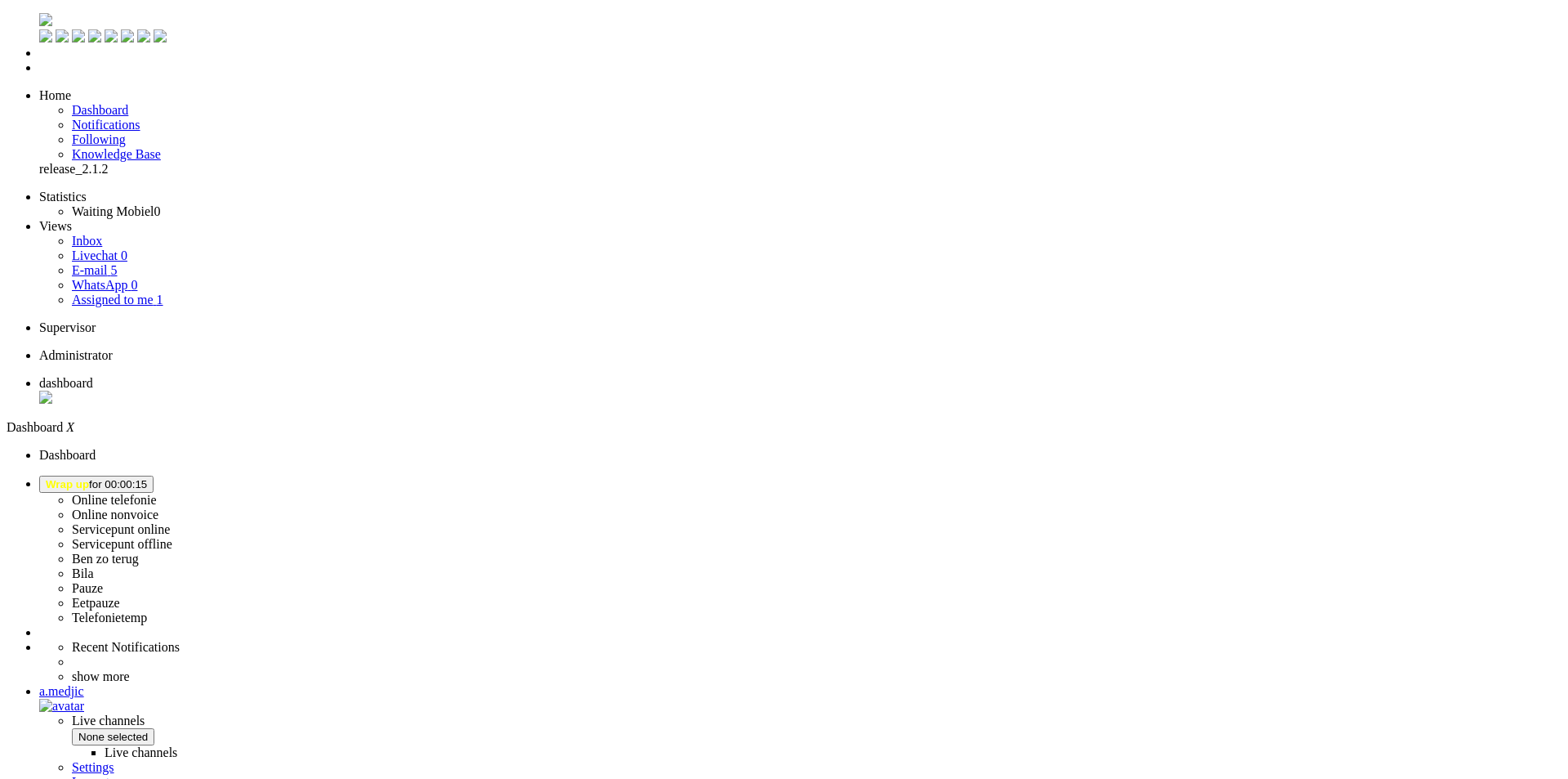
click at [147, 478] on span "Wrap up for 00:00:15" at bounding box center [96, 484] width 101 height 12
click at [159, 508] on label "Online nonvoice" at bounding box center [115, 515] width 87 height 14
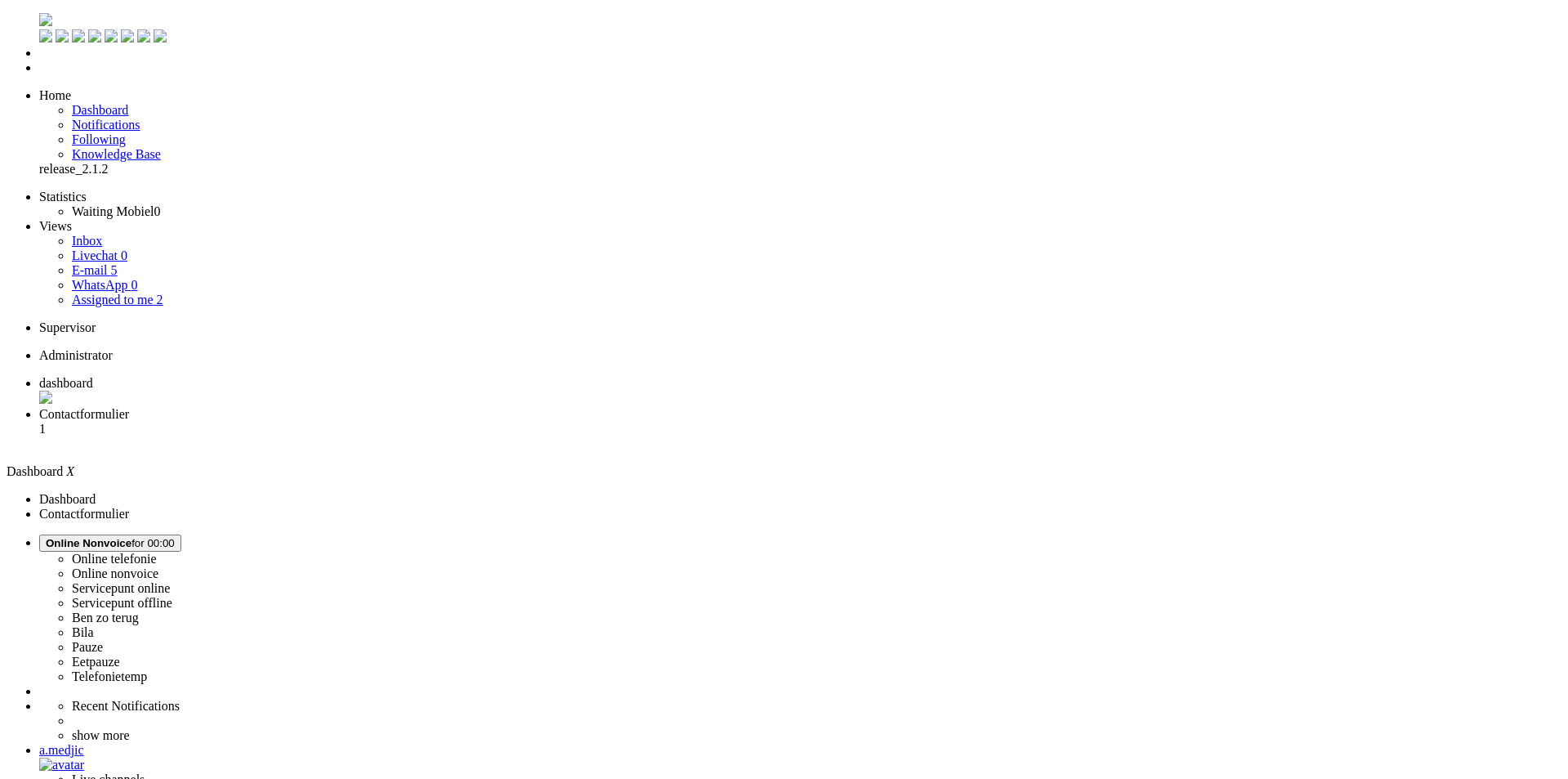
click at [129, 407] on span "Contactformulier" at bounding box center [84, 414] width 90 height 14
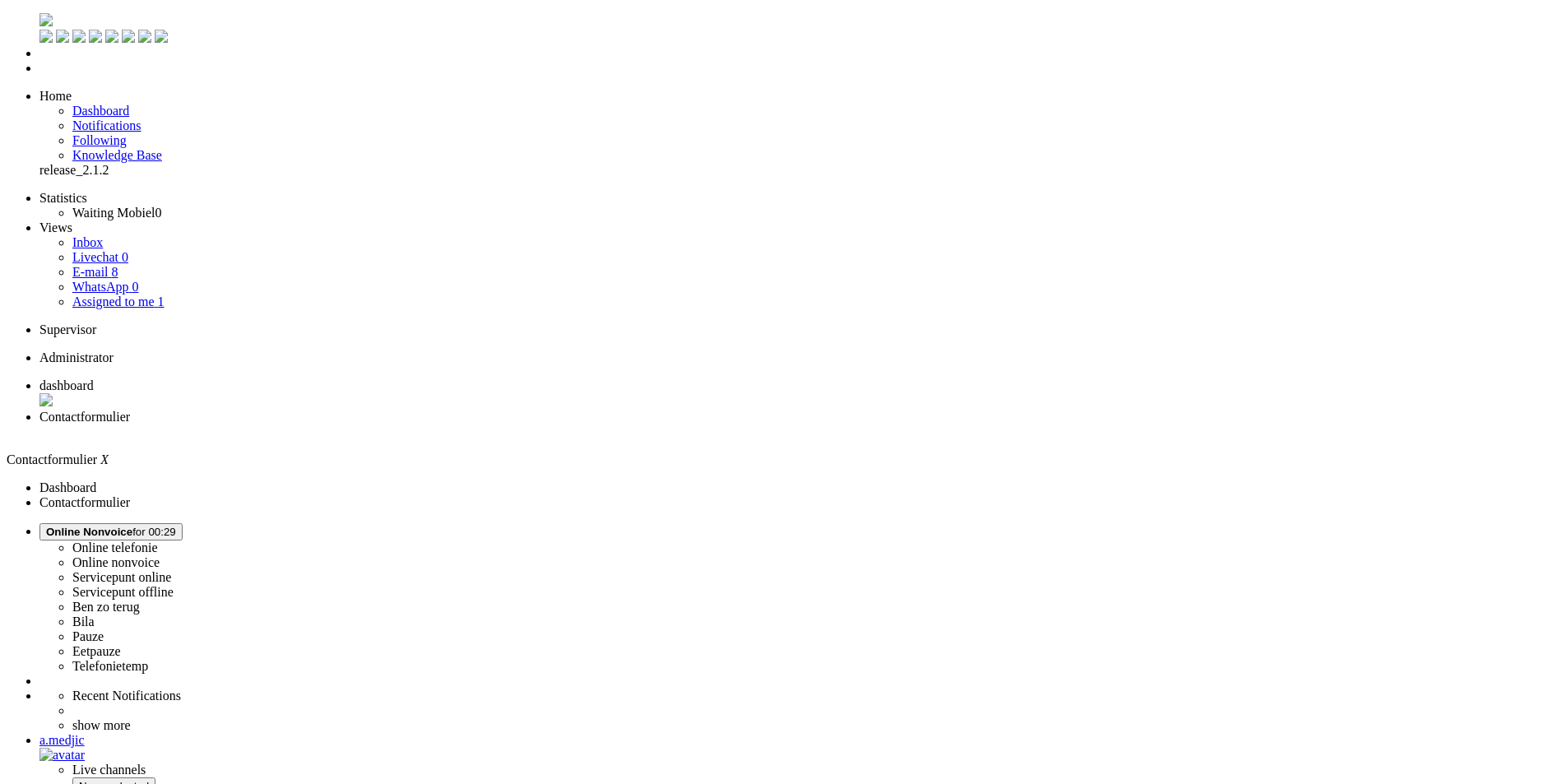
click at [94, 378] on span "dashboard" at bounding box center [66, 385] width 54 height 14
click at [110, 279] on li "WhatsApp 0" at bounding box center [822, 286] width 1501 height 15
click at [118, 265] on link "E-mail 8" at bounding box center [96, 272] width 46 height 14
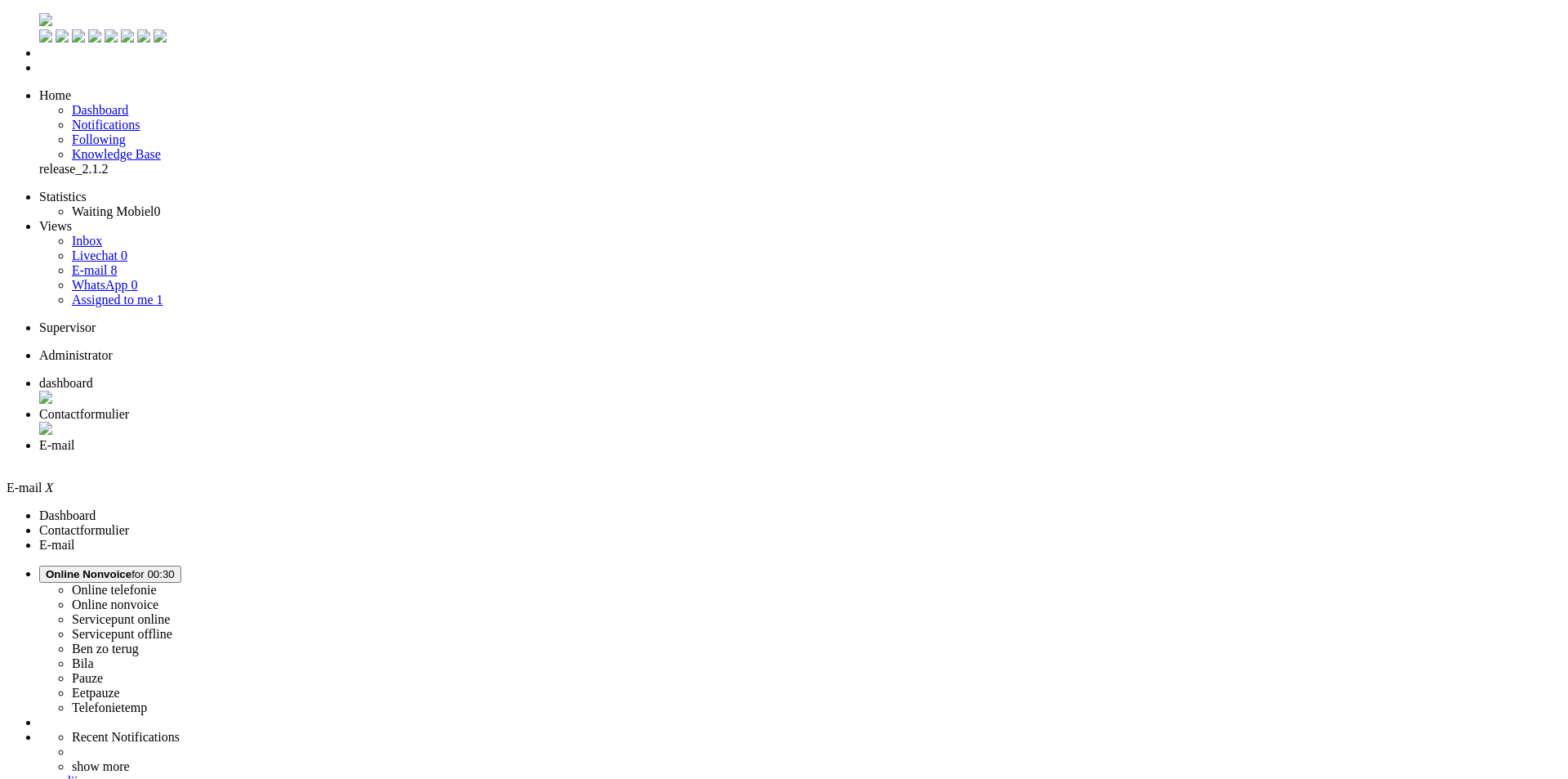
click at [93, 376] on span "dashboard" at bounding box center [66, 383] width 54 height 14
click at [539, 438] on li "E-mail" at bounding box center [801, 453] width 1522 height 31
click at [1509, 775] on div "a.medjic" at bounding box center [801, 783] width 1522 height 15
